Goal: Task Accomplishment & Management: Use online tool/utility

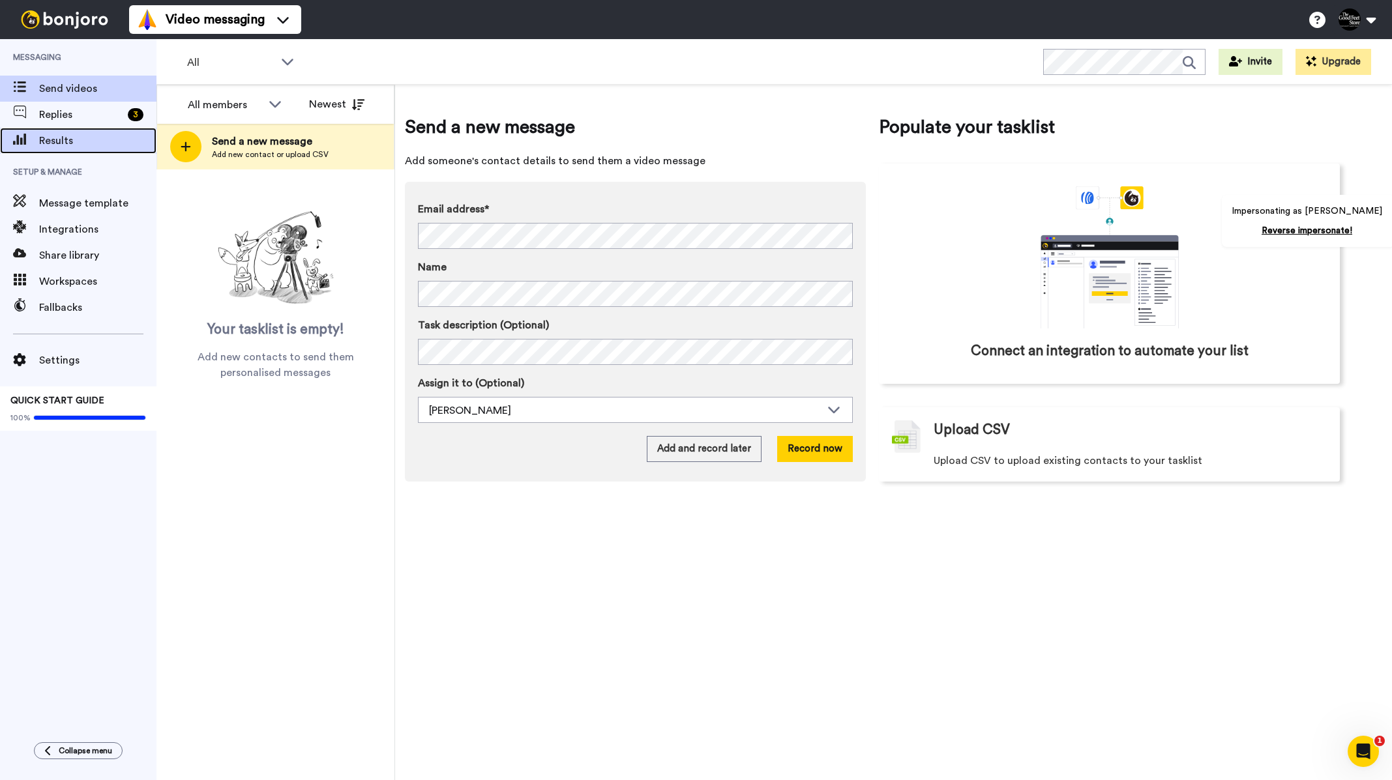
click at [93, 136] on span "Results" at bounding box center [97, 141] width 117 height 16
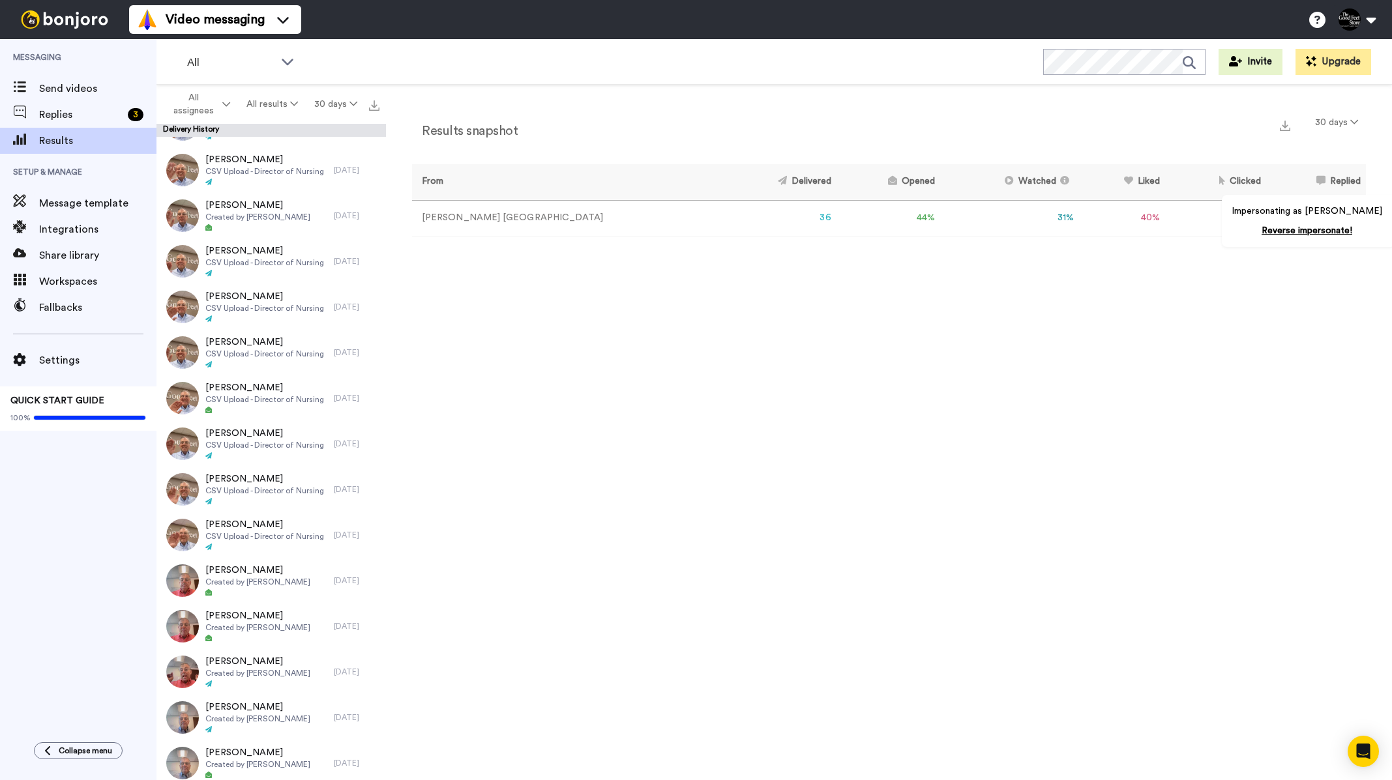
scroll to position [992, 0]
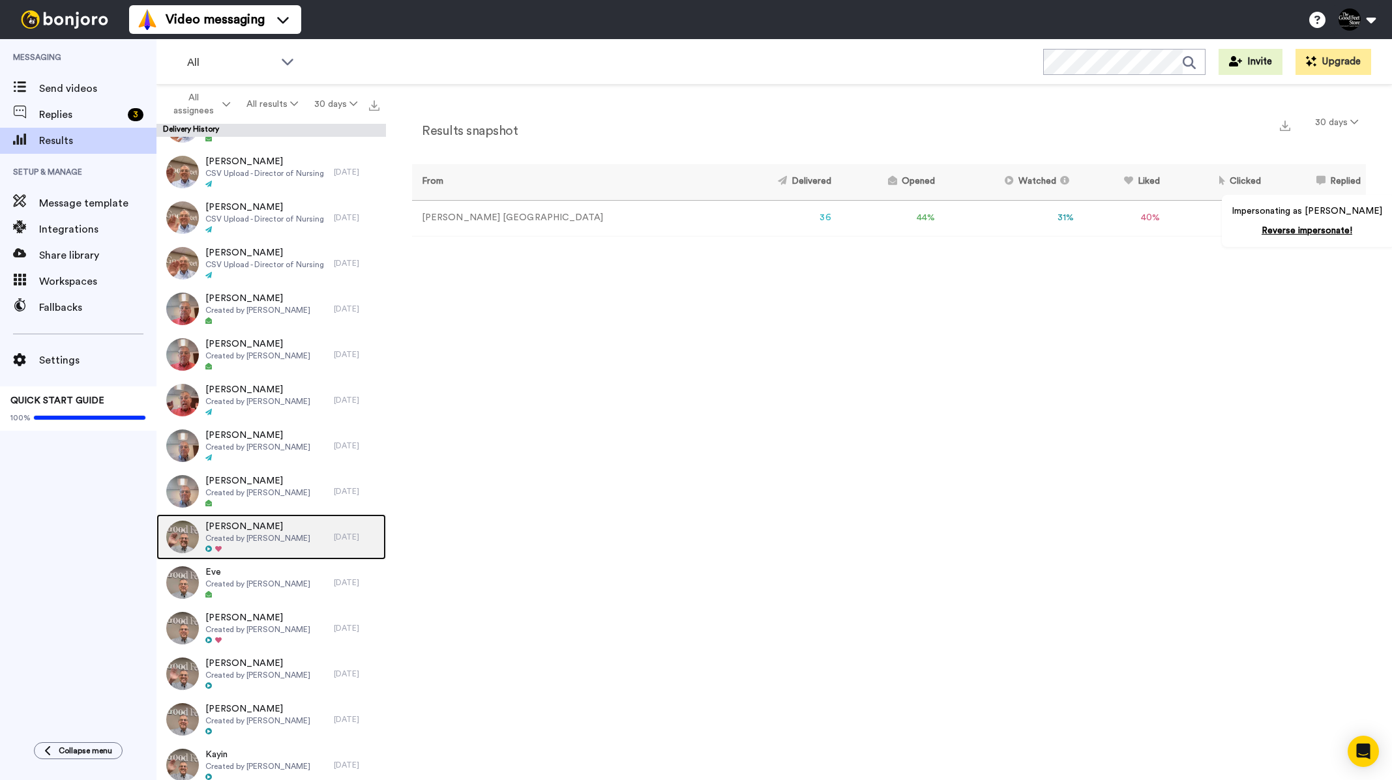
click at [278, 528] on span "Heidi" at bounding box center [257, 526] width 105 height 13
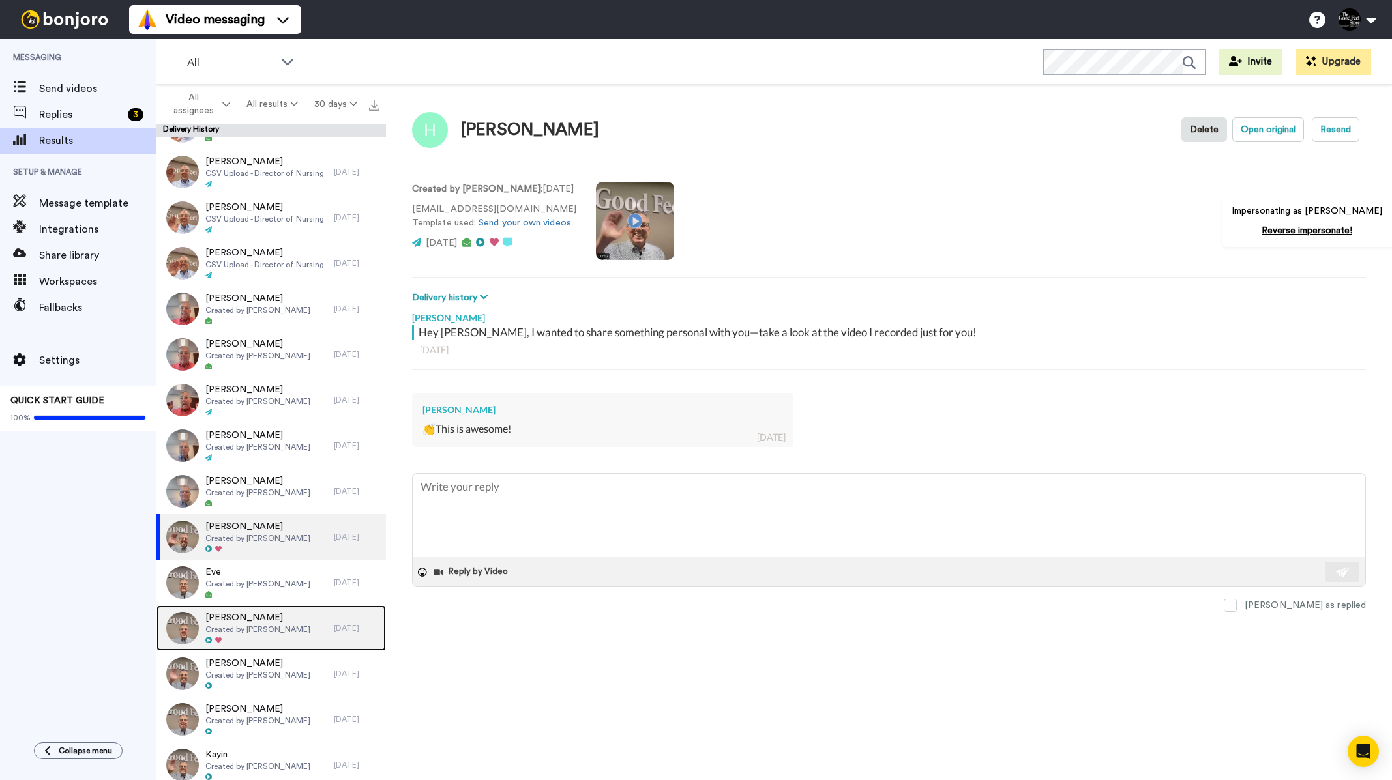
click at [306, 630] on span "Created by Merrill Richmond" at bounding box center [257, 630] width 105 height 10
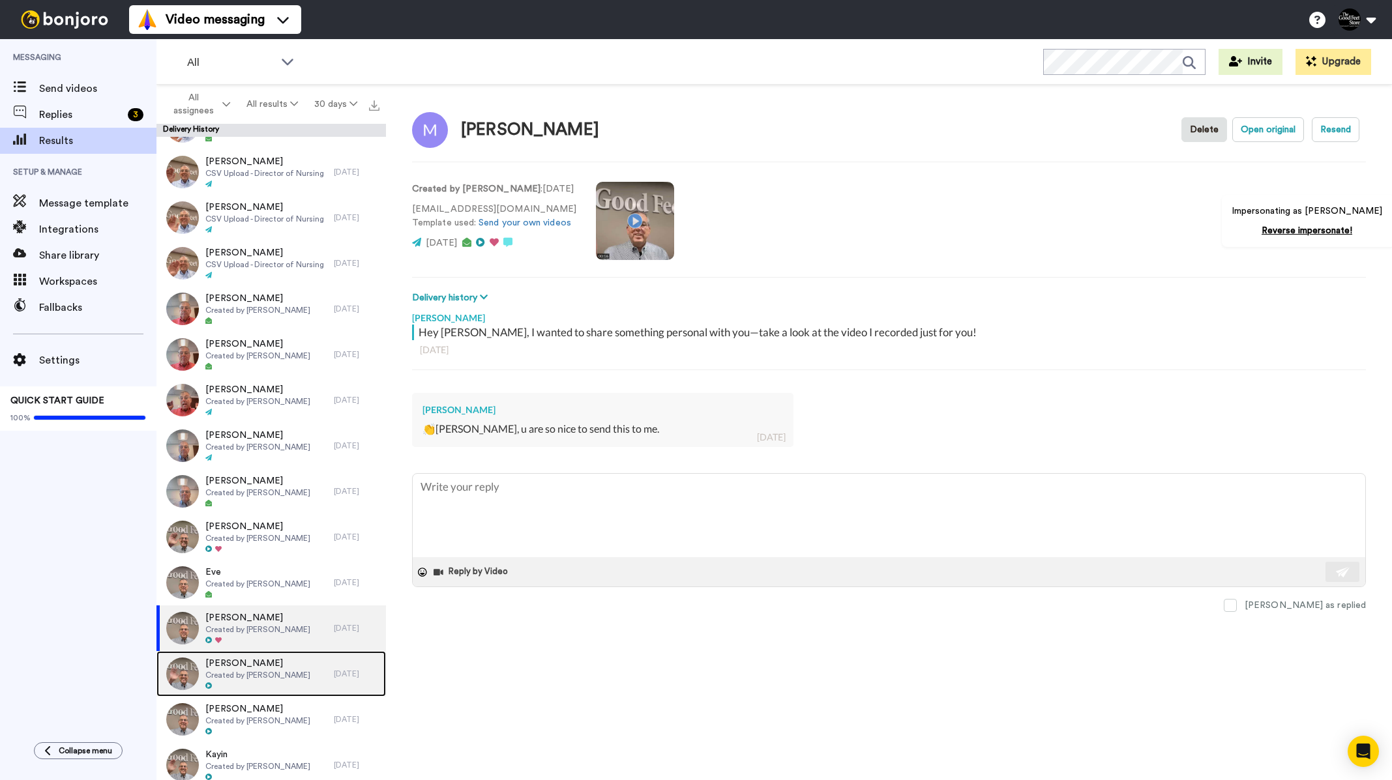
click at [301, 668] on span "Tonja" at bounding box center [257, 663] width 105 height 13
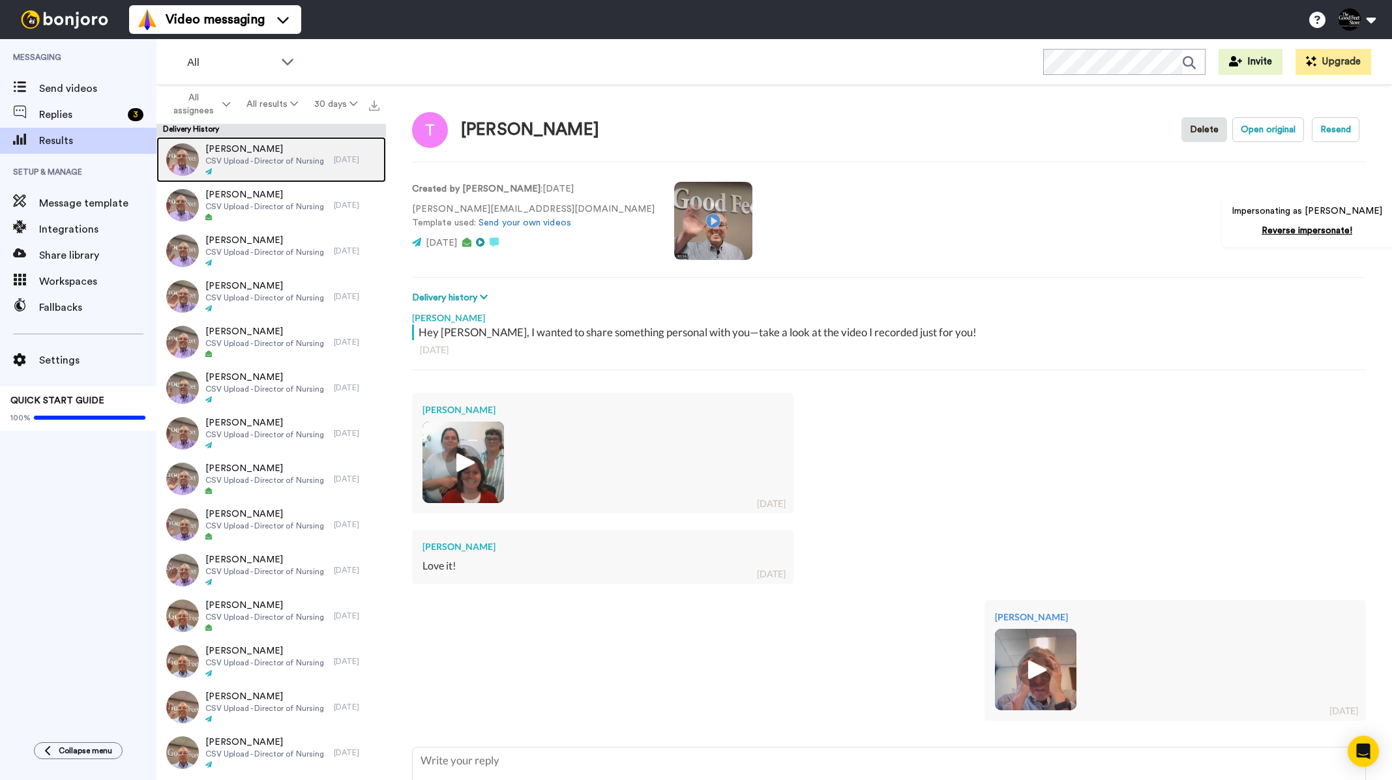
click at [259, 139] on div "Britta Mainello CSV Upload - Director of Nursing" at bounding box center [244, 160] width 177 height 46
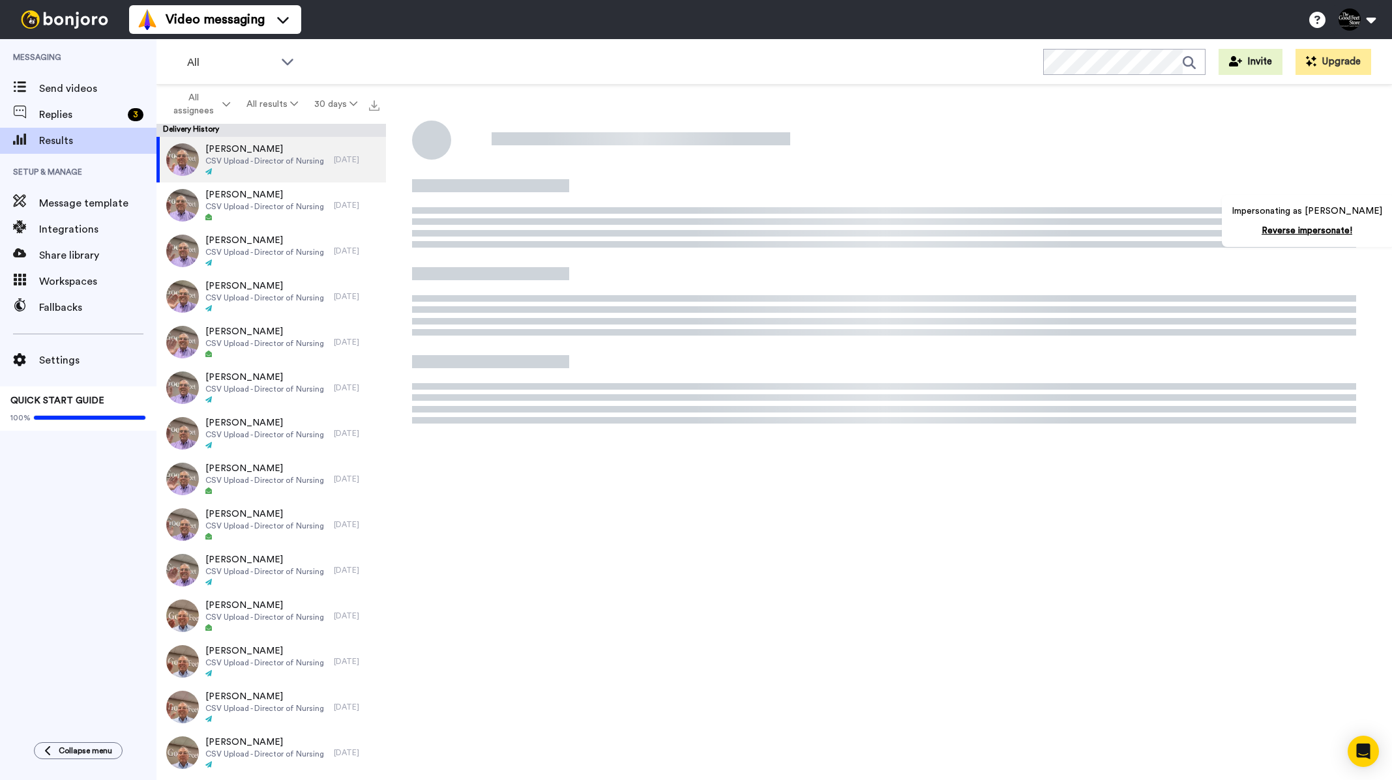
type textarea "x"
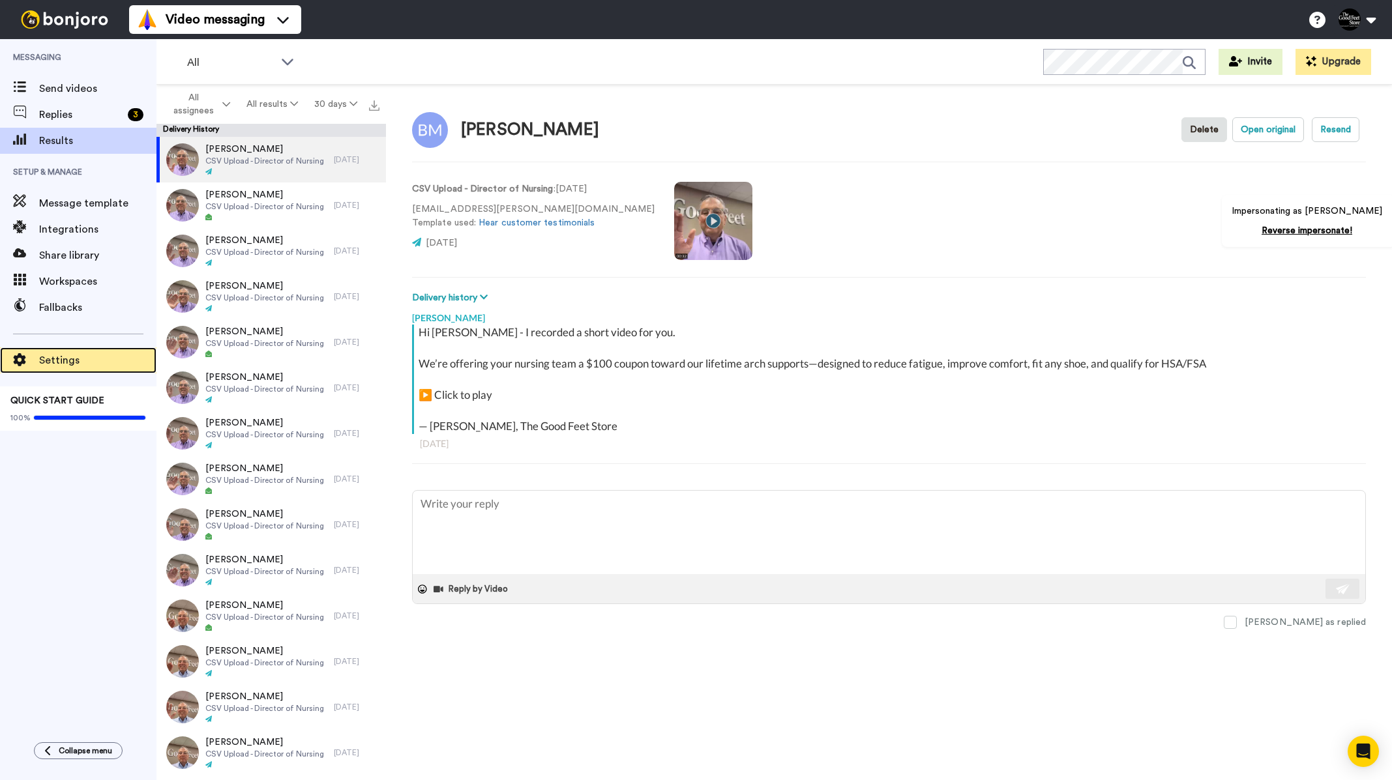
click at [74, 366] on span "Settings" at bounding box center [97, 361] width 117 height 16
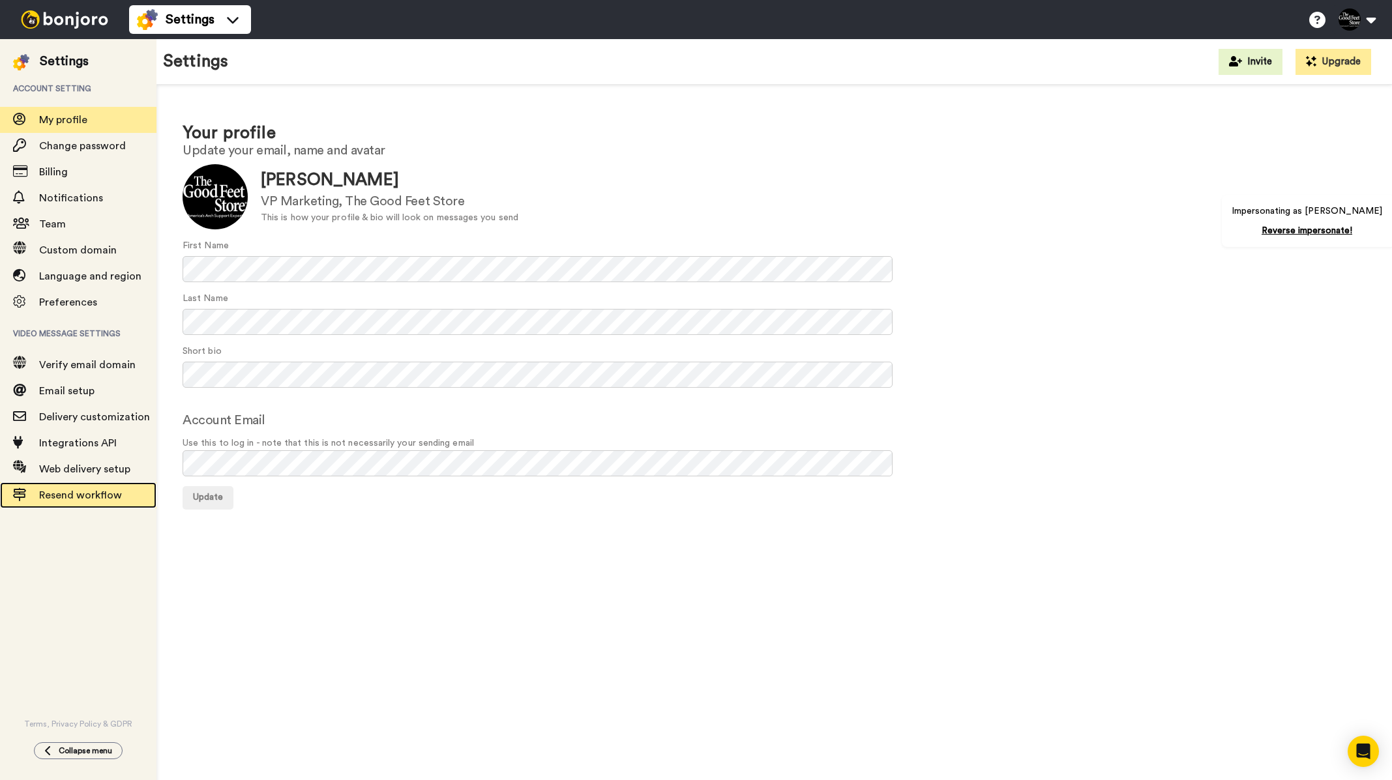
click at [108, 497] on span "Resend workflow" at bounding box center [80, 495] width 83 height 10
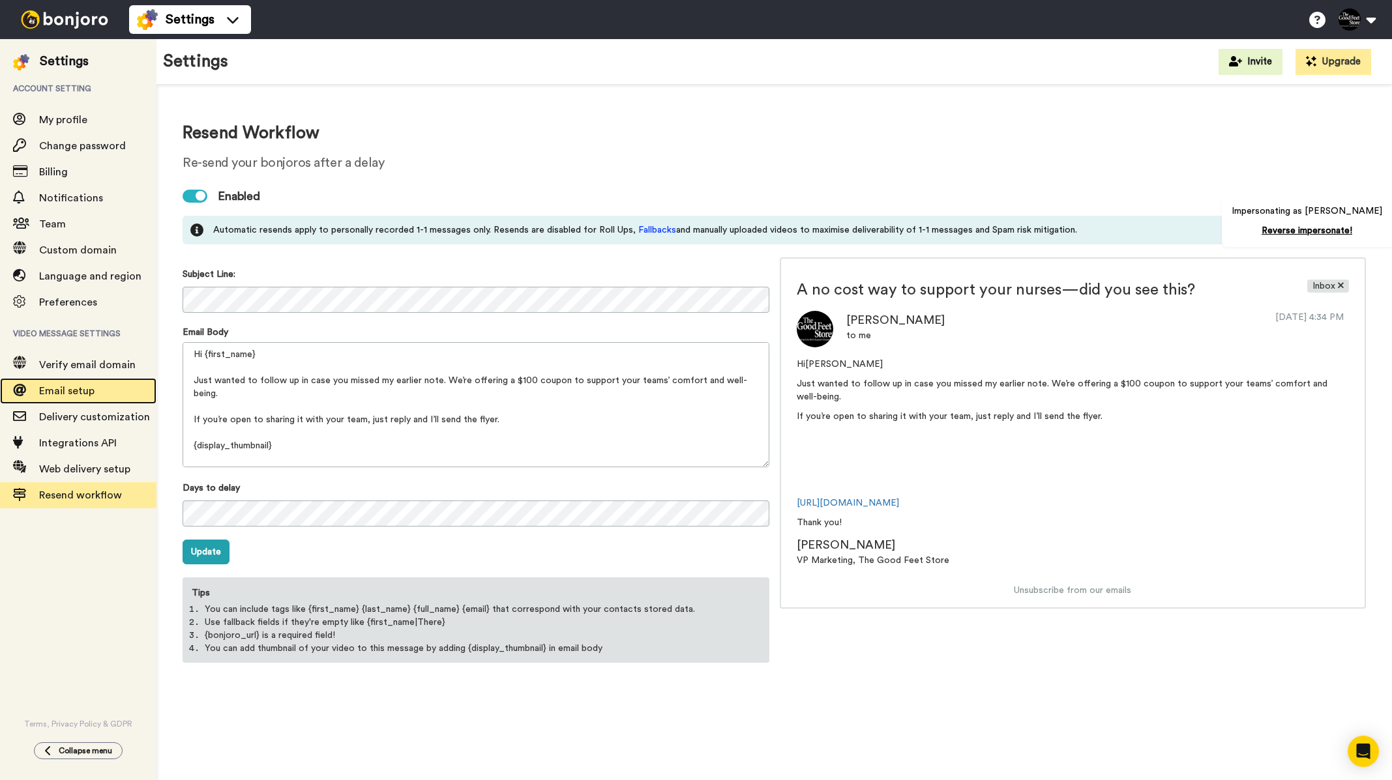
click at [87, 387] on span "Email setup" at bounding box center [66, 391] width 55 height 10
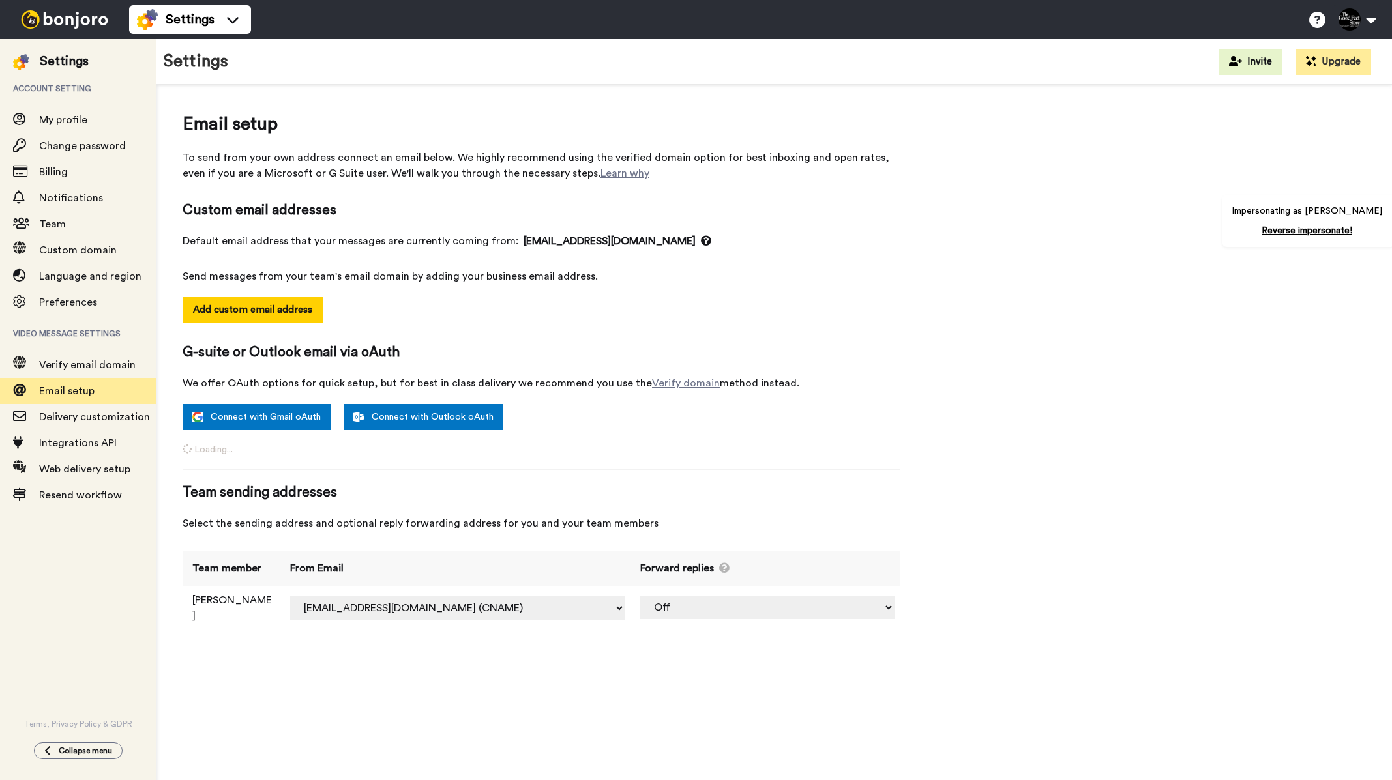
select select "162849"
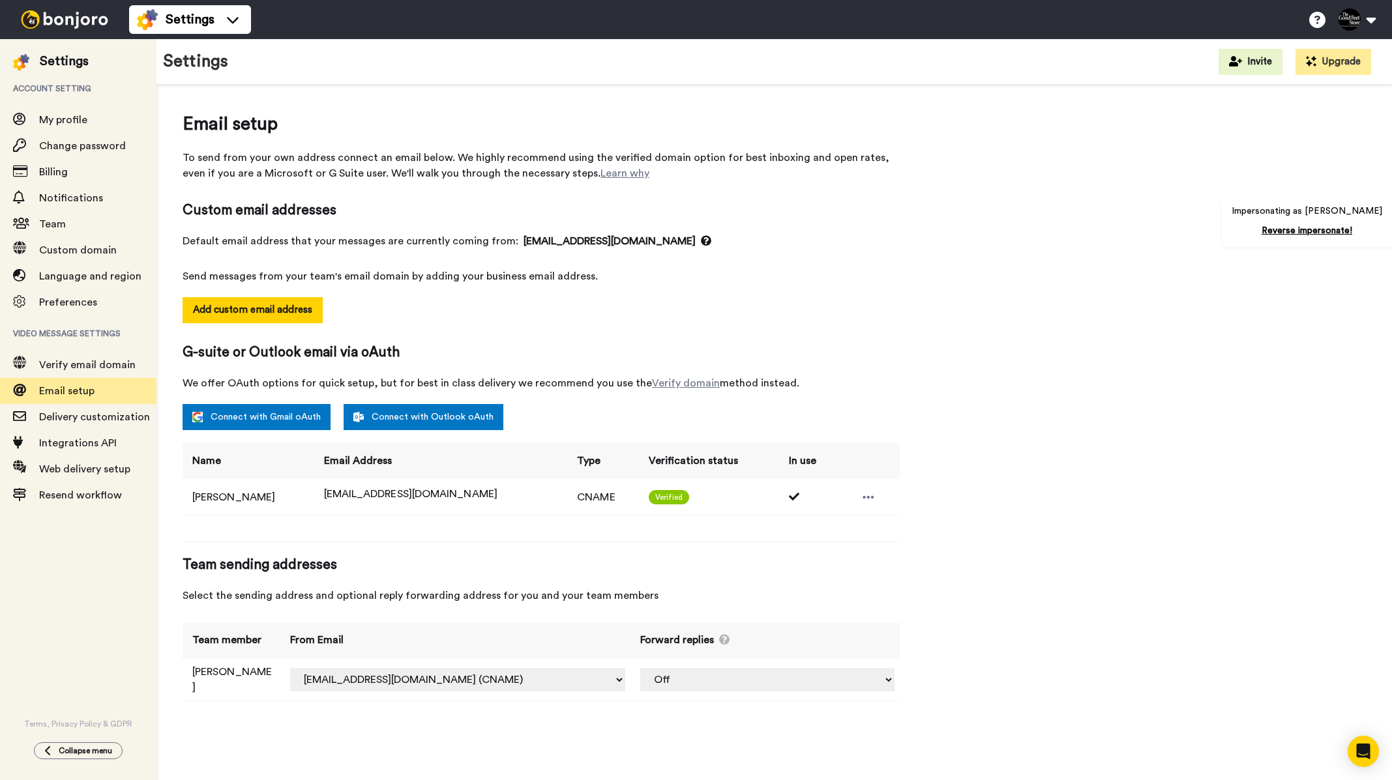
click at [71, 23] on img at bounding box center [65, 19] width 98 height 18
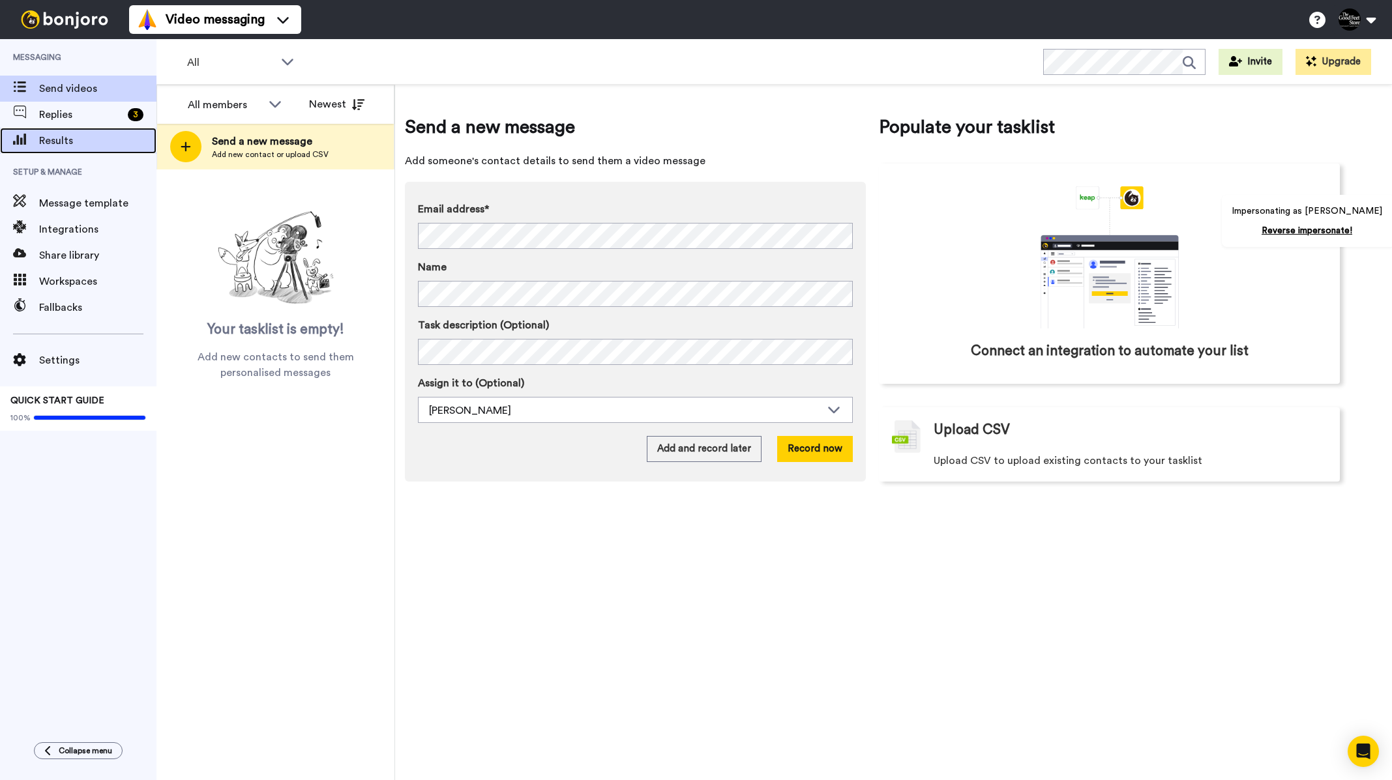
click at [95, 140] on span "Results" at bounding box center [97, 141] width 117 height 16
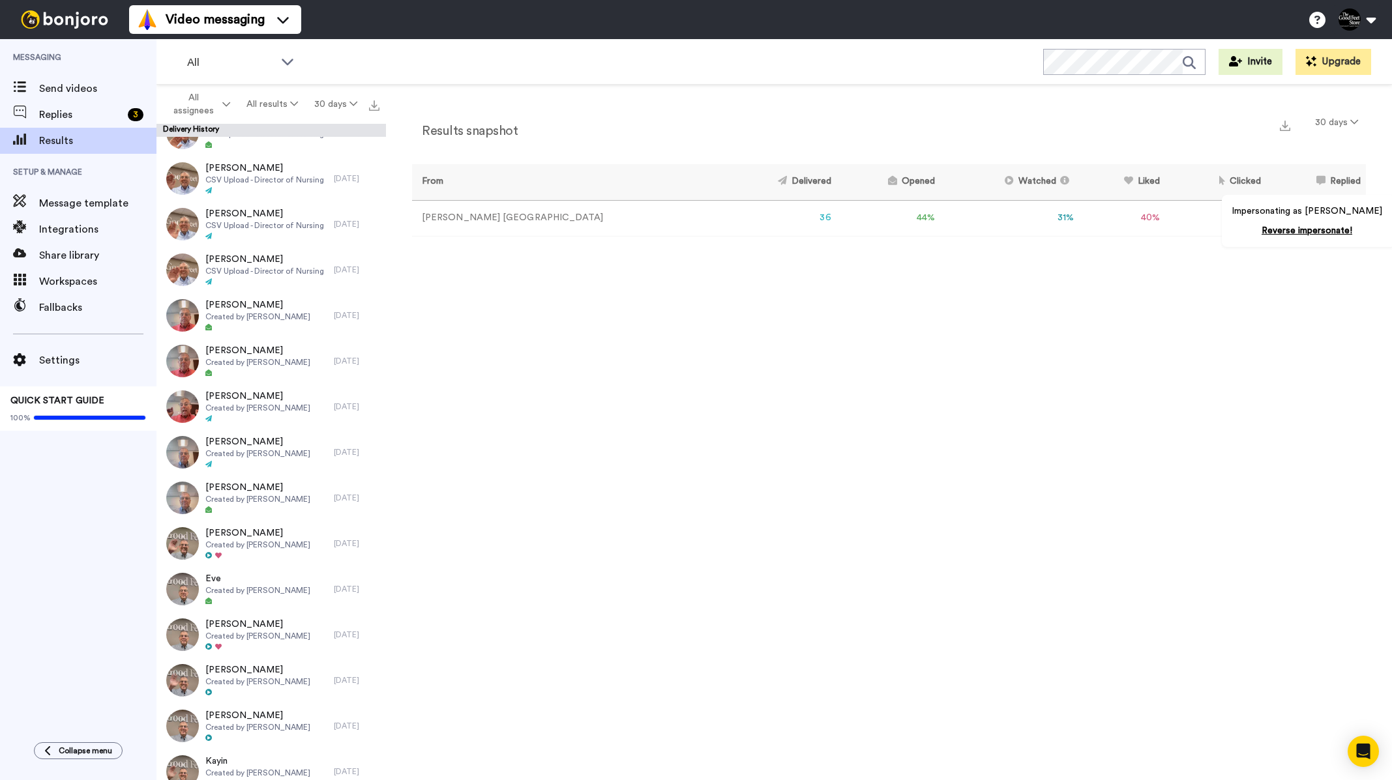
scroll to position [992, 0]
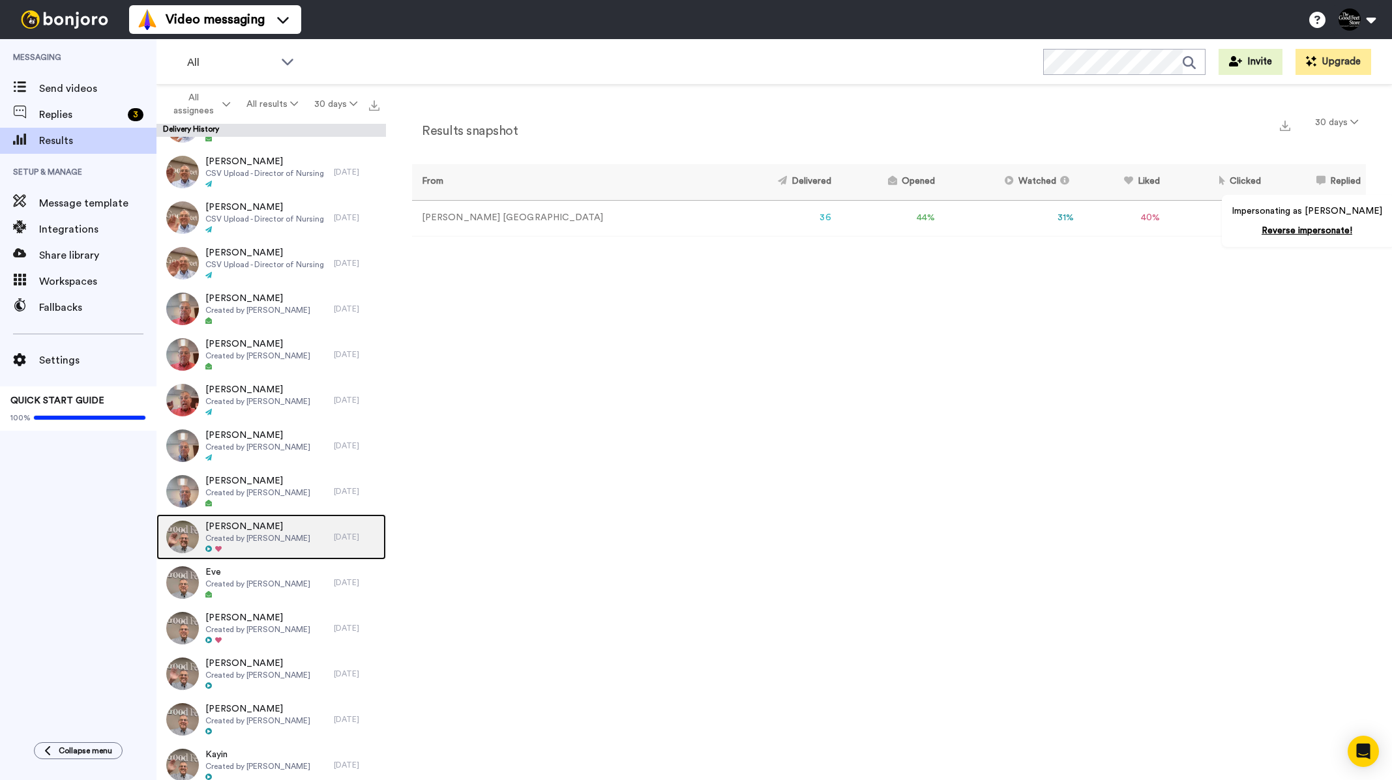
click at [277, 518] on div "Heidi Created by Merrill Richmond" at bounding box center [244, 537] width 177 height 46
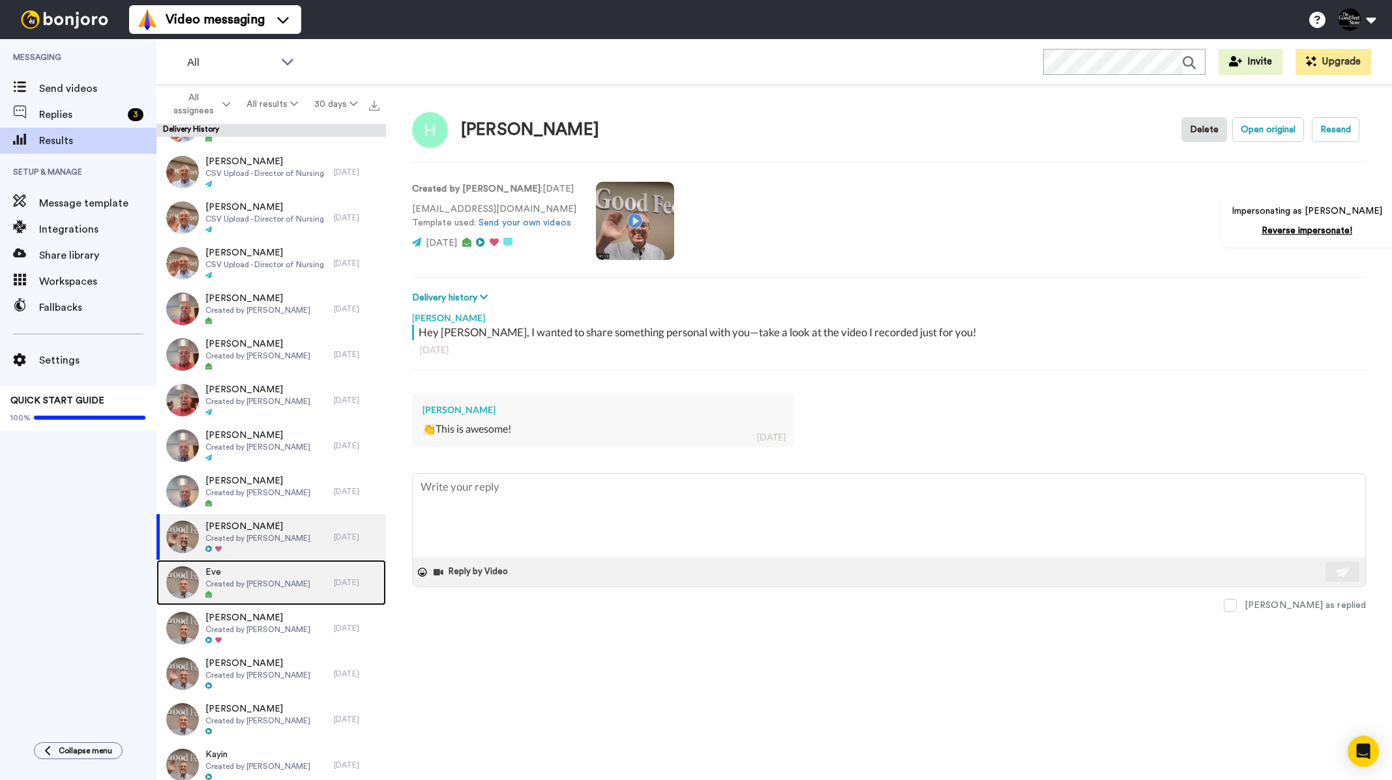
click at [280, 596] on div at bounding box center [257, 595] width 105 height 9
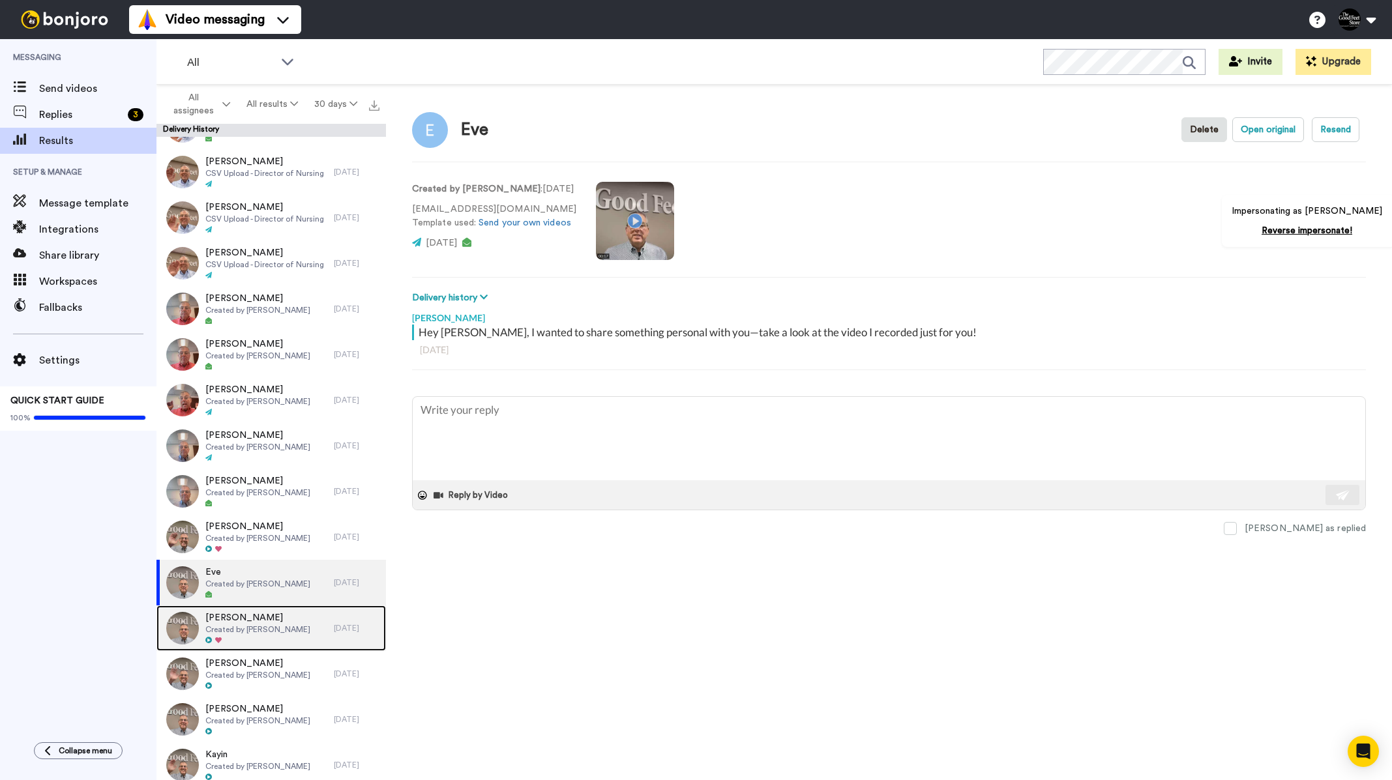
click at [278, 627] on span "Created by Merrill Richmond" at bounding box center [257, 630] width 105 height 10
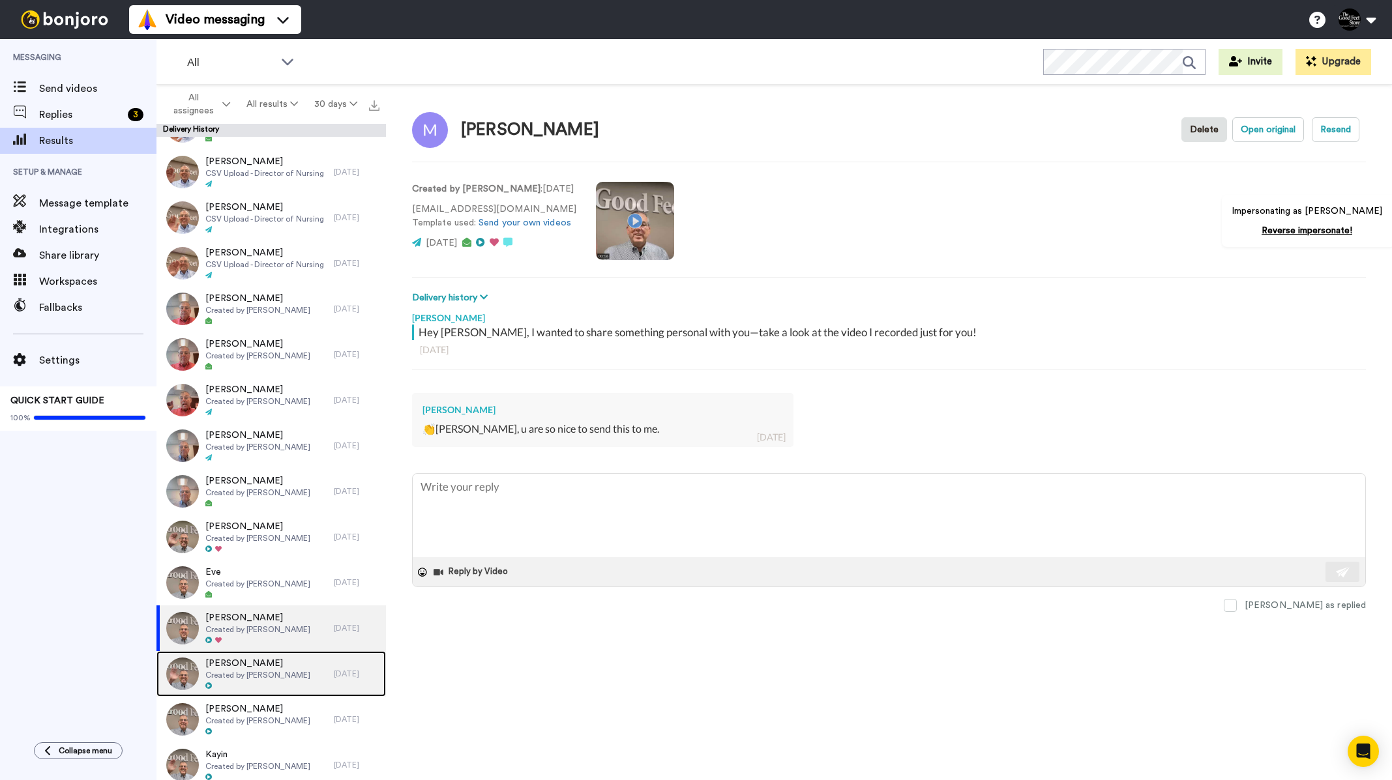
click at [281, 660] on span "Tonja" at bounding box center [257, 663] width 105 height 13
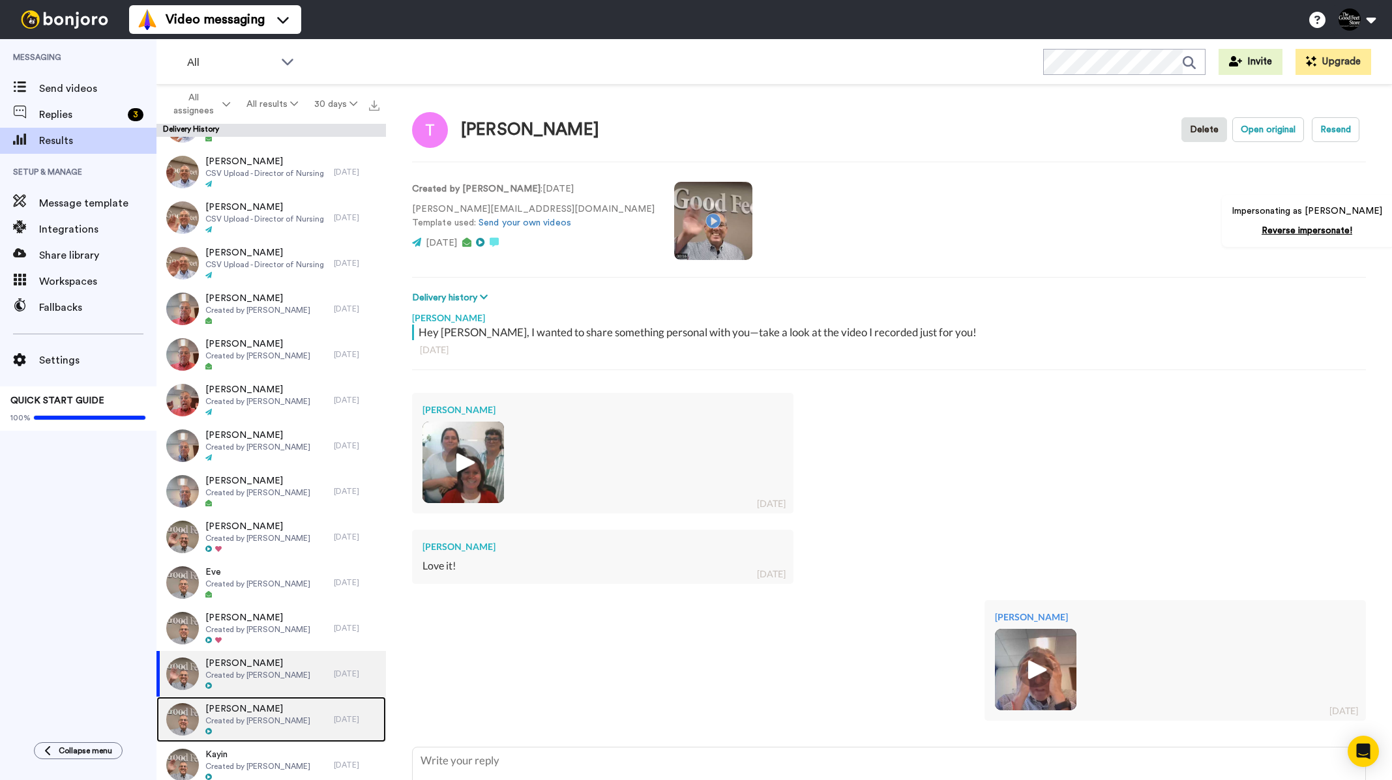
click at [267, 715] on span "Ali" at bounding box center [257, 709] width 105 height 13
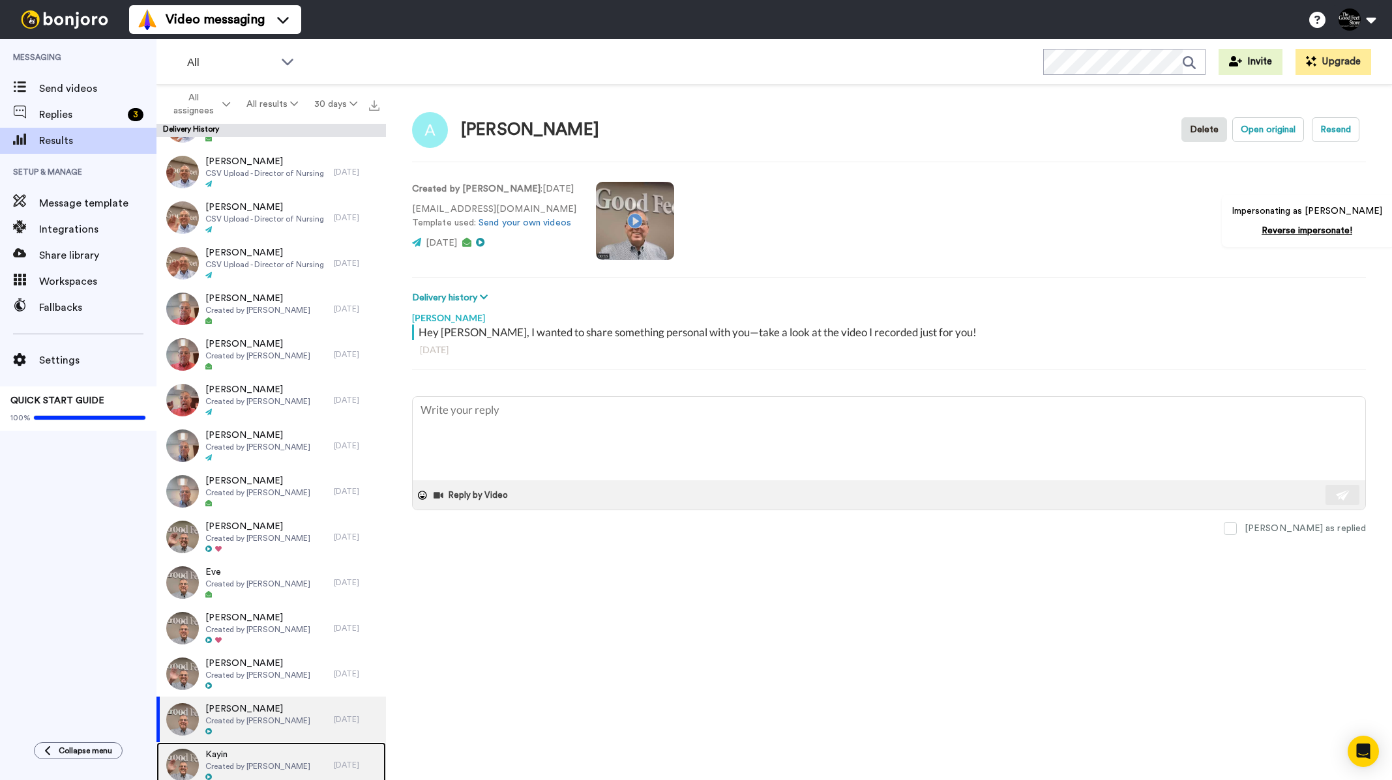
click at [239, 749] on span "Kayin" at bounding box center [257, 755] width 105 height 13
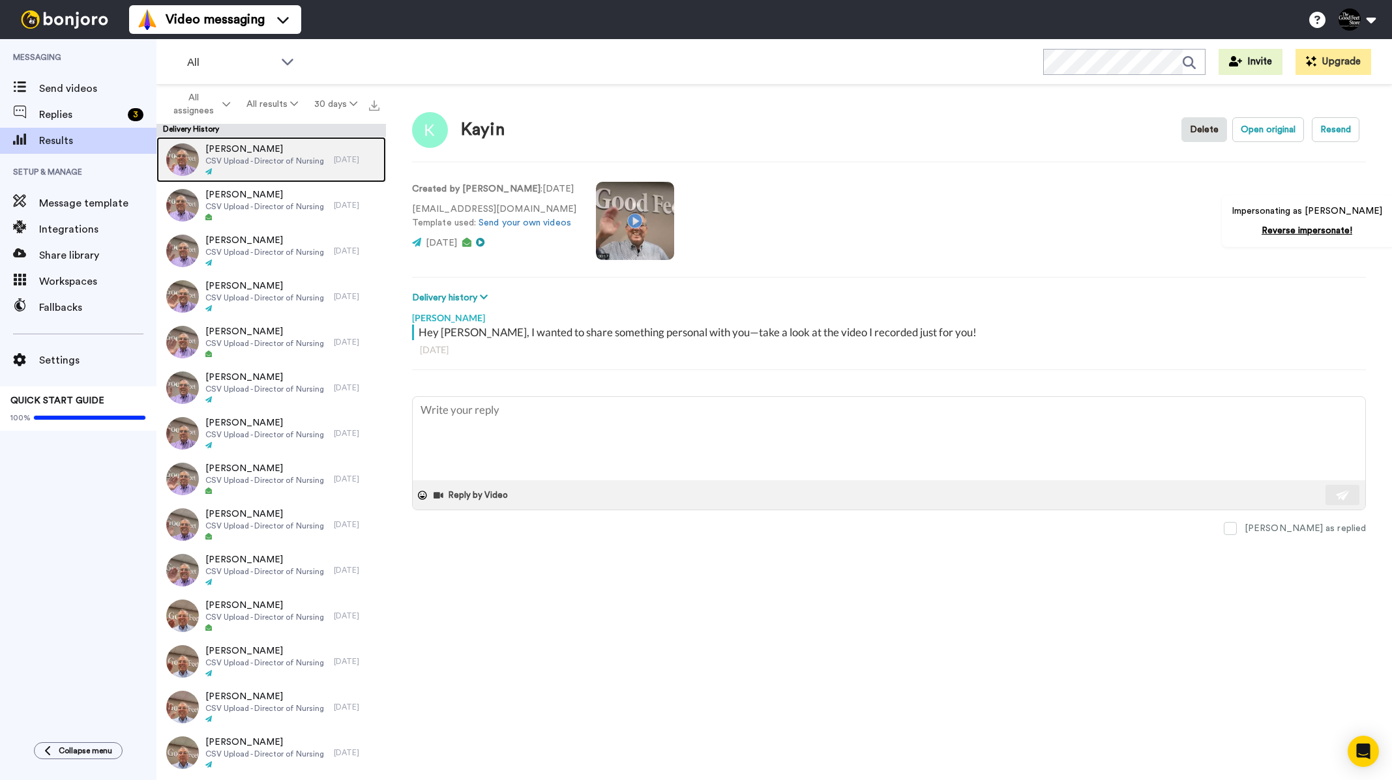
click at [286, 158] on span "CSV Upload - Director of Nursing" at bounding box center [264, 161] width 119 height 10
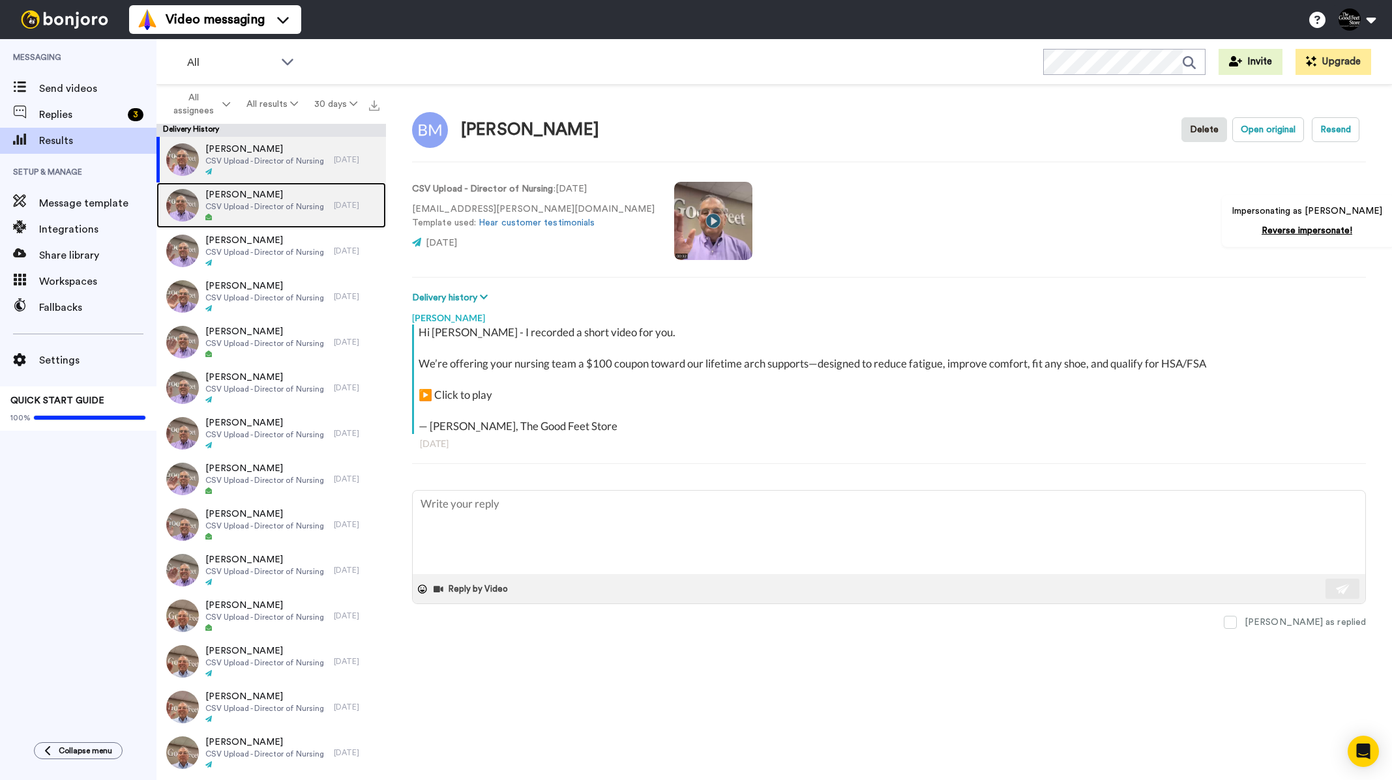
click at [268, 204] on span "CSV Upload - Director of Nursing" at bounding box center [264, 206] width 119 height 10
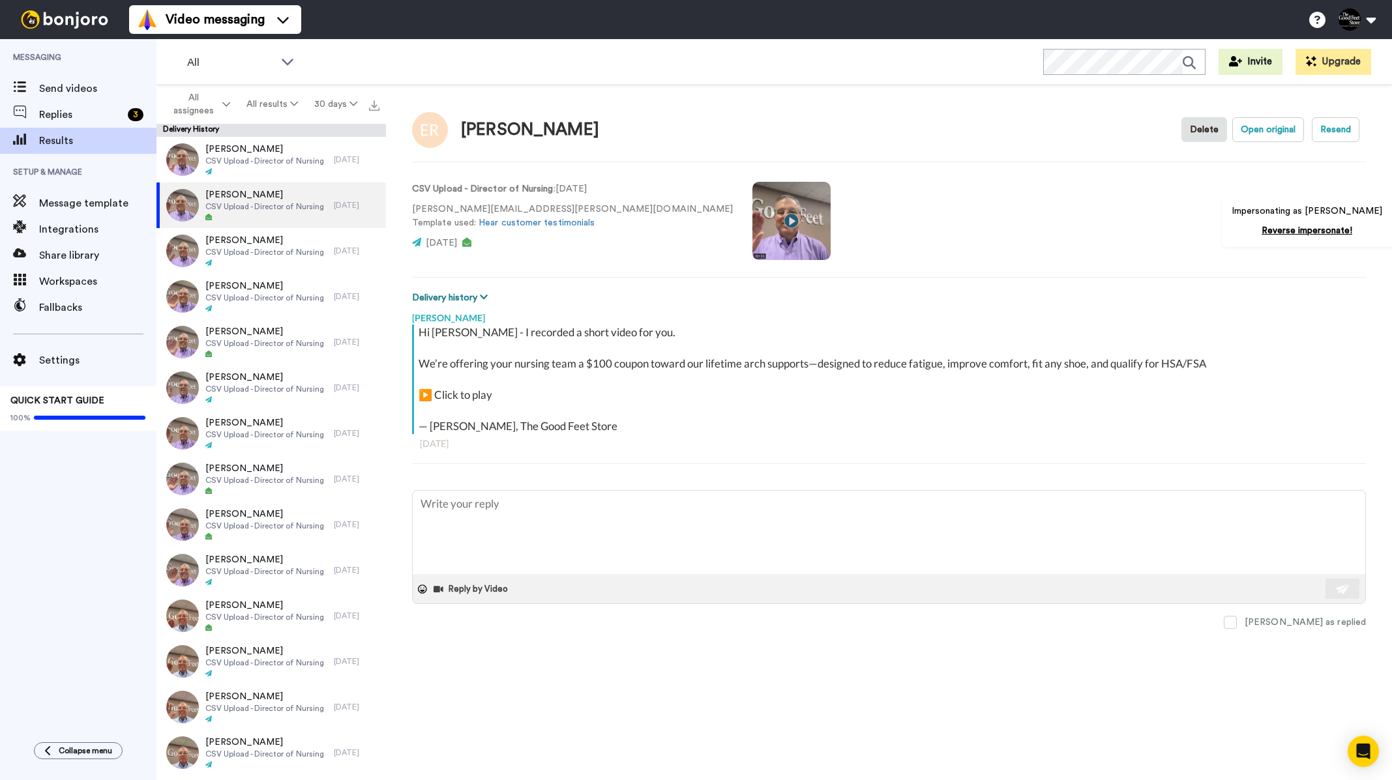
click at [459, 295] on button "Delivery history" at bounding box center [452, 298] width 80 height 14
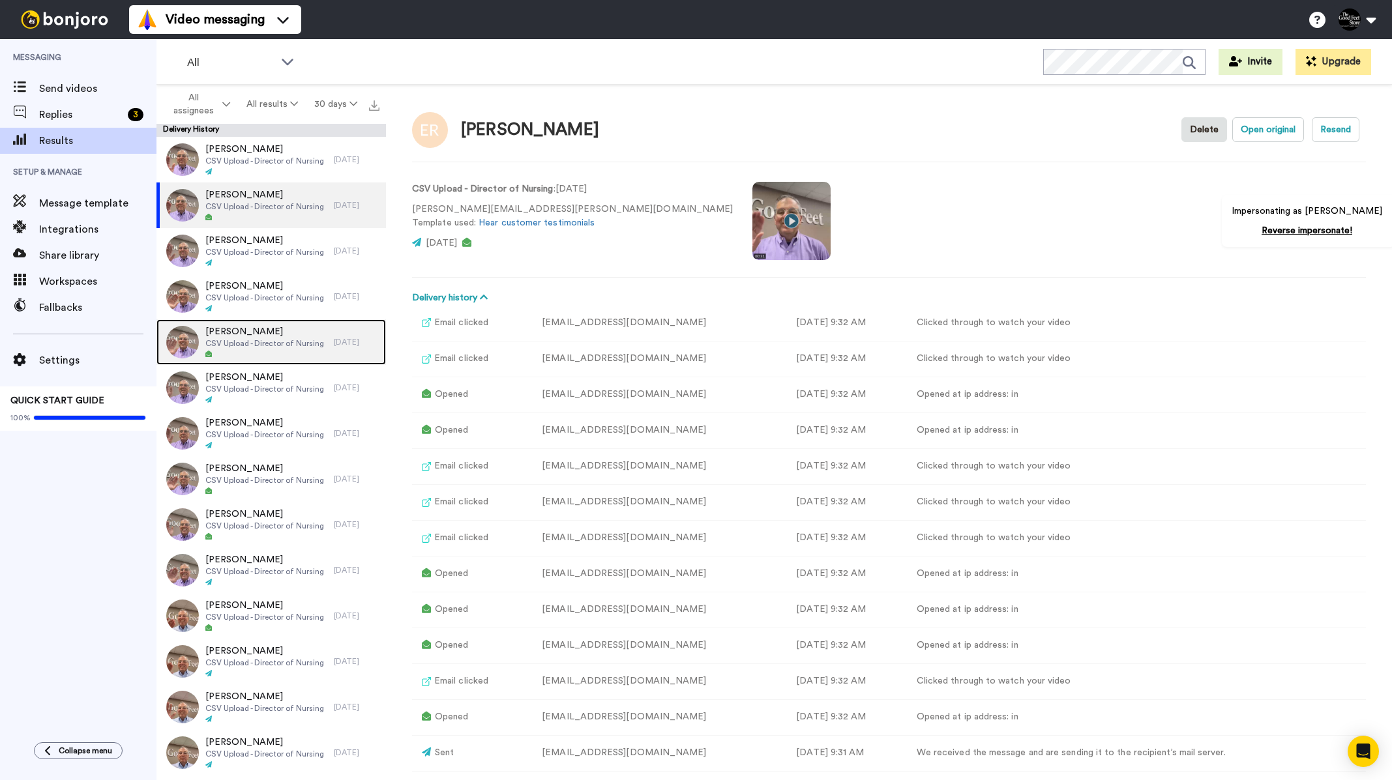
click at [263, 330] on span "Shartia Huddleston" at bounding box center [264, 331] width 119 height 13
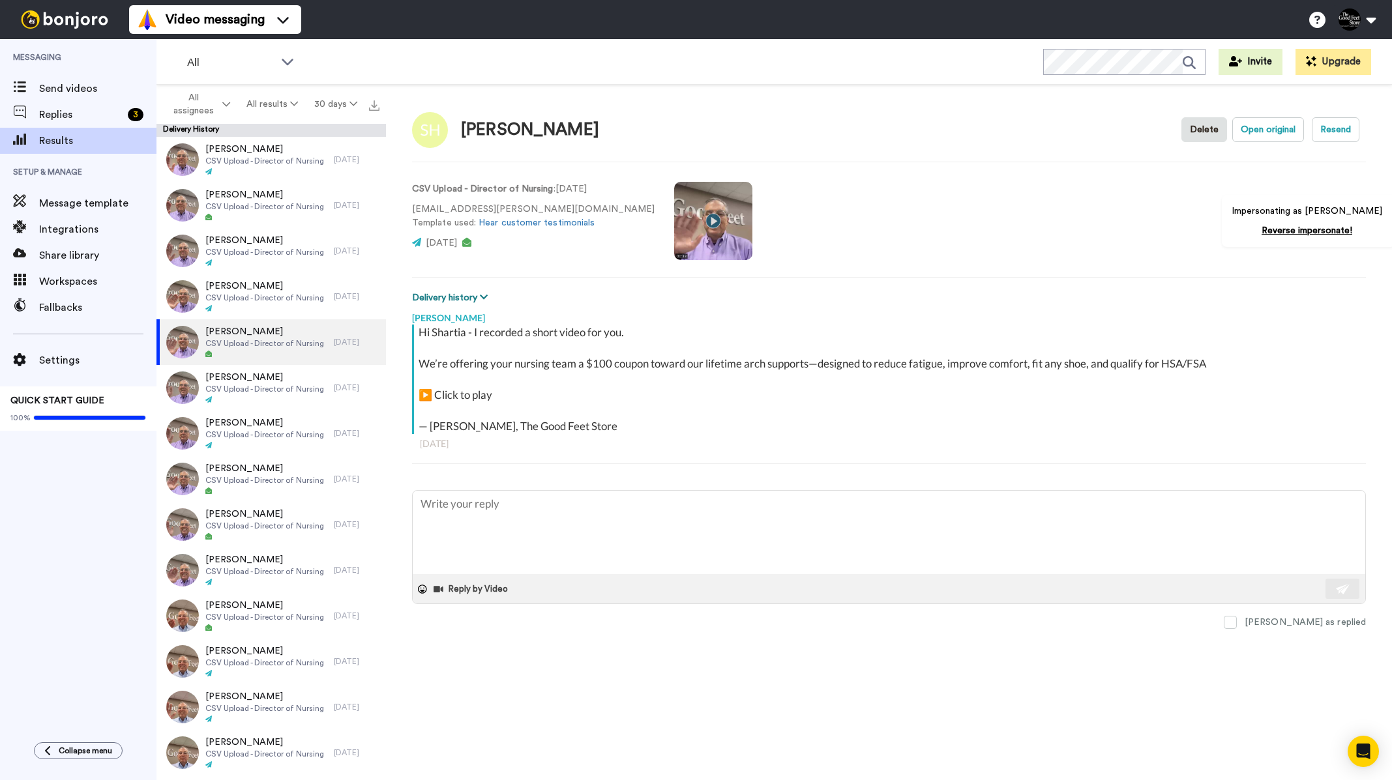
click at [458, 295] on button "Delivery history" at bounding box center [452, 298] width 80 height 14
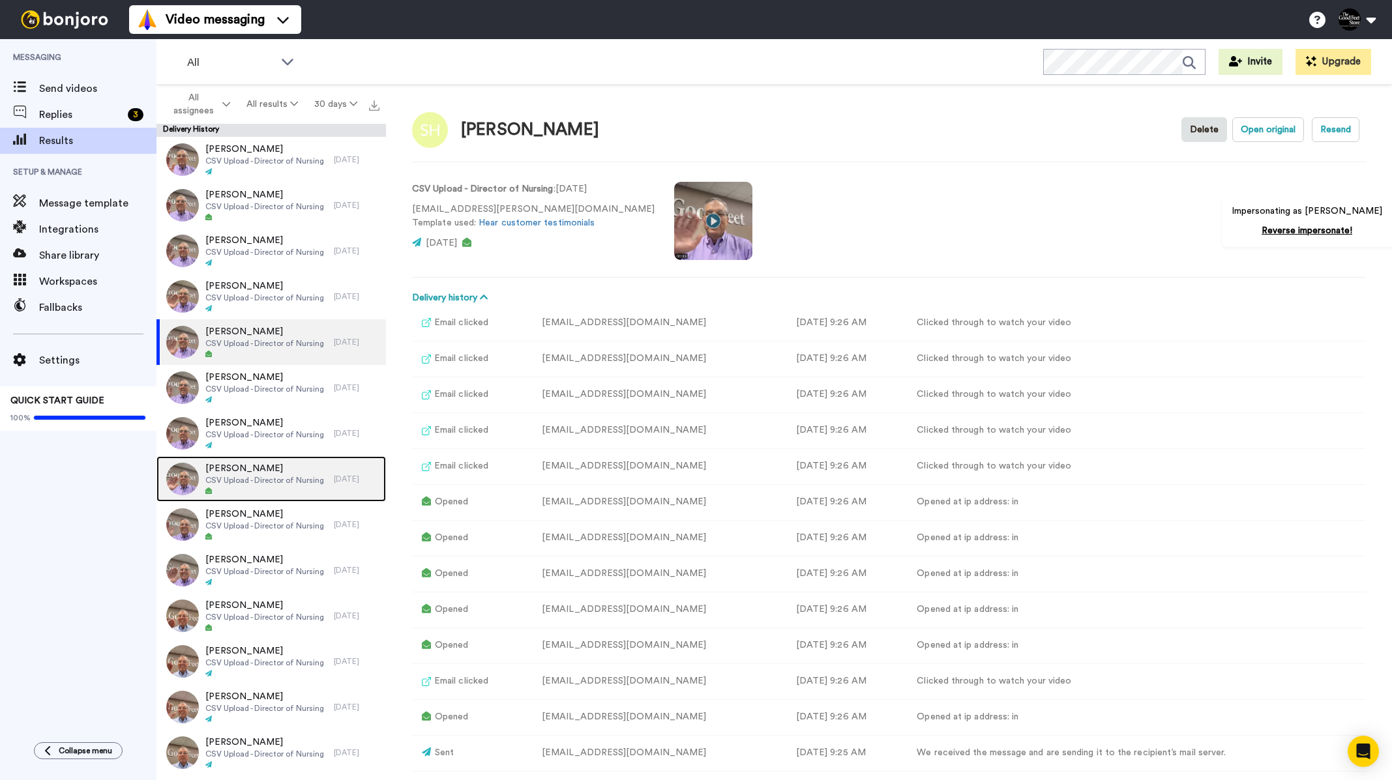
click at [284, 487] on div at bounding box center [264, 491] width 119 height 9
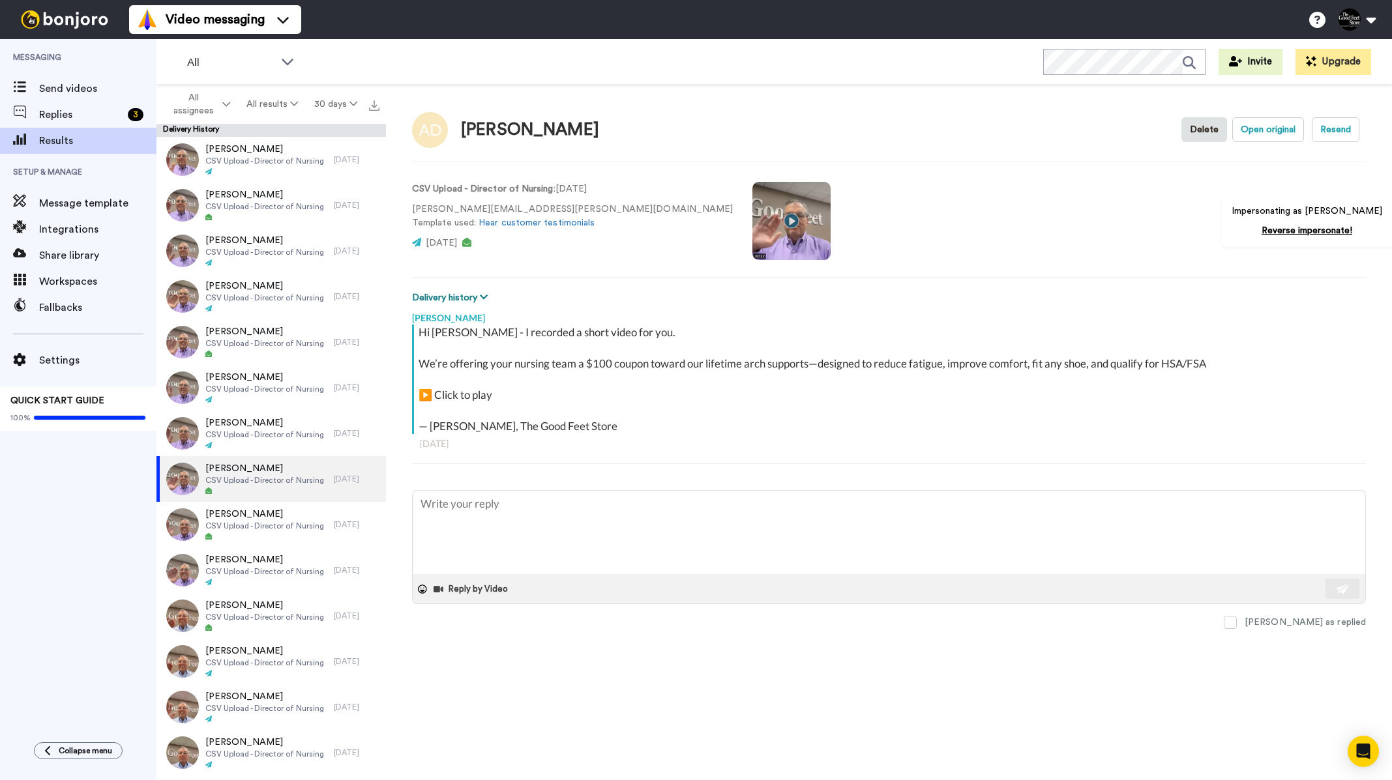
click at [460, 301] on button "Delivery history" at bounding box center [452, 298] width 80 height 14
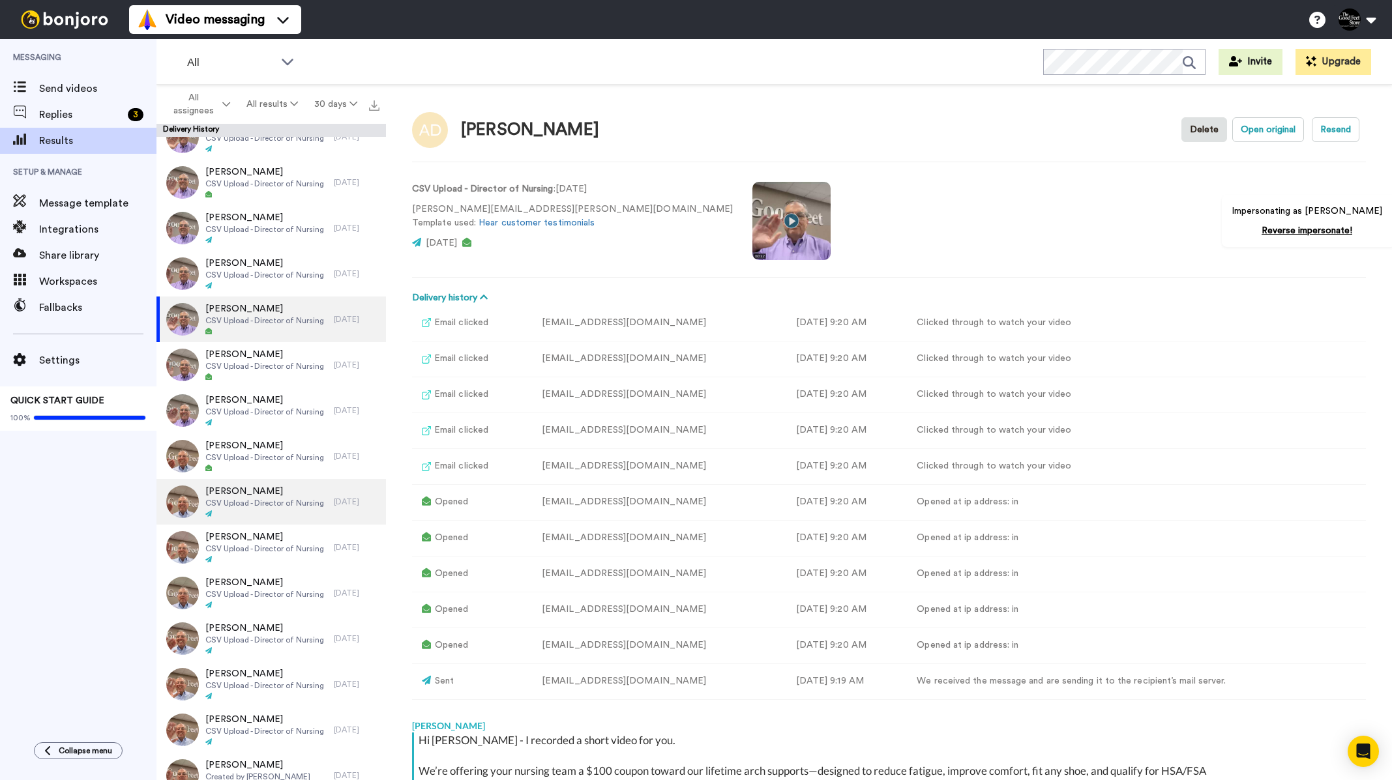
scroll to position [196, 0]
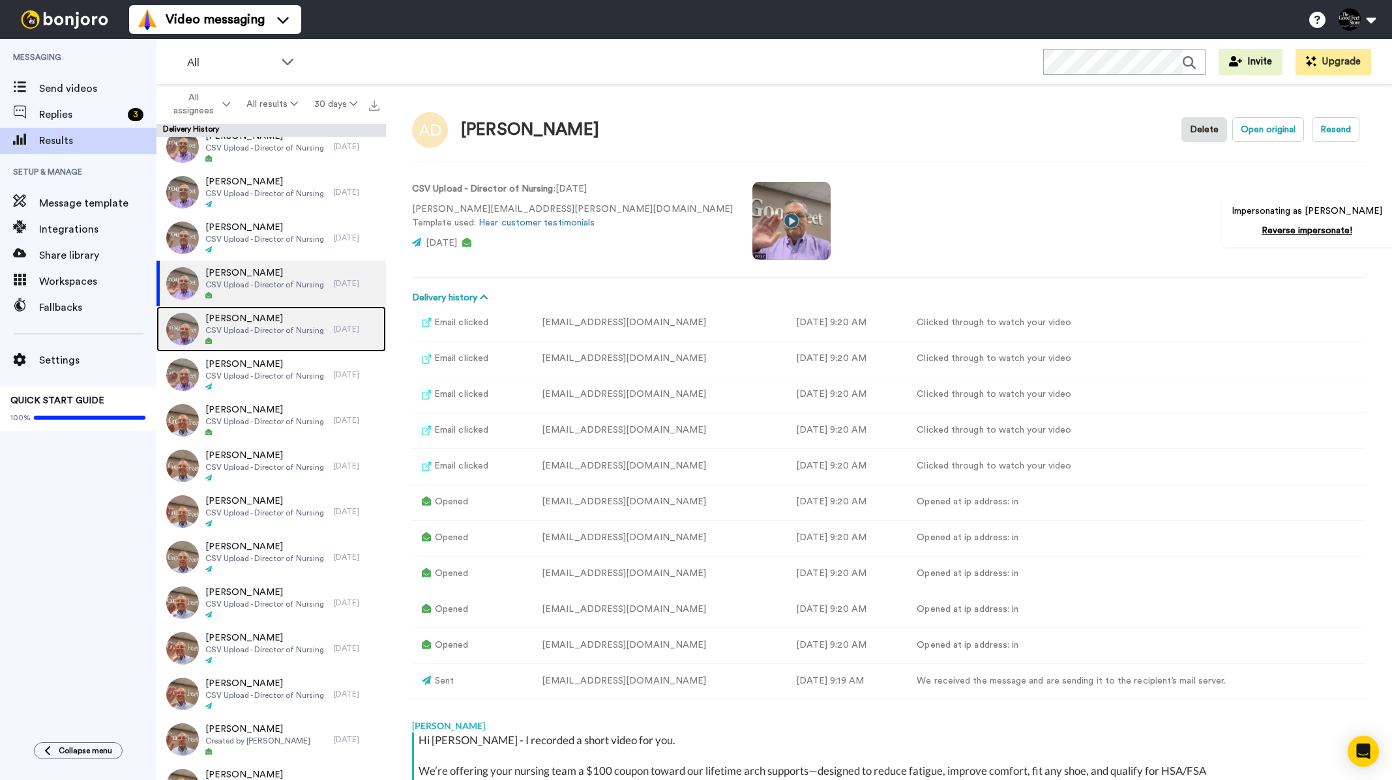
click at [275, 337] on div at bounding box center [264, 341] width 119 height 9
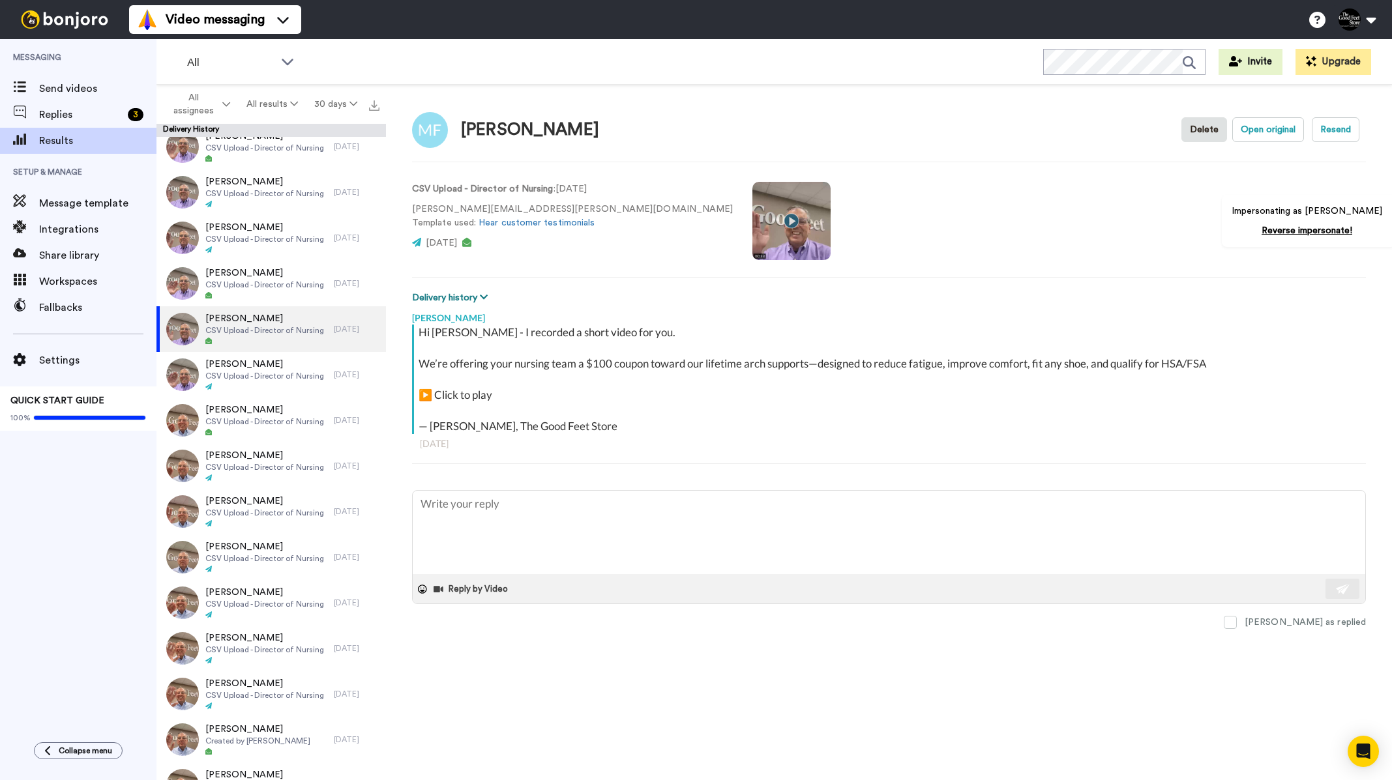
click at [441, 298] on button "Delivery history" at bounding box center [452, 298] width 80 height 14
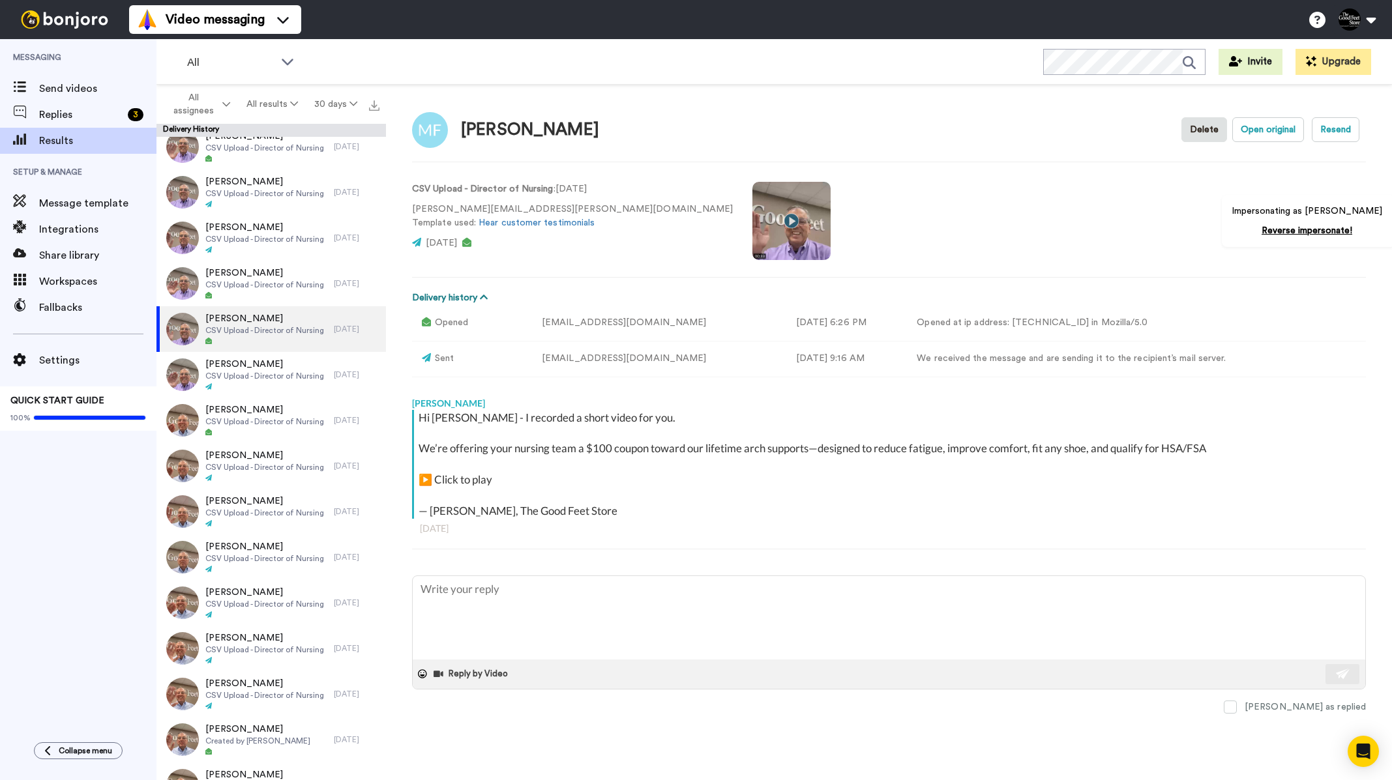
click at [441, 298] on button "Delivery history" at bounding box center [452, 298] width 80 height 14
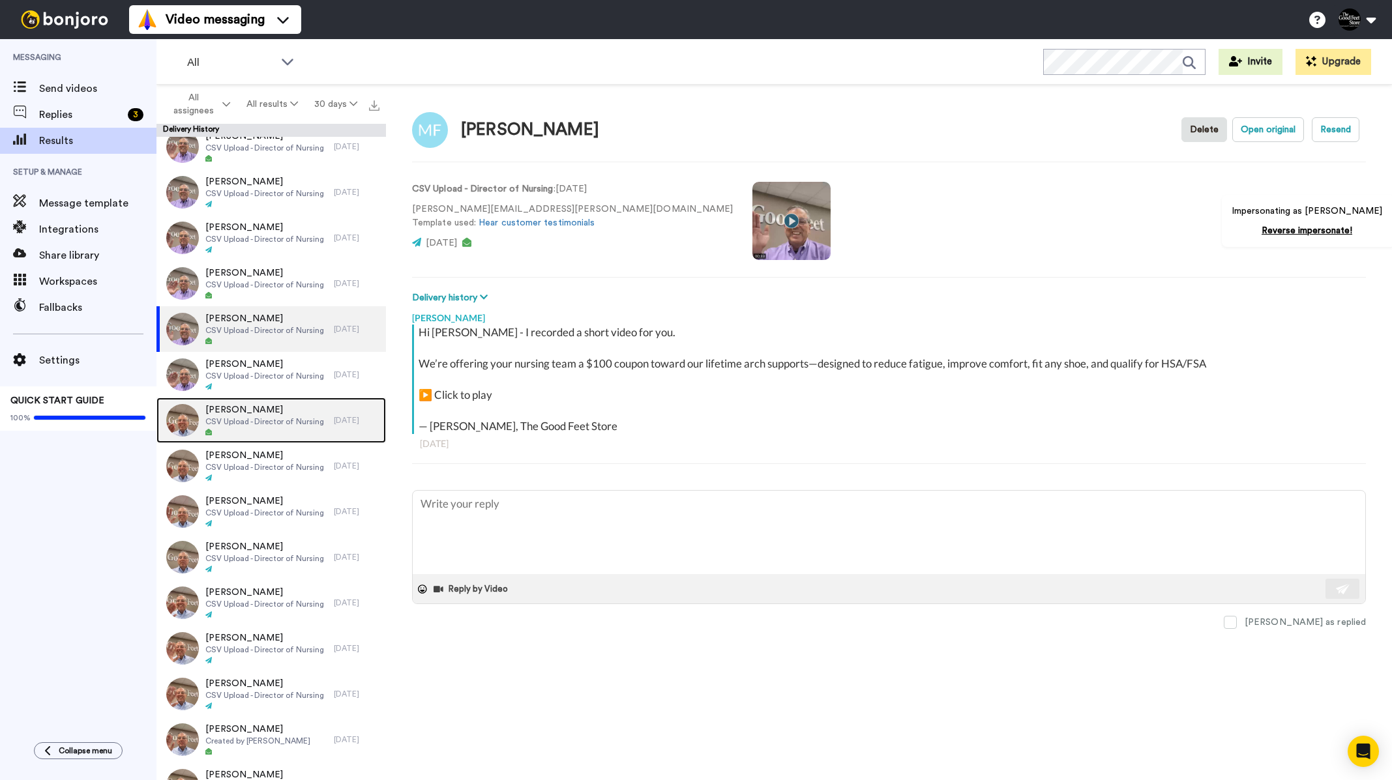
click at [260, 419] on span "CSV Upload - Director of Nursing" at bounding box center [264, 422] width 119 height 10
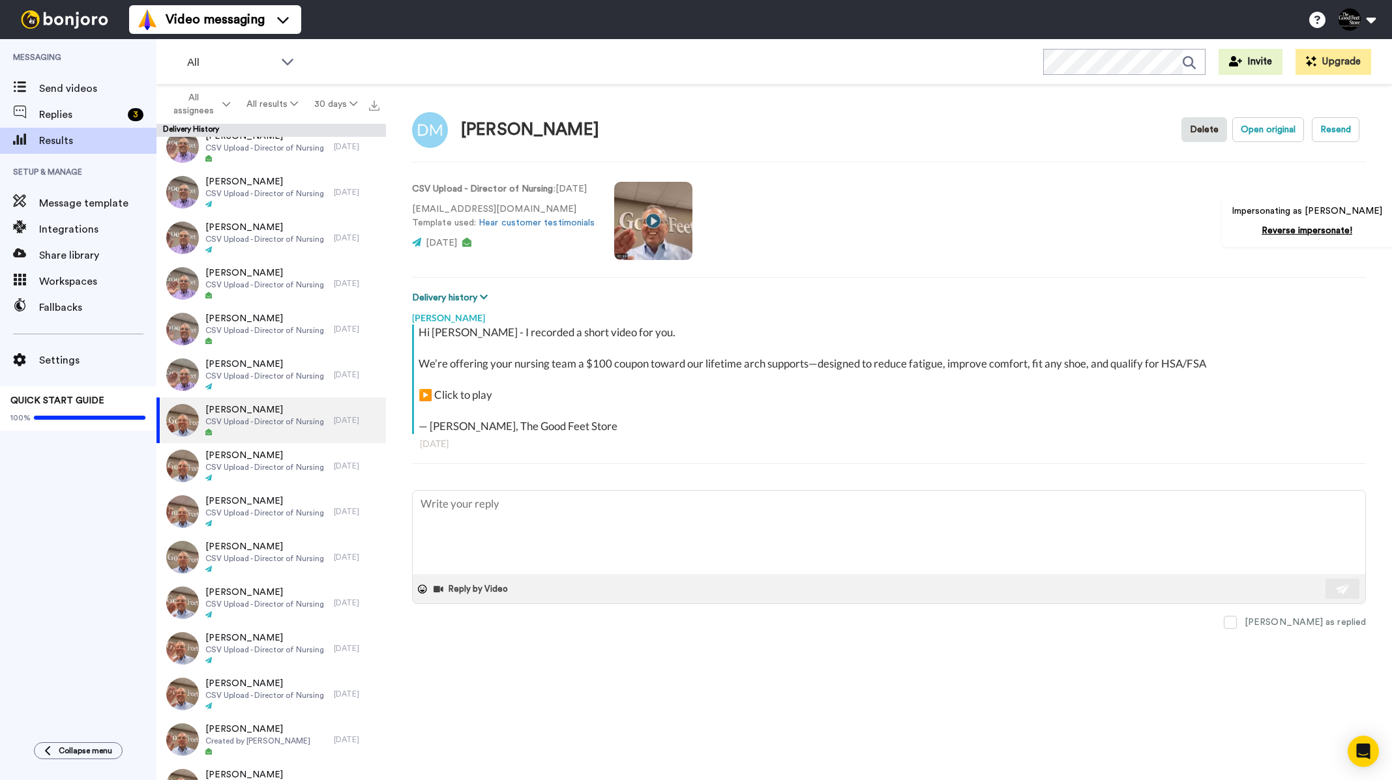
click at [473, 299] on button "Delivery history" at bounding box center [452, 298] width 80 height 14
type textarea "x"
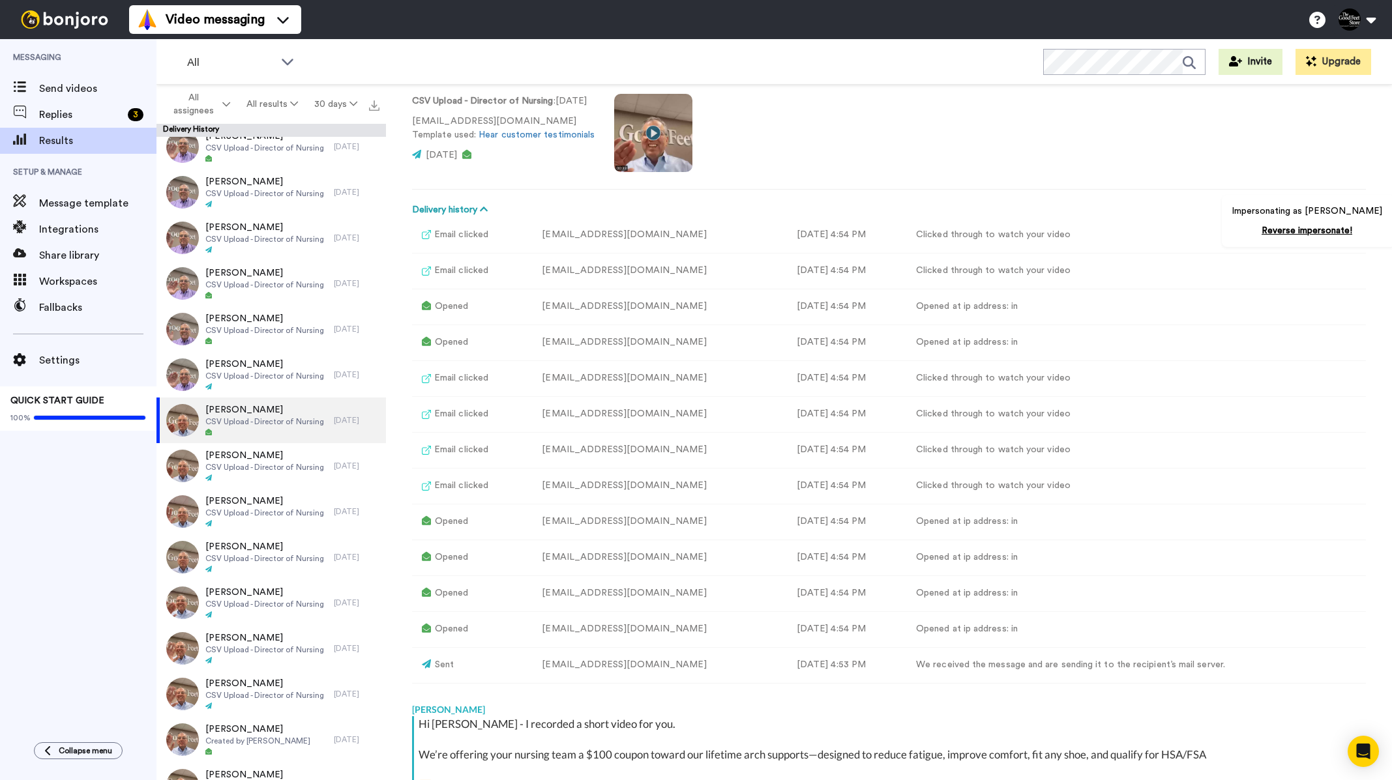
scroll to position [367, 0]
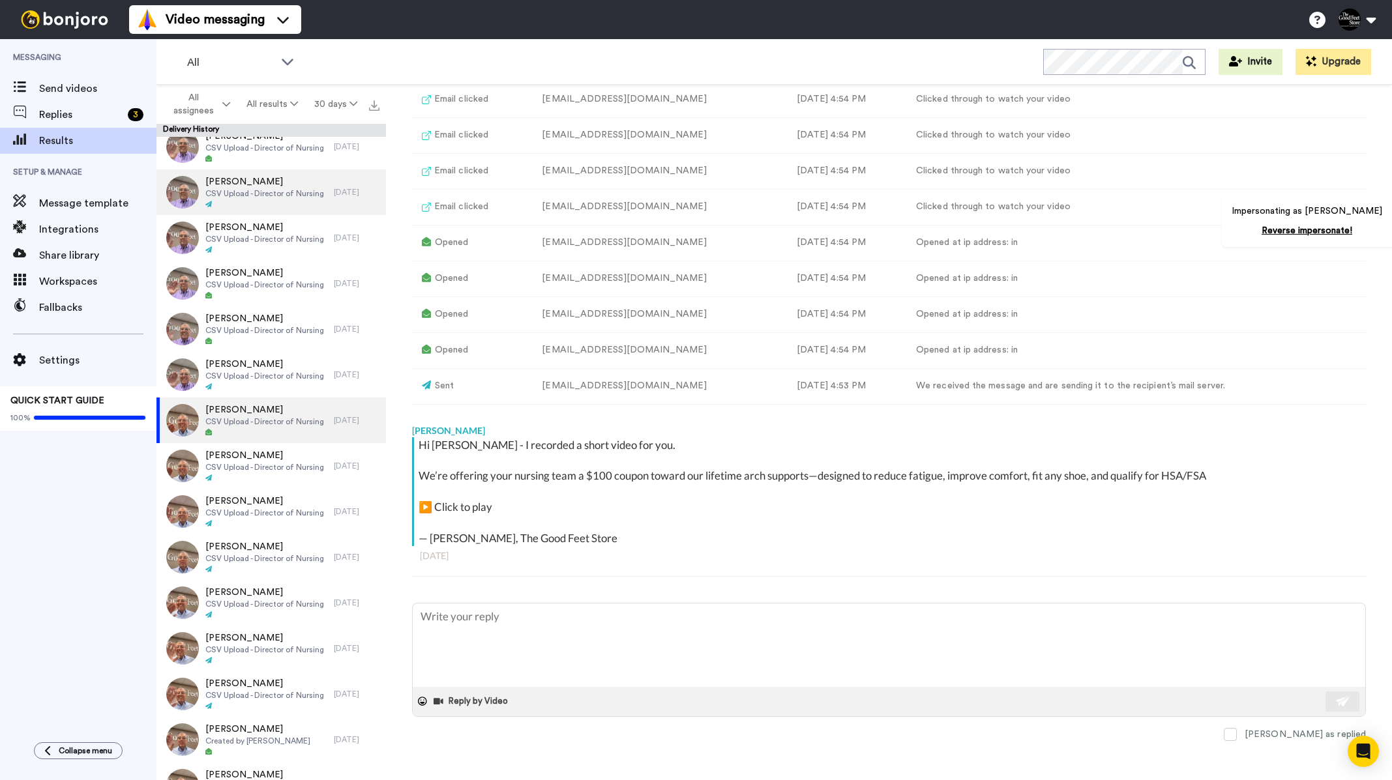
type textarea "x"
click at [78, 82] on span "Send videos" at bounding box center [97, 89] width 117 height 16
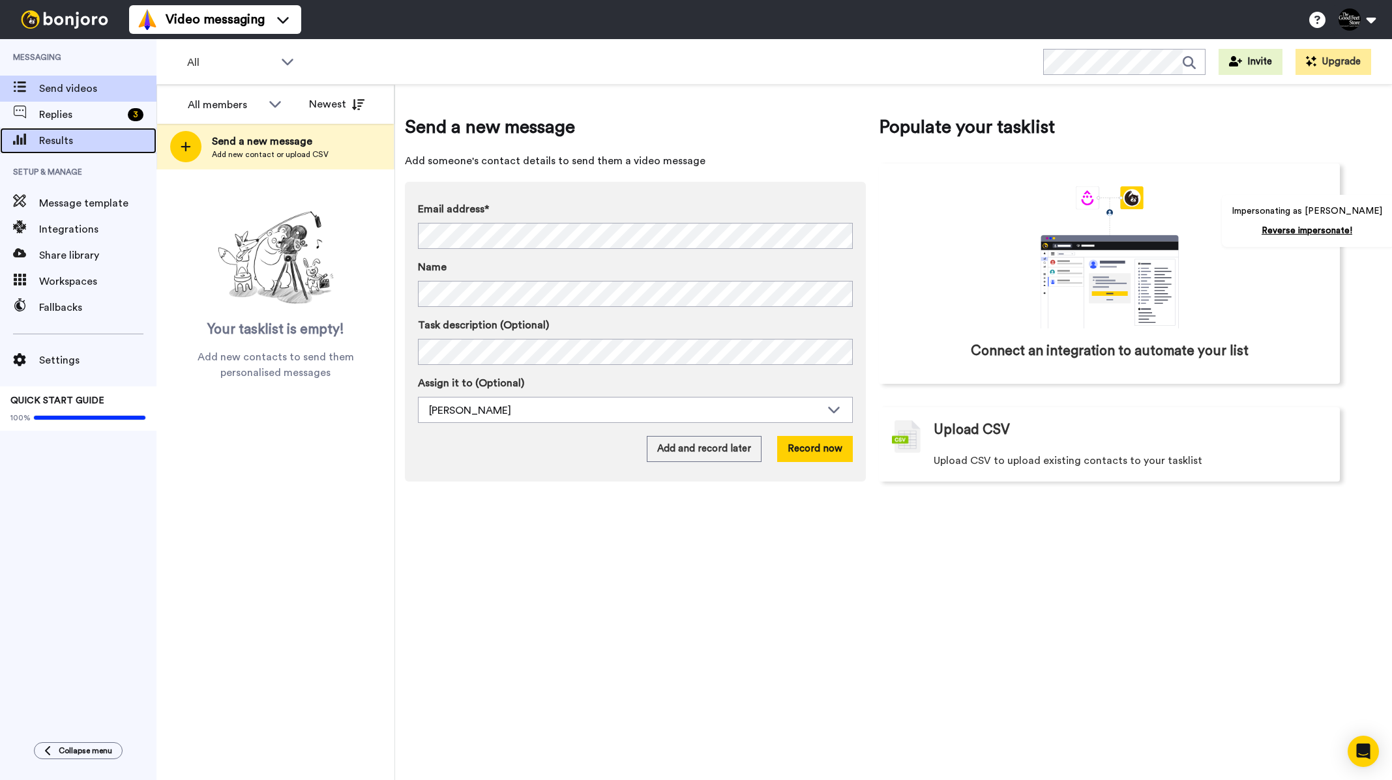
click at [88, 143] on span "Results" at bounding box center [97, 141] width 117 height 16
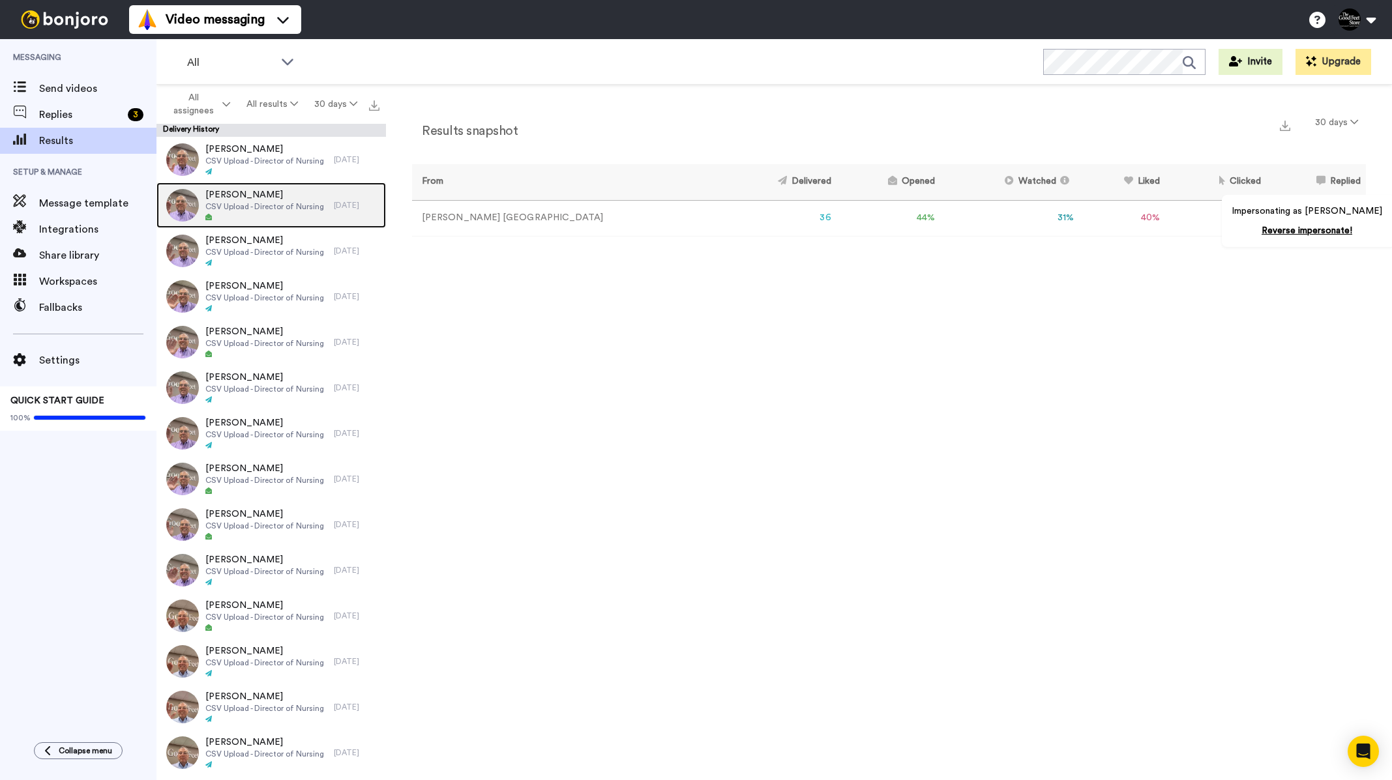
click at [301, 208] on span "CSV Upload - Director of Nursing" at bounding box center [264, 206] width 119 height 10
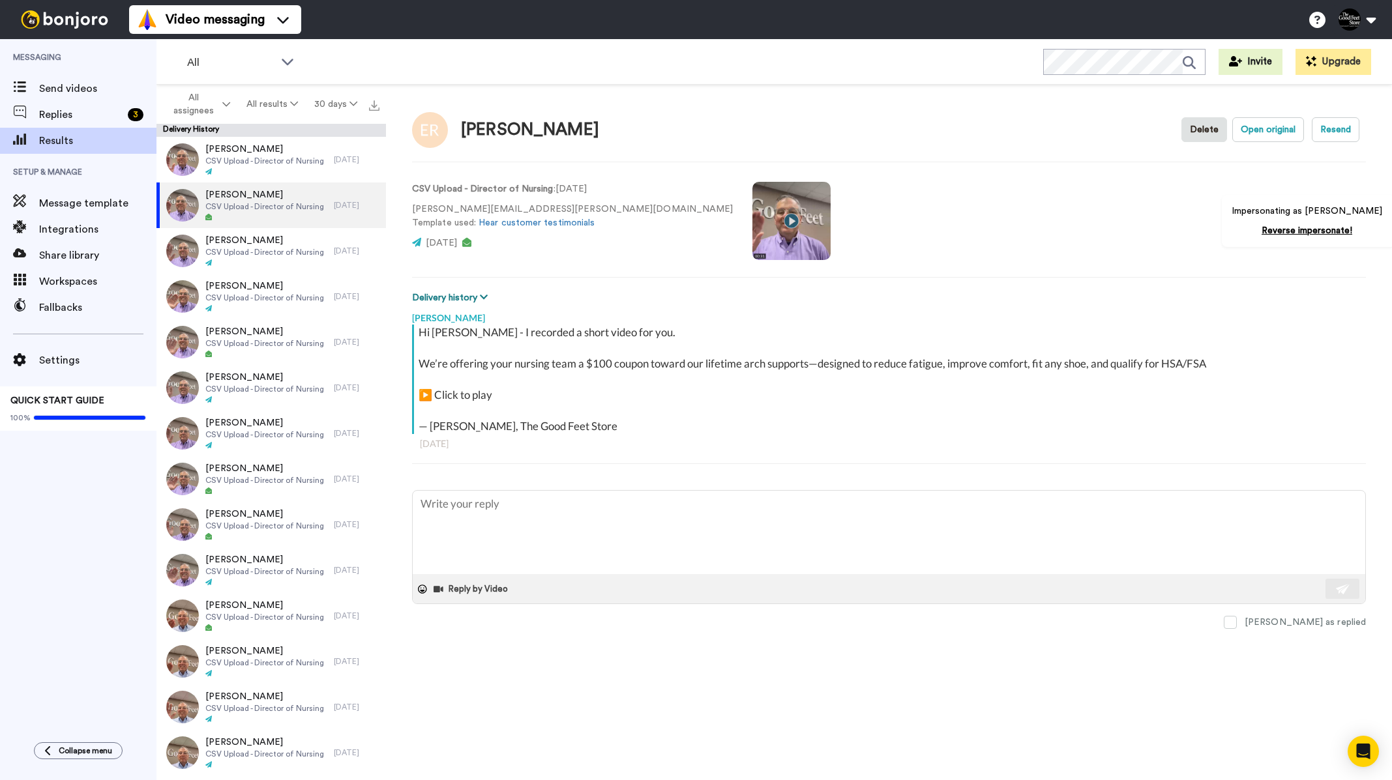
click at [472, 297] on button "Delivery history" at bounding box center [452, 298] width 80 height 14
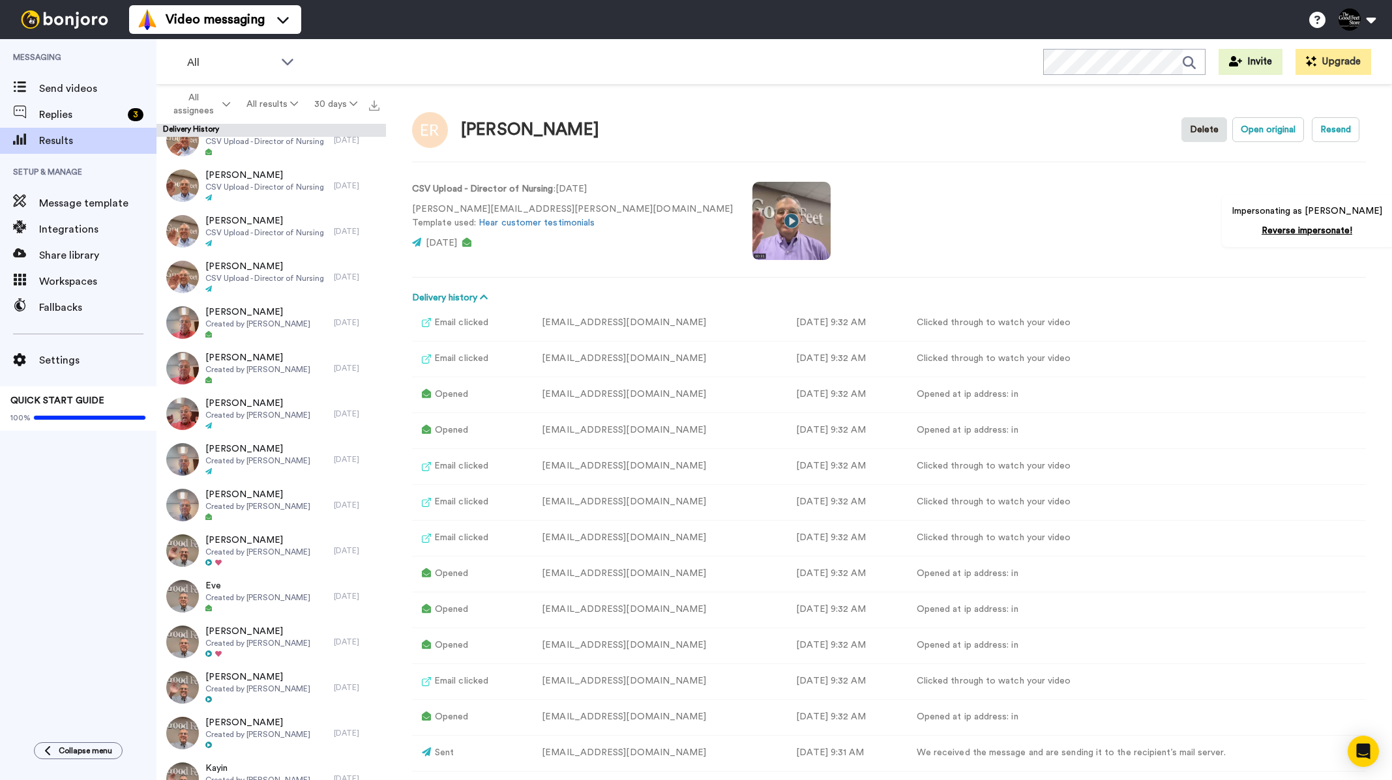
scroll to position [992, 0]
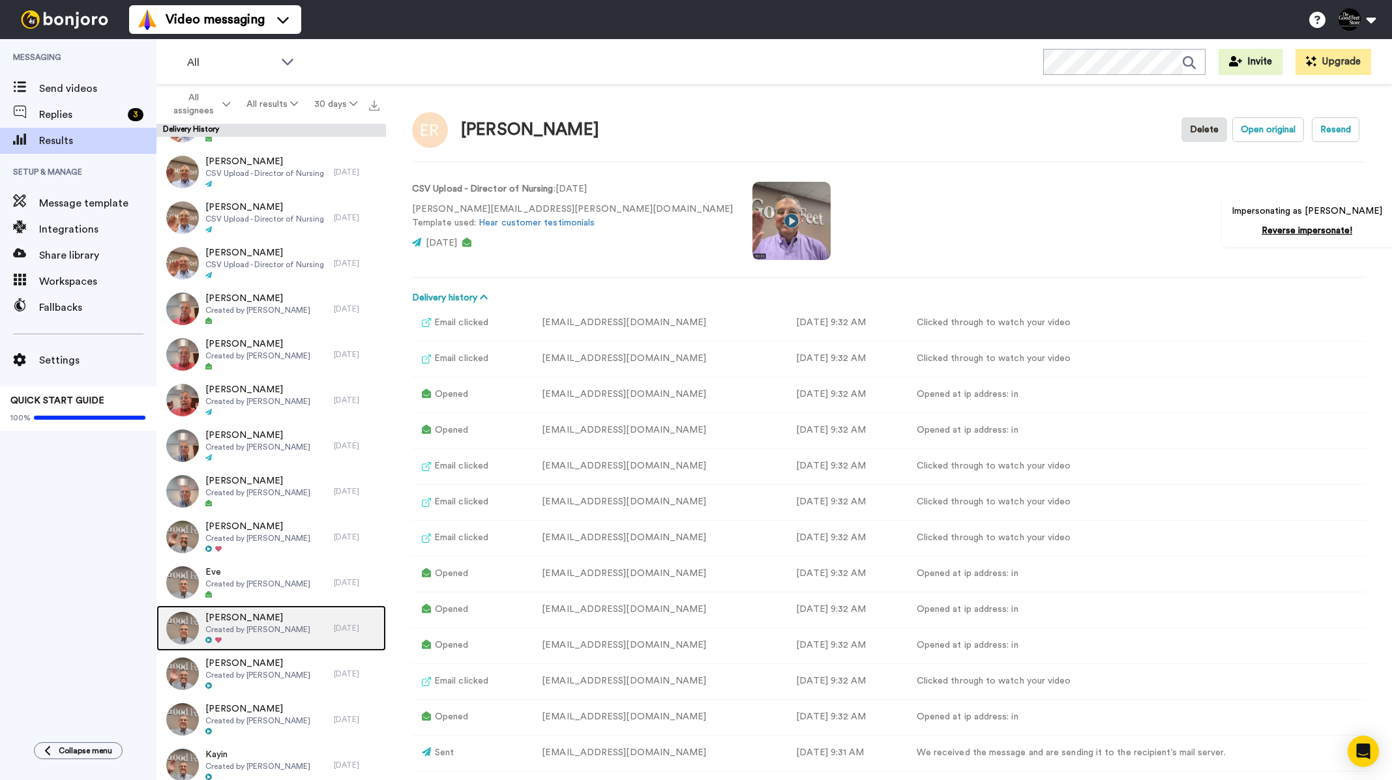
click at [297, 628] on span "Created by Merrill Richmond" at bounding box center [257, 630] width 105 height 10
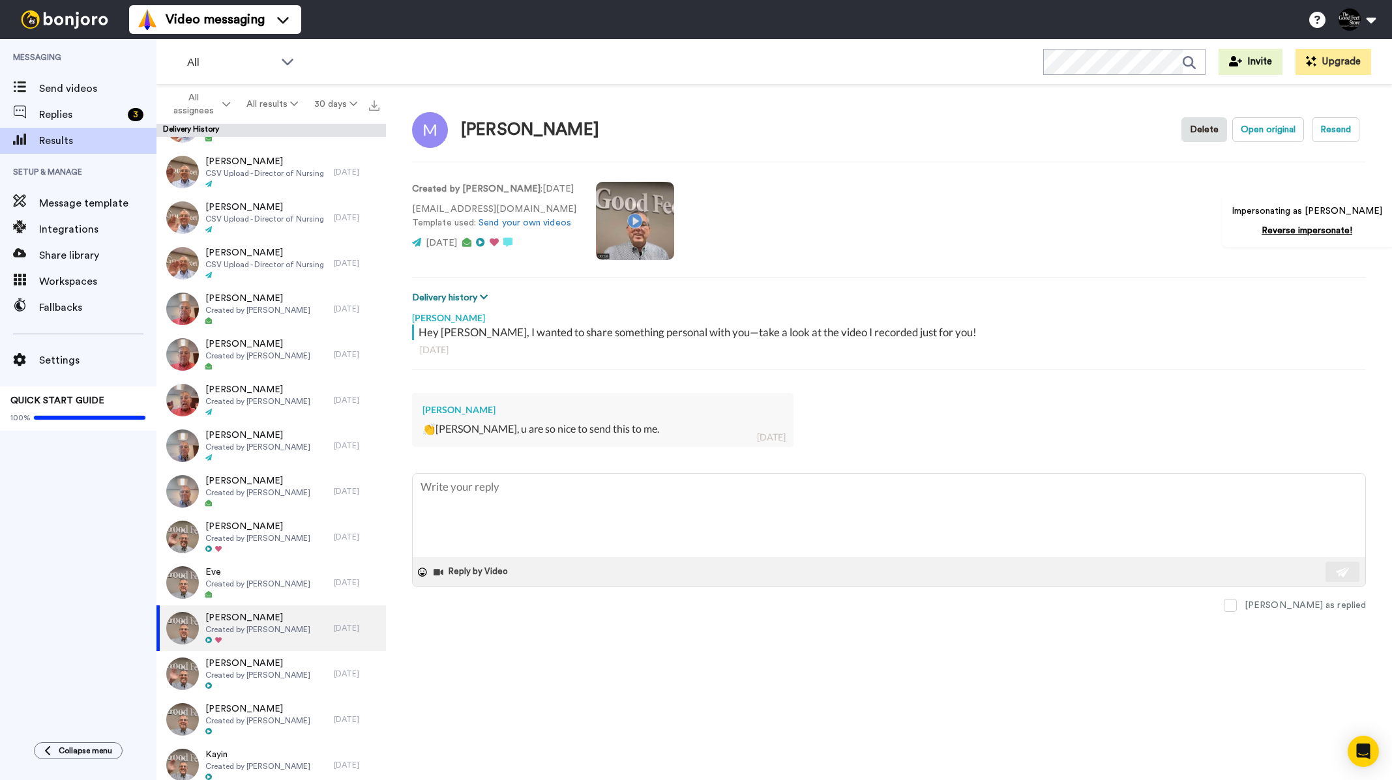
click at [465, 293] on button "Delivery history" at bounding box center [452, 298] width 80 height 14
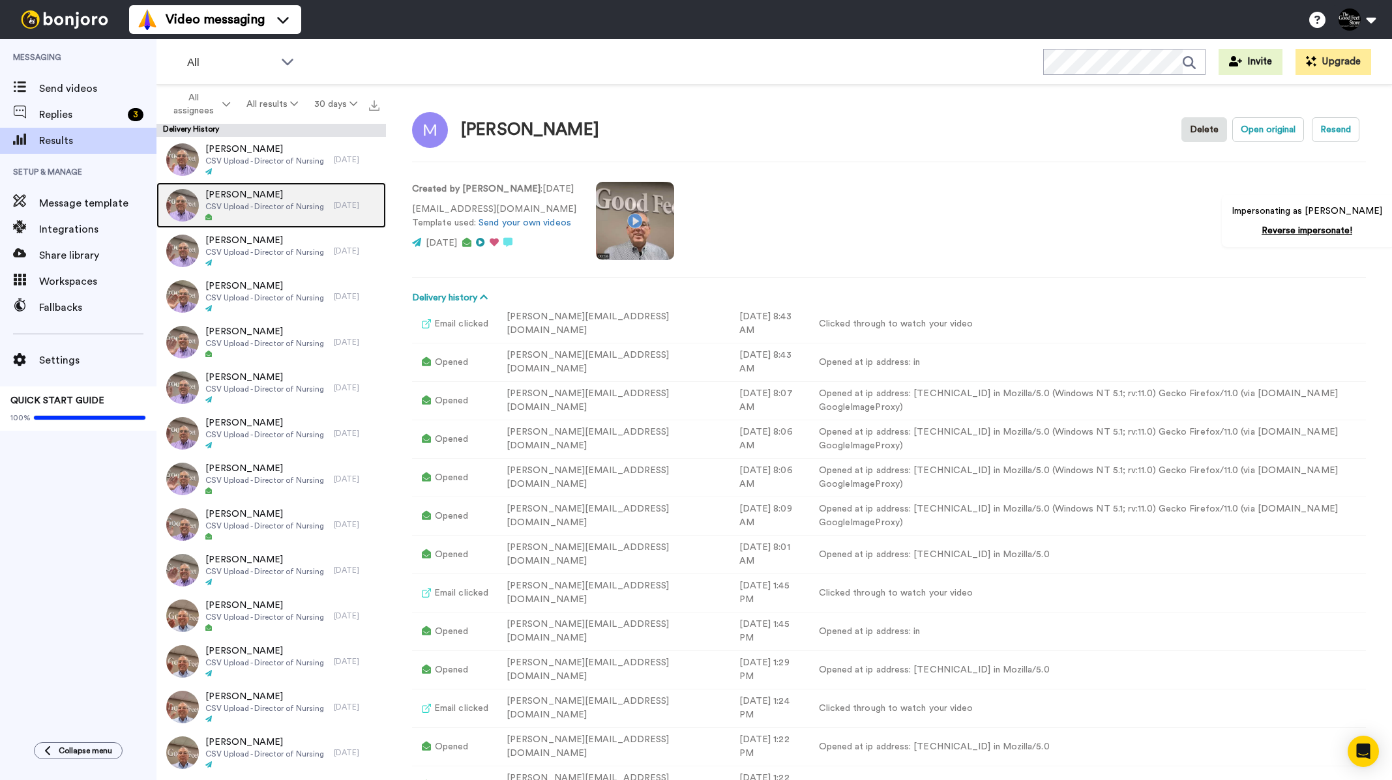
click at [243, 203] on span "CSV Upload - Director of Nursing" at bounding box center [264, 206] width 119 height 10
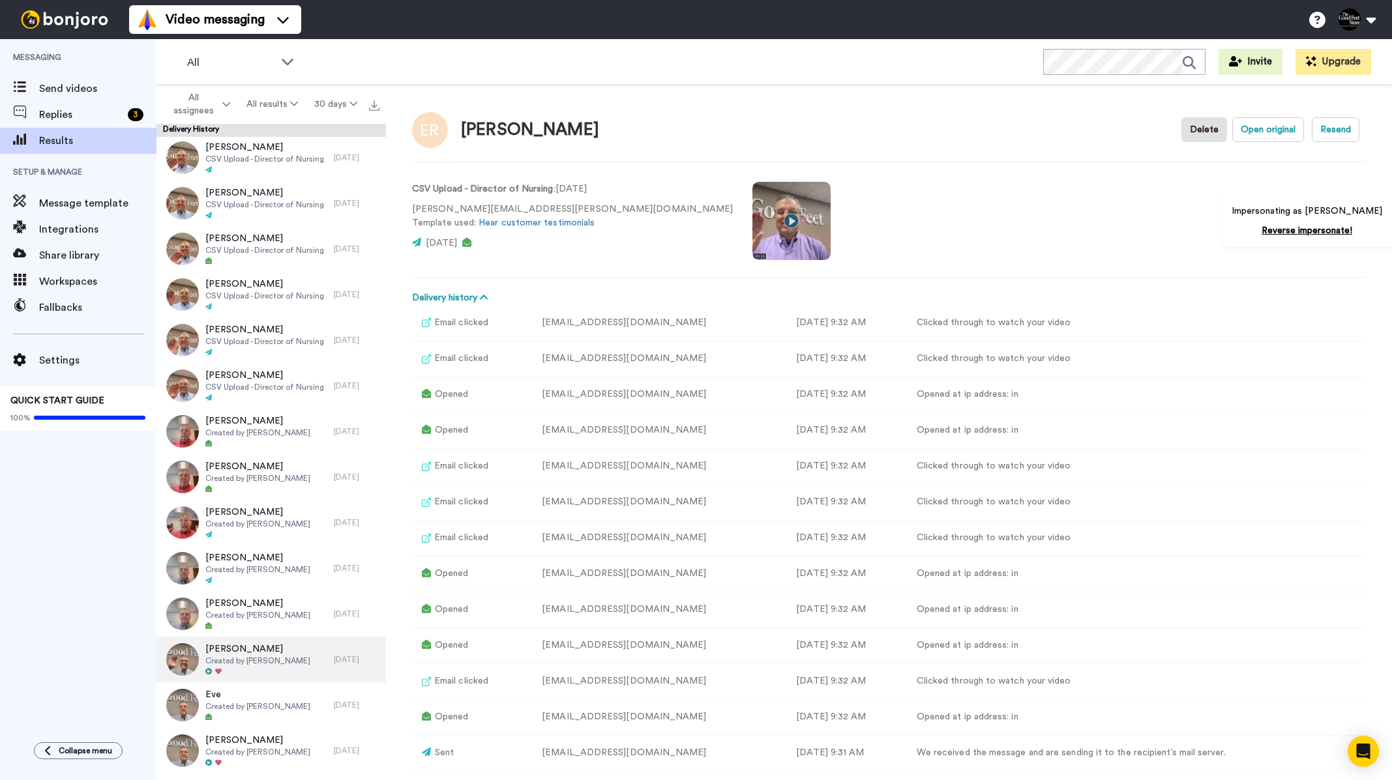
scroll to position [992, 0]
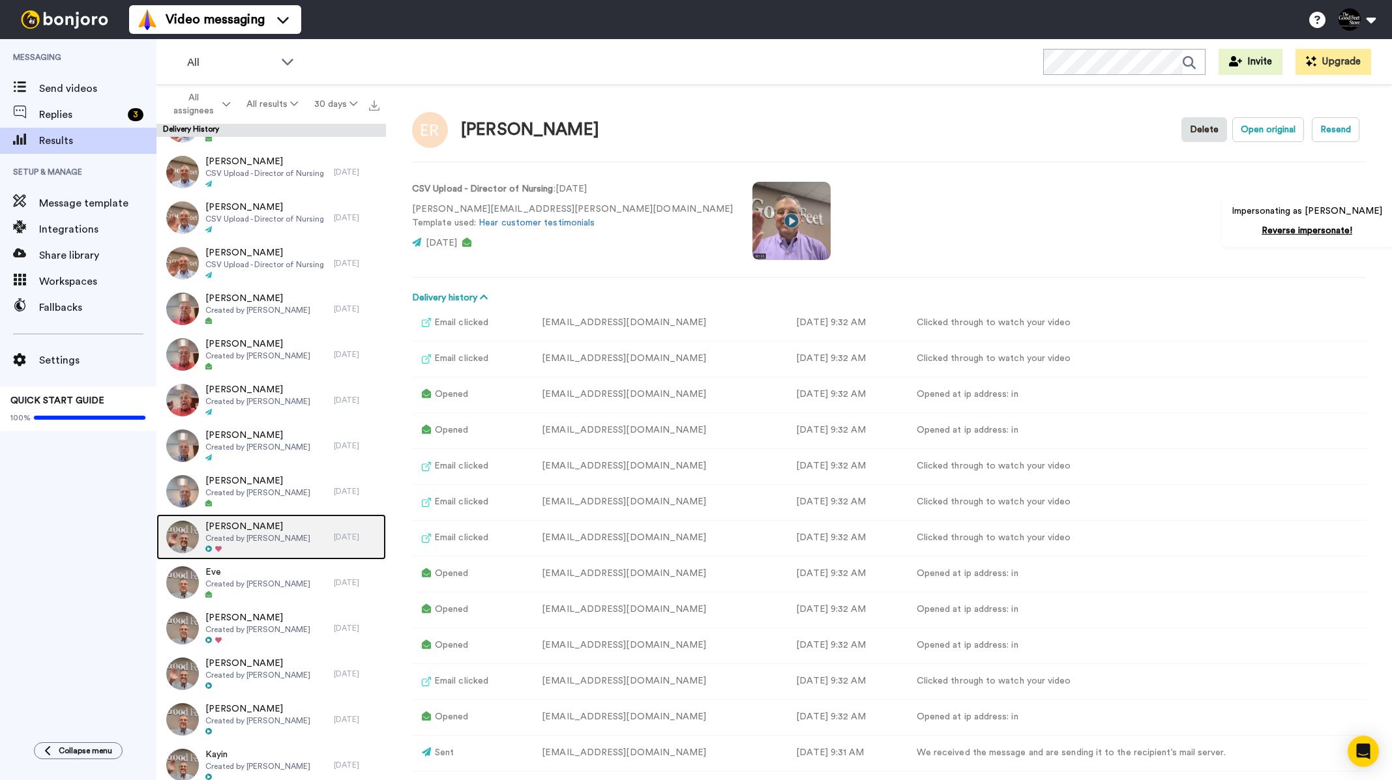
click at [268, 541] on span "Created by Merrill Richmond" at bounding box center [257, 538] width 105 height 10
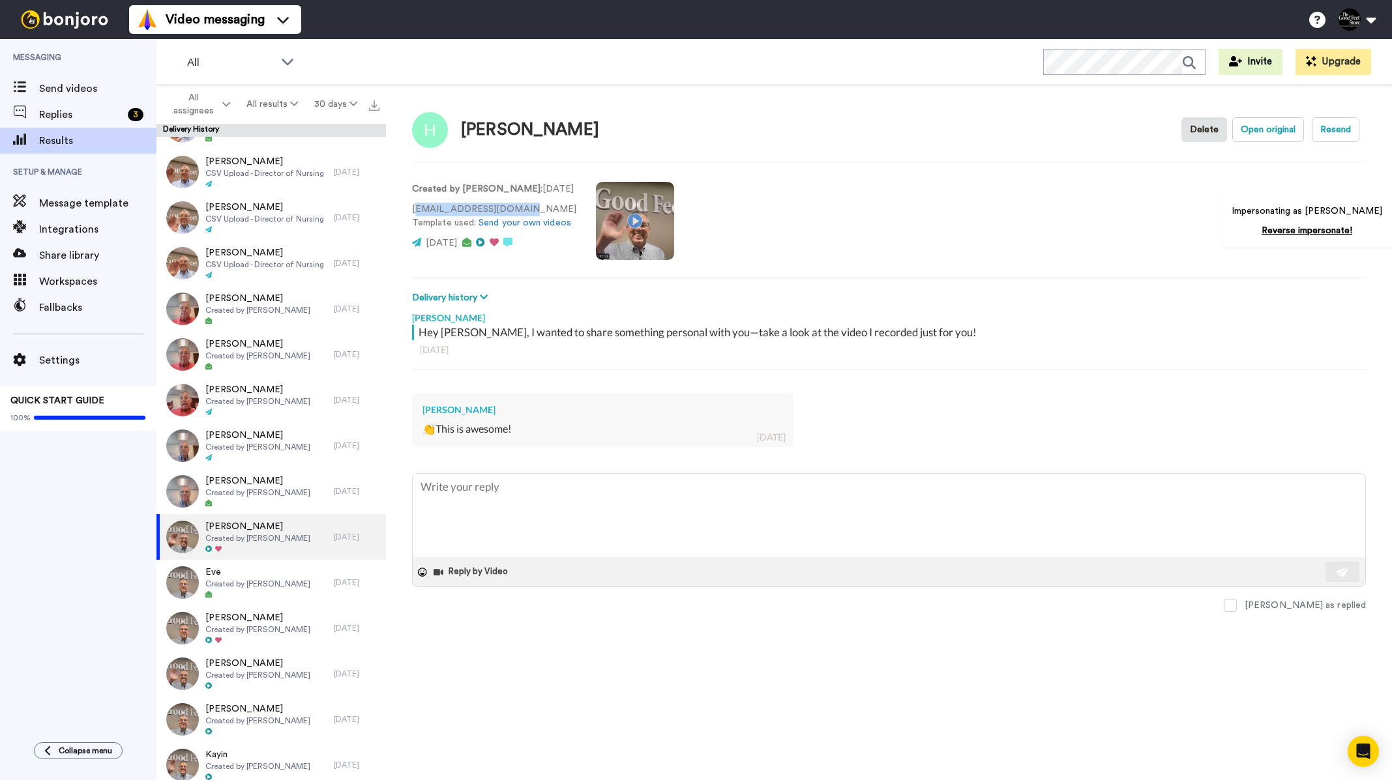
drag, startPoint x: 415, startPoint y: 205, endPoint x: 535, endPoint y: 209, distance: 120.1
click at [535, 209] on p "hkozman@goodfeetnw.com Template used: Send your own videos" at bounding box center [494, 216] width 164 height 27
click at [481, 210] on p "hkozman@goodfeetnw.com Template used: Send your own videos" at bounding box center [494, 216] width 164 height 27
drag, startPoint x: 531, startPoint y: 211, endPoint x: 411, endPoint y: 205, distance: 120.8
click at [411, 205] on div "Heidi Delete Open original Resend Created by Merrill Richmond : 29 days ago hko…" at bounding box center [889, 436] width 1006 height 702
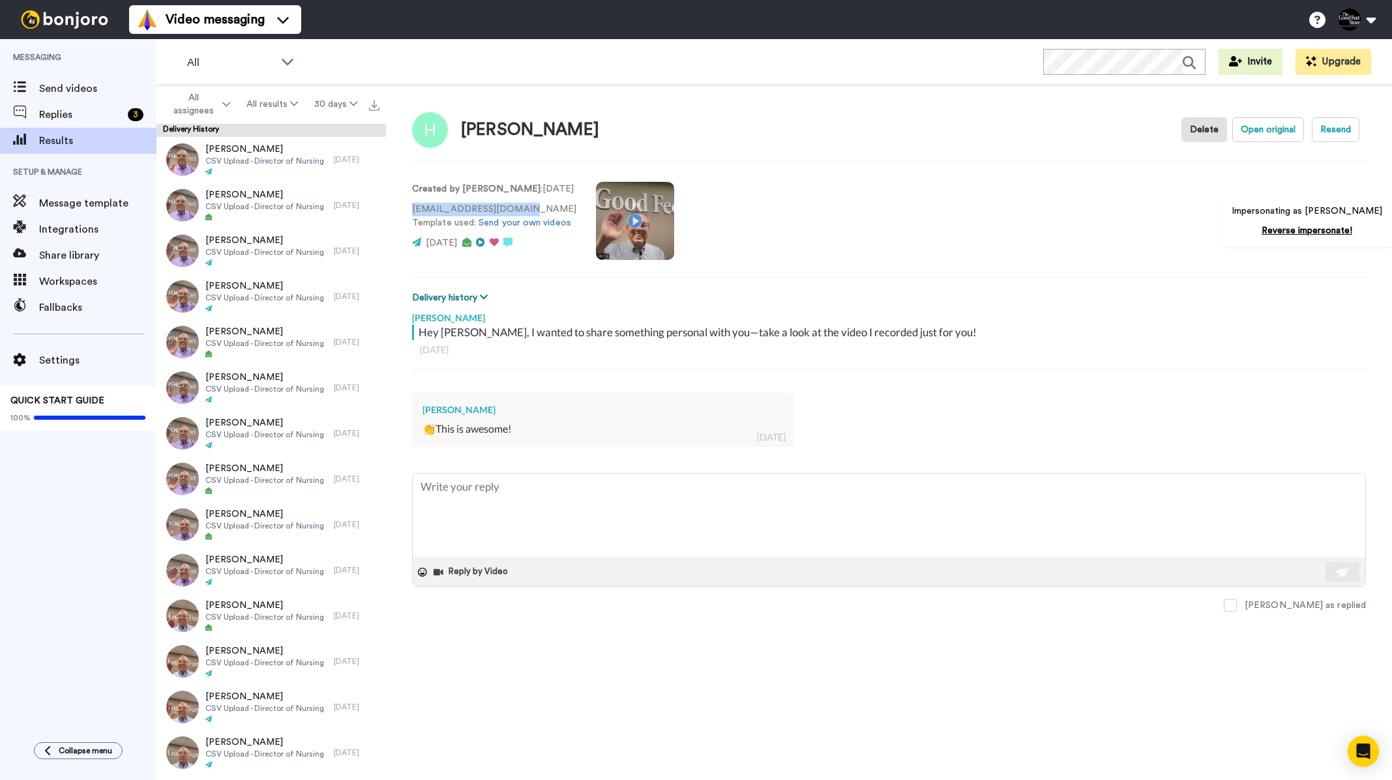
click at [490, 301] on button "Delivery history" at bounding box center [452, 298] width 80 height 14
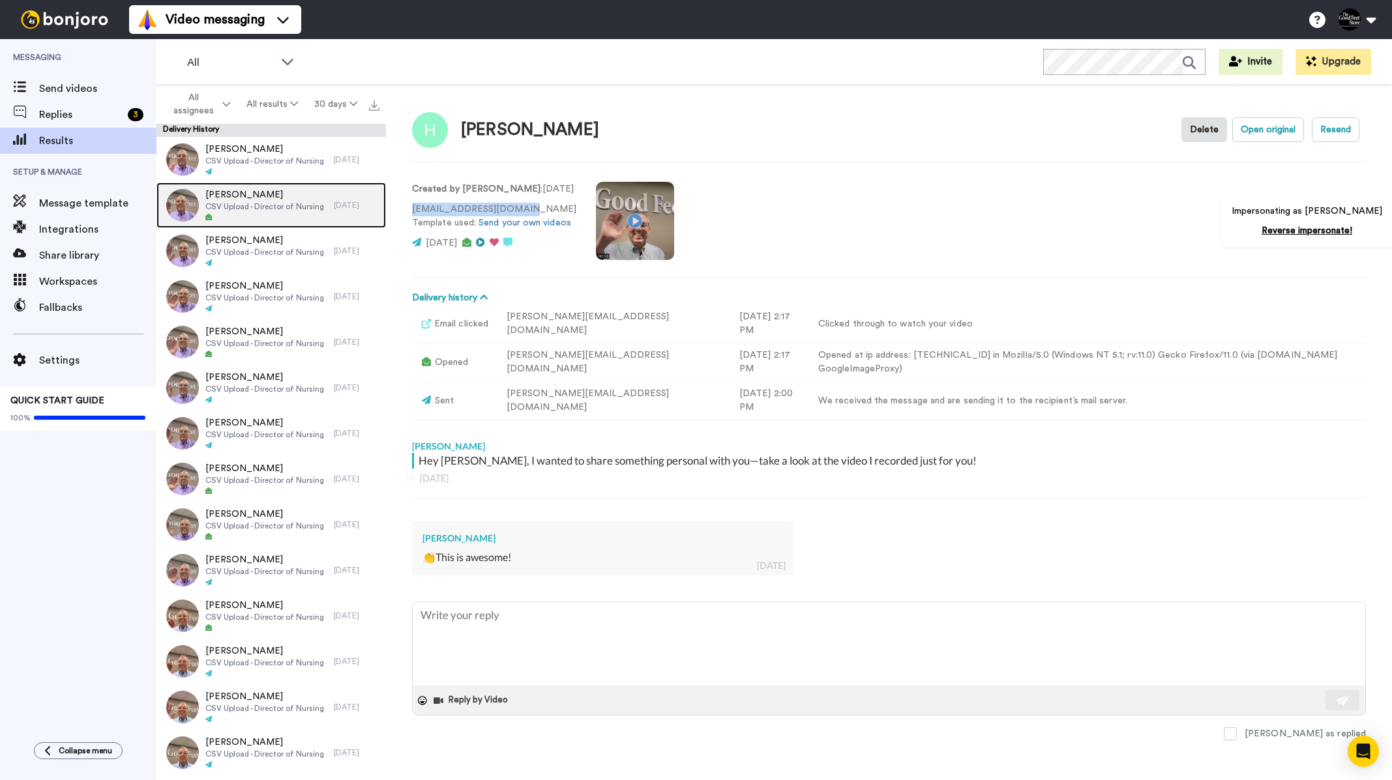
click at [268, 209] on span "CSV Upload - Director of Nursing" at bounding box center [264, 206] width 119 height 10
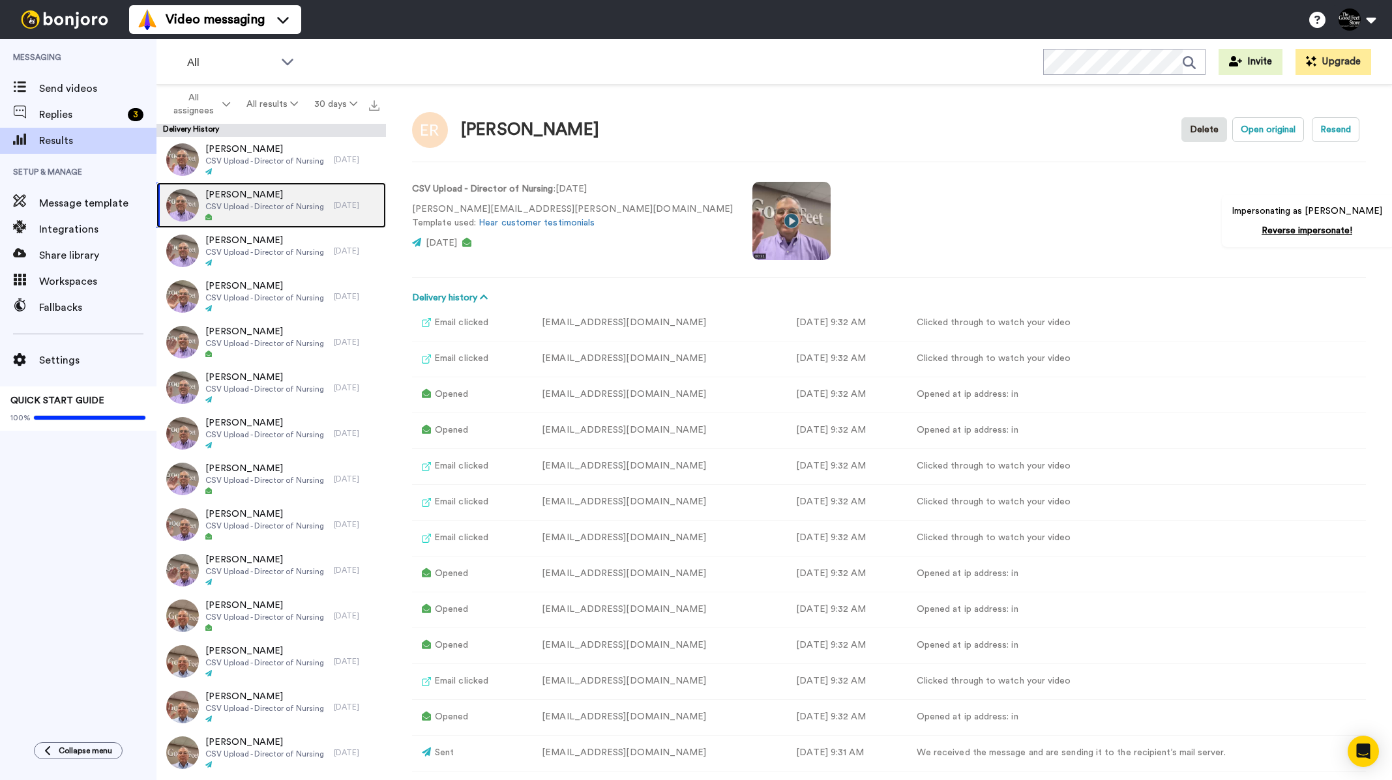
click at [267, 208] on span "CSV Upload - Director of Nursing" at bounding box center [264, 206] width 119 height 10
drag, startPoint x: 544, startPoint y: 211, endPoint x: 471, endPoint y: 211, distance: 73.7
click at [471, 211] on p "emily.reeves@atriumhealth.org Template used: Hear customer testimonials" at bounding box center [572, 216] width 321 height 27
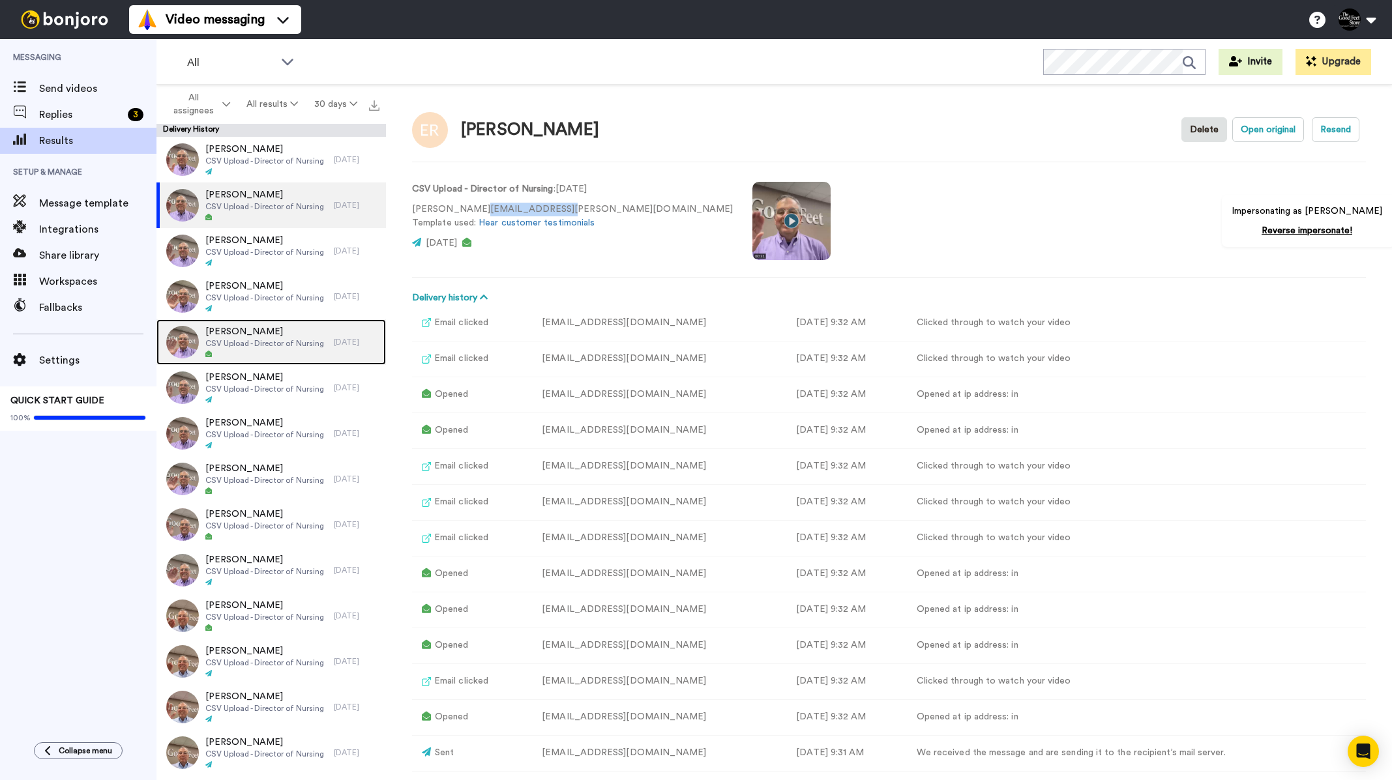
click at [264, 344] on span "CSV Upload - Director of Nursing" at bounding box center [264, 343] width 119 height 10
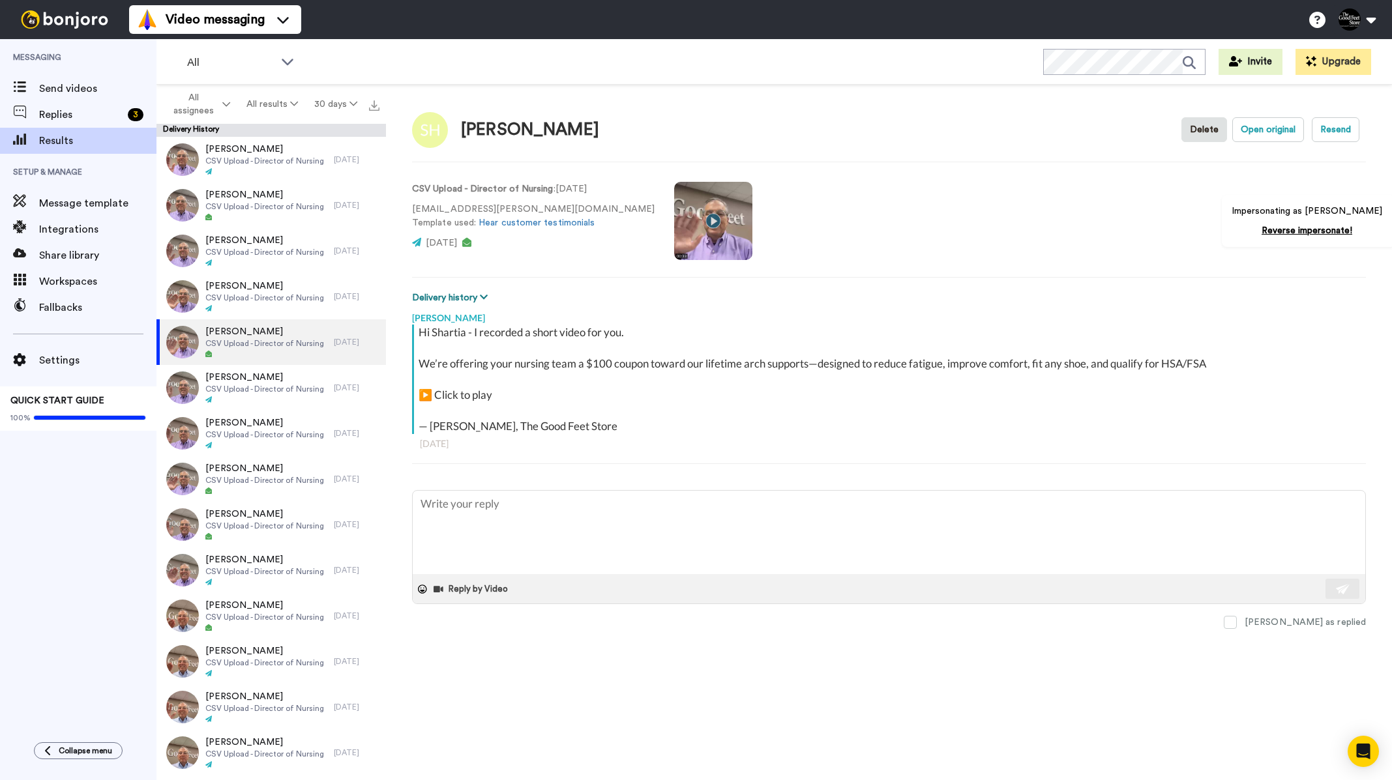
click at [473, 293] on button "Delivery history" at bounding box center [452, 298] width 80 height 14
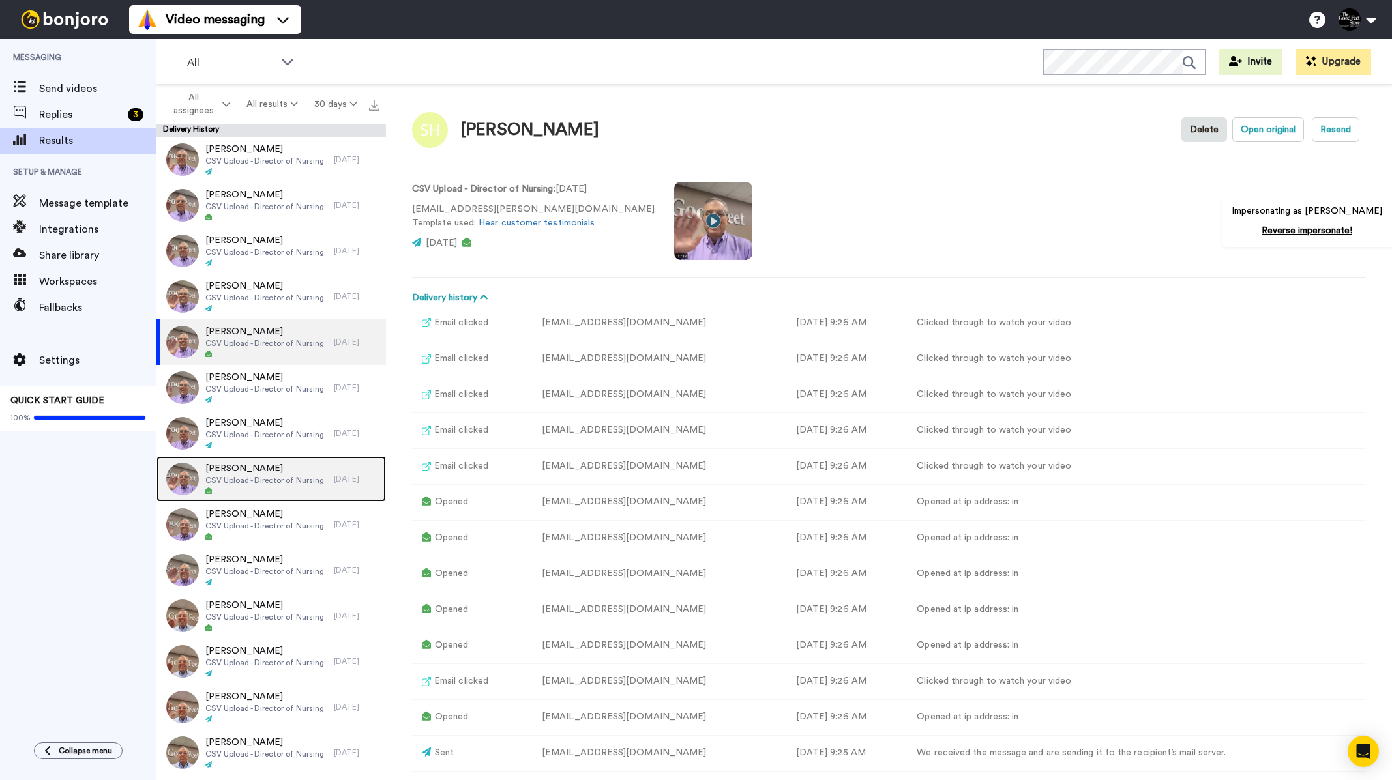
click at [263, 481] on span "CSV Upload - Director of Nursing" at bounding box center [264, 480] width 119 height 10
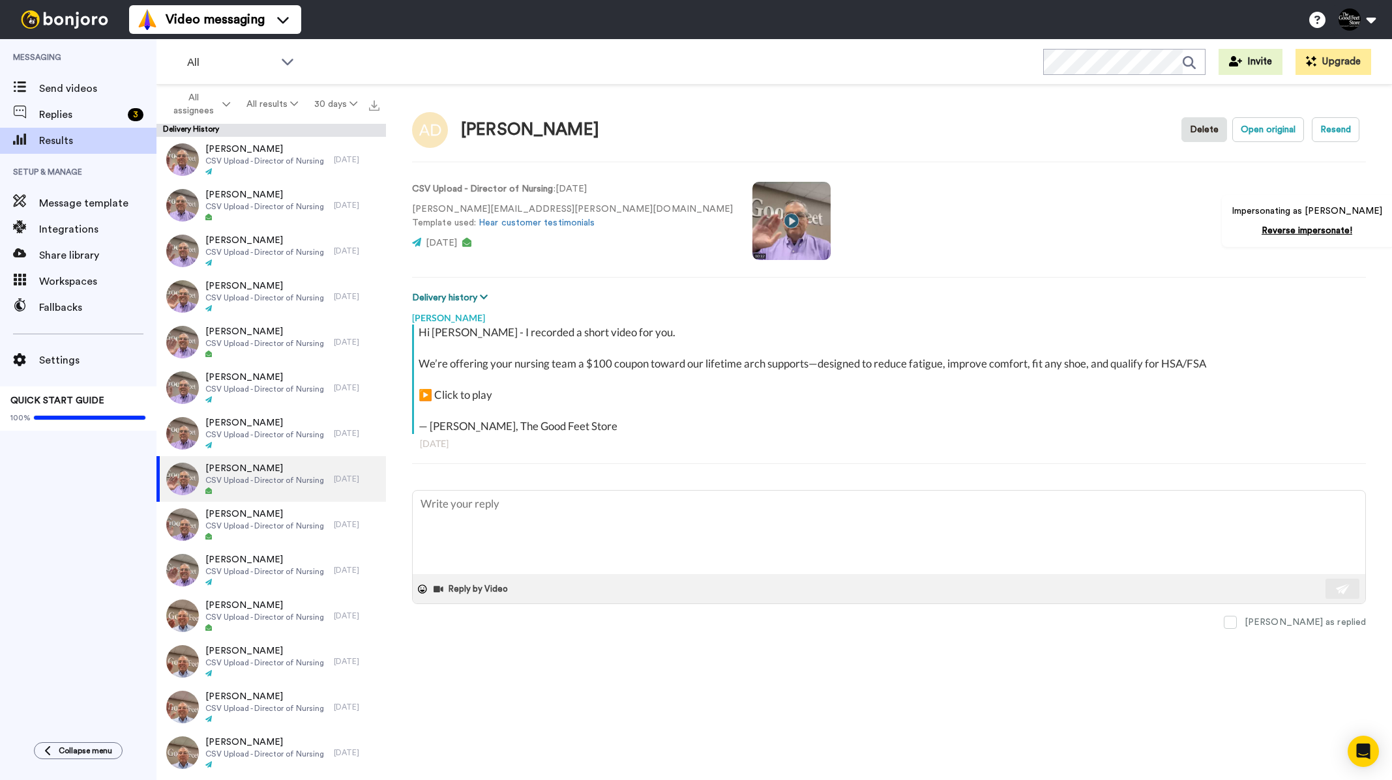
click at [447, 304] on button "Delivery history" at bounding box center [452, 298] width 80 height 14
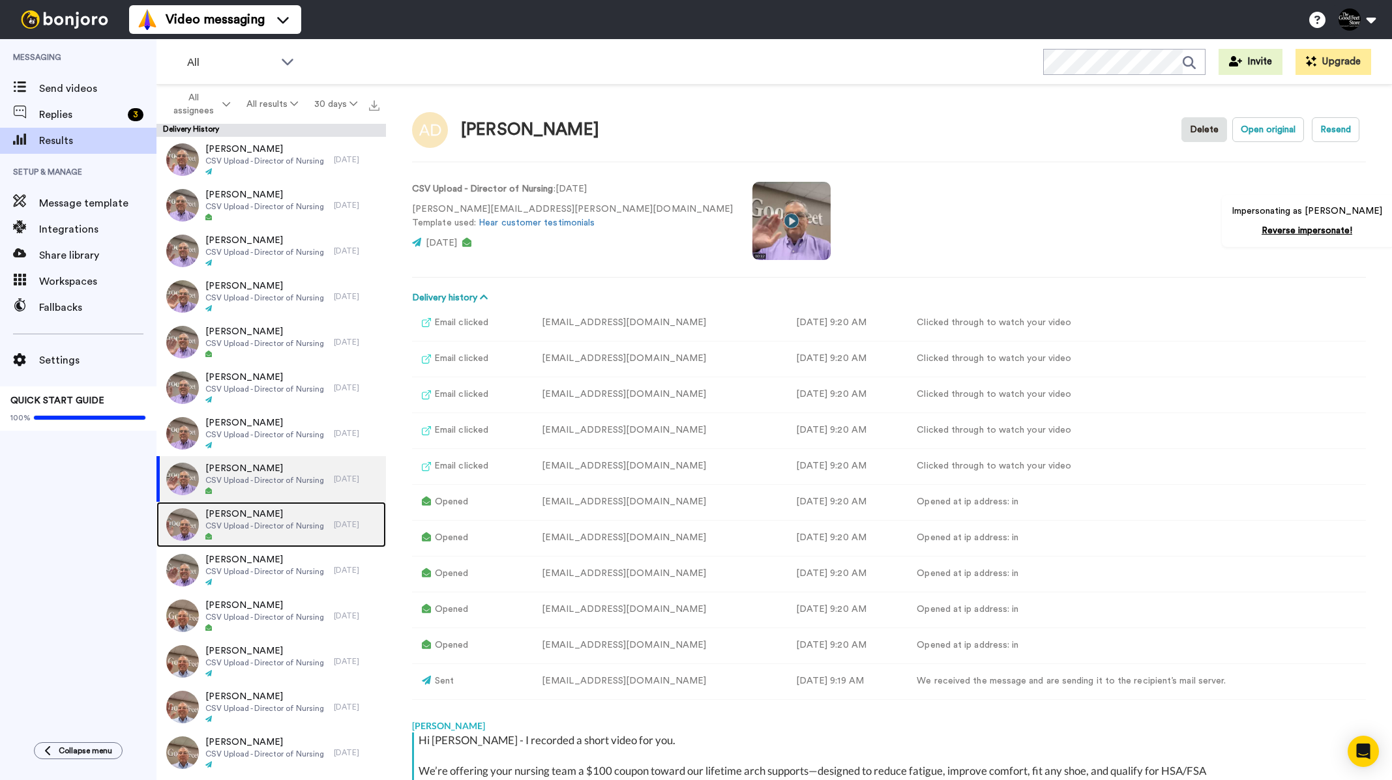
click at [271, 536] on div at bounding box center [264, 537] width 119 height 9
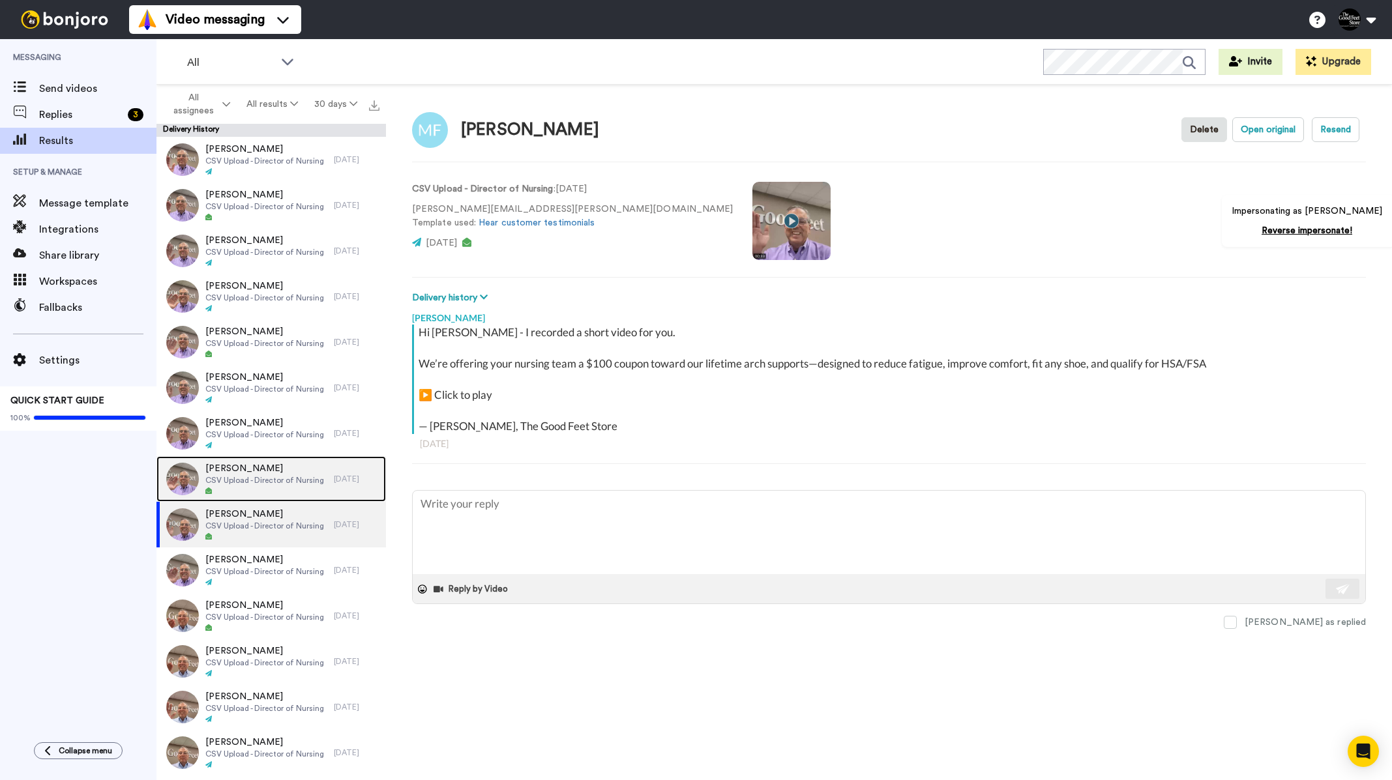
click at [274, 477] on span "CSV Upload - Director of Nursing" at bounding box center [264, 480] width 119 height 10
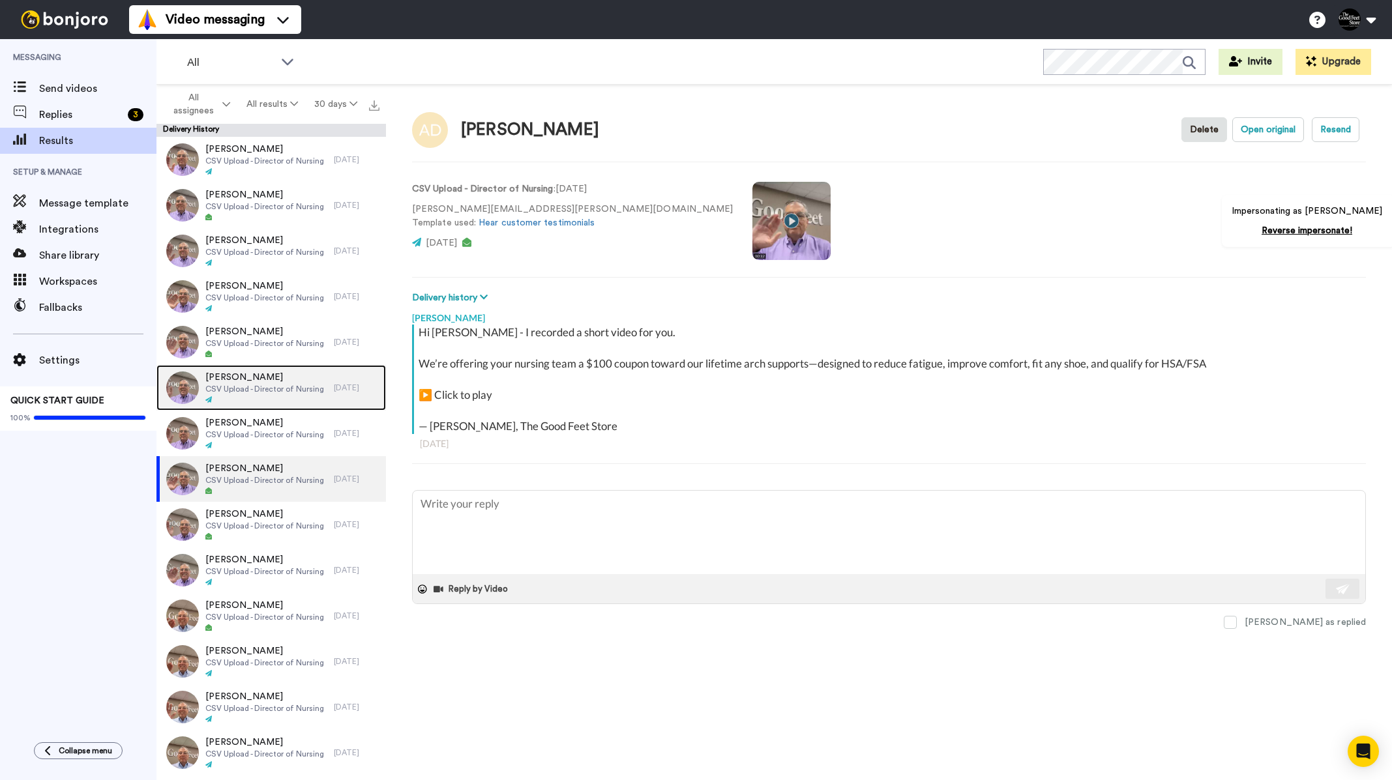
click at [269, 407] on div "Amy Lewis CSV Upload - Director of Nursing" at bounding box center [244, 388] width 177 height 46
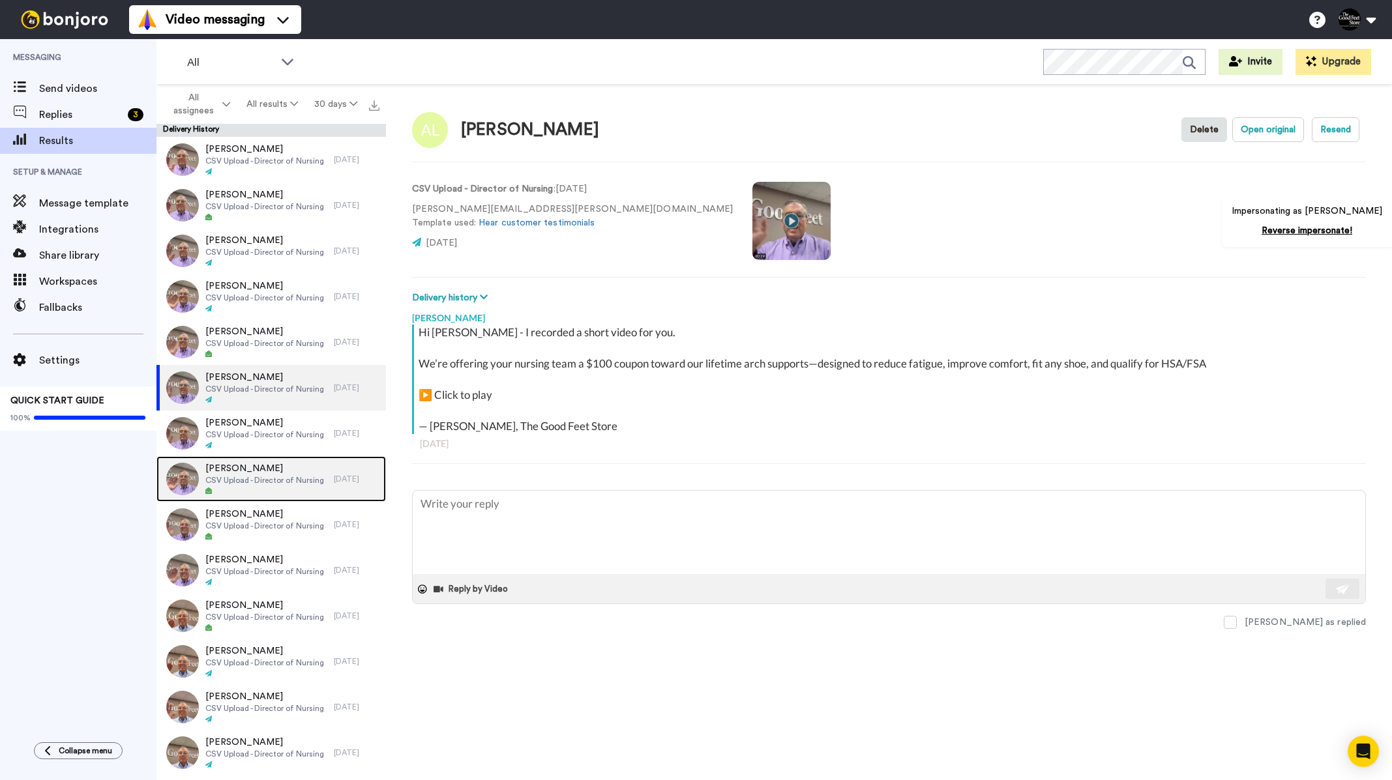
click at [230, 497] on div "Angela Durham CSV Upload - Director of Nursing" at bounding box center [244, 479] width 177 height 46
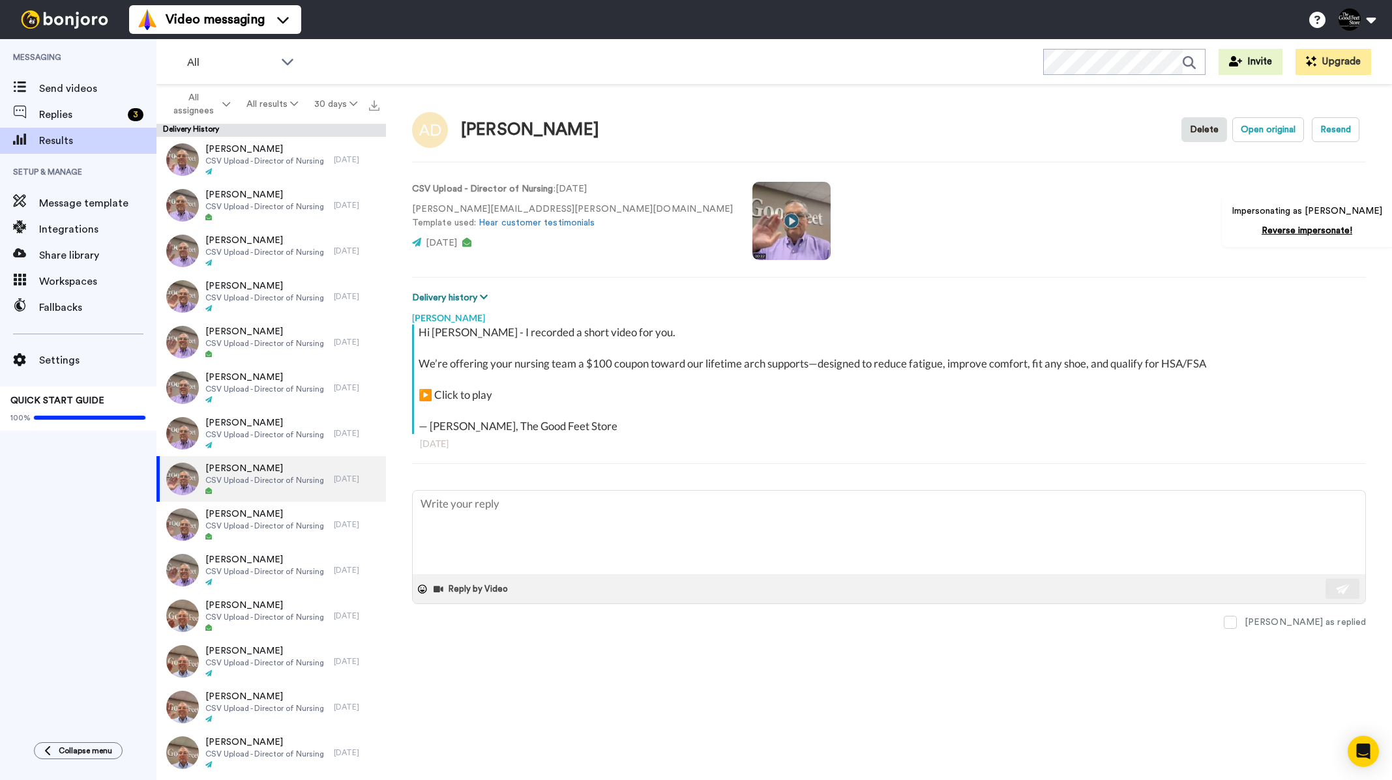
click at [448, 299] on button "Delivery history" at bounding box center [452, 298] width 80 height 14
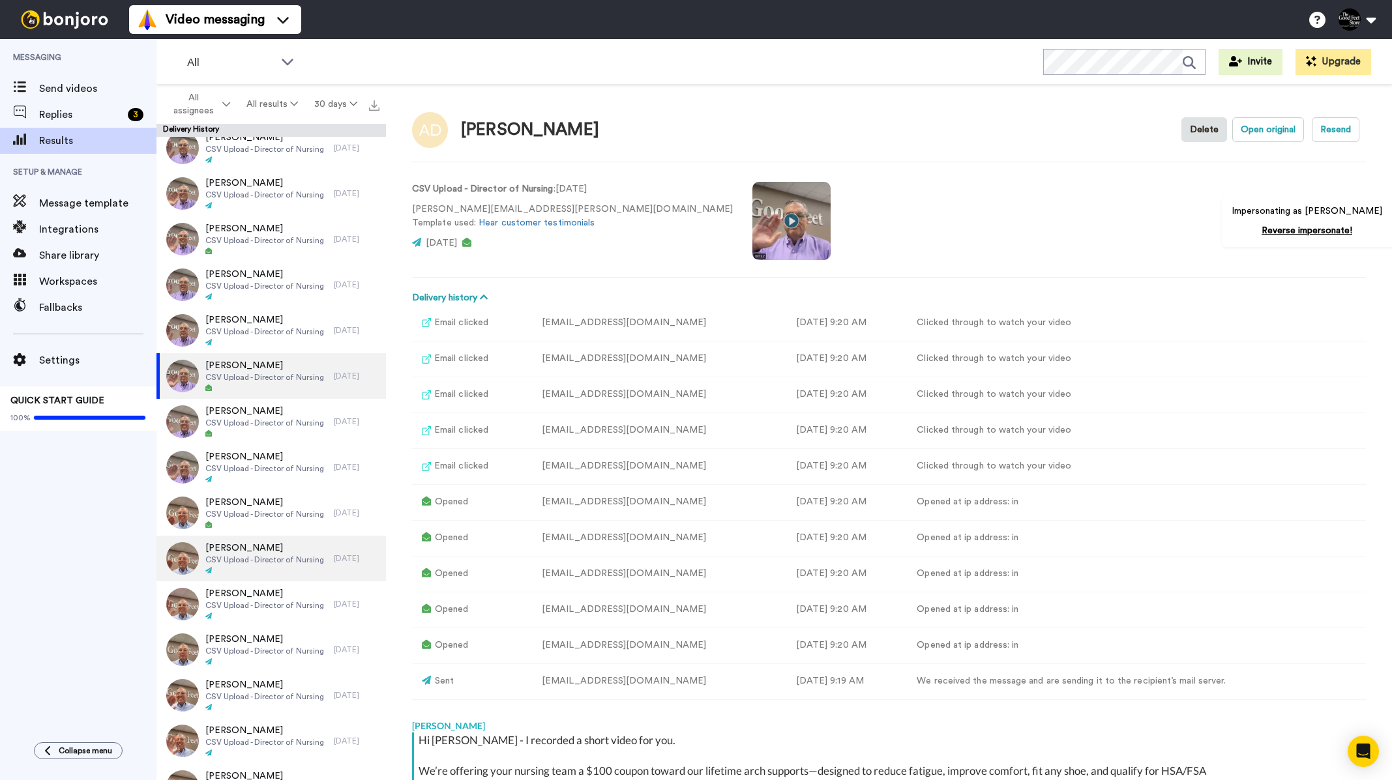
scroll to position [130, 0]
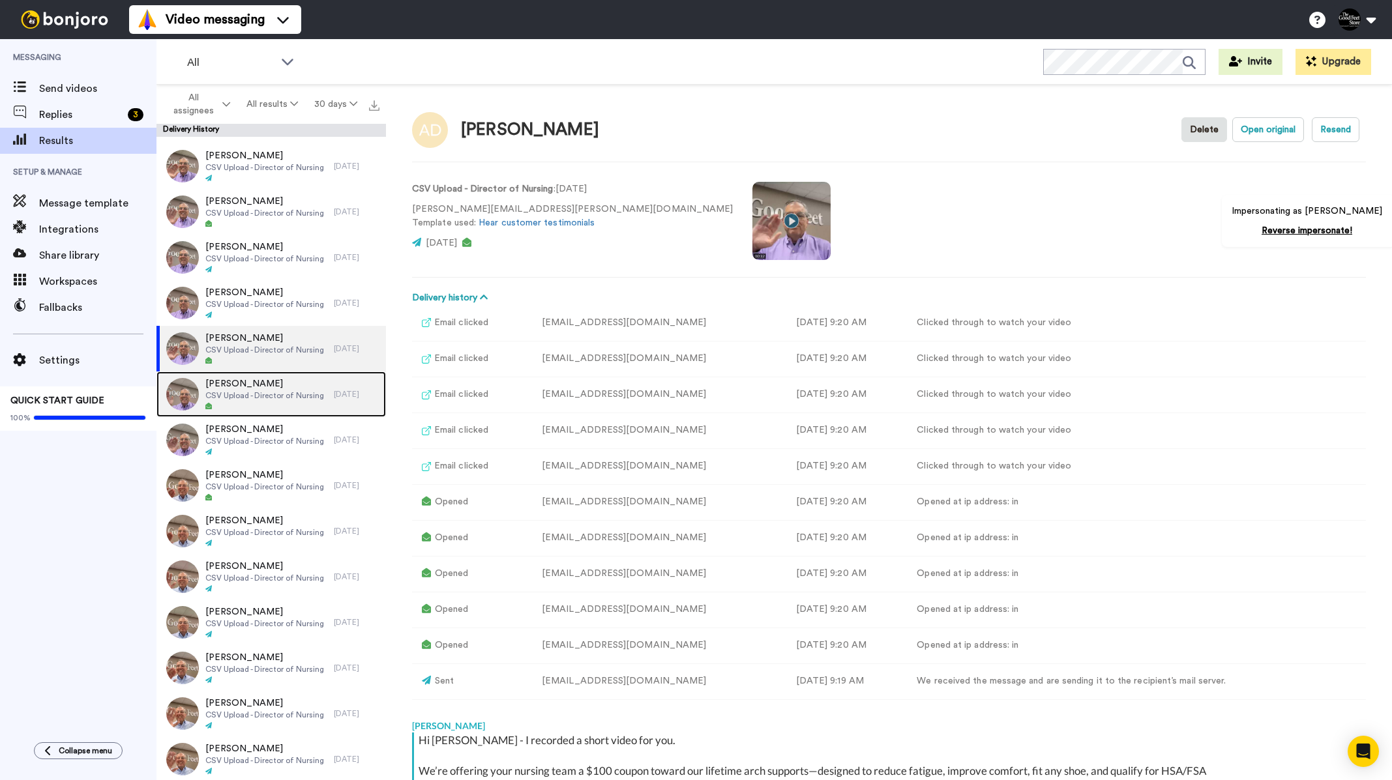
click at [261, 384] on span "Morgan Frazier" at bounding box center [264, 384] width 119 height 13
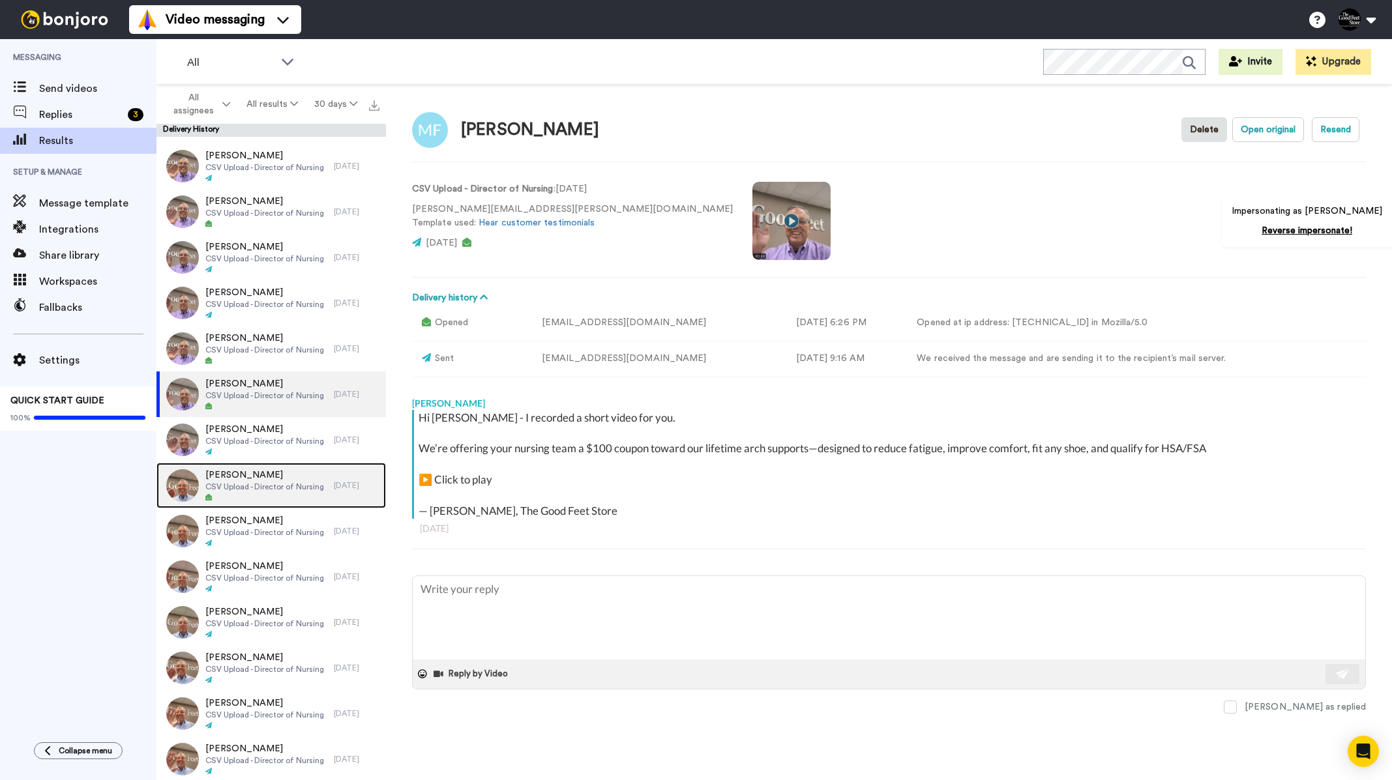
click at [258, 505] on div "David Murgoitio CSV Upload - Director of Nursing" at bounding box center [244, 486] width 177 height 46
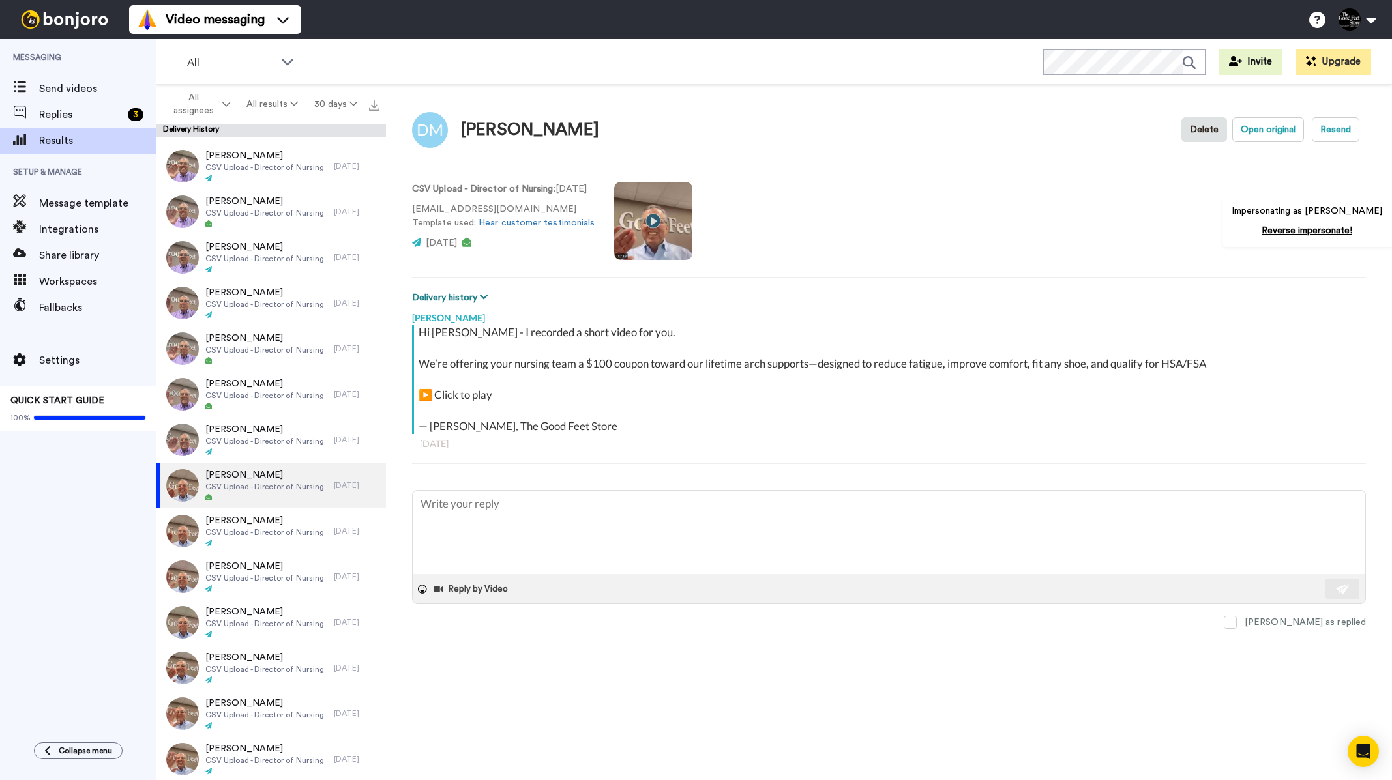
click at [453, 291] on button "Delivery history" at bounding box center [452, 298] width 80 height 14
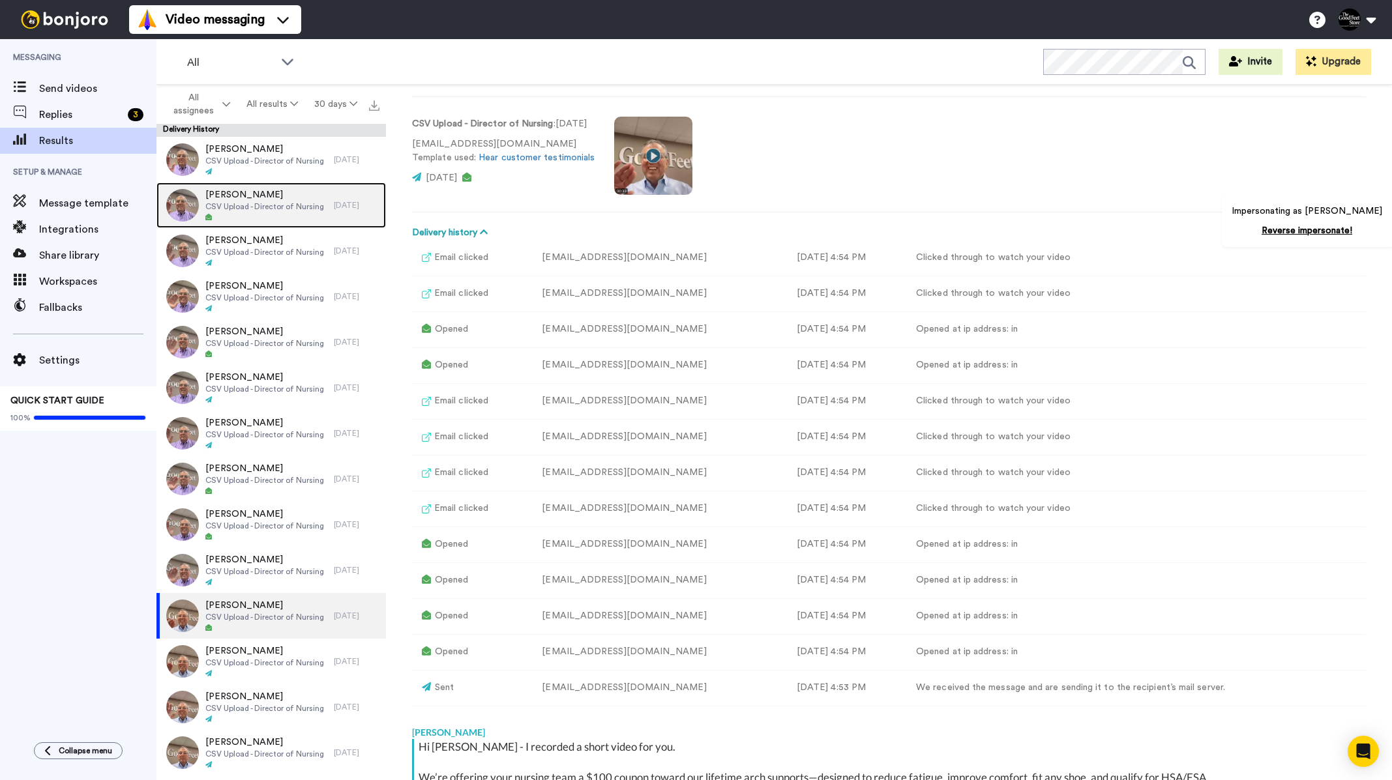
click at [224, 210] on span "CSV Upload - Director of Nursing" at bounding box center [264, 206] width 119 height 10
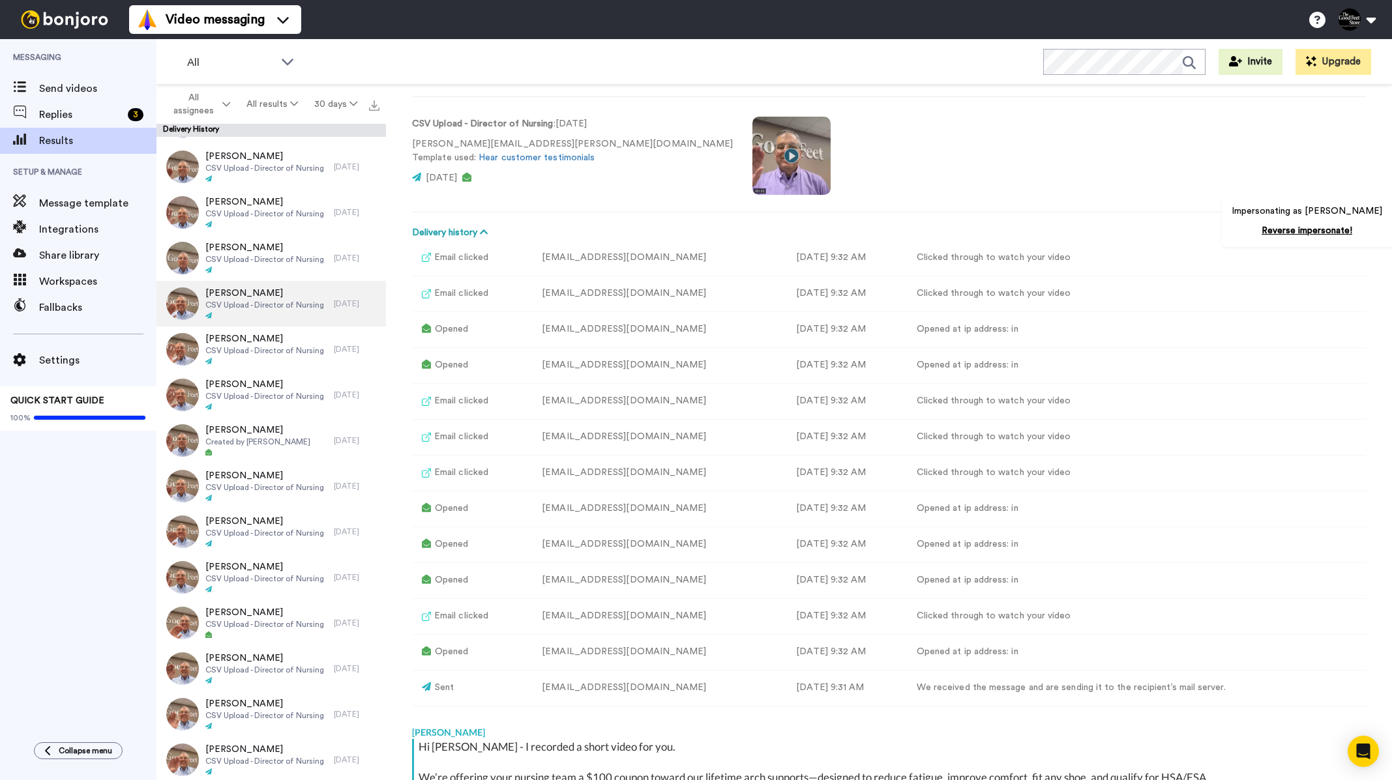
scroll to position [522, 0]
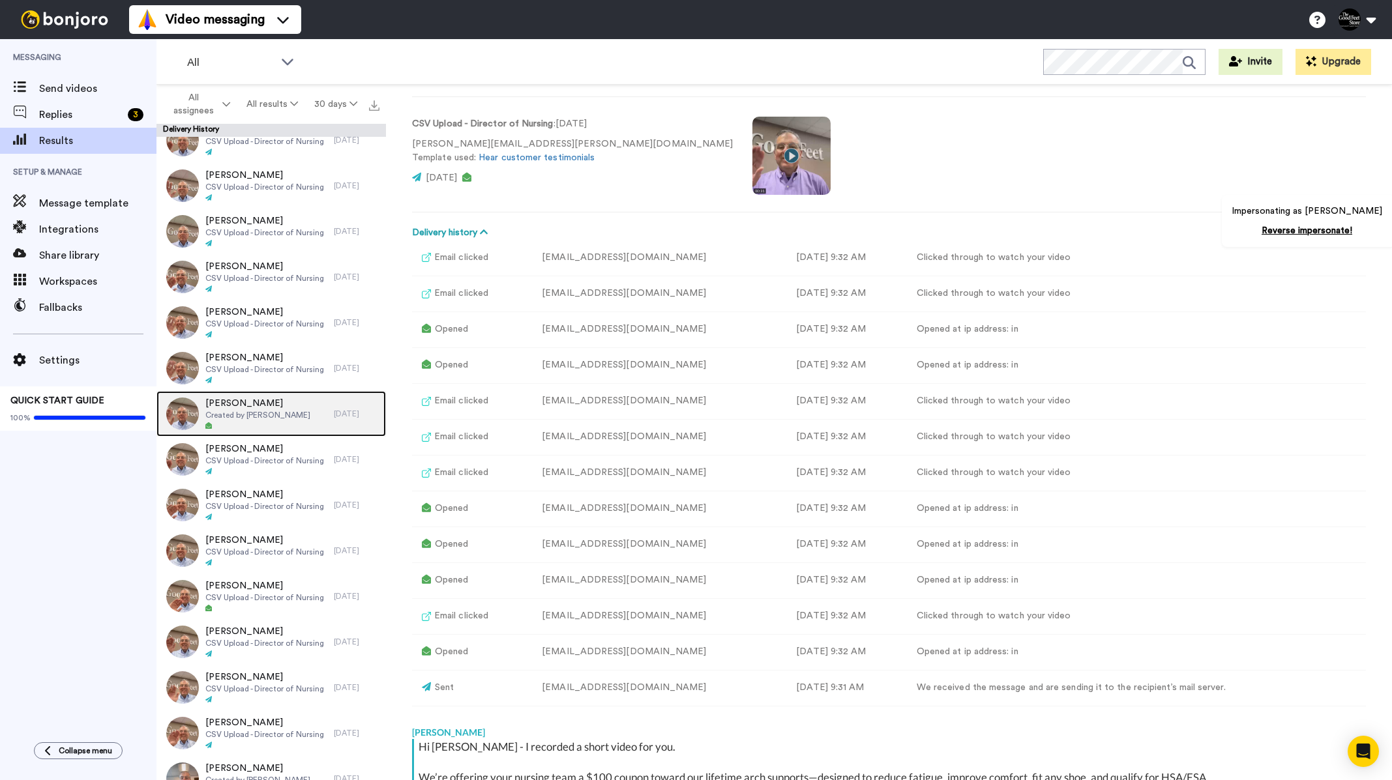
click at [244, 393] on div "Merrill Created by Merrill Richmond" at bounding box center [244, 414] width 177 height 46
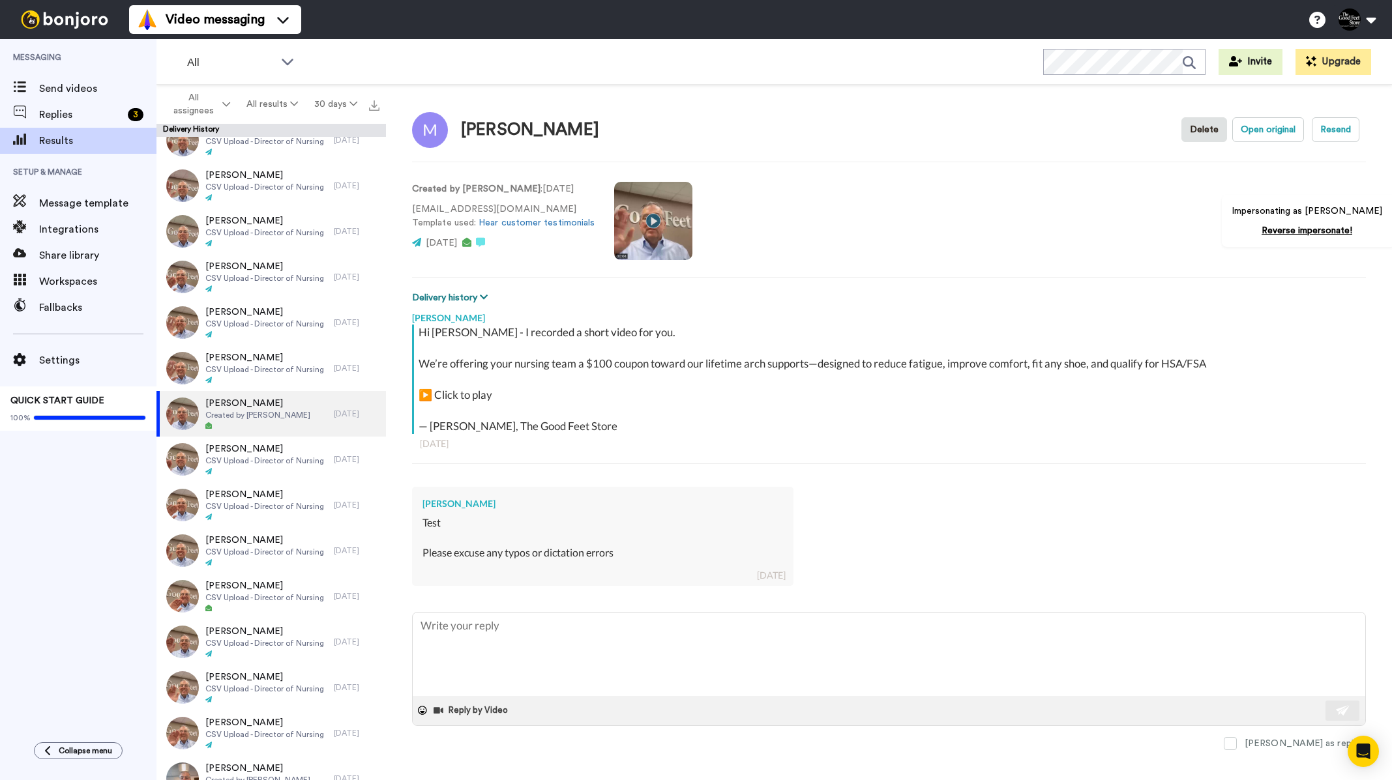
click at [451, 300] on button "Delivery history" at bounding box center [452, 298] width 80 height 14
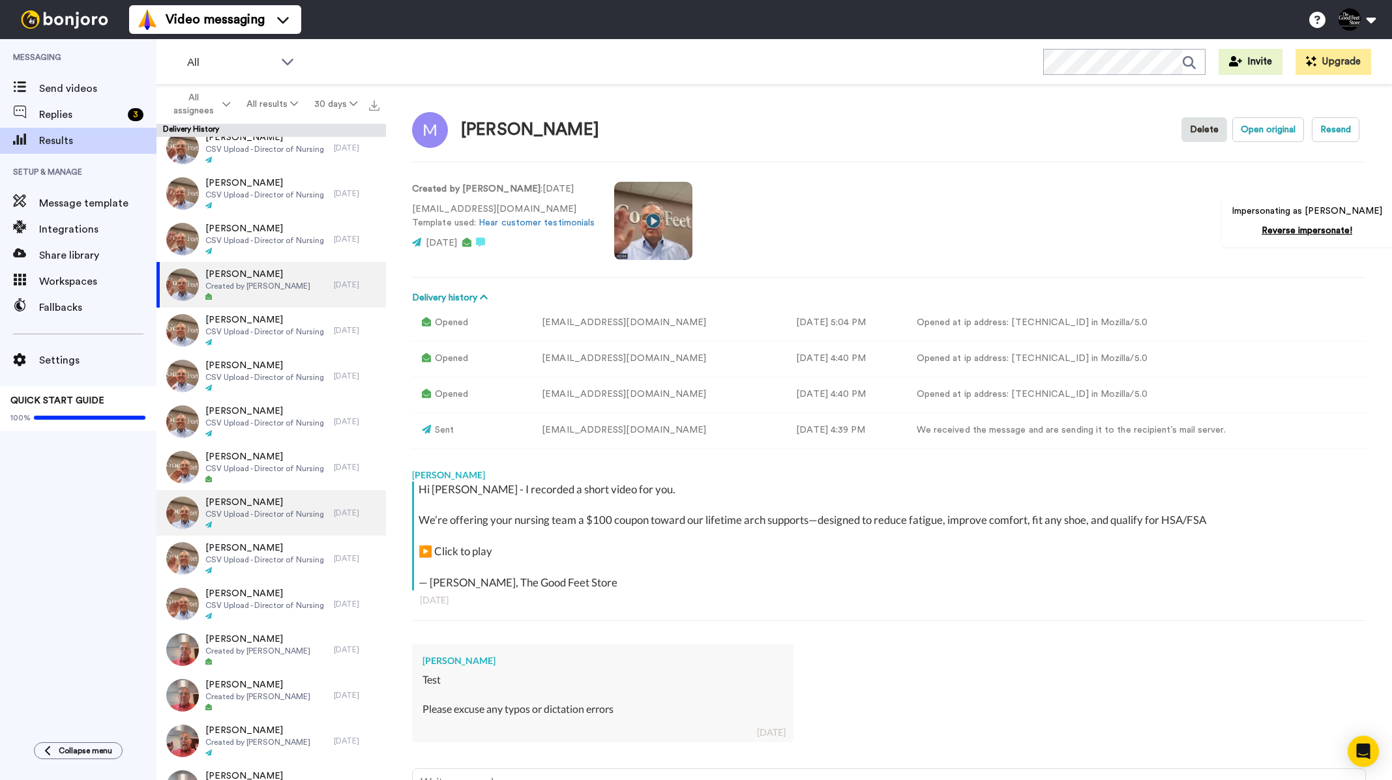
scroll to position [652, 0]
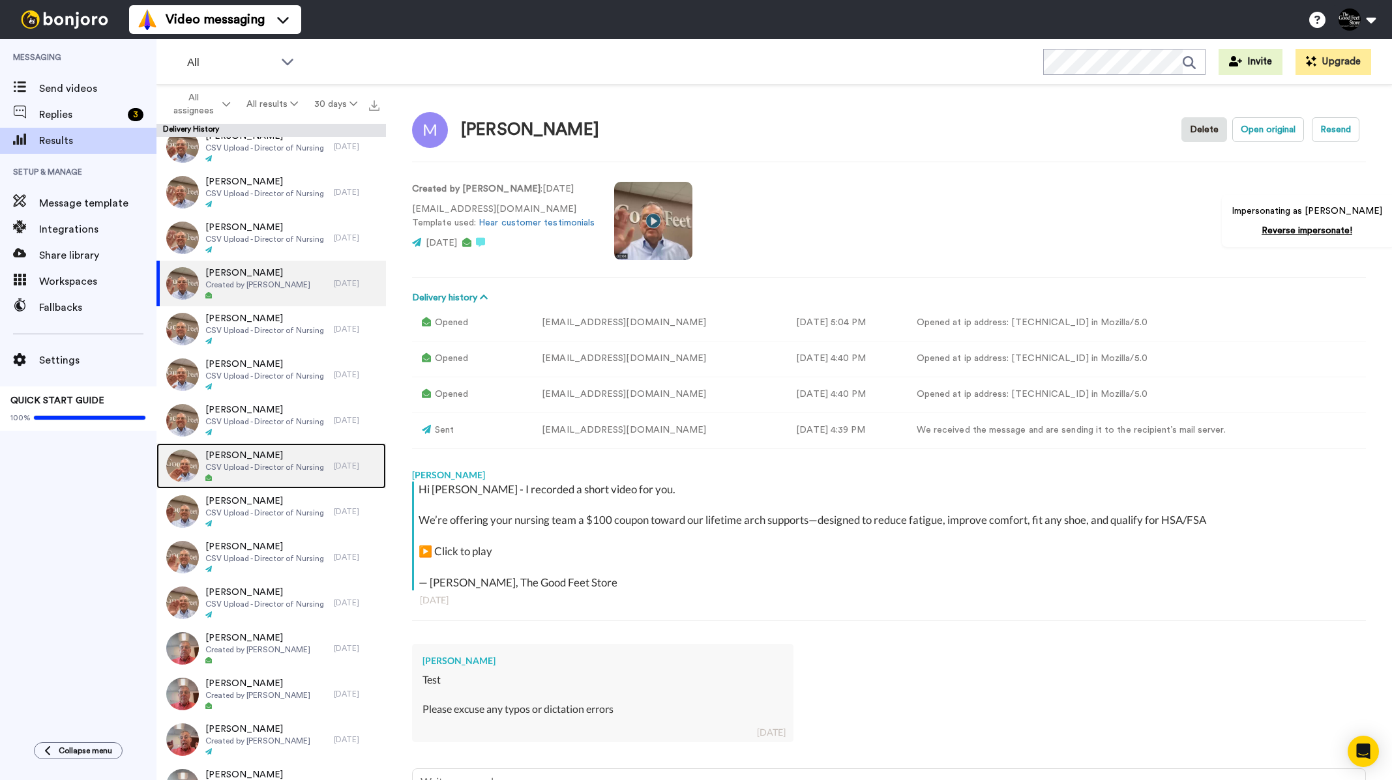
click at [248, 481] on div at bounding box center [264, 478] width 119 height 9
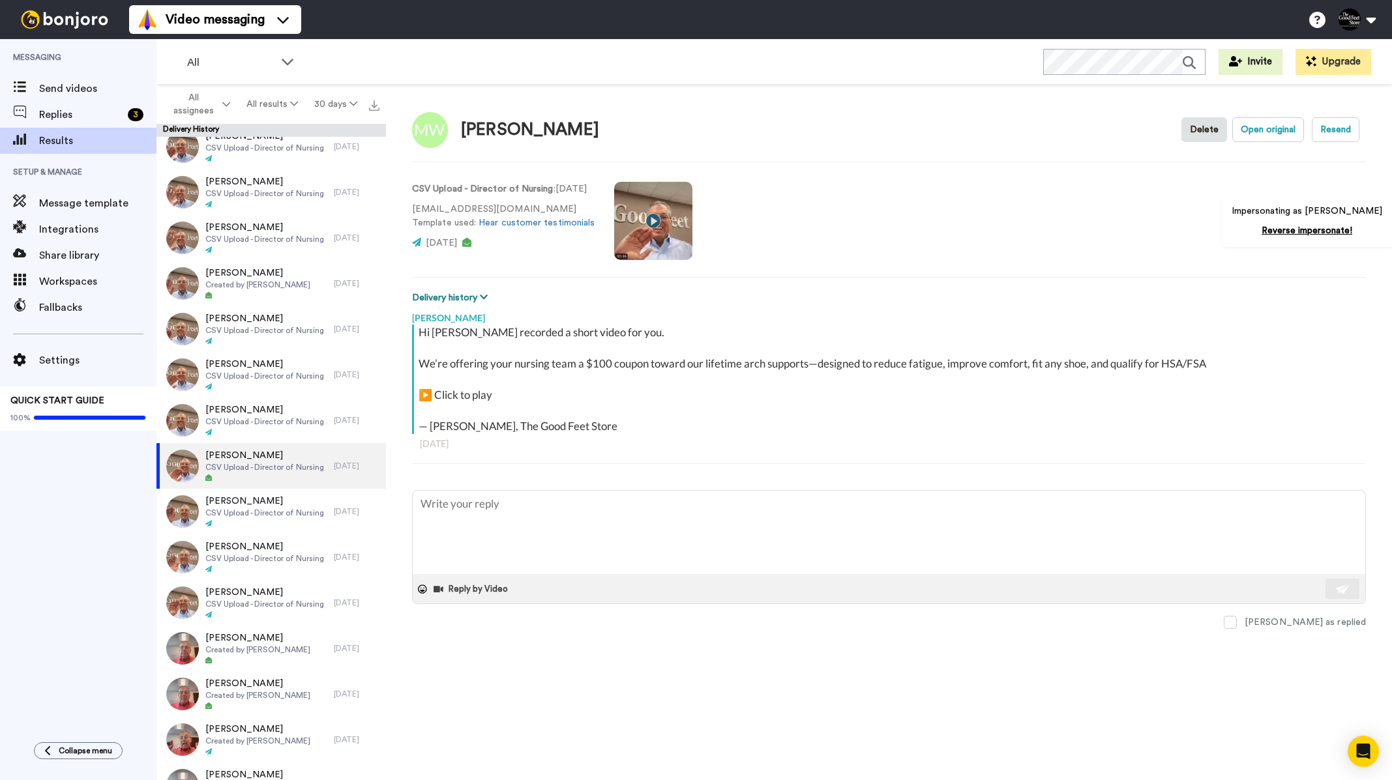
click at [442, 302] on button "Delivery history" at bounding box center [452, 298] width 80 height 14
type textarea "x"
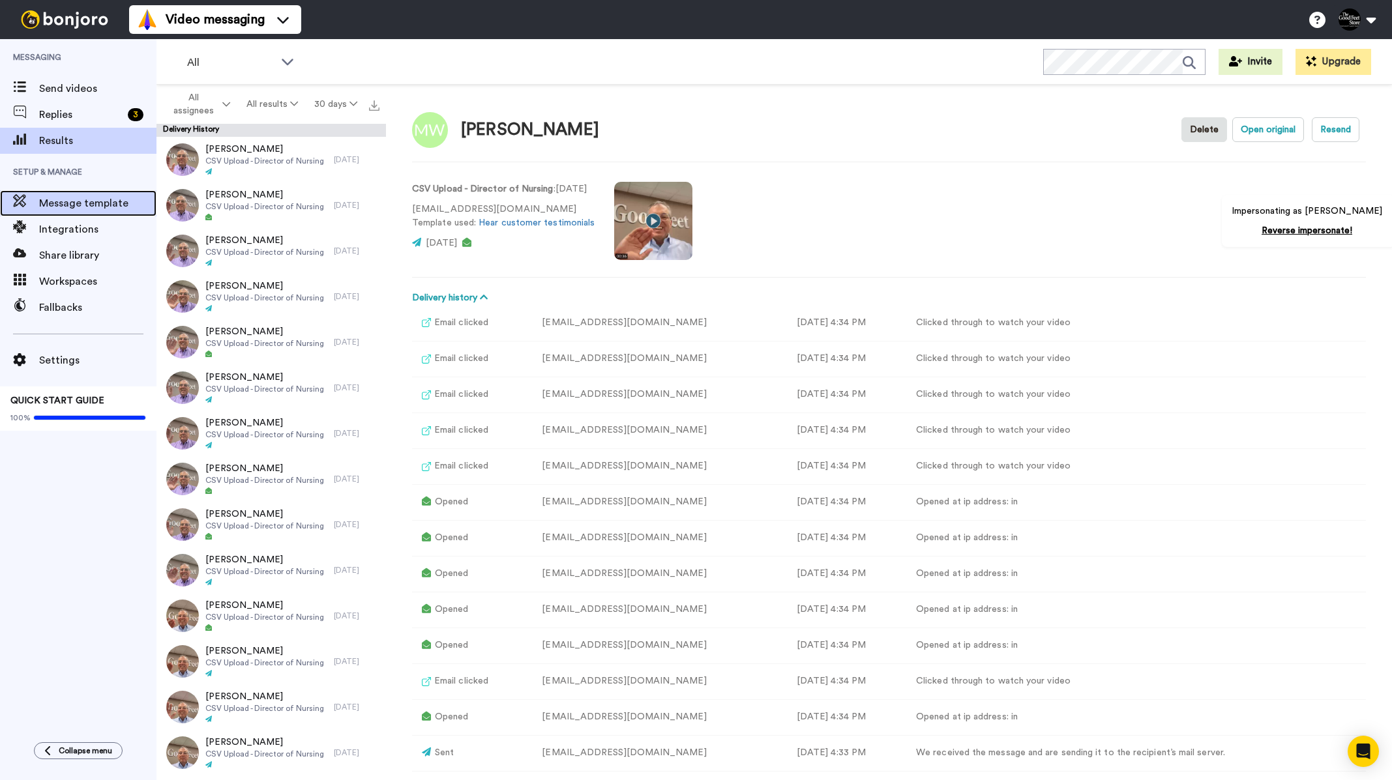
click at [104, 209] on span "Message template" at bounding box center [97, 204] width 117 height 16
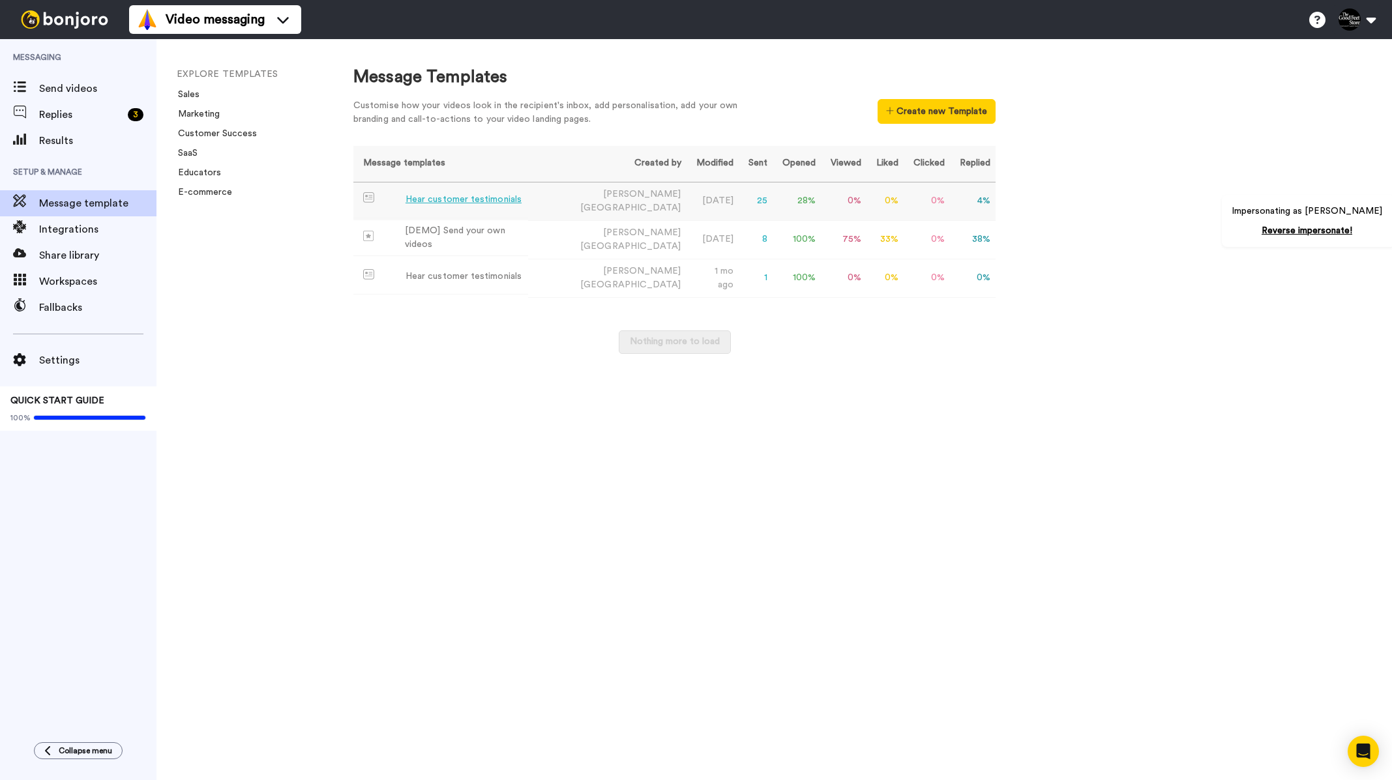
click at [447, 188] on td "Hear customer testimonials" at bounding box center [440, 201] width 175 height 36
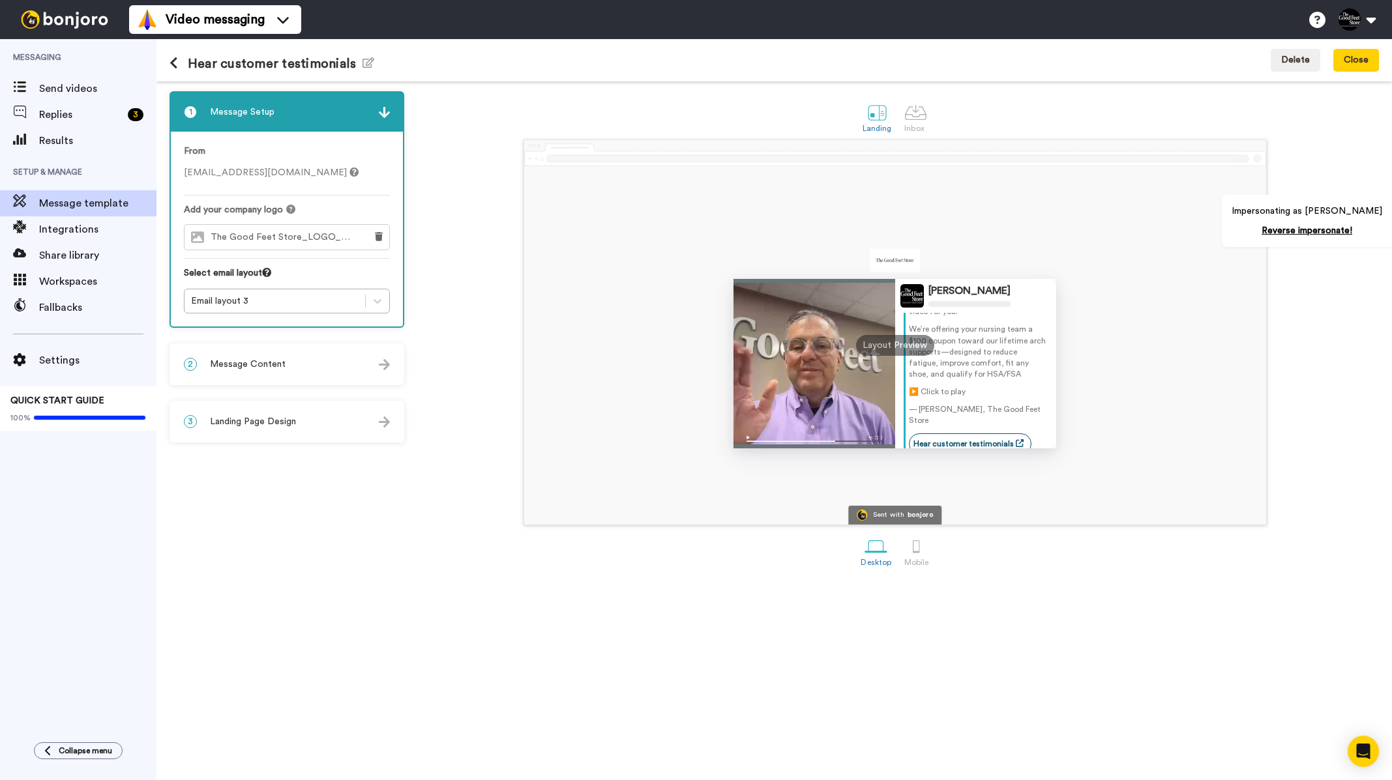
scroll to position [29, 0]
click at [278, 376] on div "2 Message Content" at bounding box center [287, 364] width 232 height 39
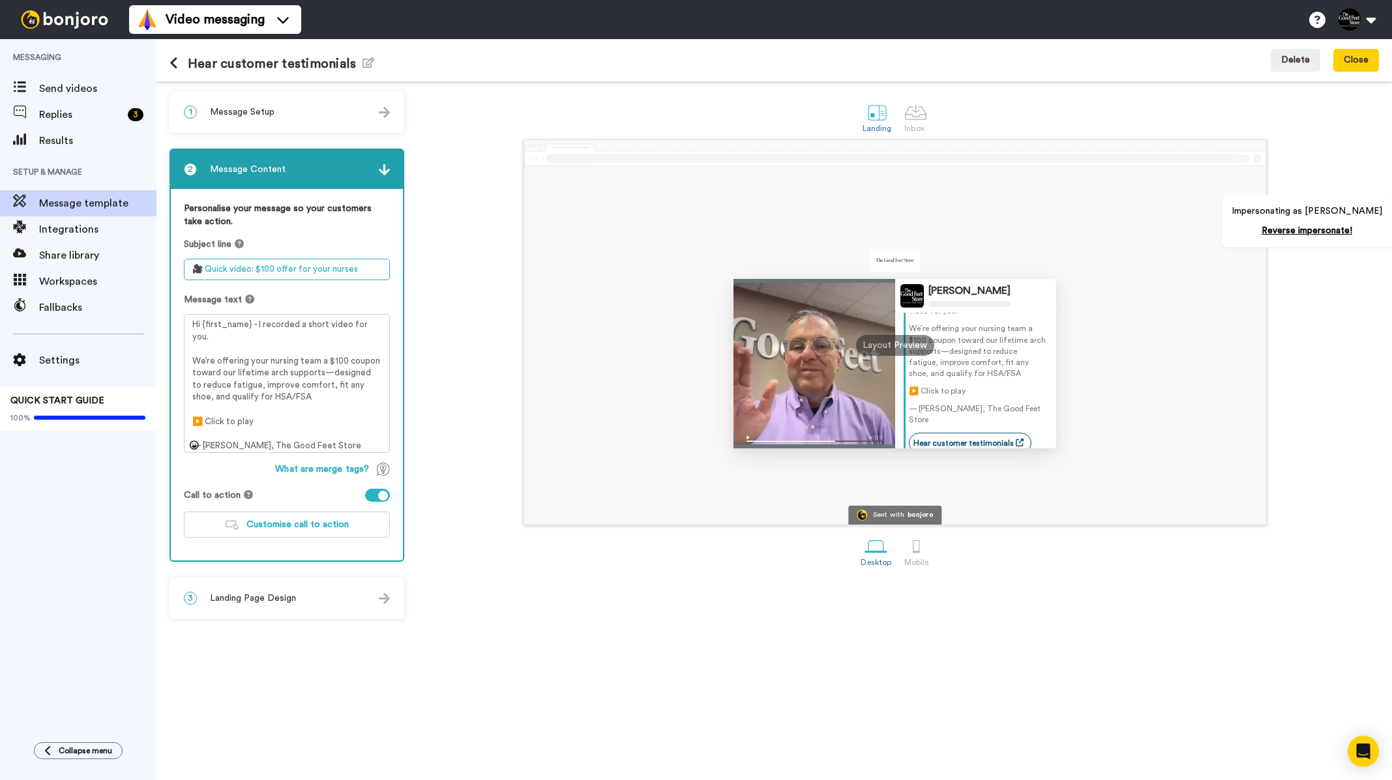
drag, startPoint x: 356, startPoint y: 269, endPoint x: 170, endPoint y: 269, distance: 186.5
click at [170, 269] on div "2 Message Content Personalise your message so your customers take action. Subje…" at bounding box center [287, 355] width 235 height 413
click at [359, 271] on textarea "🎥 Quick video: $100 offer for your nurses" at bounding box center [287, 270] width 206 height 22
click at [952, 435] on link "Hear customer testimonials" at bounding box center [970, 443] width 123 height 21
click at [297, 528] on span "Customise call to action" at bounding box center [297, 524] width 102 height 9
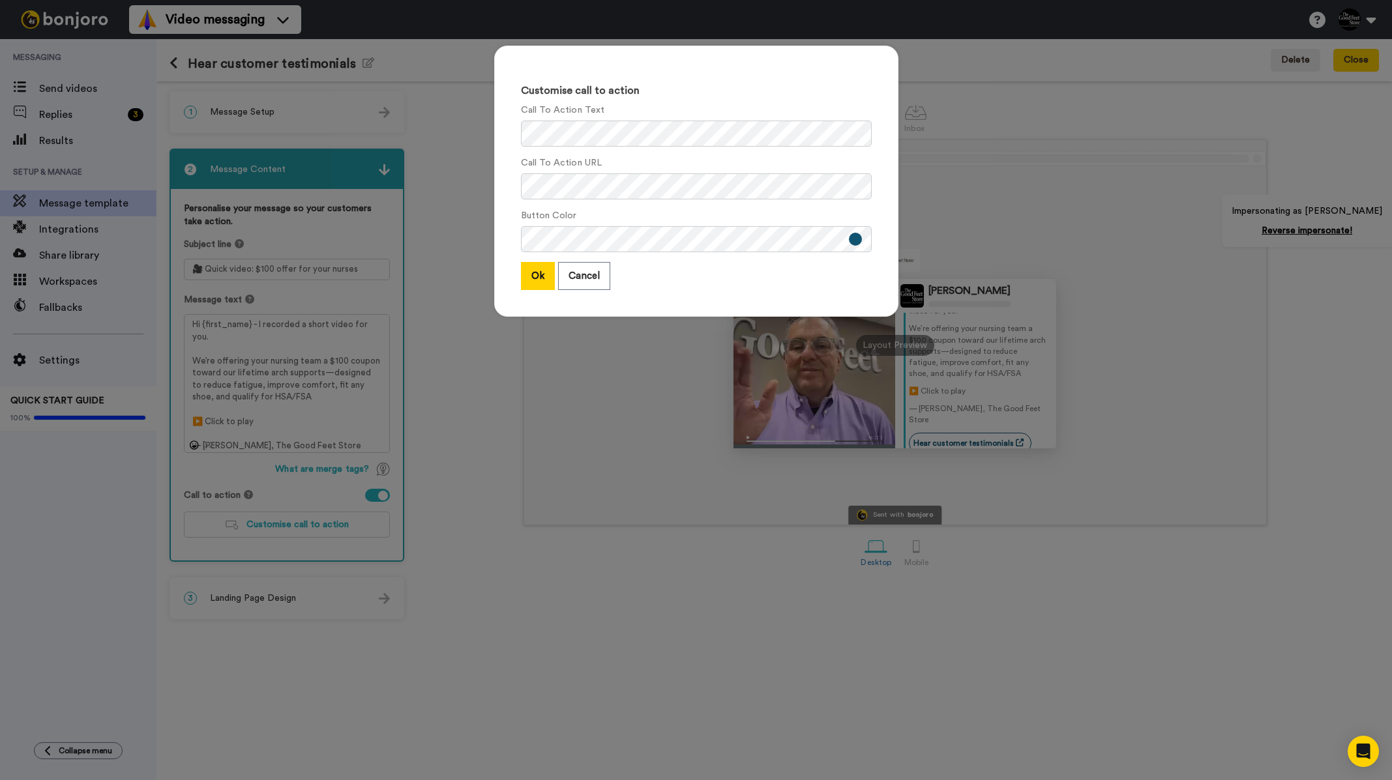
click at [449, 408] on div "Customise call to action Call To Action Text Call To Action URL Button Color Ok…" at bounding box center [696, 390] width 1392 height 780
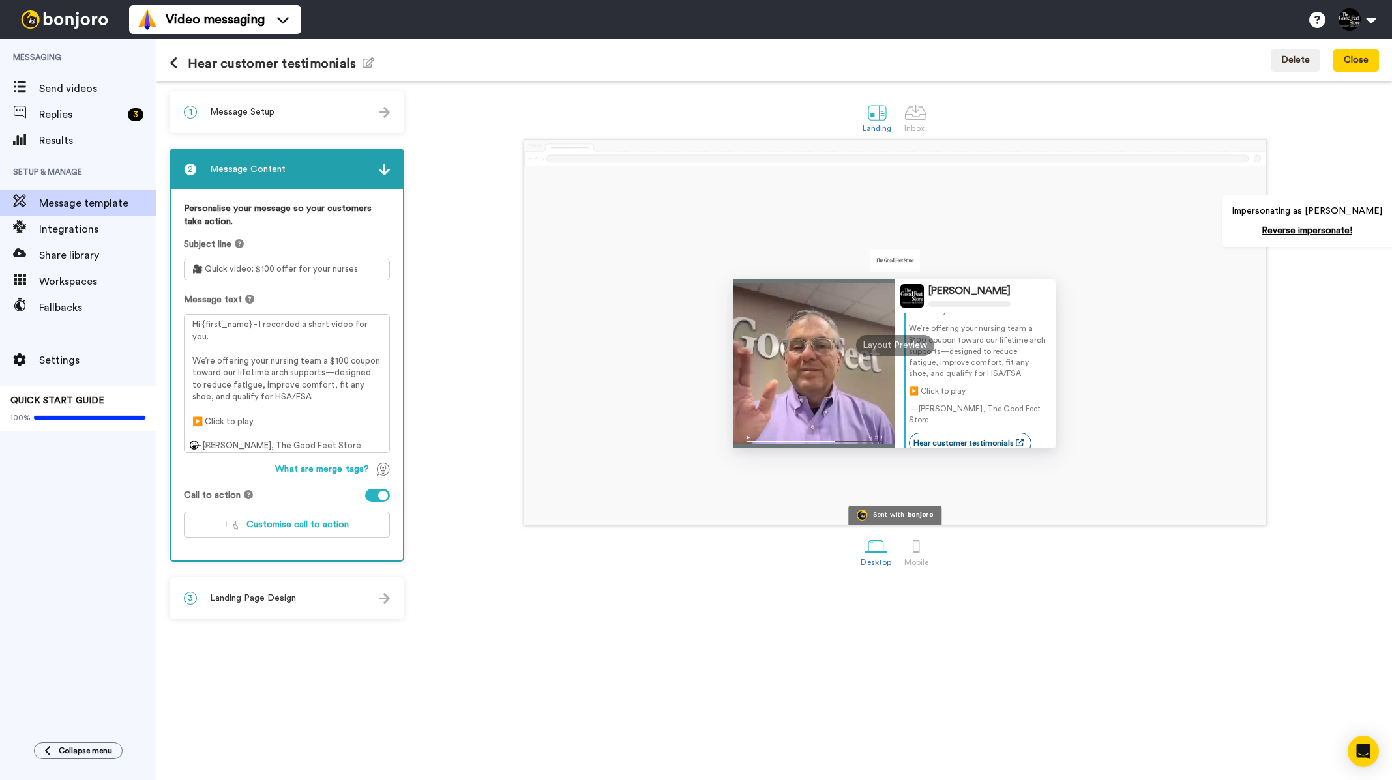
click at [175, 65] on icon at bounding box center [174, 63] width 8 height 13
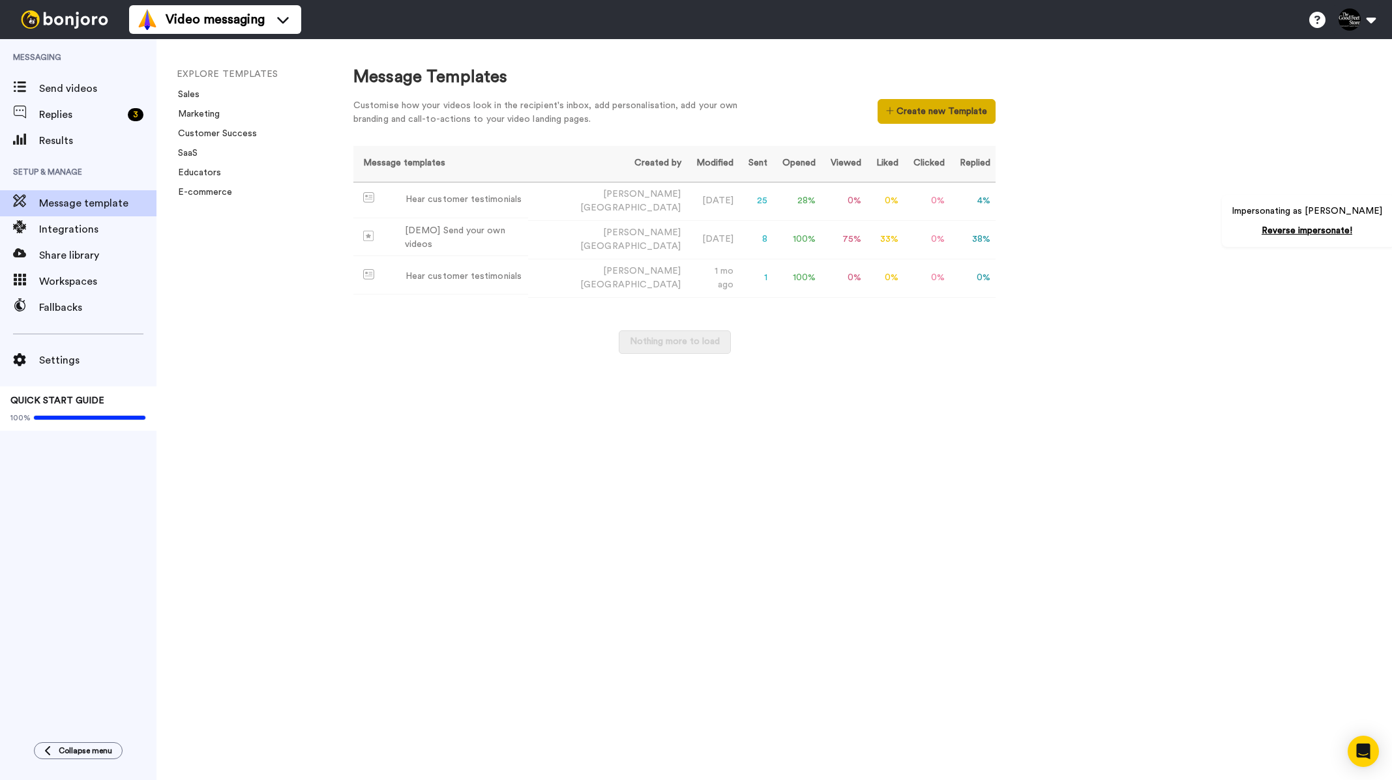
click at [975, 110] on button "Create new Template" at bounding box center [937, 111] width 118 height 25
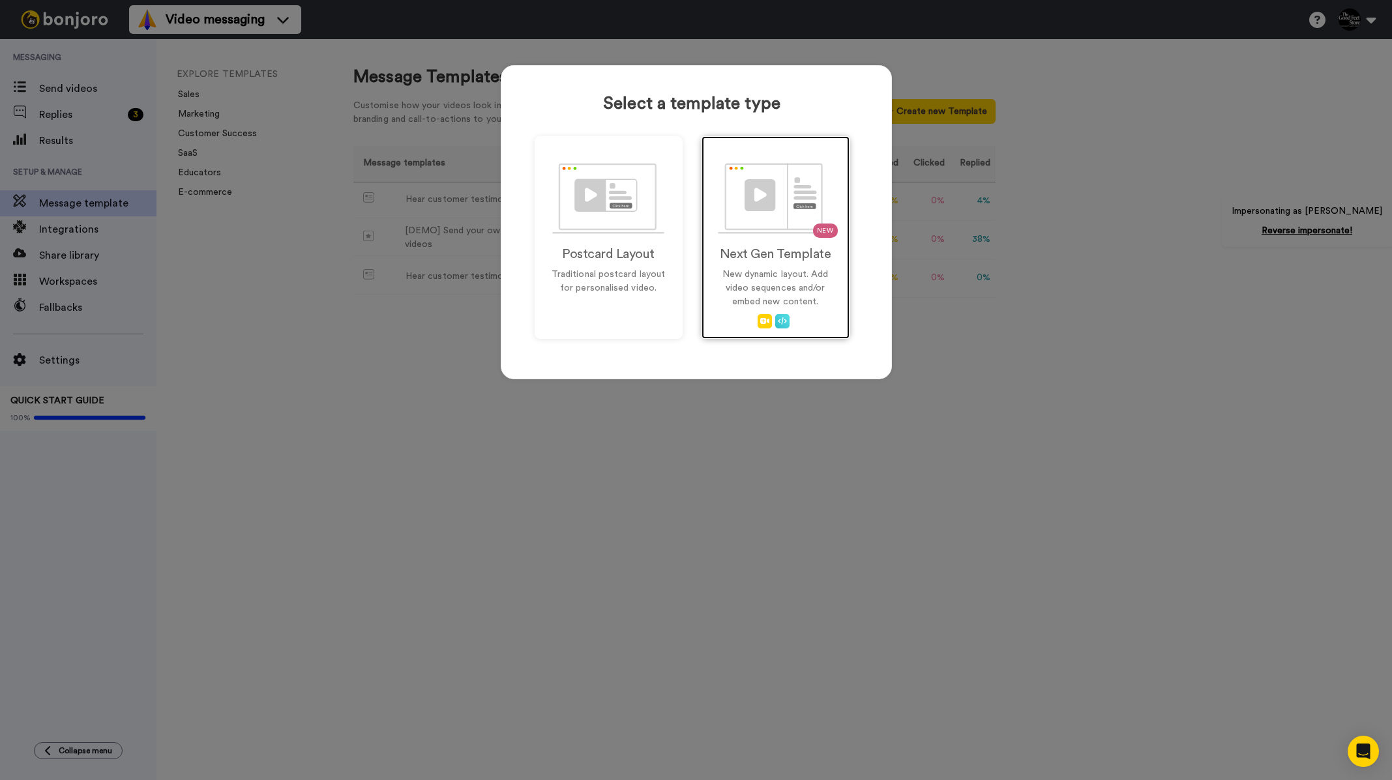
click at [723, 221] on img at bounding box center [775, 198] width 115 height 71
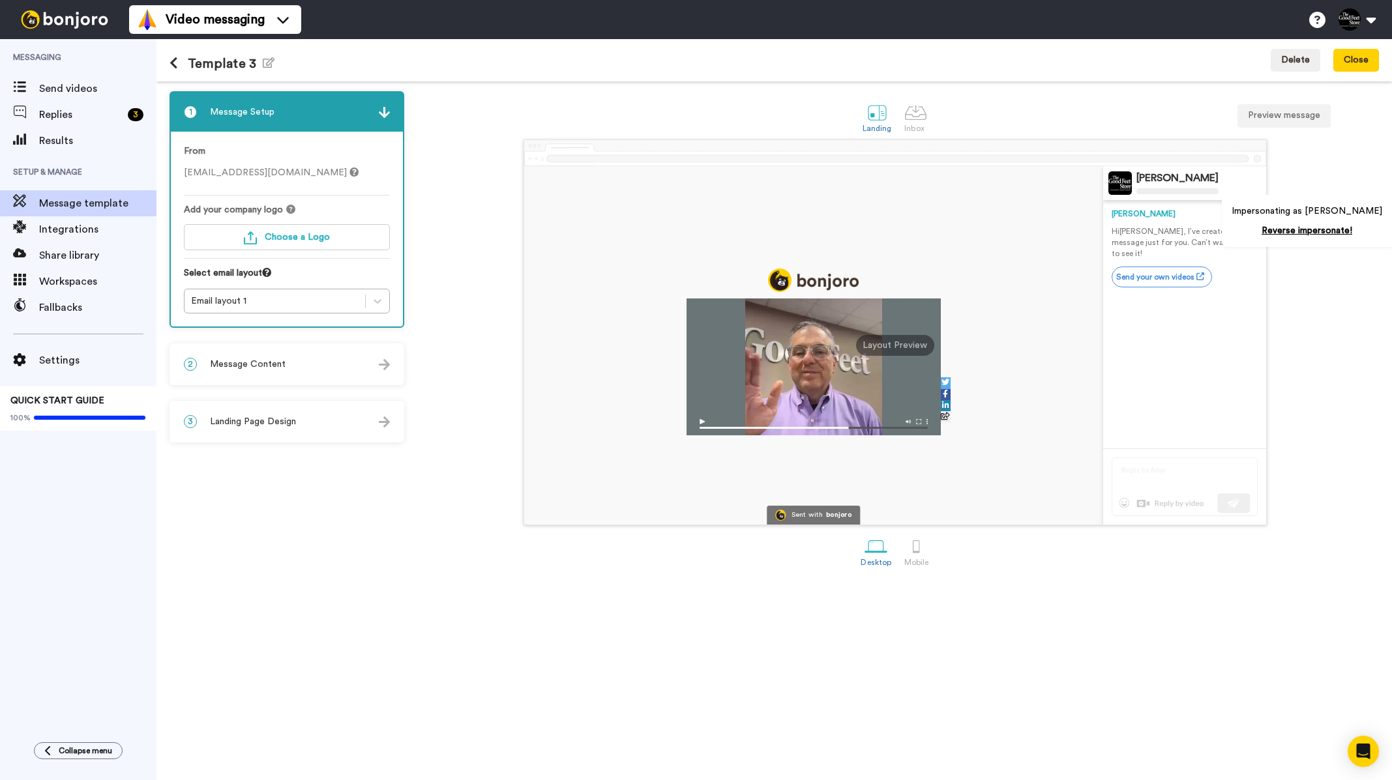
click at [179, 67] on button at bounding box center [179, 64] width 18 height 14
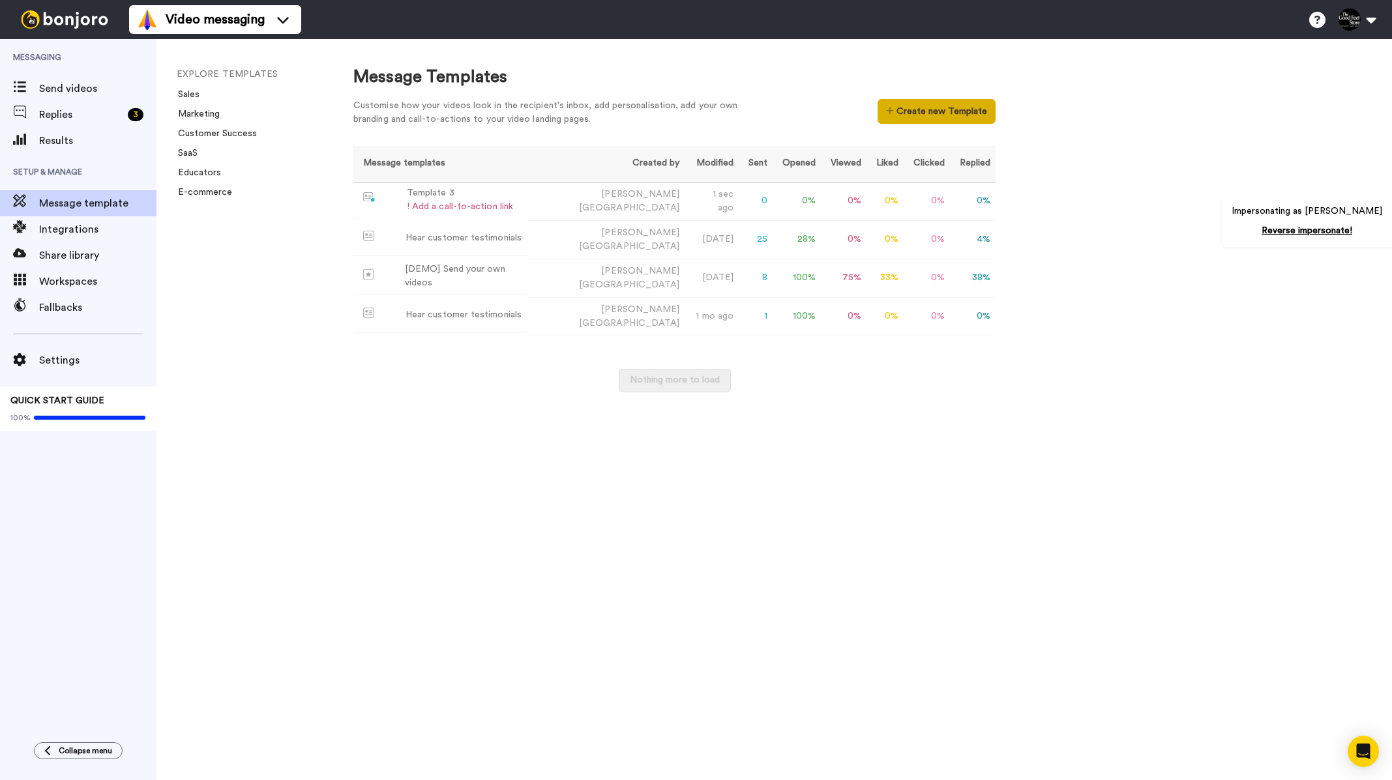
click at [945, 112] on button "Create new Template" at bounding box center [937, 111] width 118 height 25
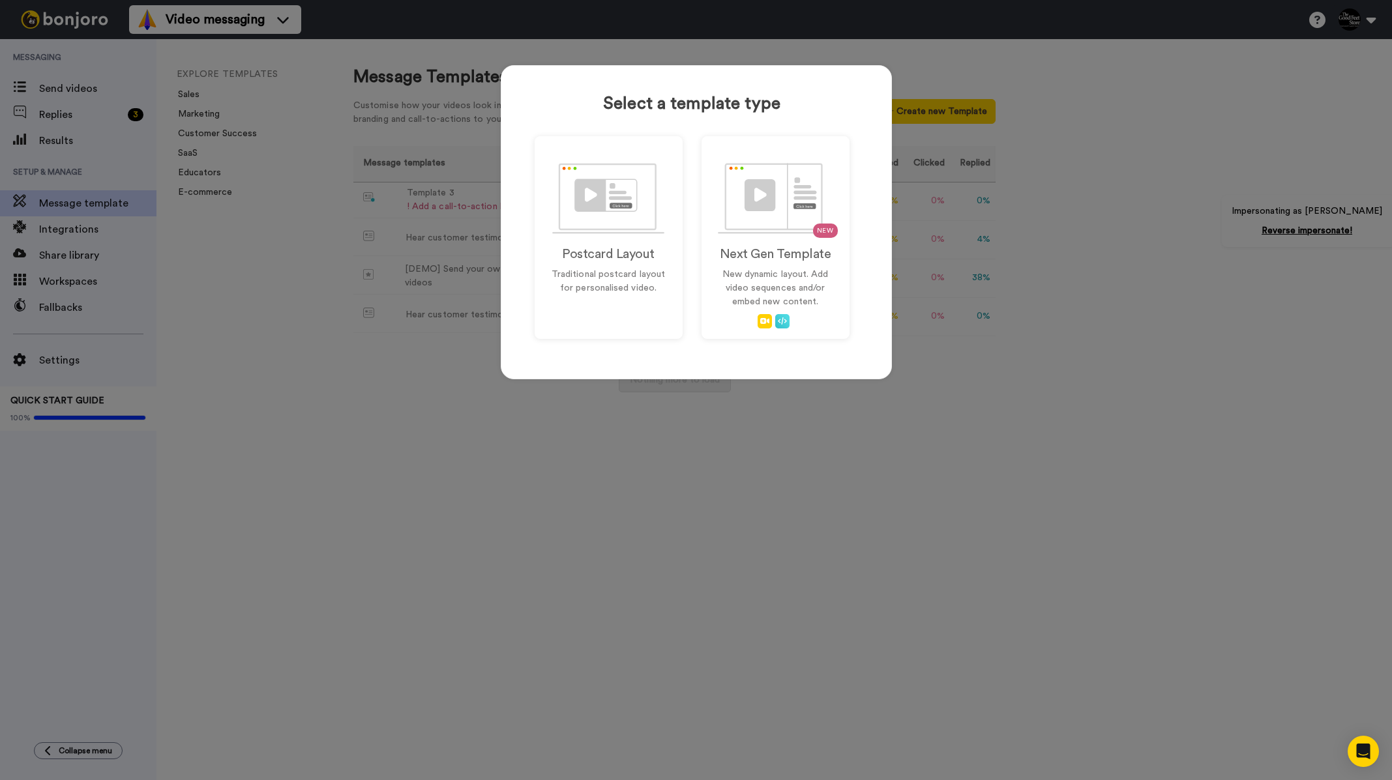
click at [750, 490] on div "Select a template type Postcard Layout Traditional postcard layout for personal…" at bounding box center [696, 390] width 1392 height 780
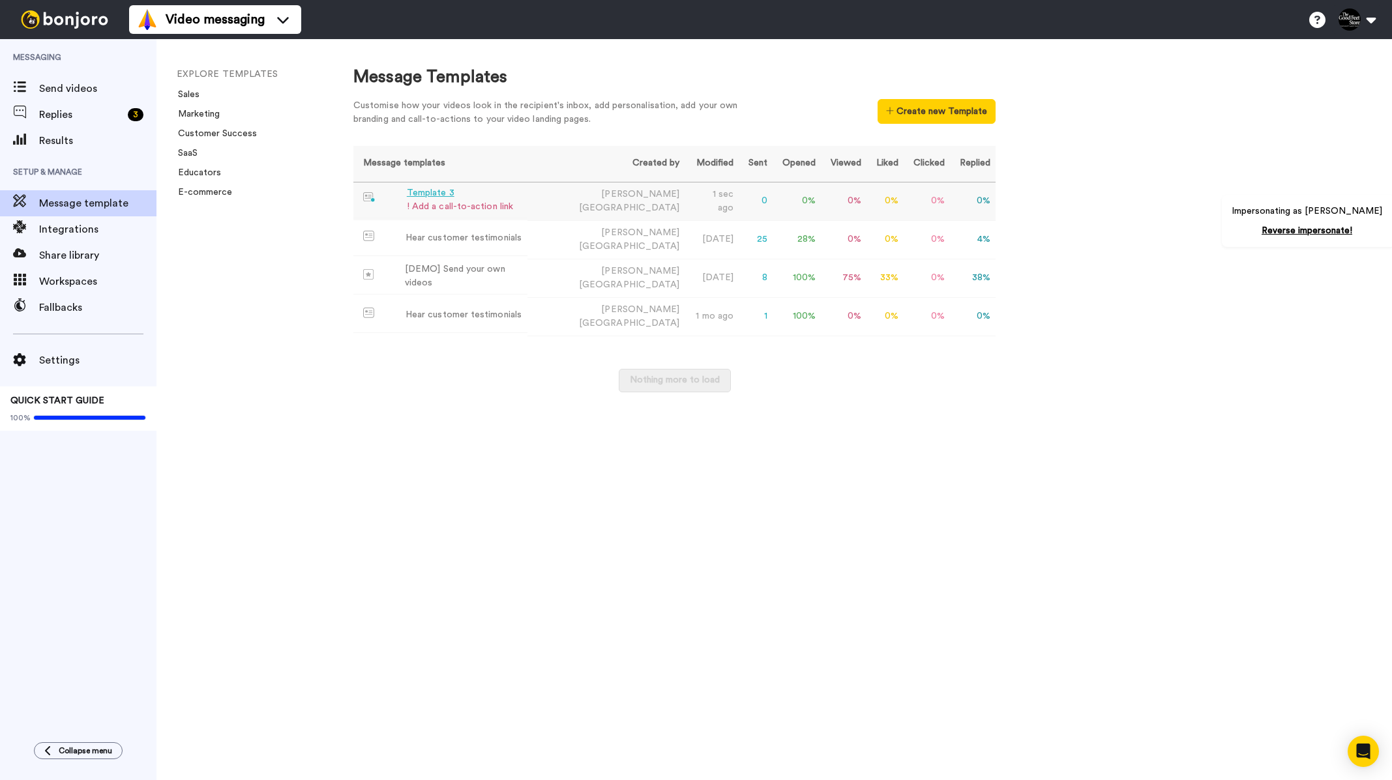
click at [415, 201] on div "! Add a call-to-action link" at bounding box center [460, 207] width 106 height 14
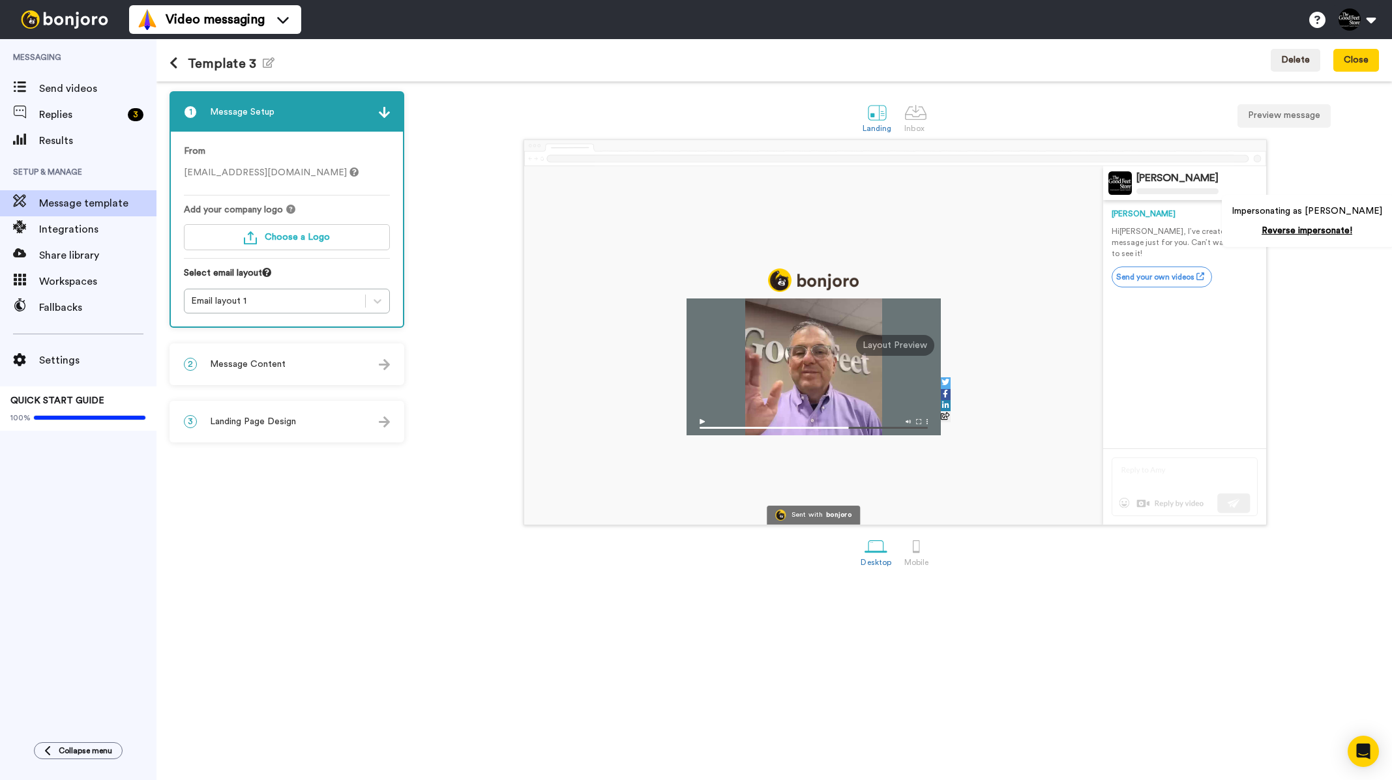
click at [1187, 233] on p "Hi Tom , I’ve created a video message just for you. Can’t wait for you to see i…" at bounding box center [1185, 242] width 146 height 33
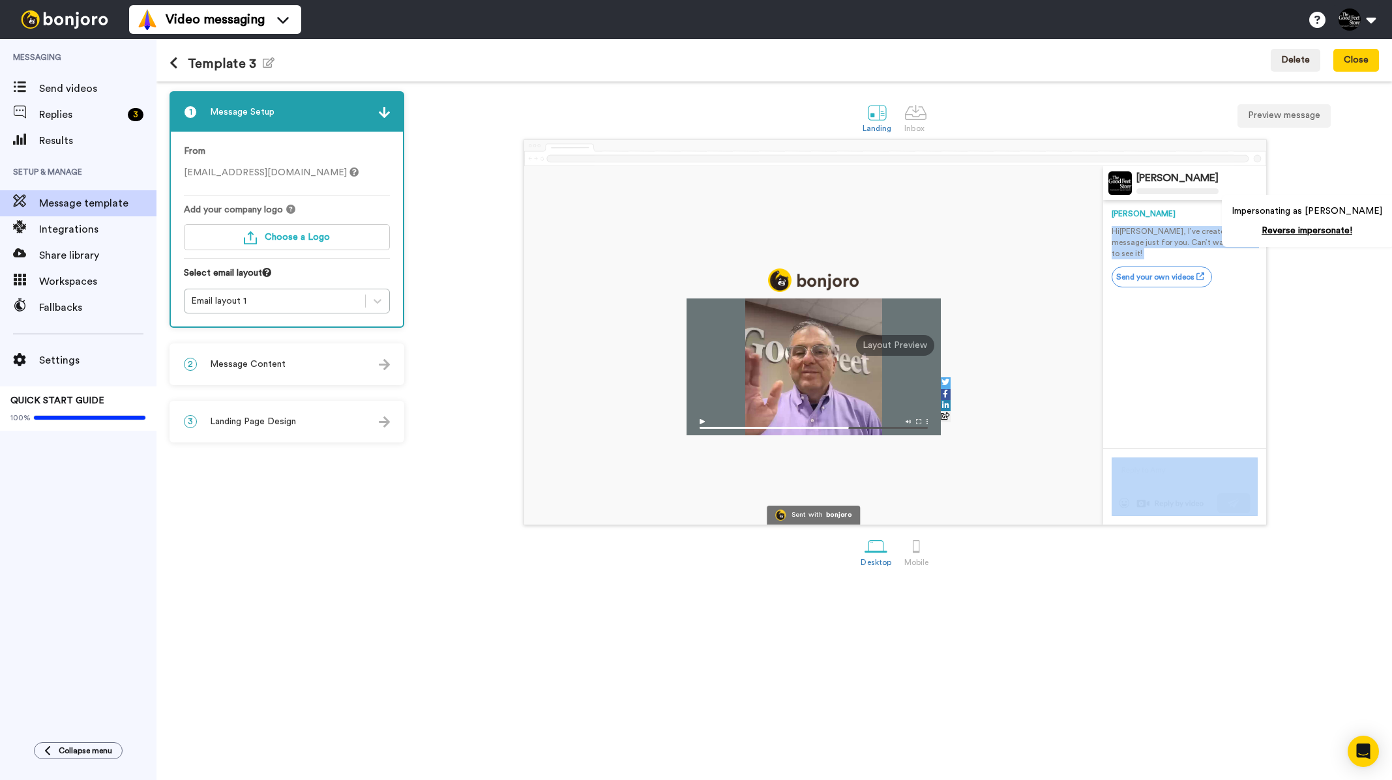
click at [1187, 233] on p "Hi Tom , I’ve created a video message just for you. Can’t wait for you to see i…" at bounding box center [1185, 242] width 146 height 33
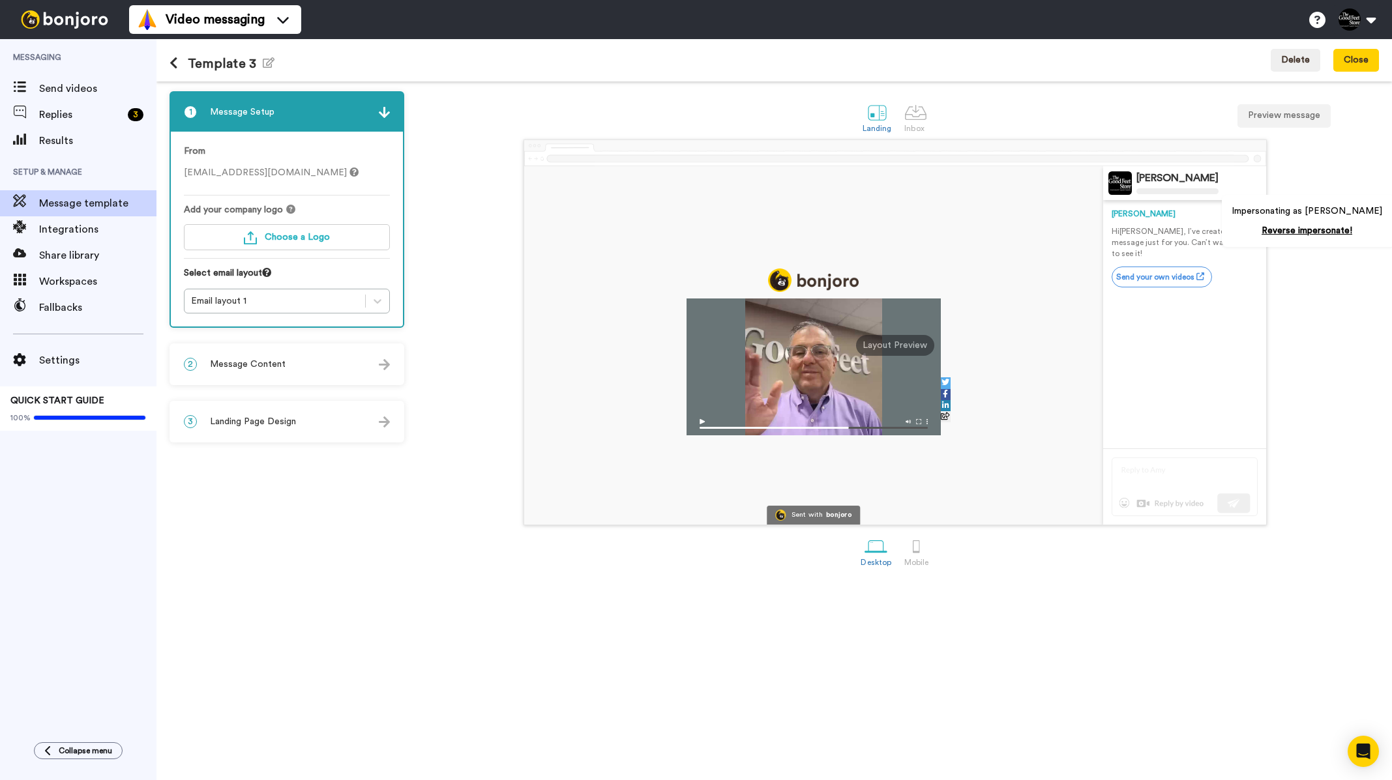
click at [300, 418] on div "3 Landing Page Design" at bounding box center [287, 421] width 232 height 39
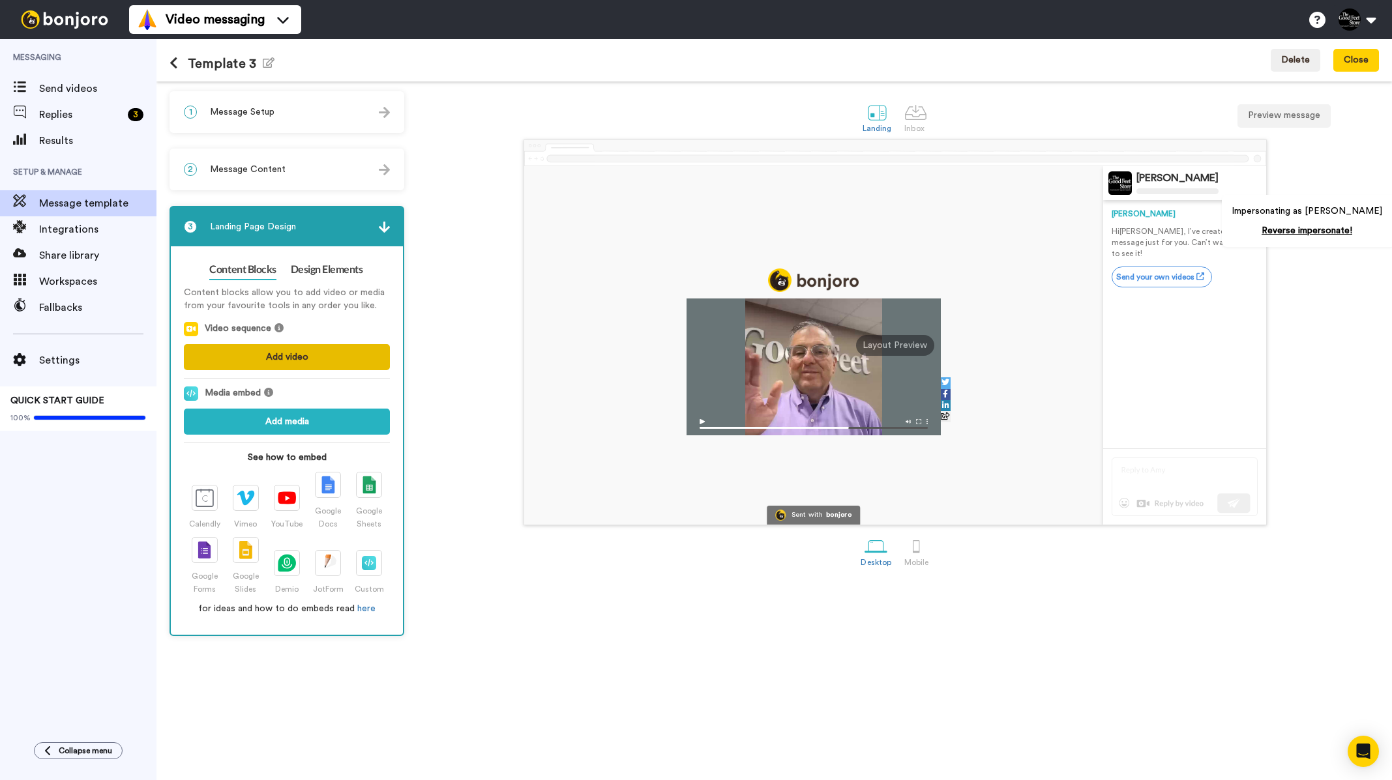
click at [285, 355] on button "Add video" at bounding box center [287, 357] width 206 height 26
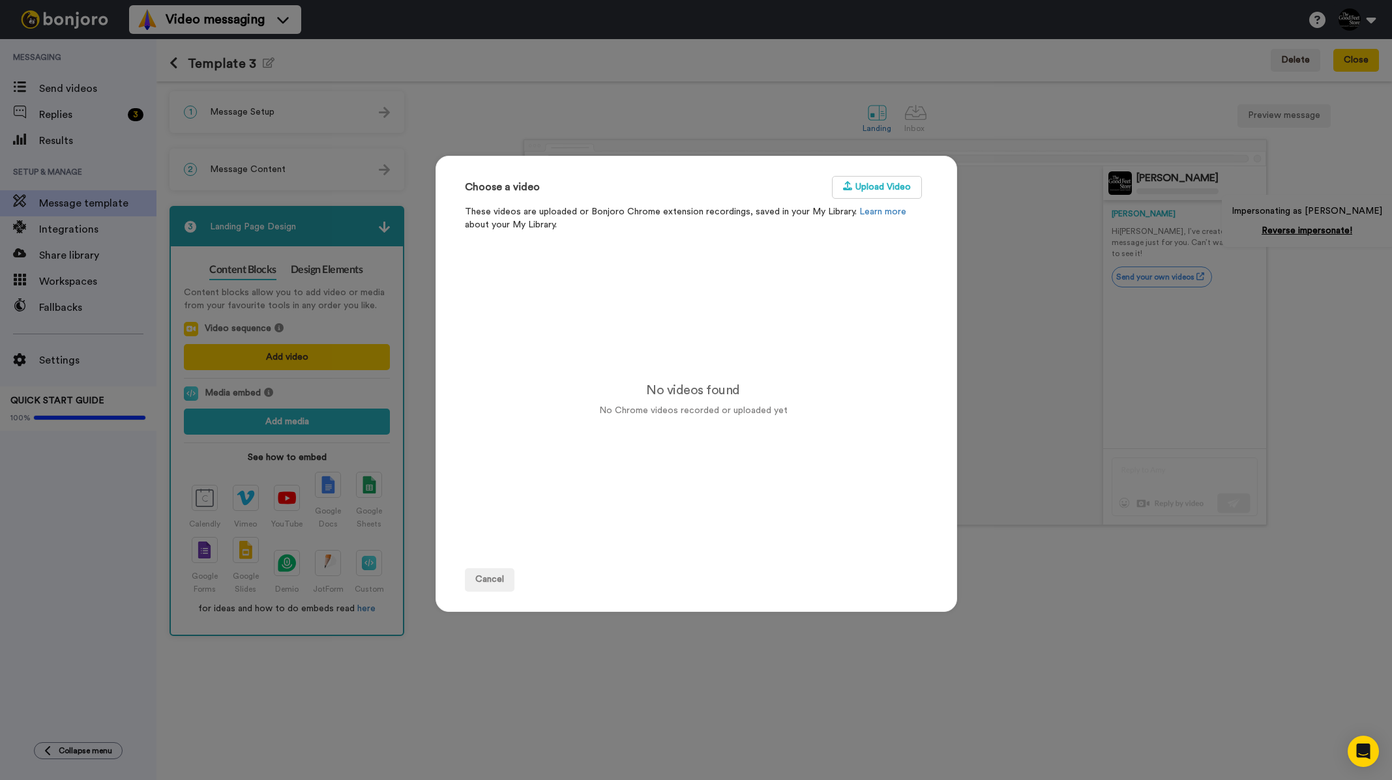
drag, startPoint x: 1097, startPoint y: 295, endPoint x: 909, endPoint y: 396, distance: 213.2
click at [1097, 294] on div "Choose a video Upload Video These videos are uploaded or Bonjoro Chrome extensi…" at bounding box center [696, 390] width 1392 height 780
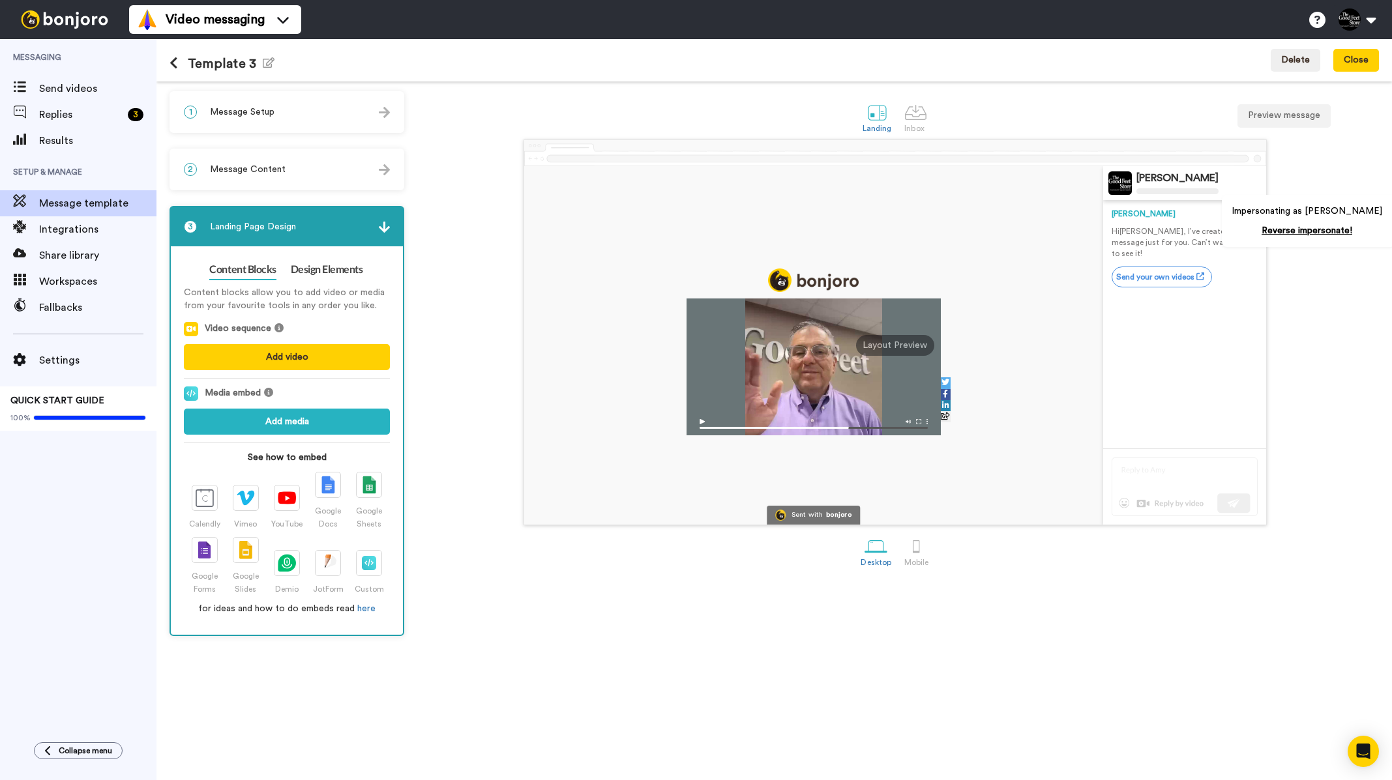
click at [296, 152] on div "2 Message Content" at bounding box center [287, 169] width 232 height 39
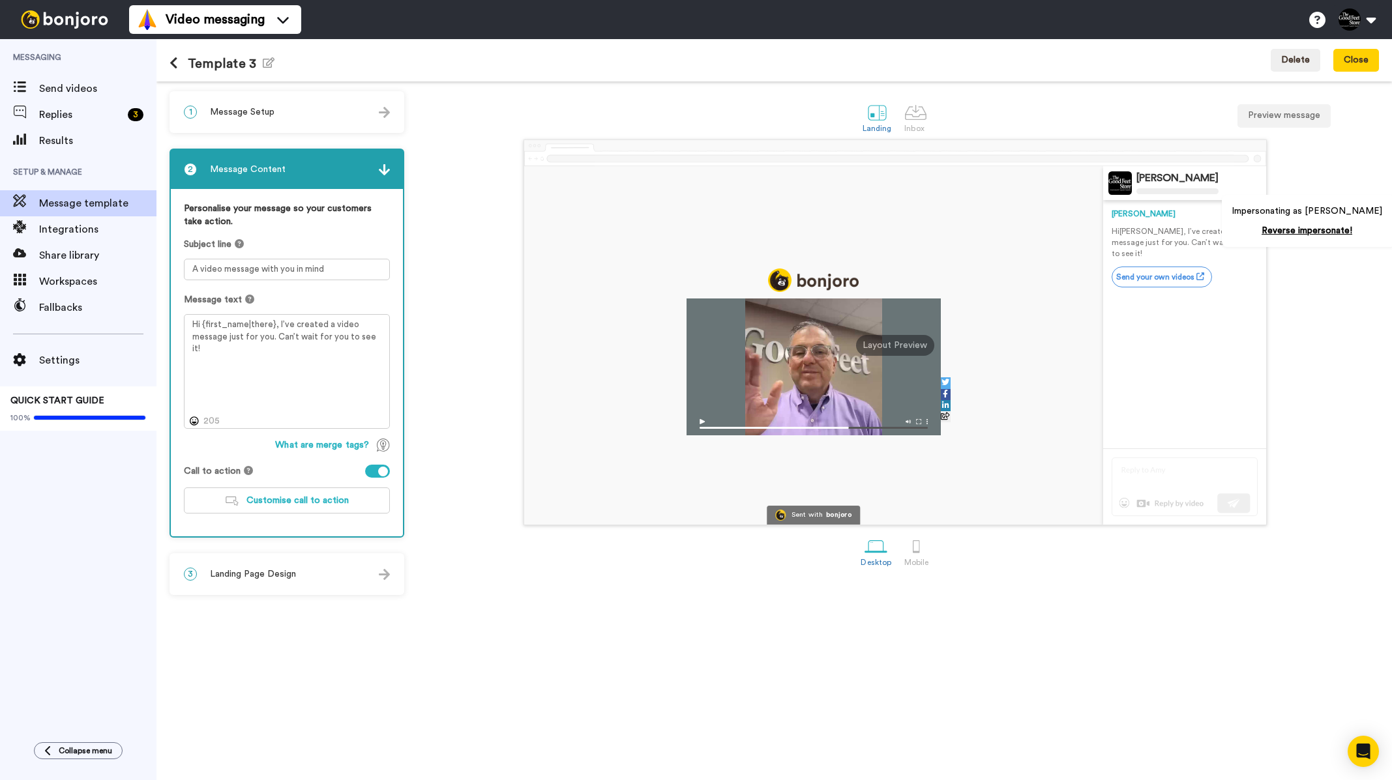
click at [256, 95] on div "1 Message Setup" at bounding box center [287, 112] width 232 height 39
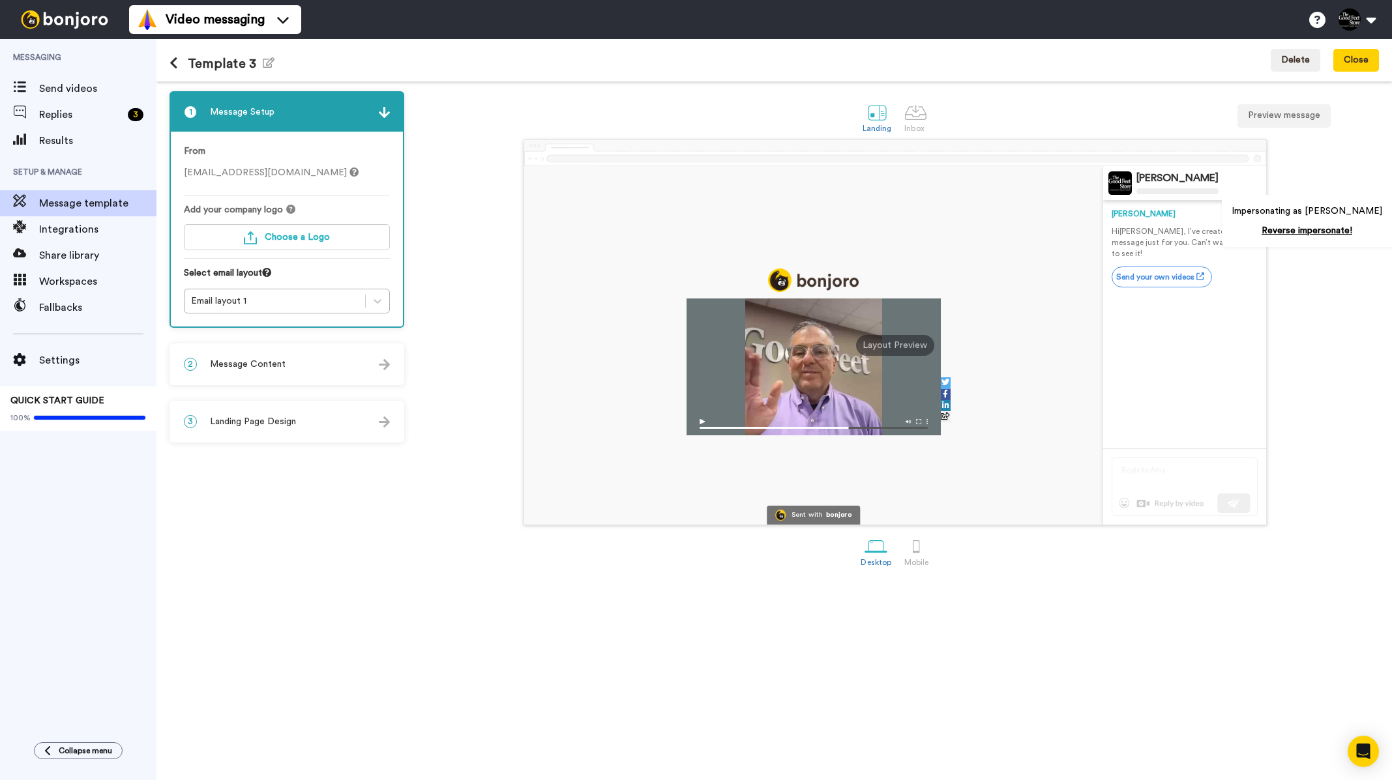
click at [173, 64] on icon at bounding box center [174, 63] width 8 height 13
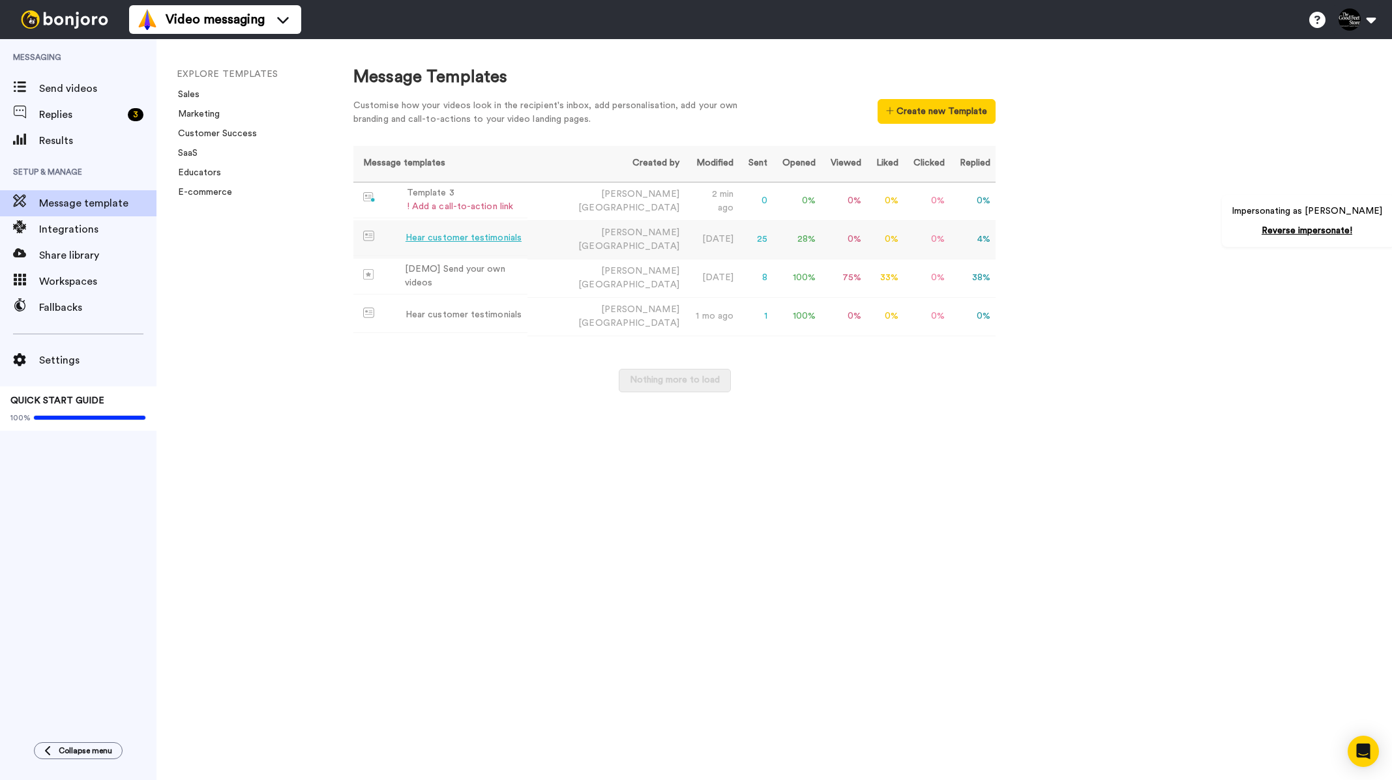
click at [430, 238] on div "Hear customer testimonials" at bounding box center [464, 238] width 116 height 14
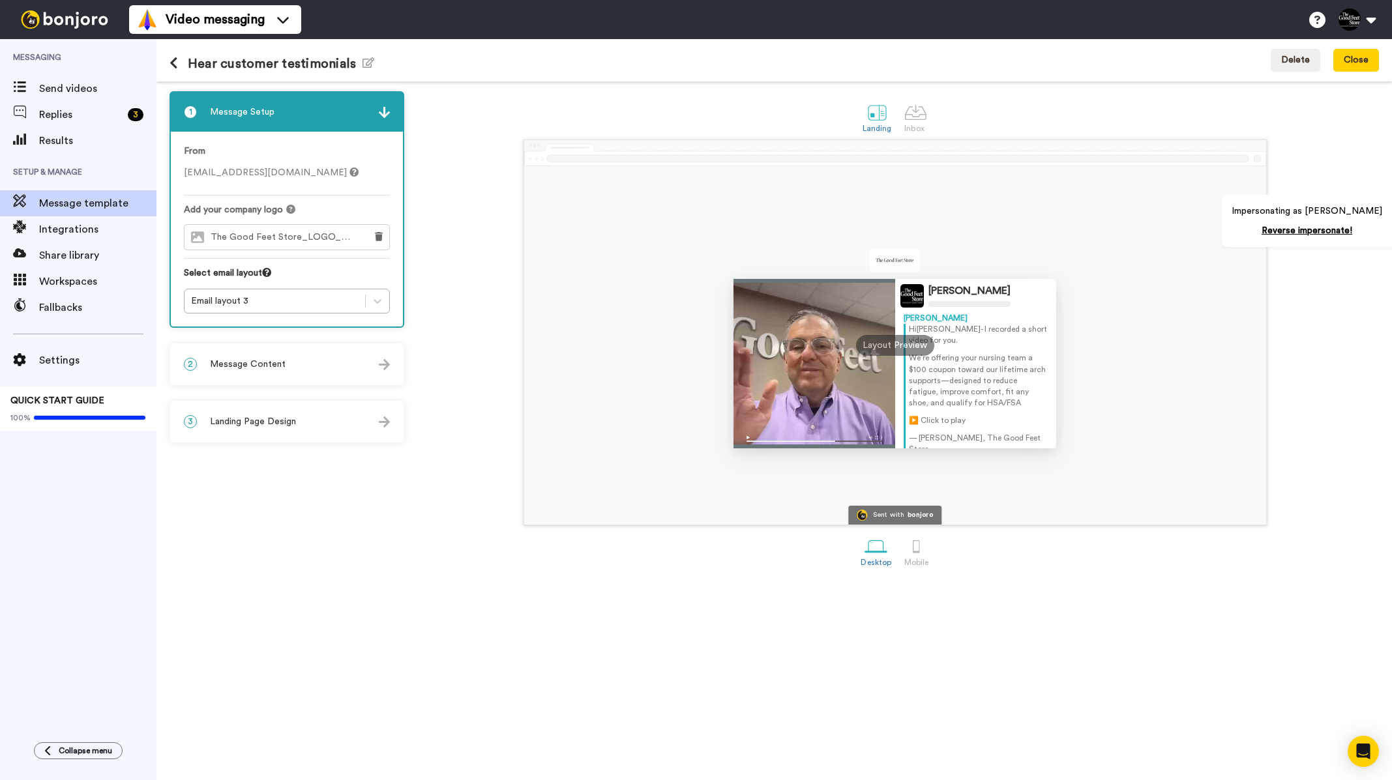
click at [275, 366] on span "Message Content" at bounding box center [248, 364] width 76 height 13
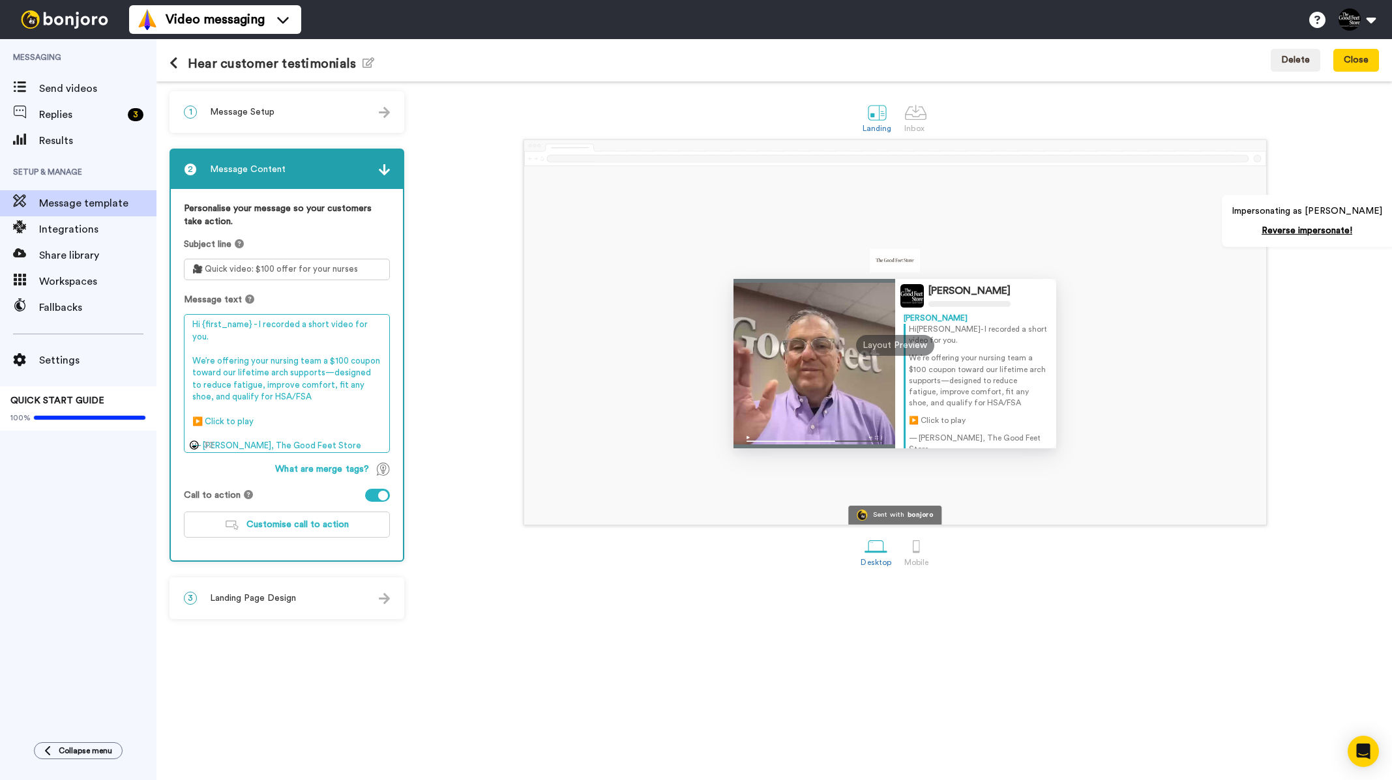
click at [290, 404] on textarea "Hi {first_name} - I recorded a short video for you. We’re offering your nursing…" at bounding box center [287, 383] width 206 height 139
drag, startPoint x: 271, startPoint y: 417, endPoint x: 194, endPoint y: 327, distance: 118.0
click at [194, 327] on textarea "Hi {first_name} - I recorded a short video for you. We’re offering your nursing…" at bounding box center [287, 383] width 206 height 139
click at [310, 385] on textarea "Hi {first_name} - I recorded a short video for you. We’re offering your nursing…" at bounding box center [287, 383] width 206 height 139
click at [288, 410] on textarea "Hi {first_name} - I recorded a short video for you. We’re offering your nursing…" at bounding box center [287, 383] width 206 height 139
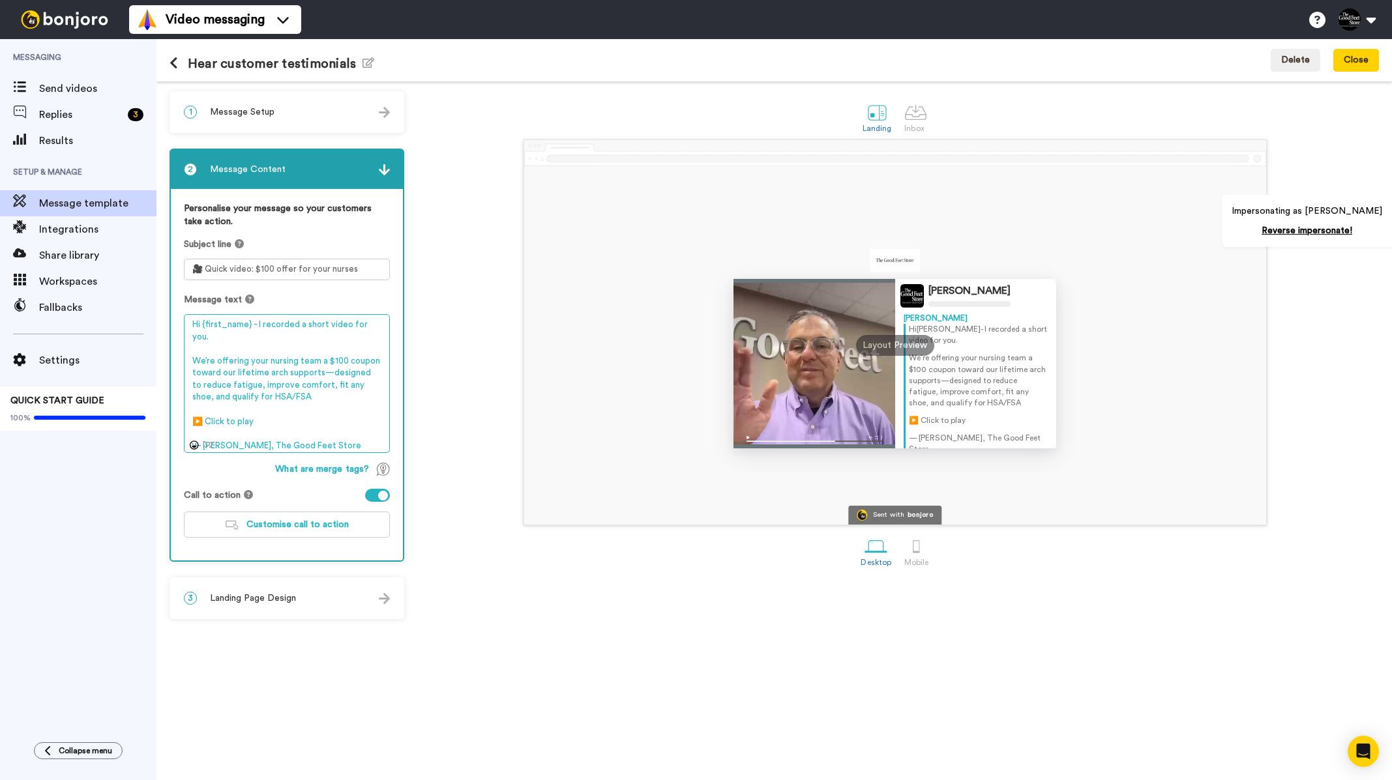
drag, startPoint x: 292, startPoint y: 422, endPoint x: 188, endPoint y: 408, distance: 105.2
click at [188, 408] on textarea "Hi {first_name} - I recorded a short video for you. We’re offering your nursing…" at bounding box center [287, 383] width 206 height 139
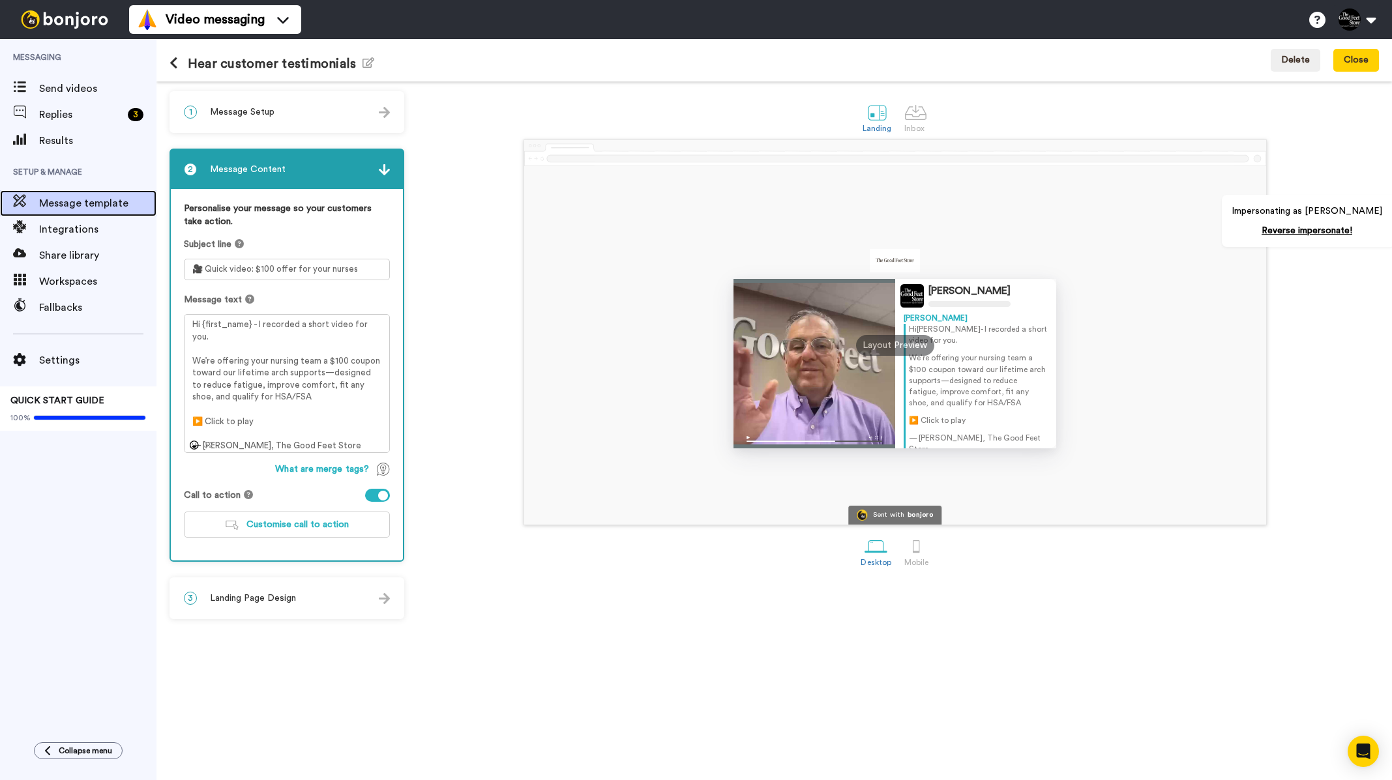
click at [82, 202] on span "Message template" at bounding box center [97, 204] width 117 height 16
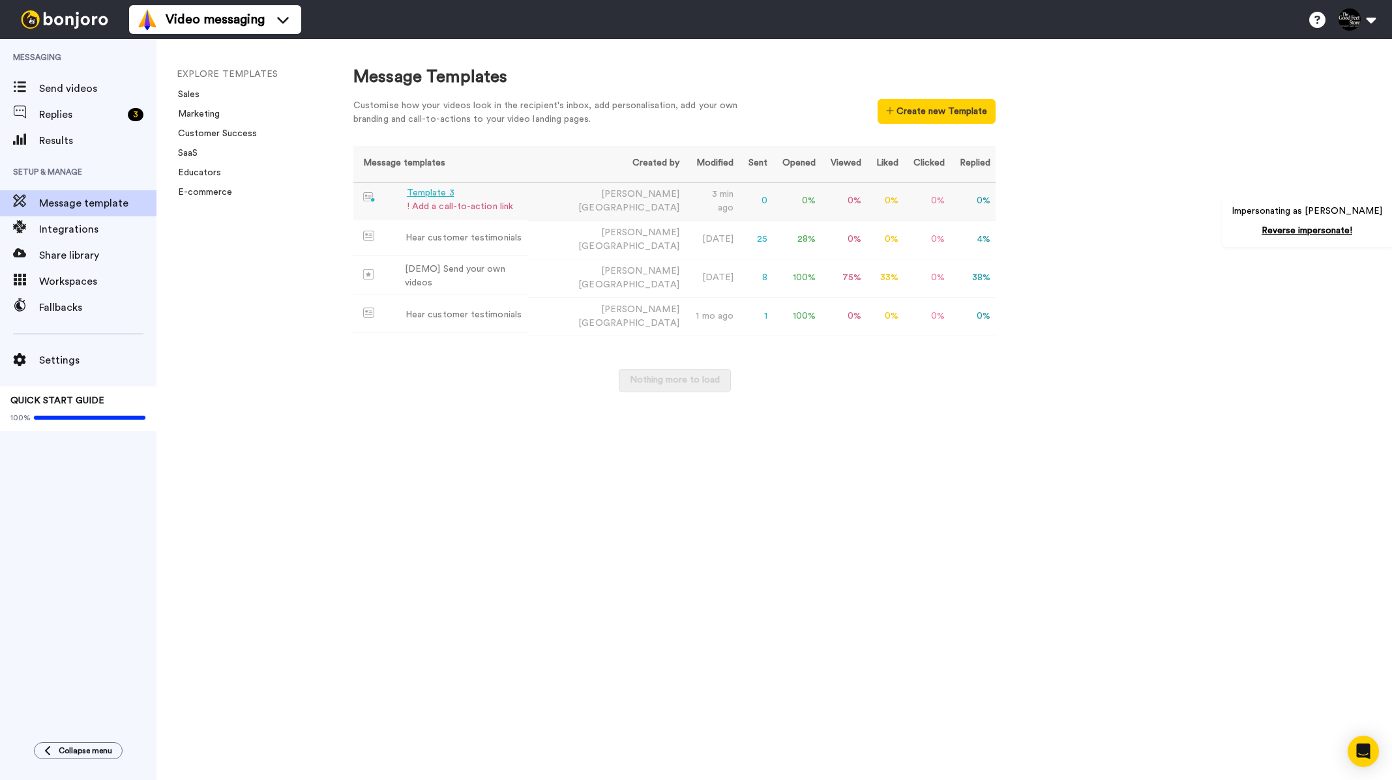
click at [417, 190] on div "Template 3" at bounding box center [460, 193] width 106 height 14
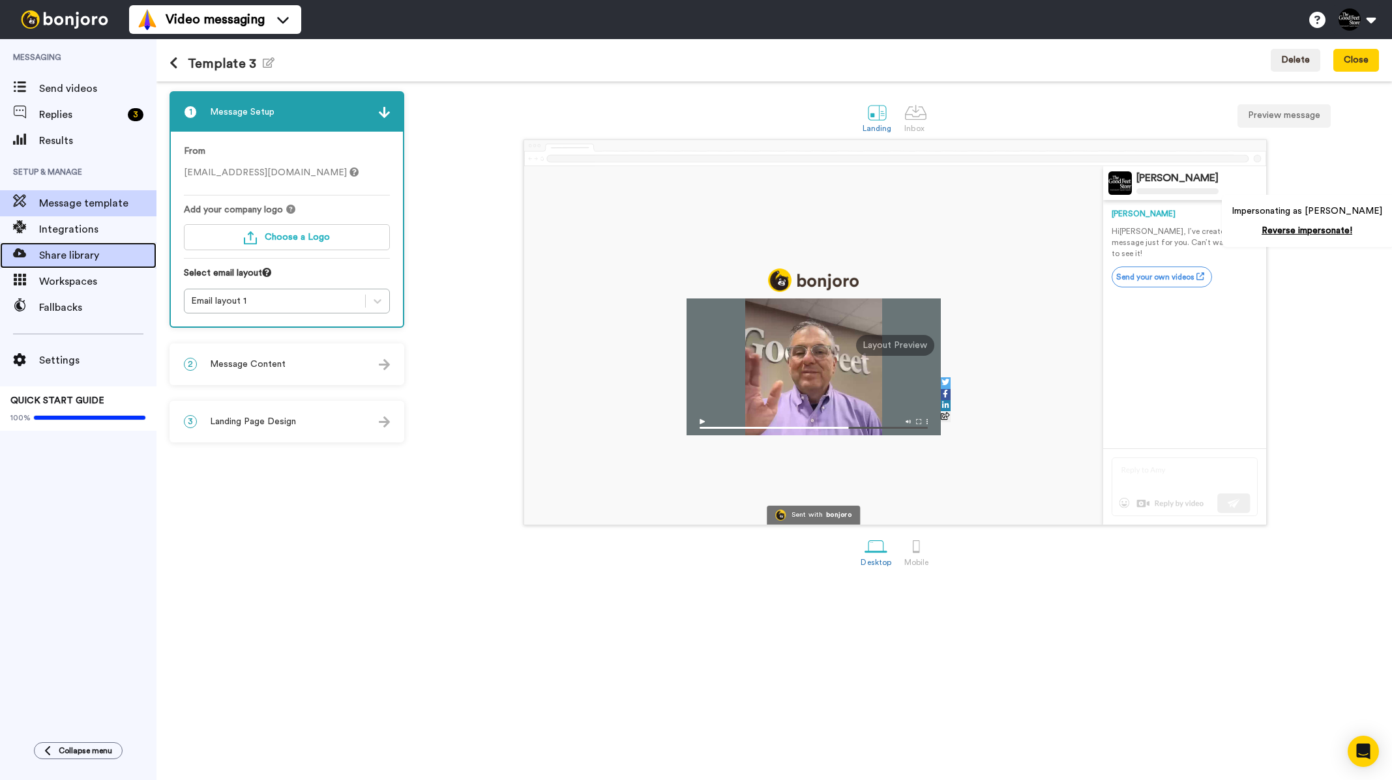
click at [83, 256] on span "Share library" at bounding box center [97, 256] width 117 height 16
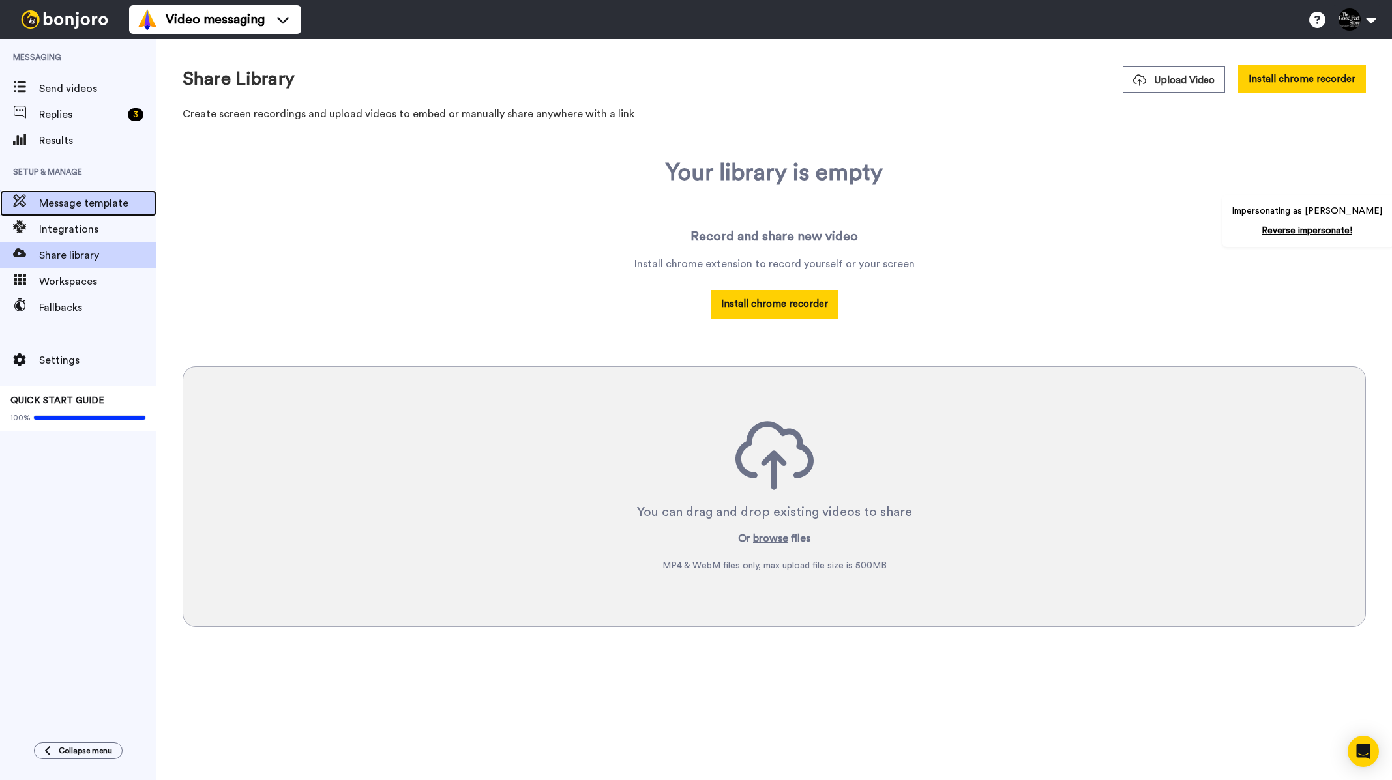
click at [74, 204] on span "Message template" at bounding box center [97, 204] width 117 height 16
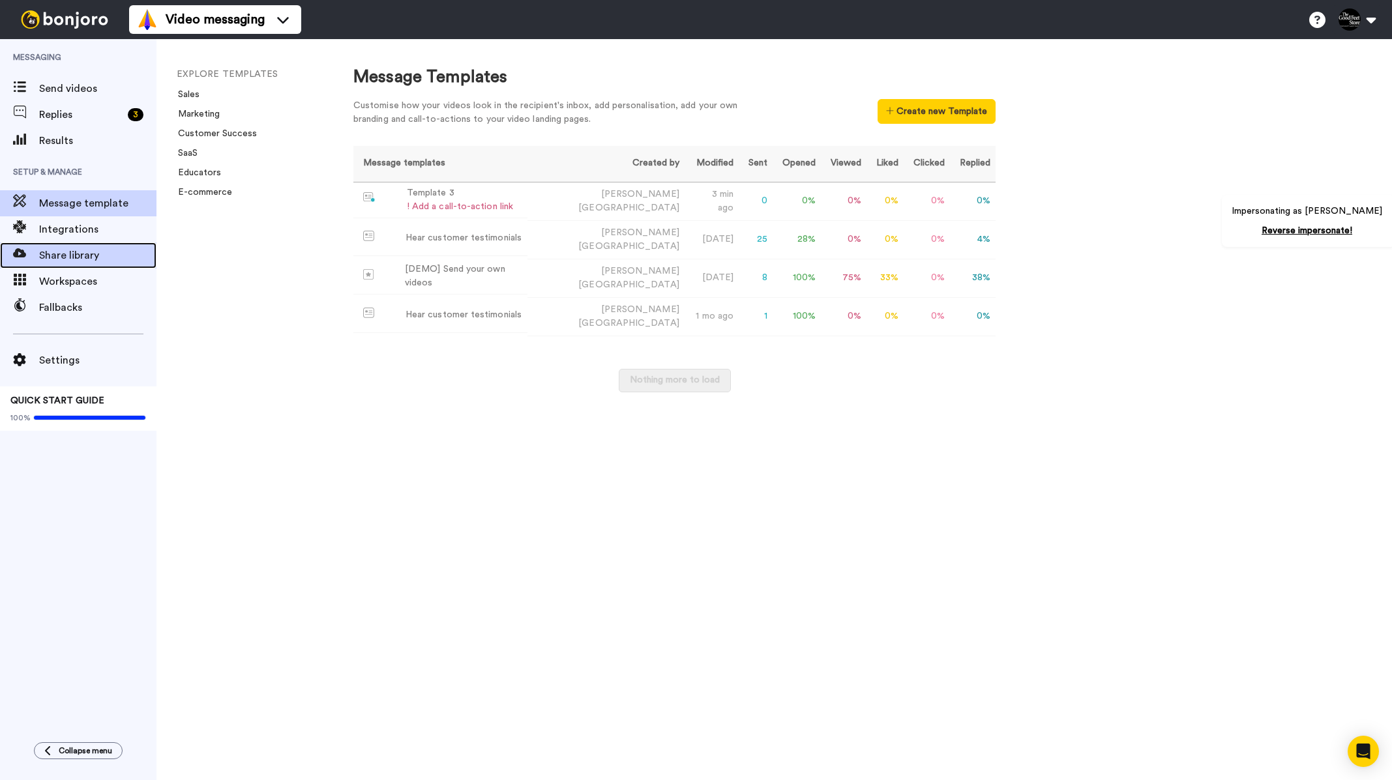
click at [76, 256] on span "Share library" at bounding box center [97, 256] width 117 height 16
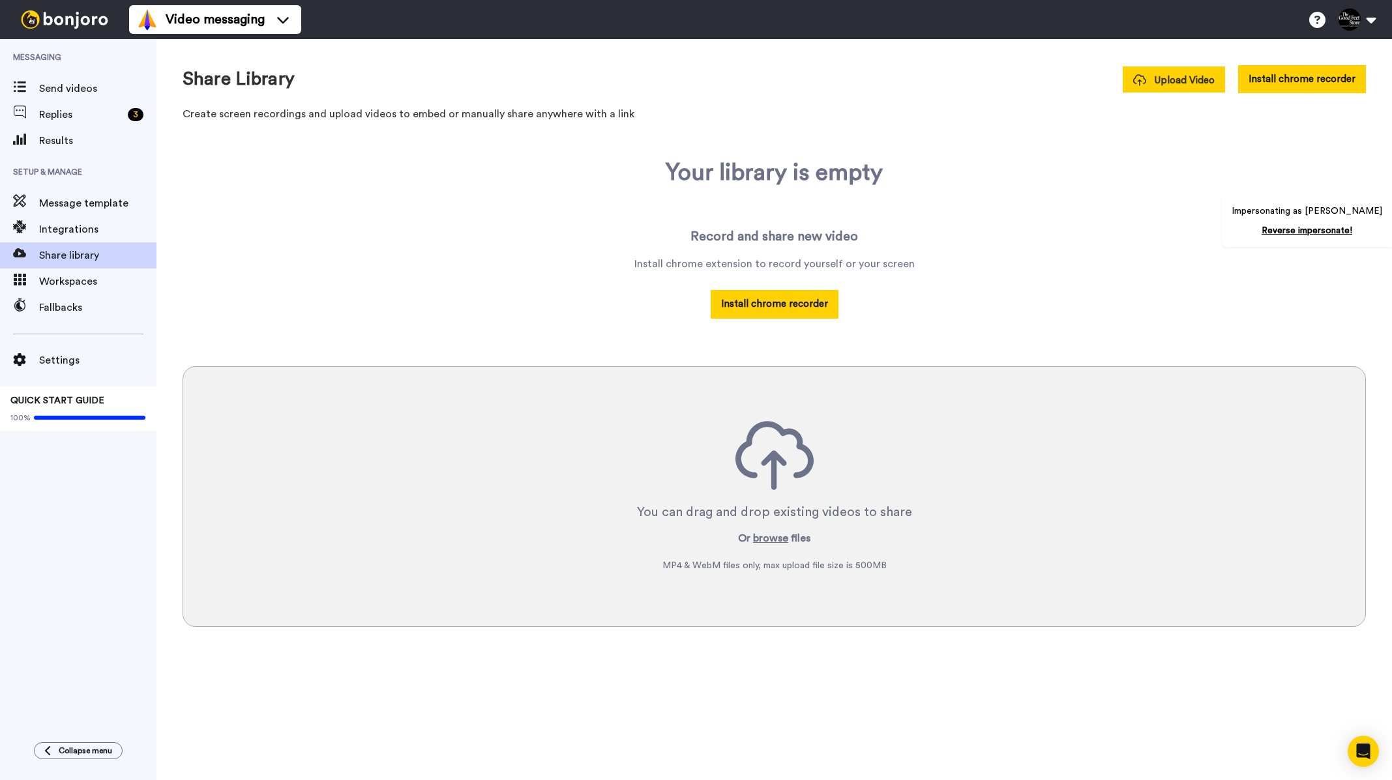
click at [1192, 84] on span "Upload Video" at bounding box center [1174, 81] width 82 height 14
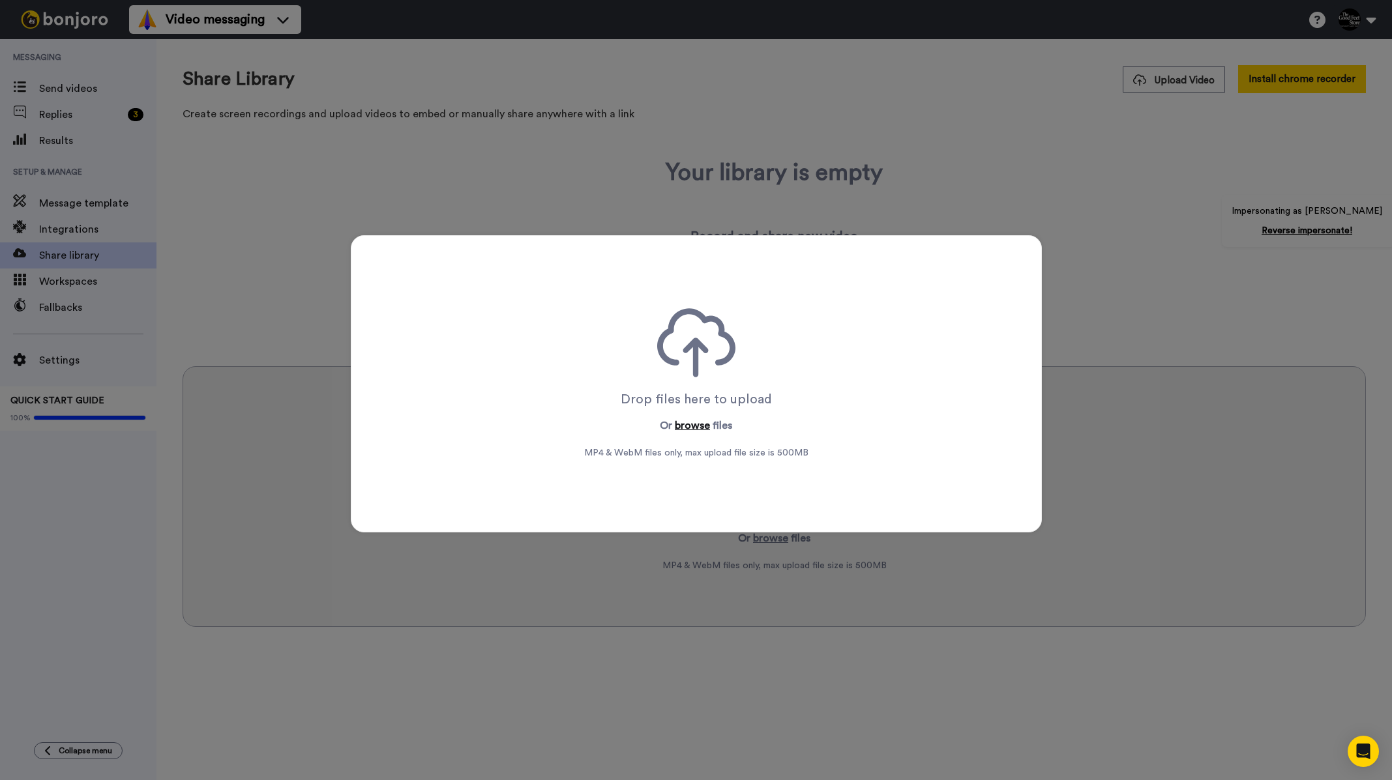
click at [679, 424] on button "browse" at bounding box center [692, 426] width 35 height 16
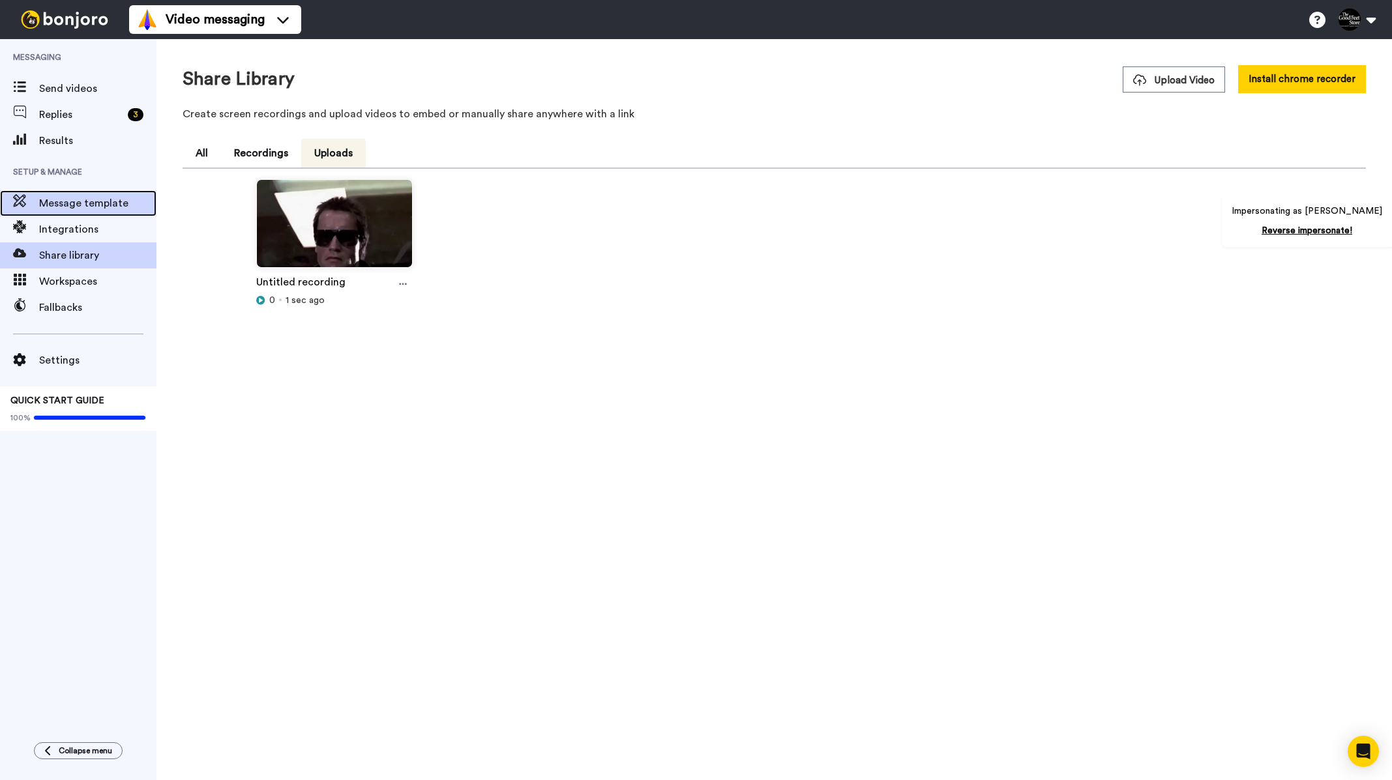
click at [84, 200] on span "Message template" at bounding box center [97, 204] width 117 height 16
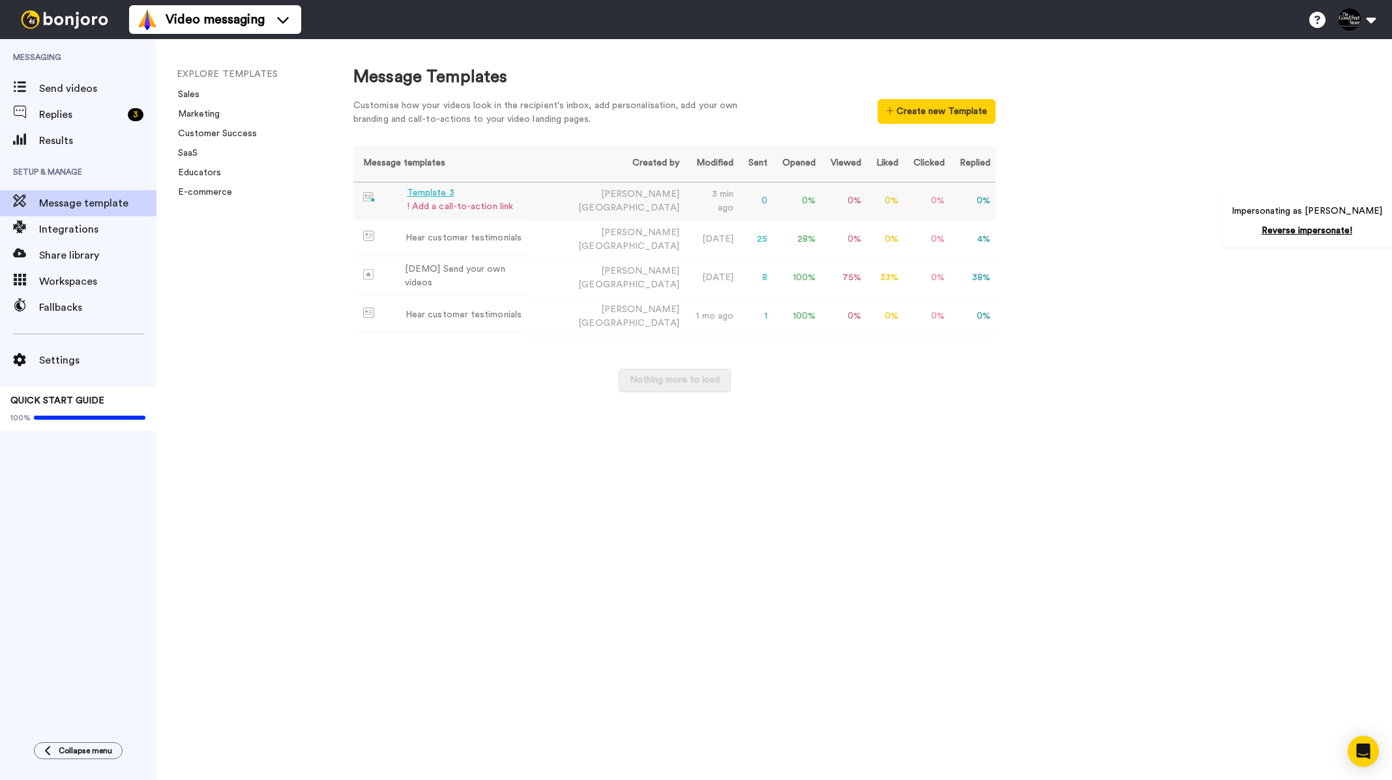
click at [435, 196] on div "Template 3" at bounding box center [460, 193] width 106 height 14
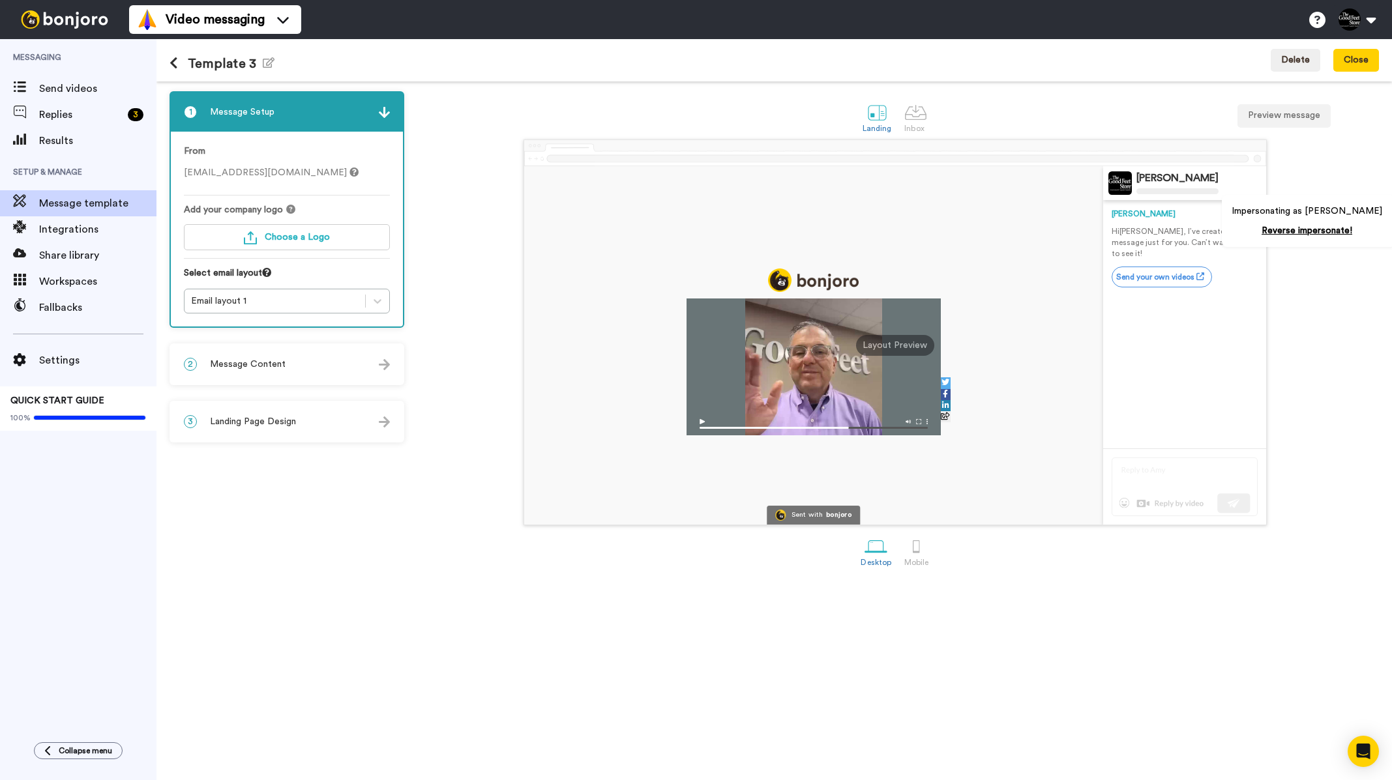
click at [301, 415] on div "3 Landing Page Design" at bounding box center [287, 421] width 232 height 39
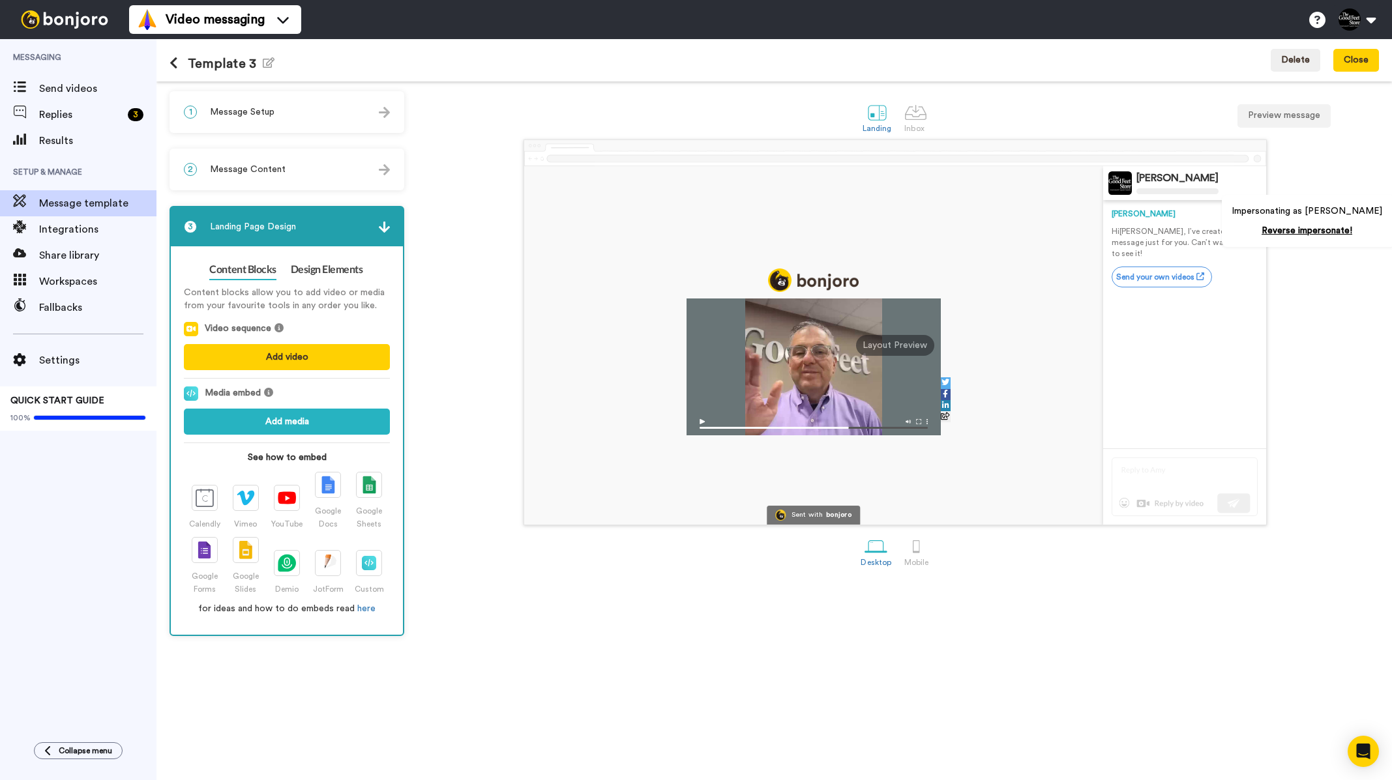
click at [264, 344] on div "Video sequence Add video" at bounding box center [287, 350] width 206 height 57
click at [264, 356] on button "Add video" at bounding box center [287, 357] width 206 height 26
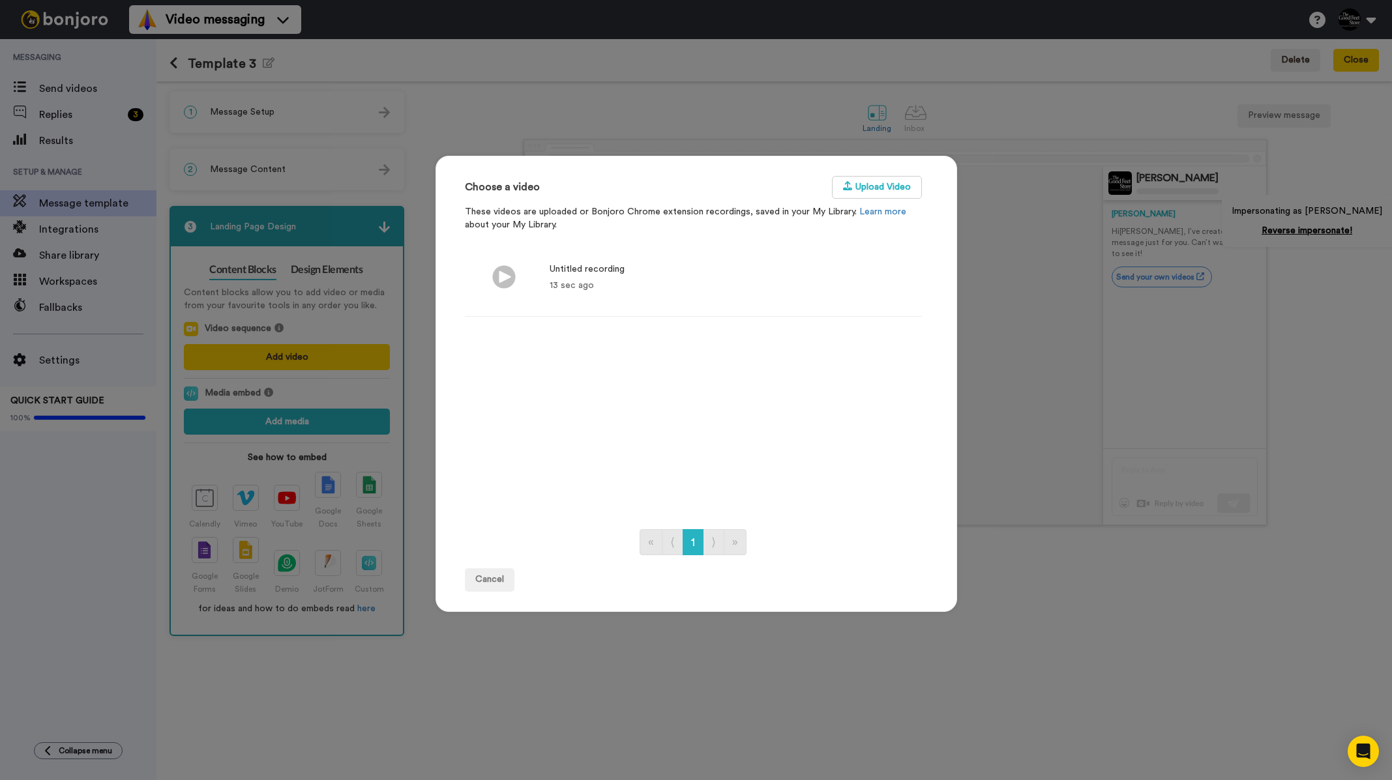
click at [608, 271] on div "Untitled recording" at bounding box center [587, 269] width 75 height 13
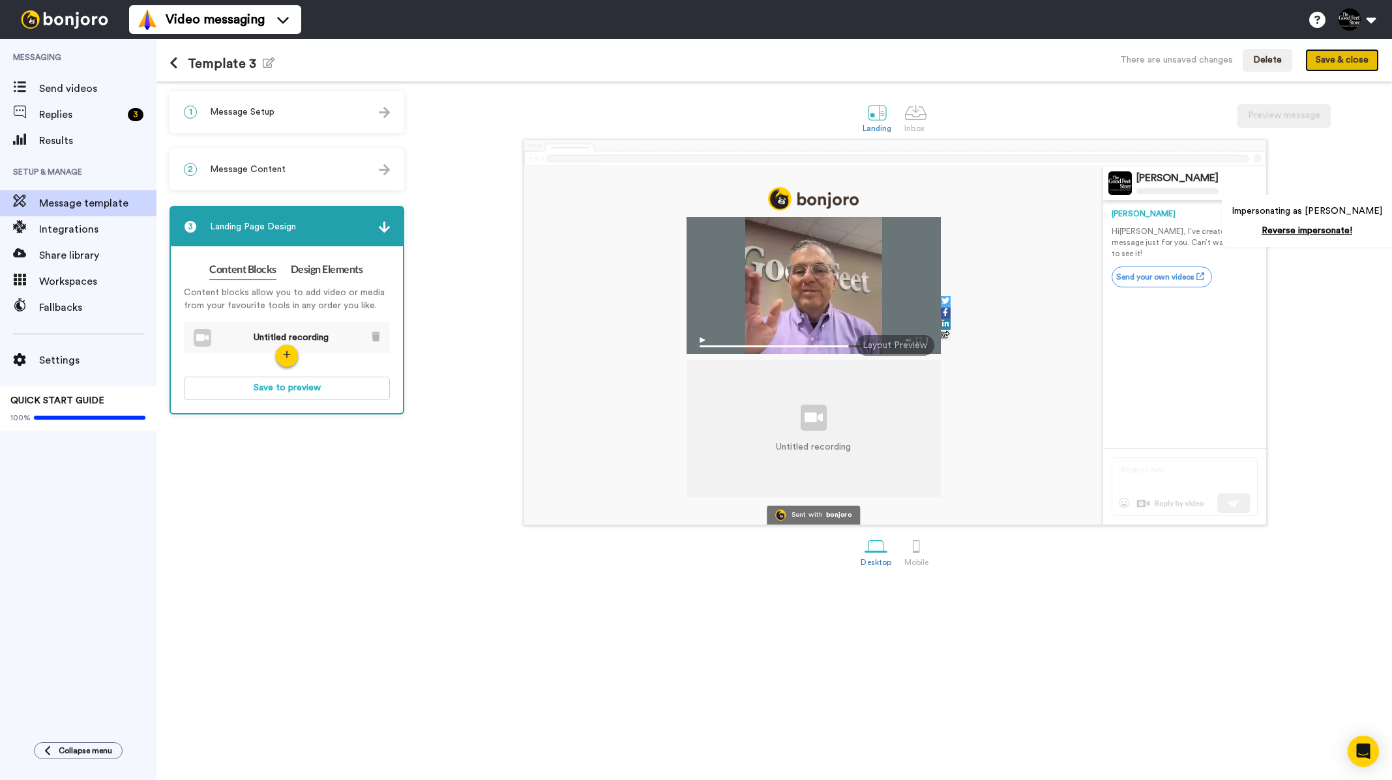
click at [1352, 61] on button "Save & close" at bounding box center [1342, 60] width 74 height 23
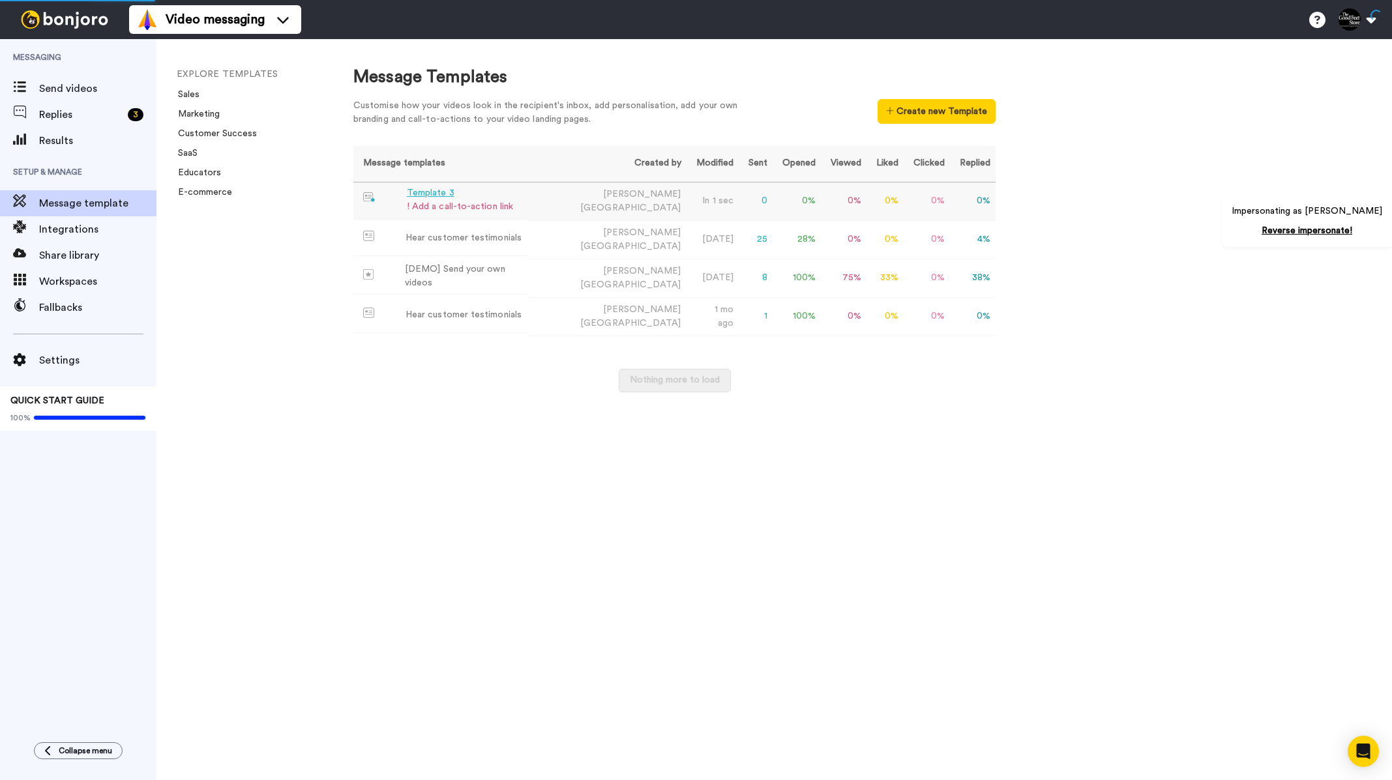
click at [421, 194] on div "Template 3" at bounding box center [460, 193] width 106 height 14
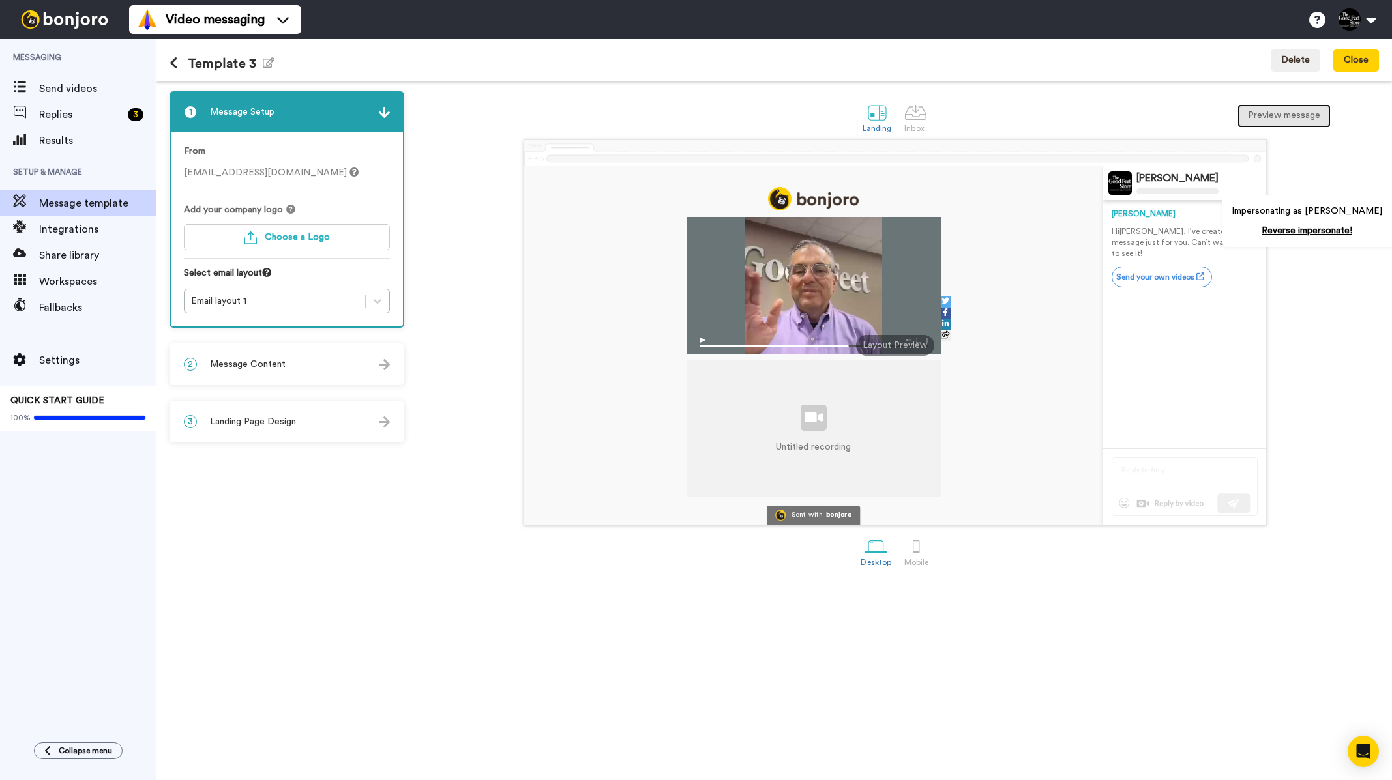
click at [1257, 116] on button "Preview message" at bounding box center [1284, 115] width 93 height 23
click at [68, 356] on span "Settings" at bounding box center [97, 361] width 117 height 16
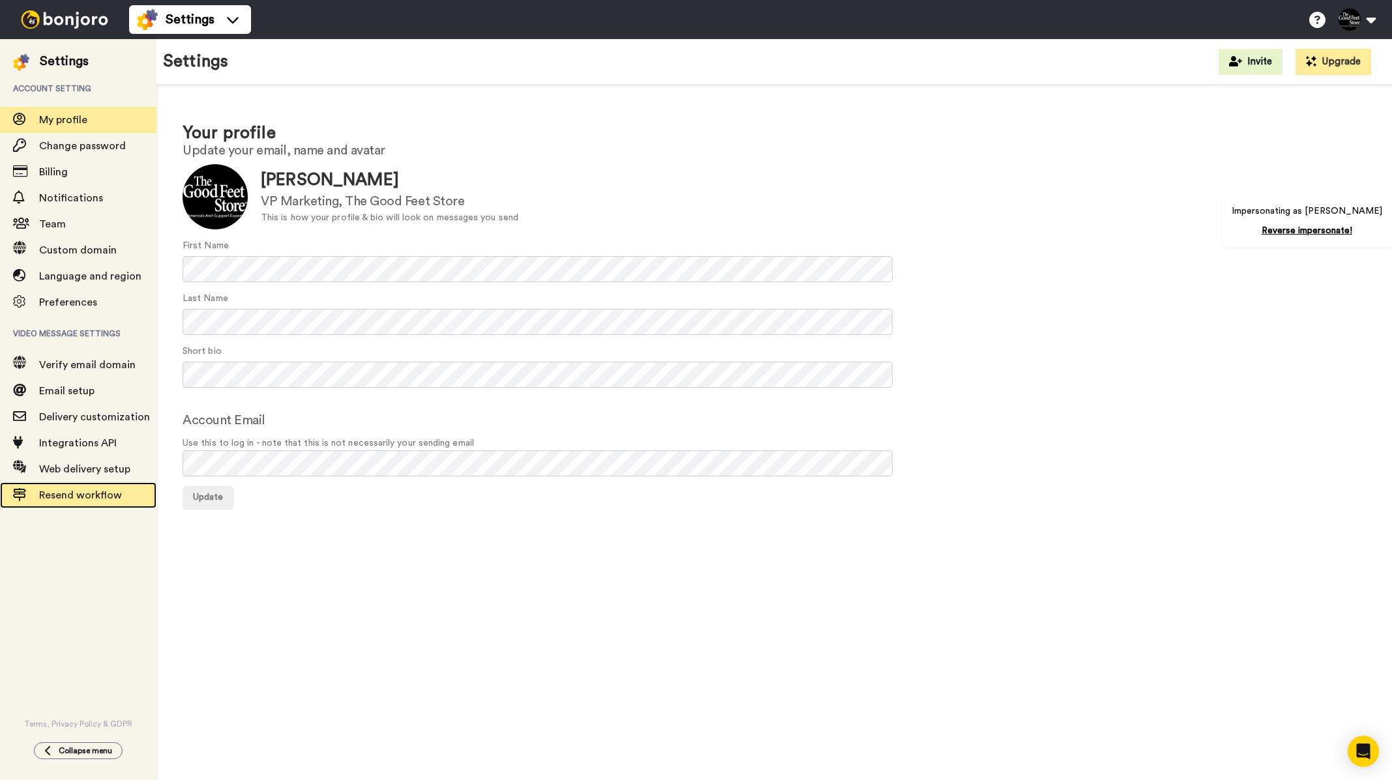
click at [58, 505] on div "Resend workflow" at bounding box center [78, 495] width 156 height 26
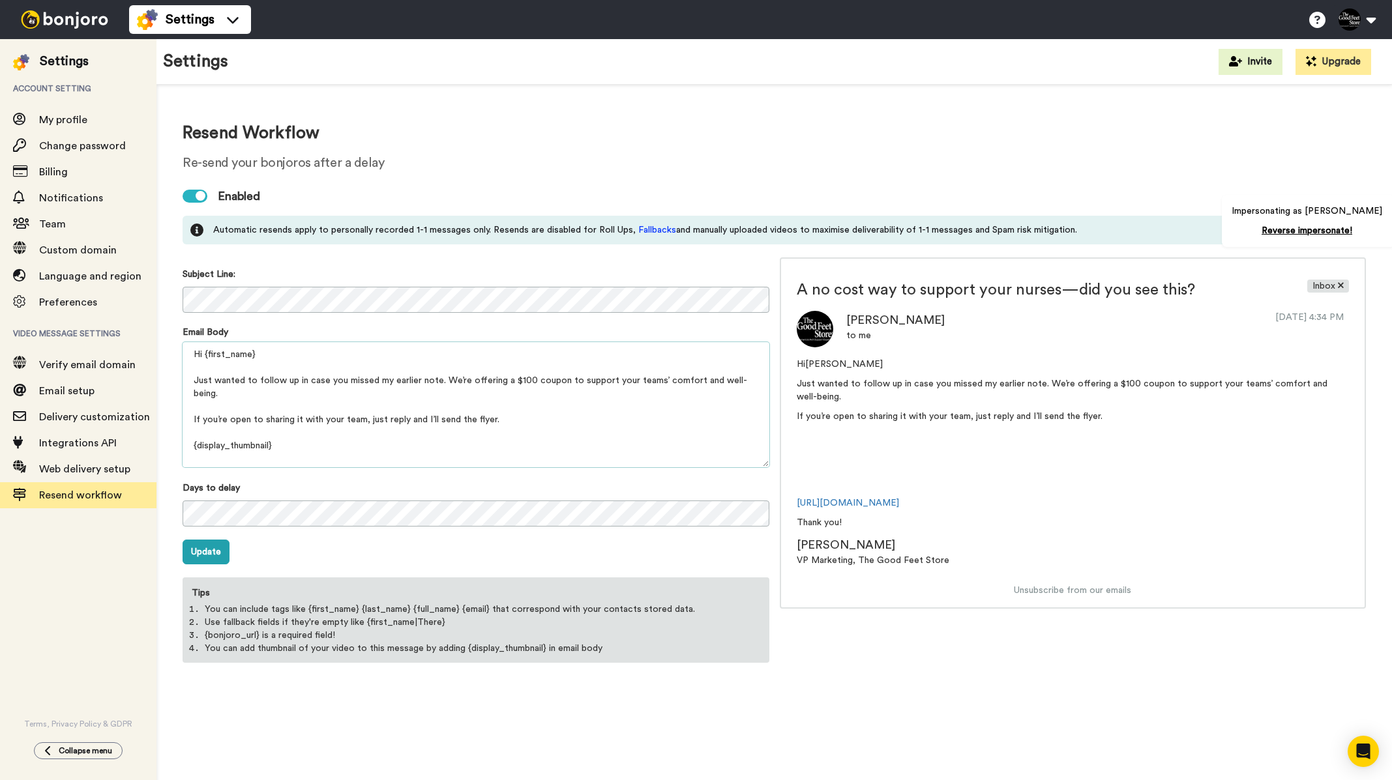
click at [546, 426] on textarea "Hi {first_name} Just wanted to follow up in case you missed my earlier note. We…" at bounding box center [476, 404] width 587 height 125
click at [546, 419] on textarea "Hi {first_name} Just wanted to follow up in case you missed my earlier note. We…" at bounding box center [476, 404] width 587 height 125
drag, startPoint x: 505, startPoint y: 415, endPoint x: 188, endPoint y: 374, distance: 319.6
click at [188, 376] on textarea "Hi {first_name} Just wanted to follow up in case you missed my earlier note. We…" at bounding box center [476, 404] width 587 height 125
click at [110, 462] on span "Web delivery setup" at bounding box center [97, 470] width 117 height 16
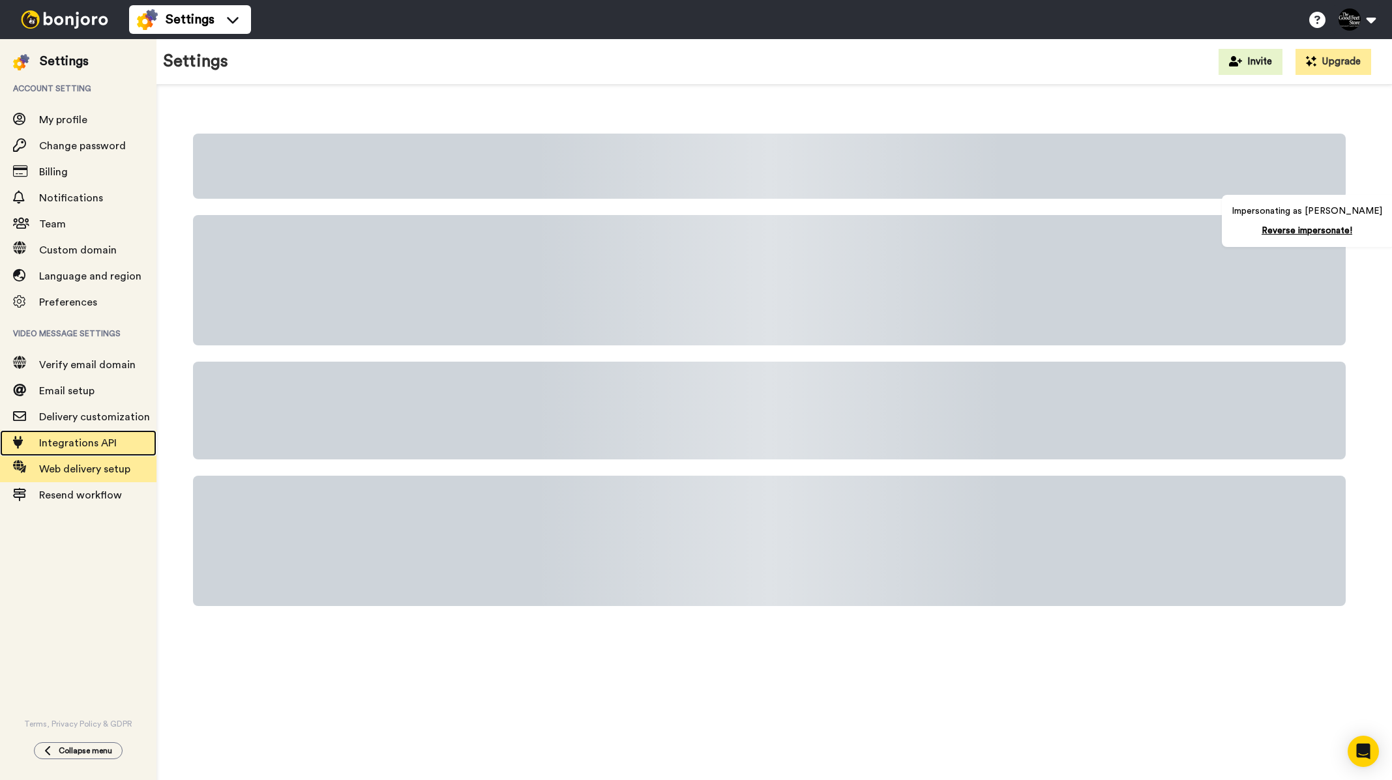
click at [65, 443] on span "Integrations API" at bounding box center [78, 443] width 78 height 10
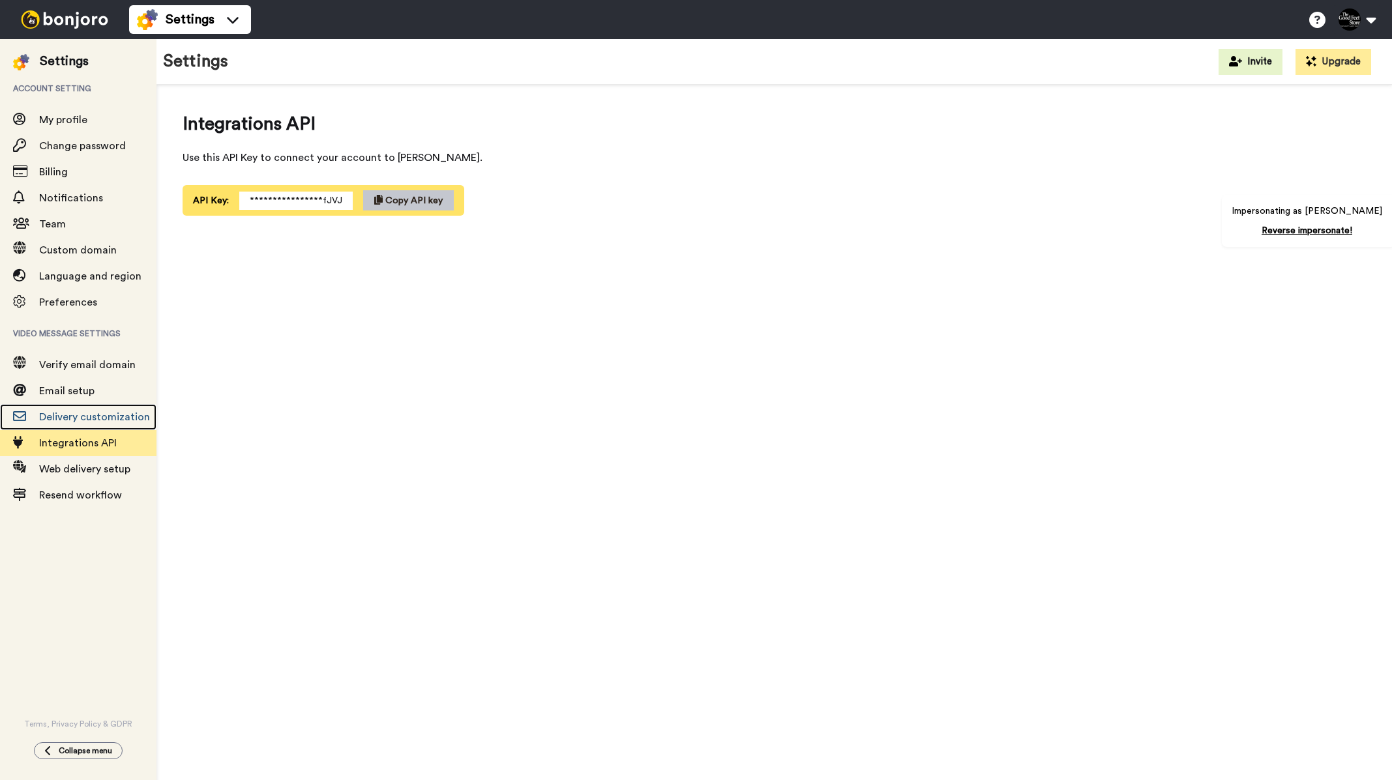
click at [87, 415] on span "Delivery customization" at bounding box center [94, 417] width 111 height 10
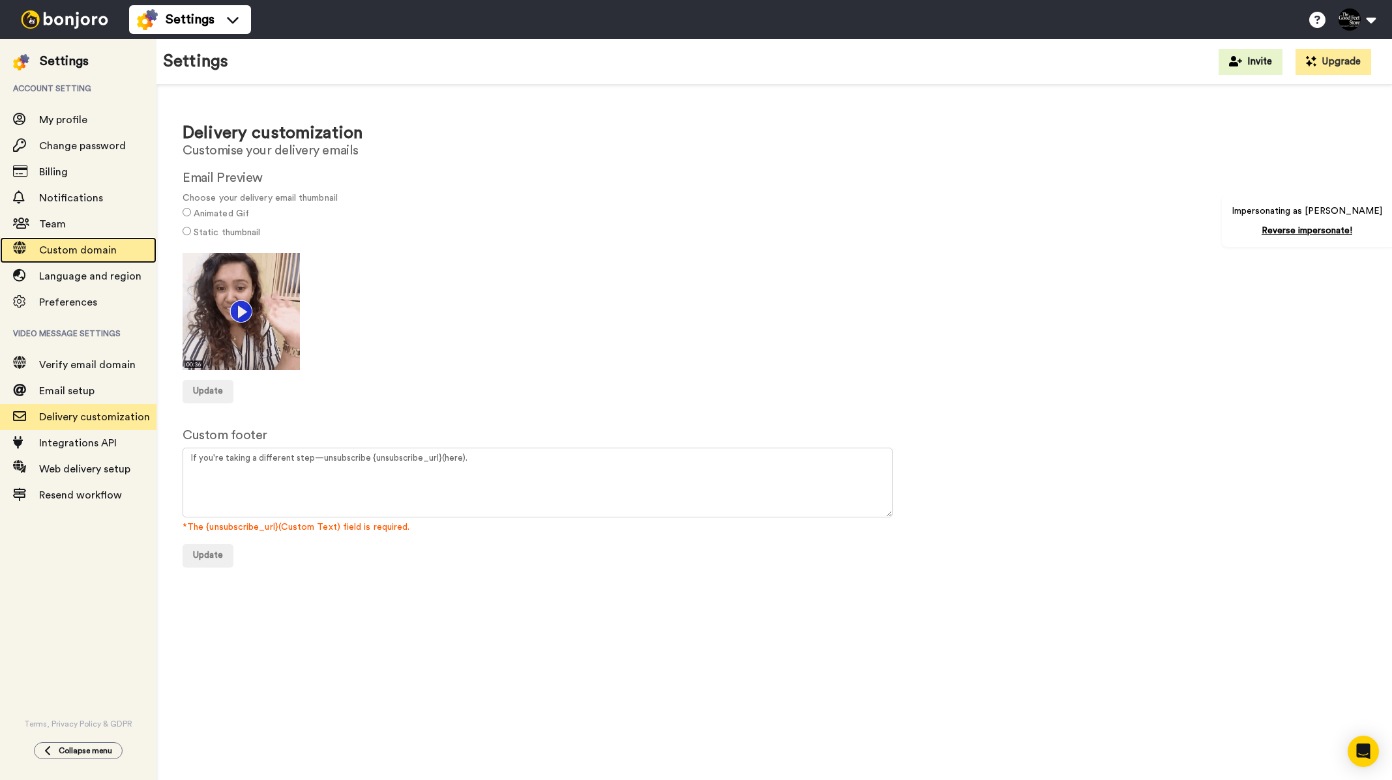
click at [92, 245] on span "Custom domain" at bounding box center [78, 250] width 78 height 10
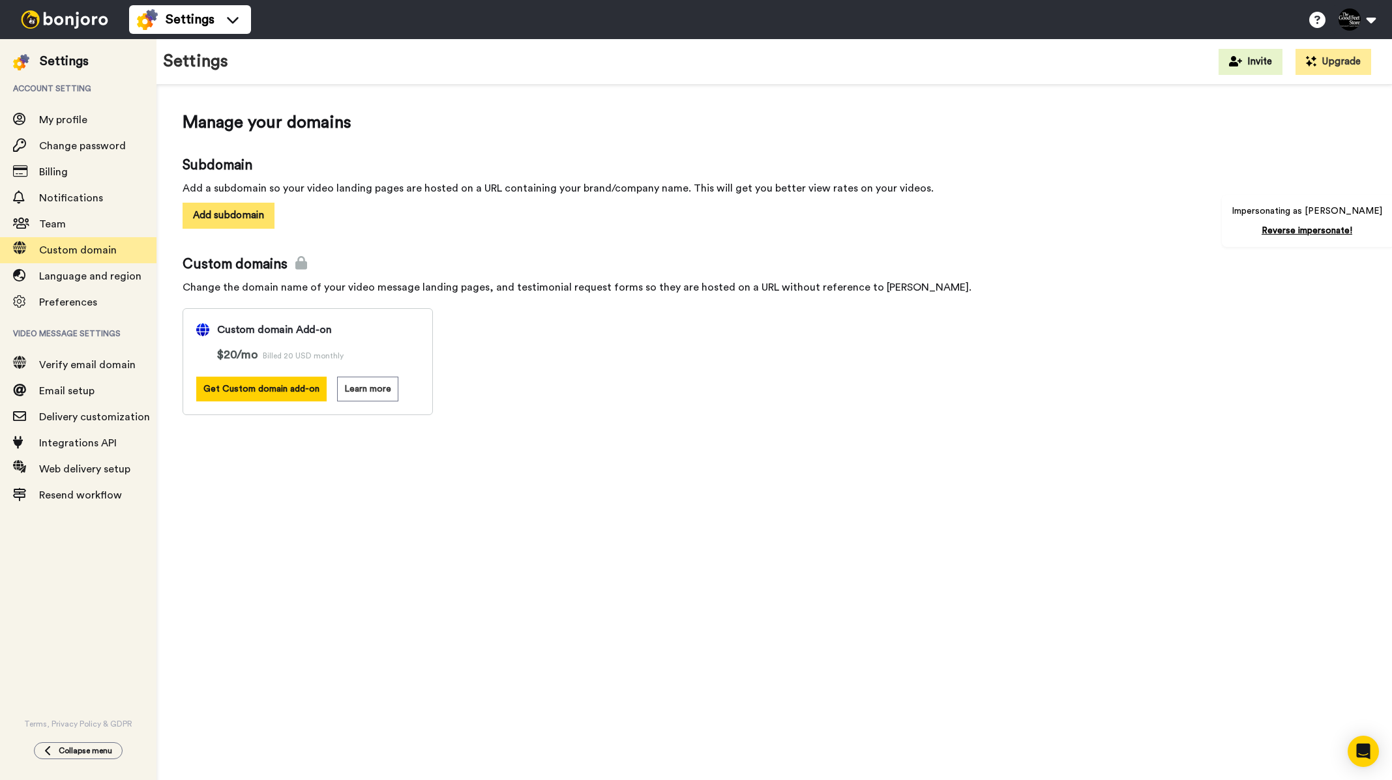
click at [241, 224] on button "Add subdomain" at bounding box center [229, 215] width 92 height 25
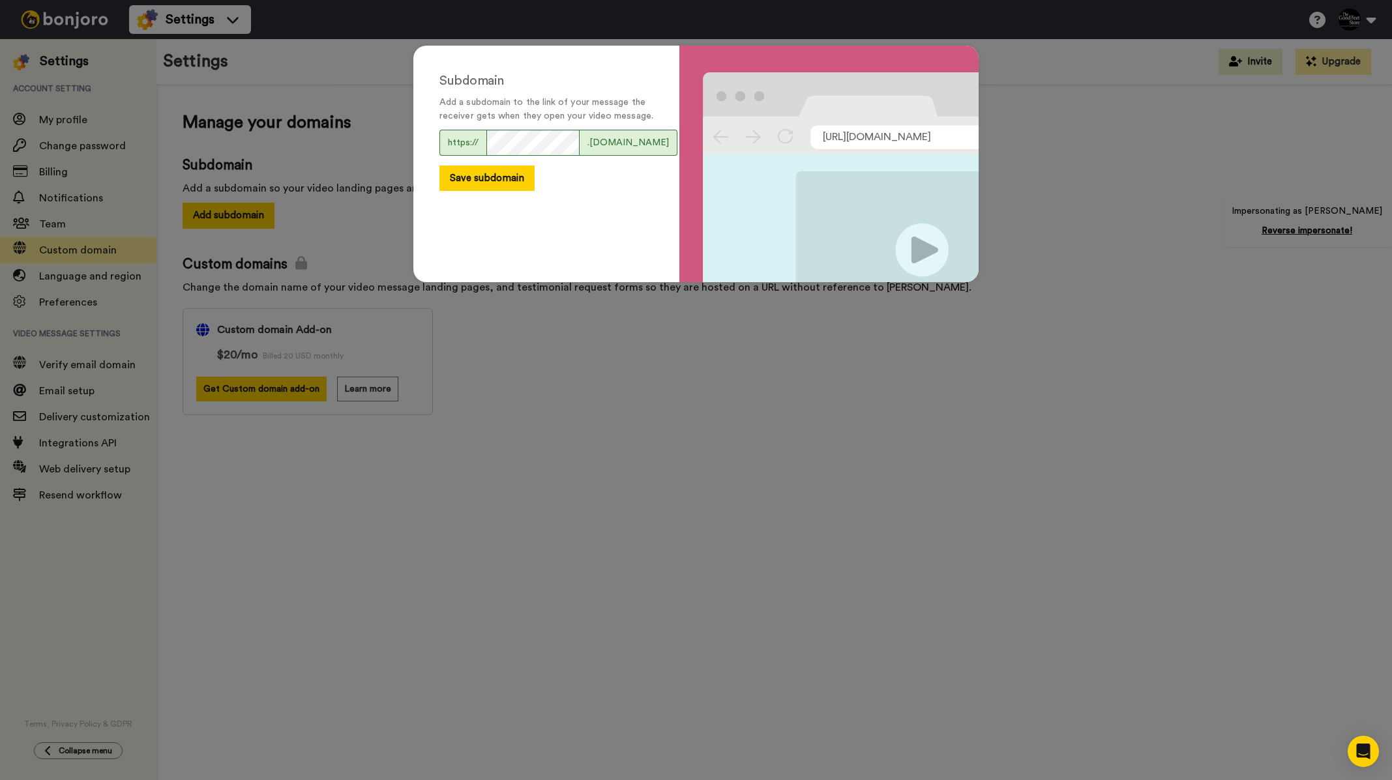
drag, startPoint x: 499, startPoint y: 185, endPoint x: 501, endPoint y: 178, distance: 7.3
click at [499, 183] on button "Save subdomain" at bounding box center [486, 178] width 95 height 25
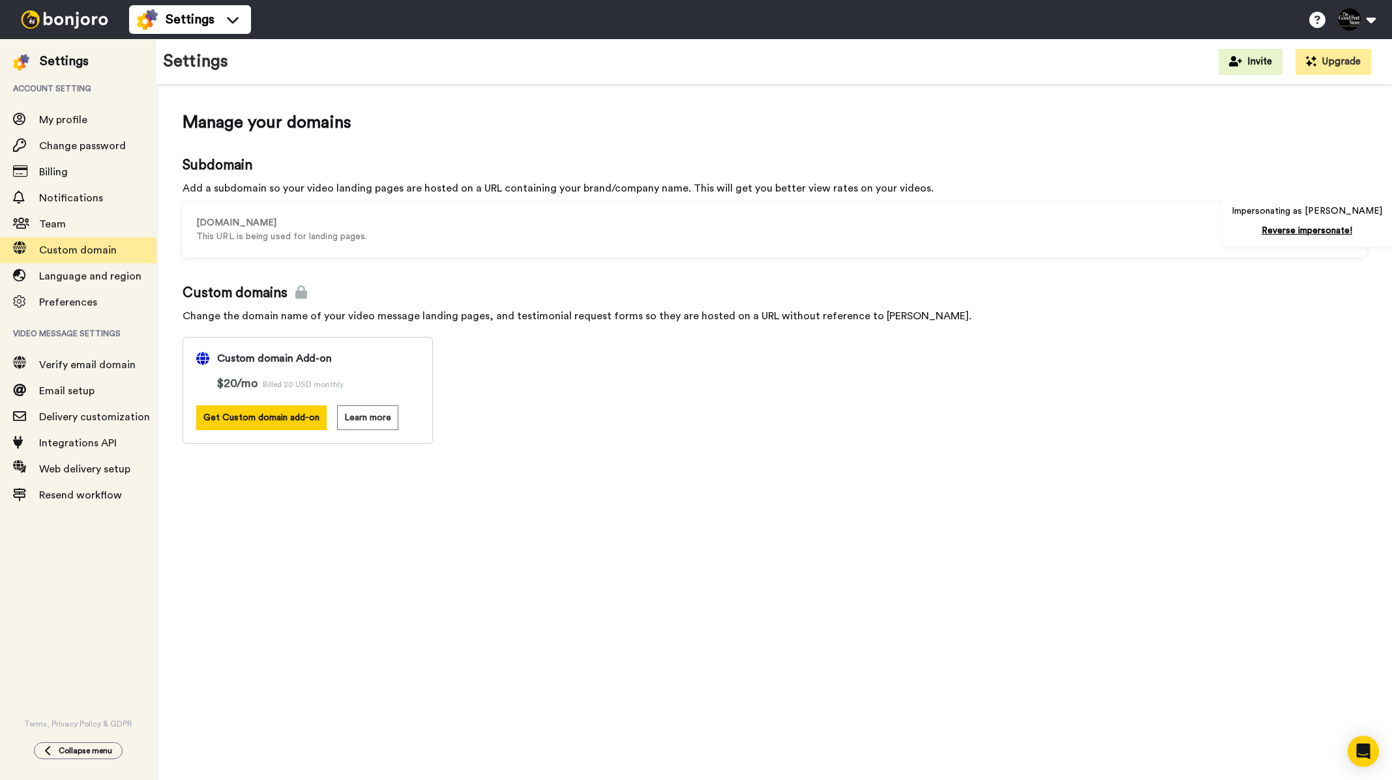
click at [53, 23] on img at bounding box center [65, 19] width 98 height 18
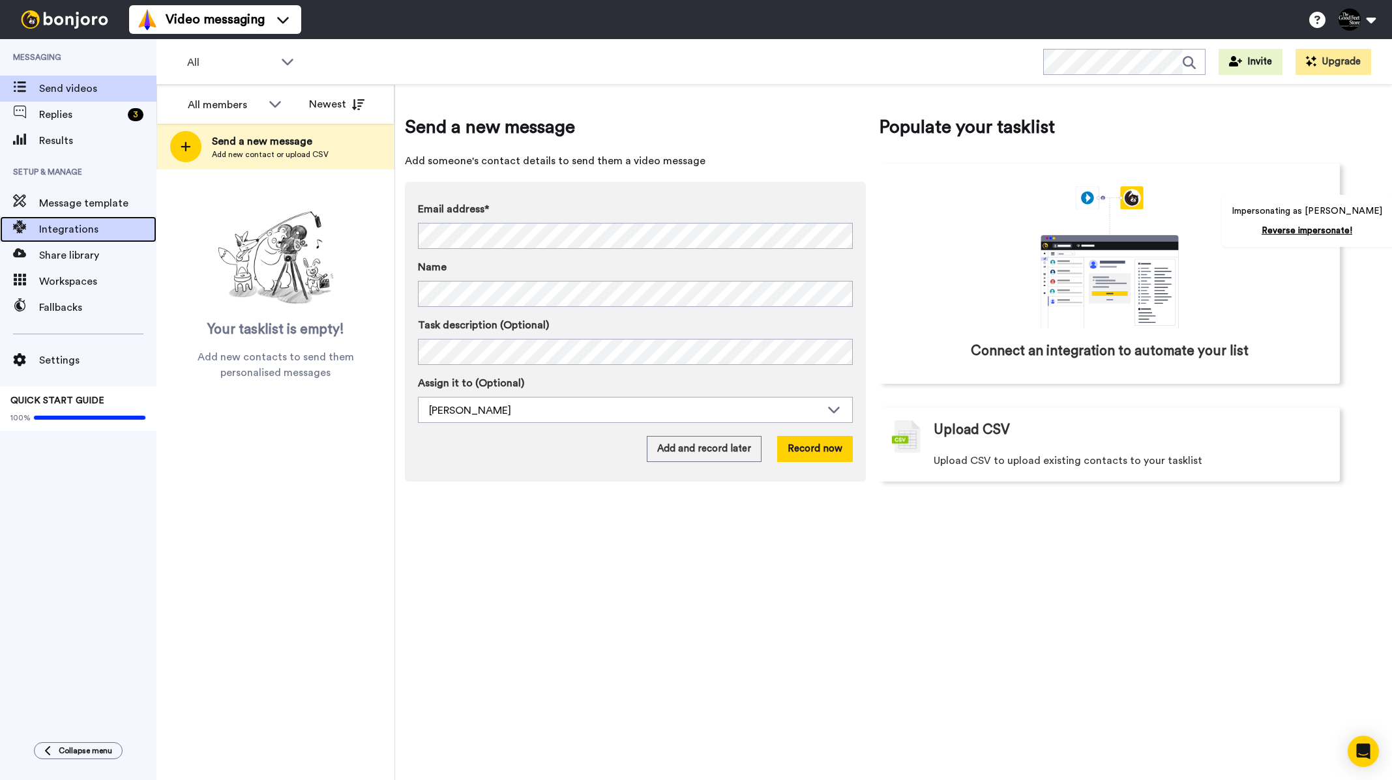
click at [119, 226] on span "Integrations" at bounding box center [97, 230] width 117 height 16
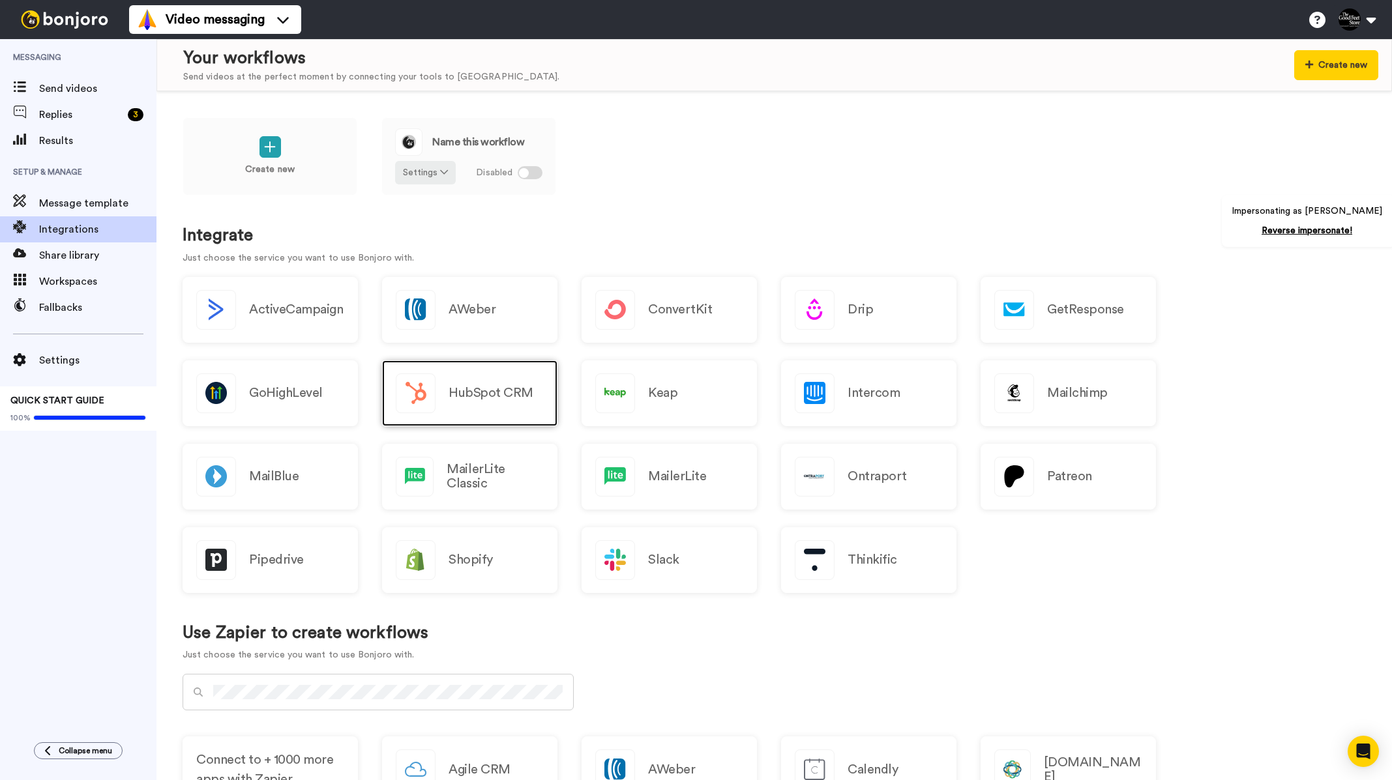
click at [477, 394] on h2 "HubSpot CRM" at bounding box center [491, 393] width 85 height 14
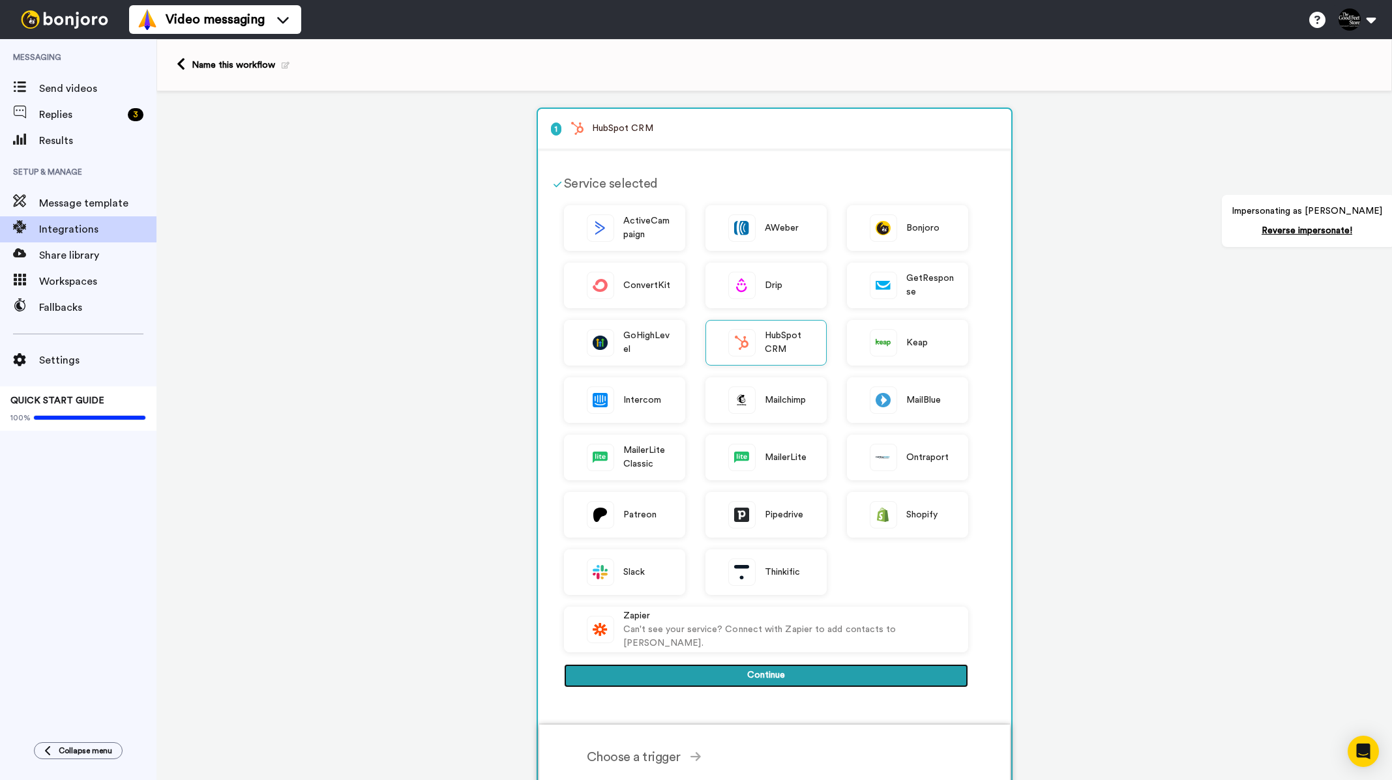
drag, startPoint x: 765, startPoint y: 669, endPoint x: 771, endPoint y: 662, distance: 8.9
click at [766, 669] on button "Continue" at bounding box center [766, 675] width 404 height 23
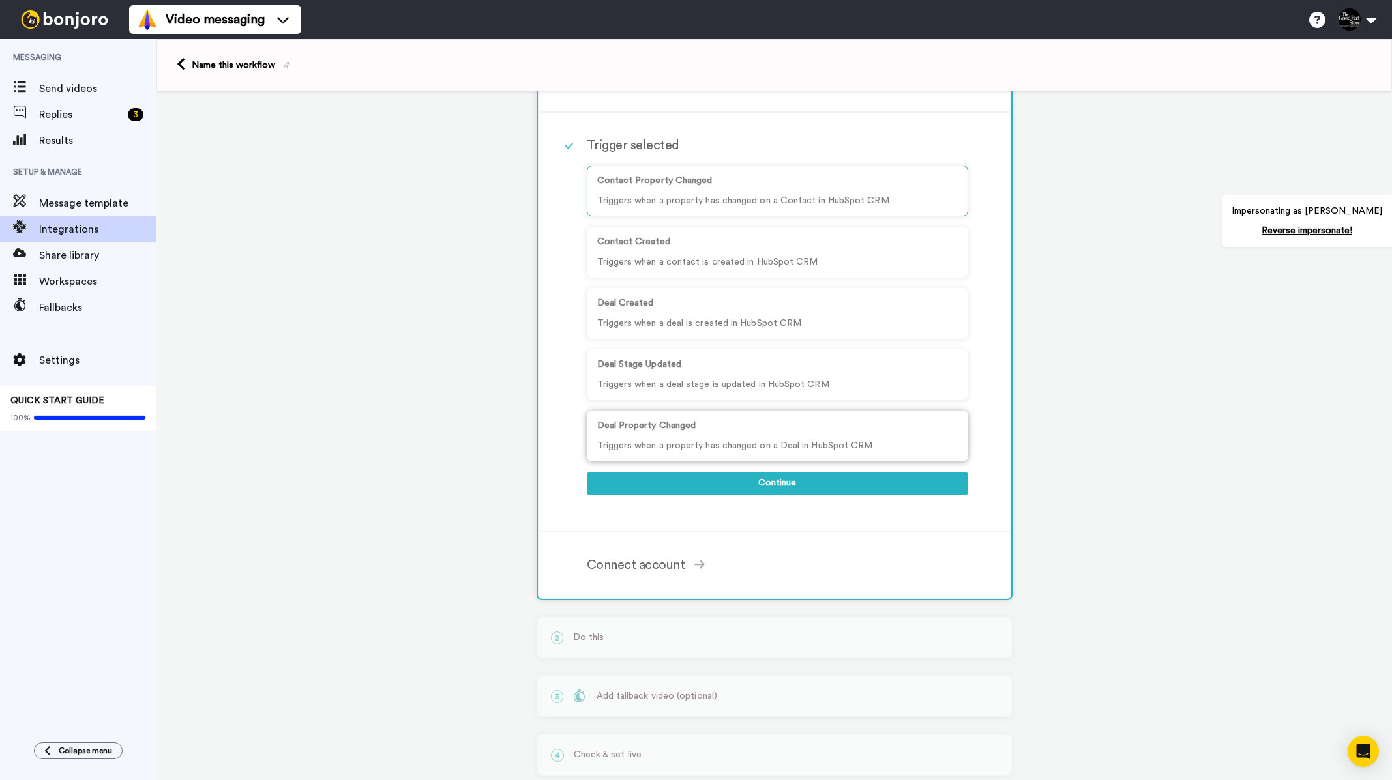
scroll to position [134, 0]
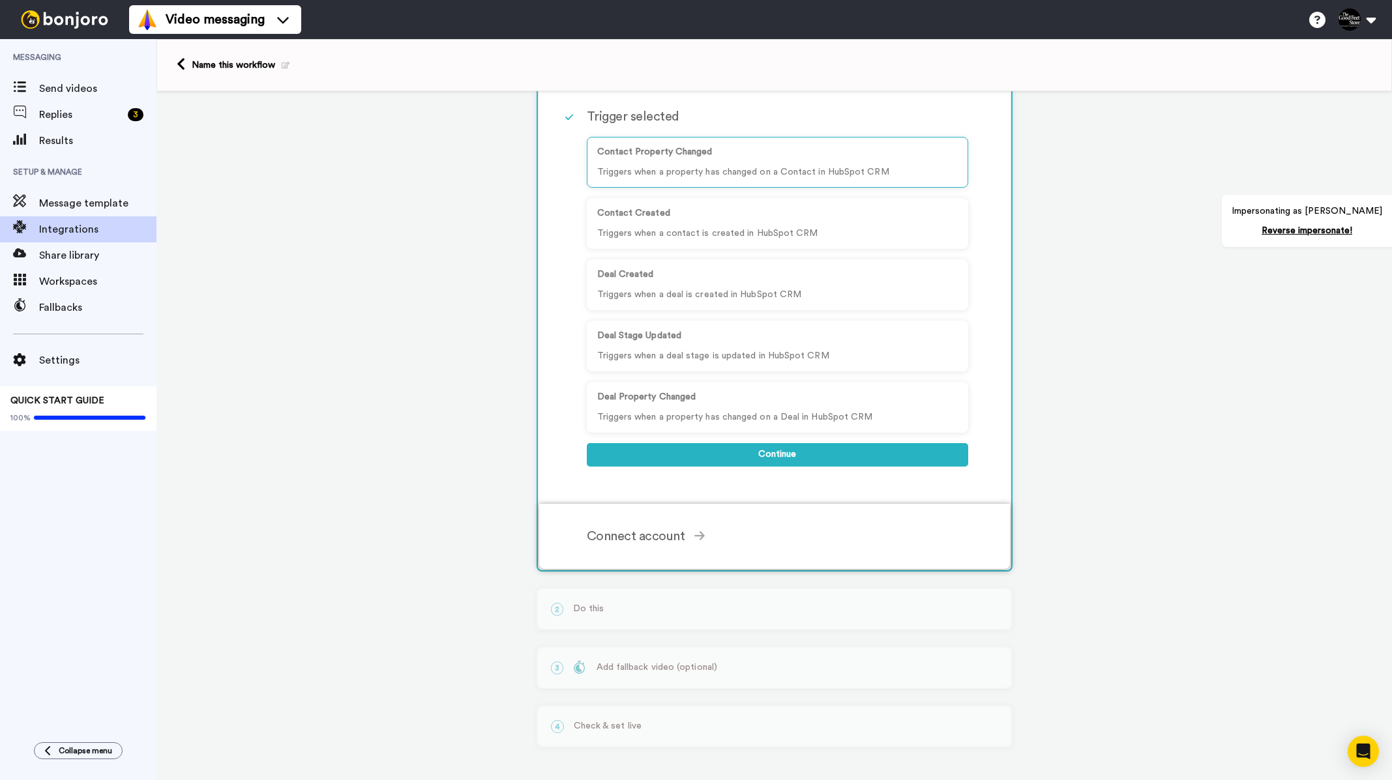
click at [595, 538] on div "Connect account" at bounding box center [777, 537] width 381 height 20
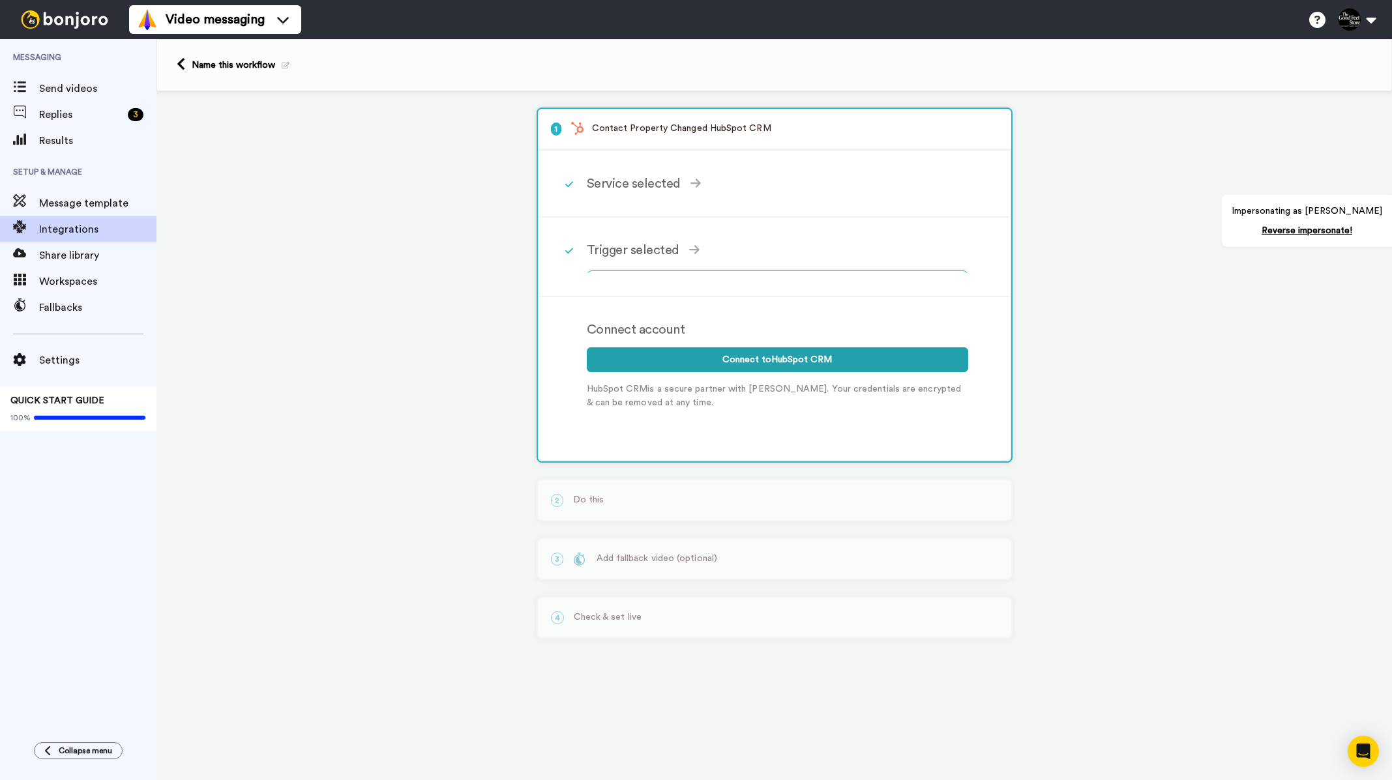
scroll to position [0, 0]
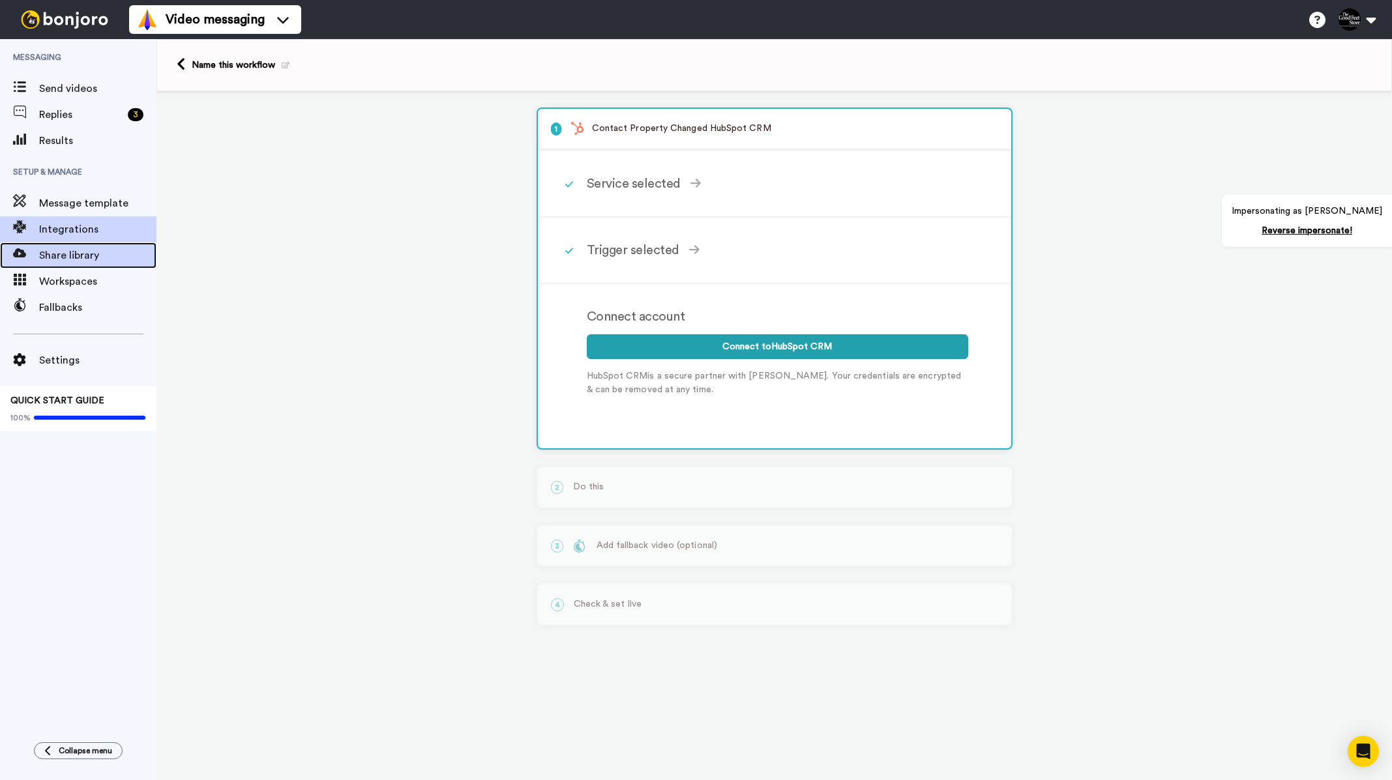
click at [50, 262] on span "Share library" at bounding box center [97, 256] width 117 height 16
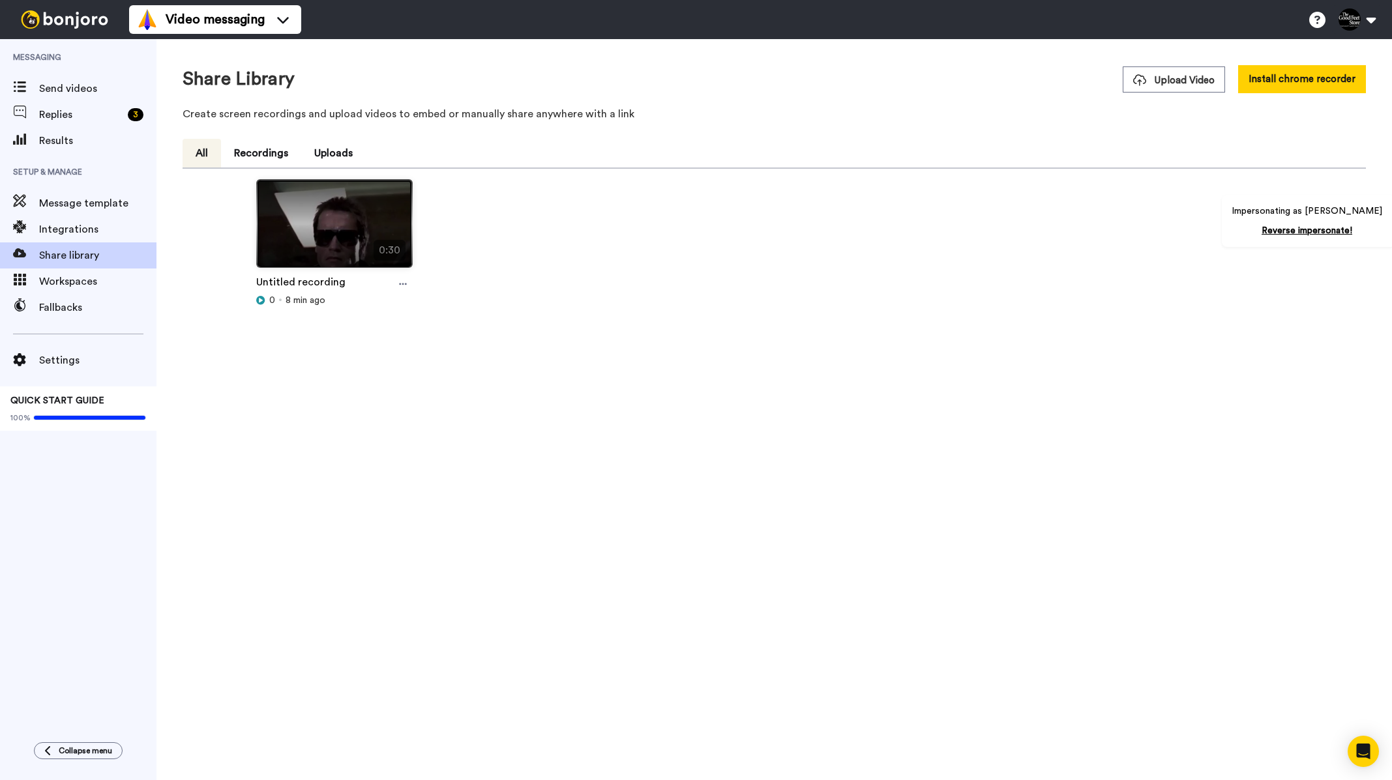
click at [368, 218] on img at bounding box center [334, 229] width 155 height 98
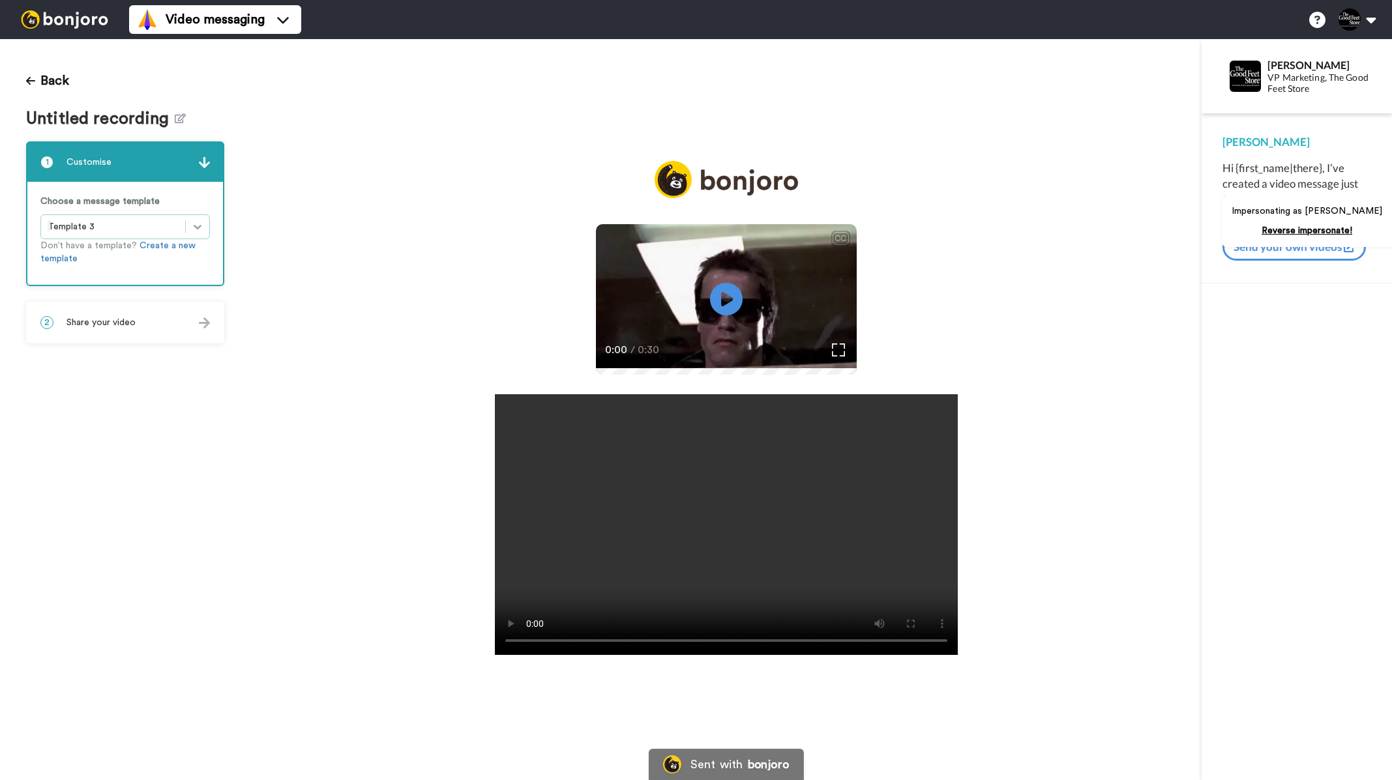
click at [187, 224] on div at bounding box center [197, 226] width 23 height 23
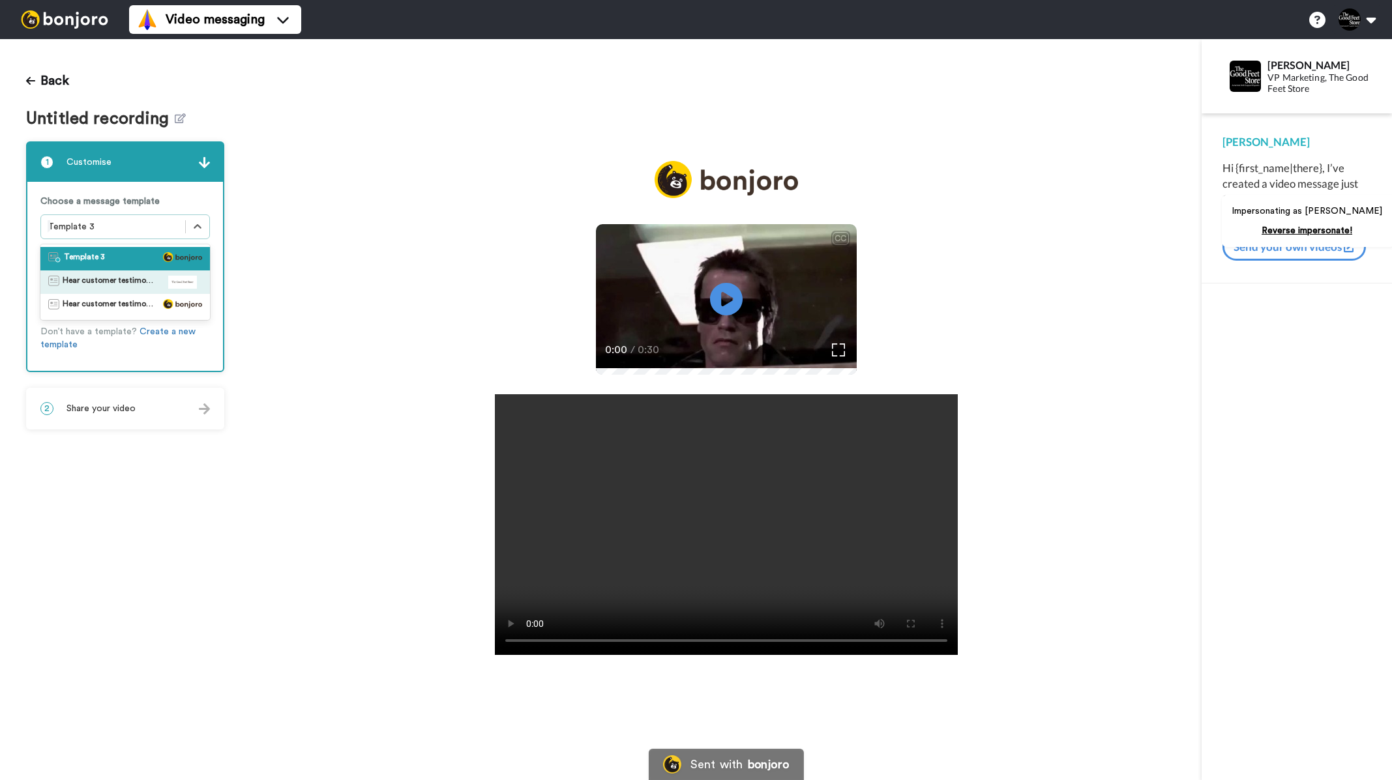
click at [128, 284] on span "Hear customer testimonials" at bounding box center [108, 282] width 91 height 13
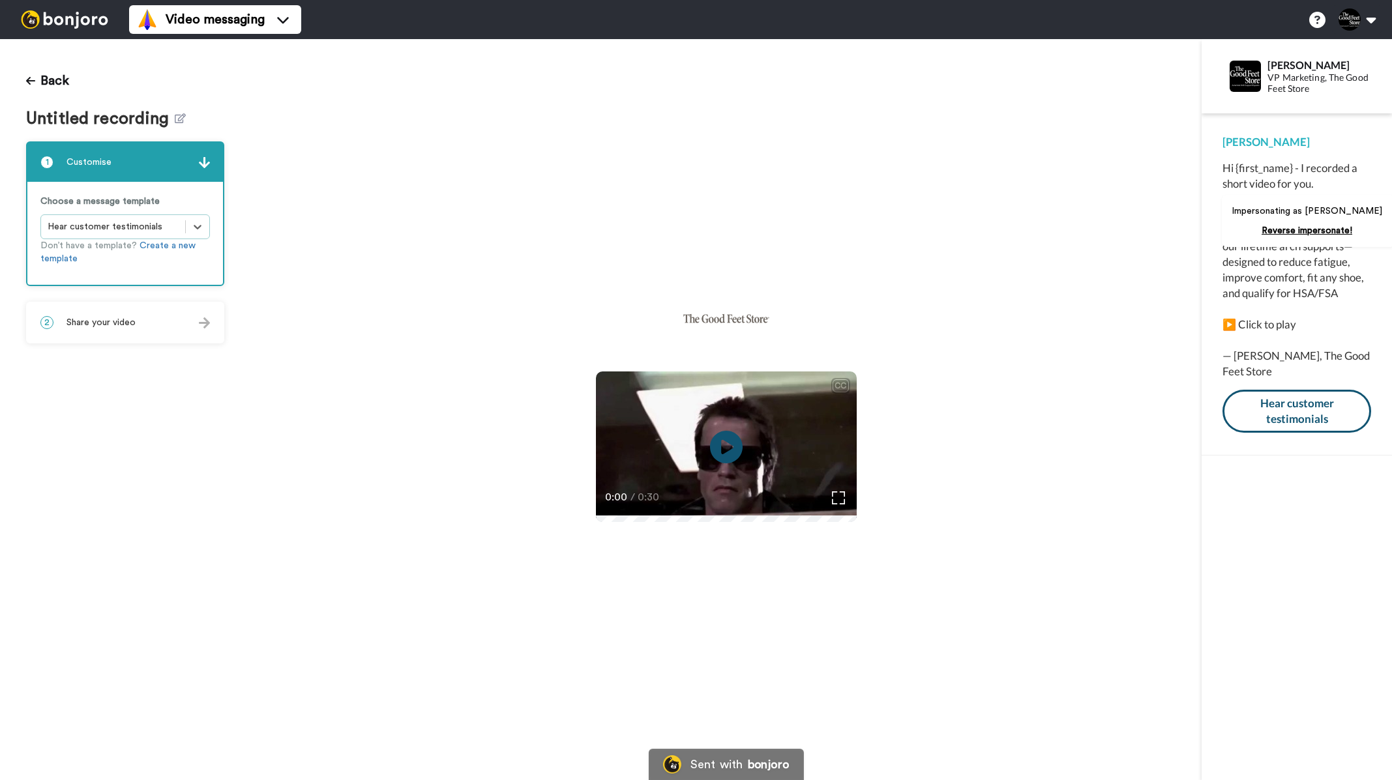
click at [151, 321] on div "2 Share your video" at bounding box center [125, 322] width 196 height 39
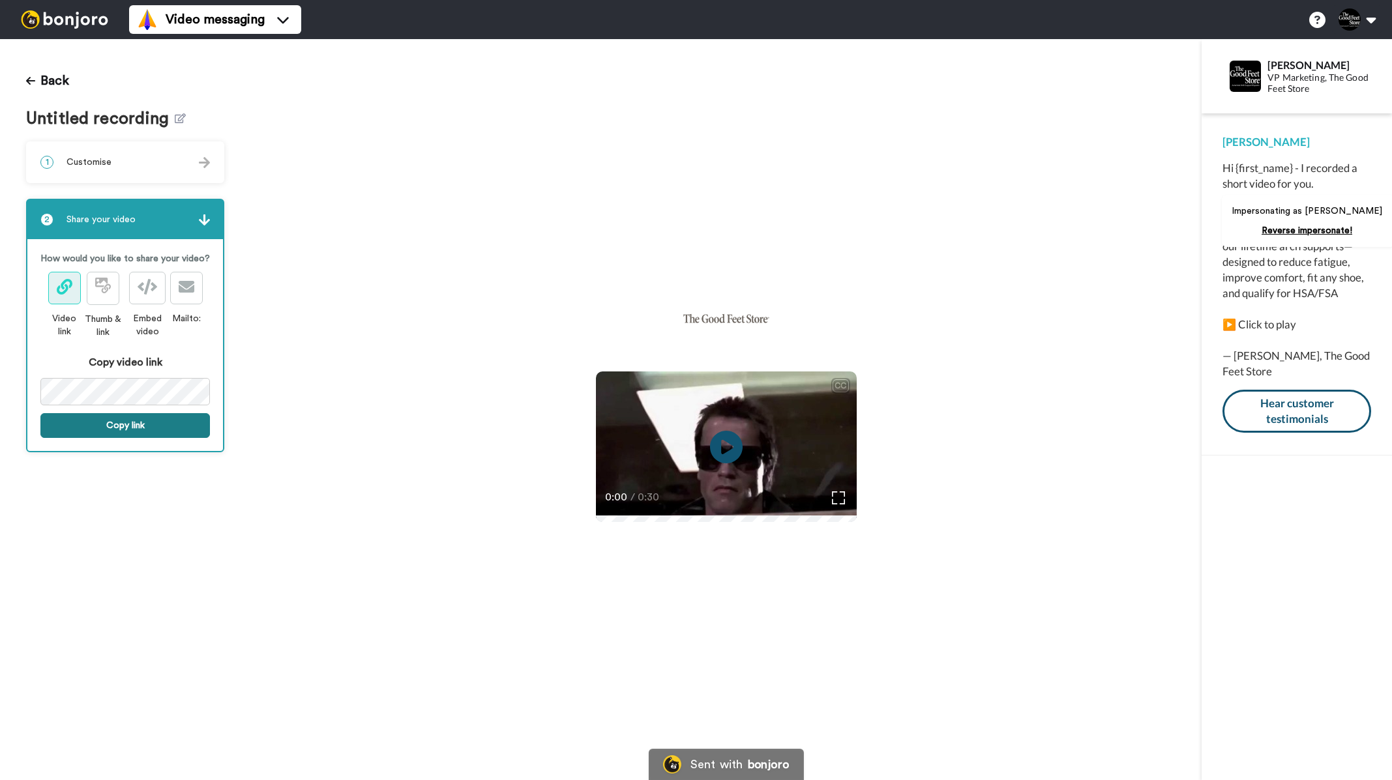
click at [104, 426] on button "Copy link" at bounding box center [125, 425] width 170 height 25
click at [33, 83] on icon at bounding box center [30, 81] width 9 height 10
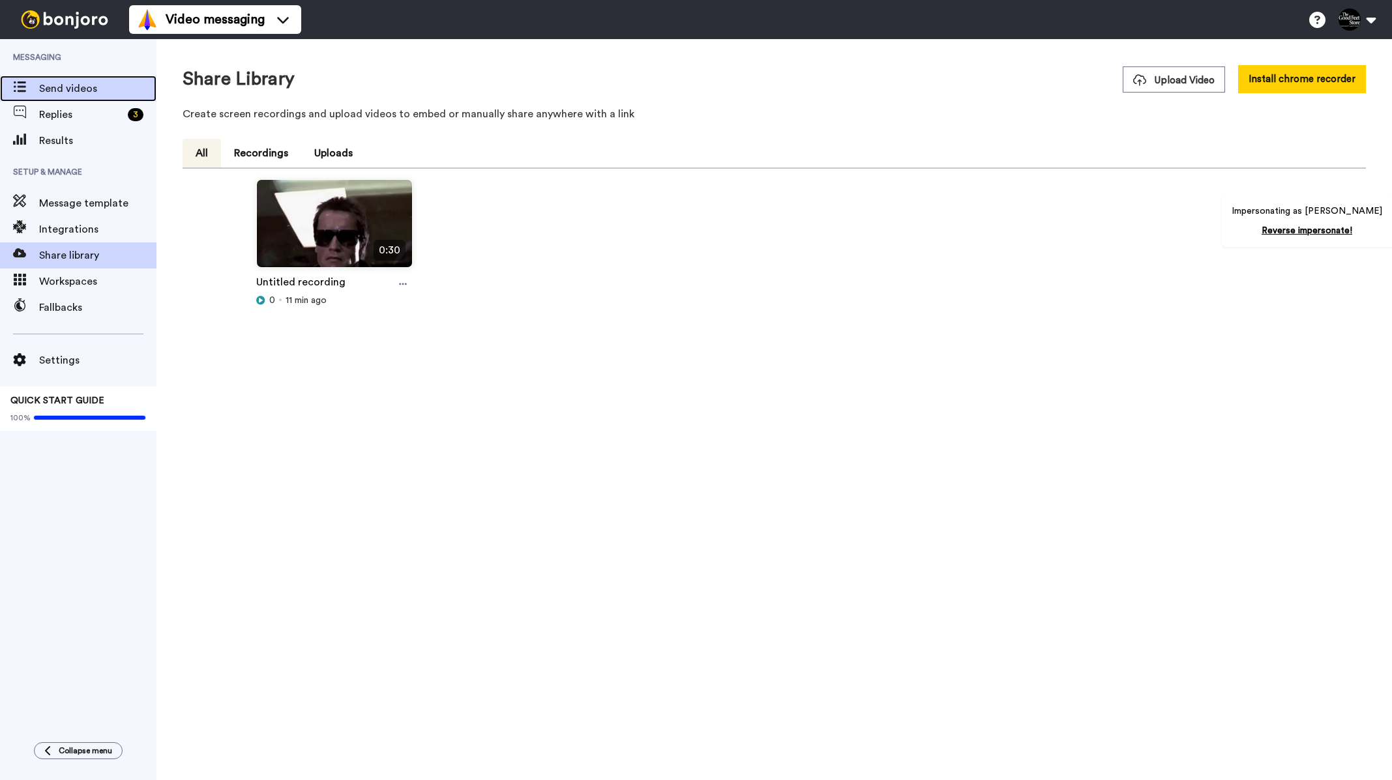
click at [48, 85] on span "Send videos" at bounding box center [97, 89] width 117 height 16
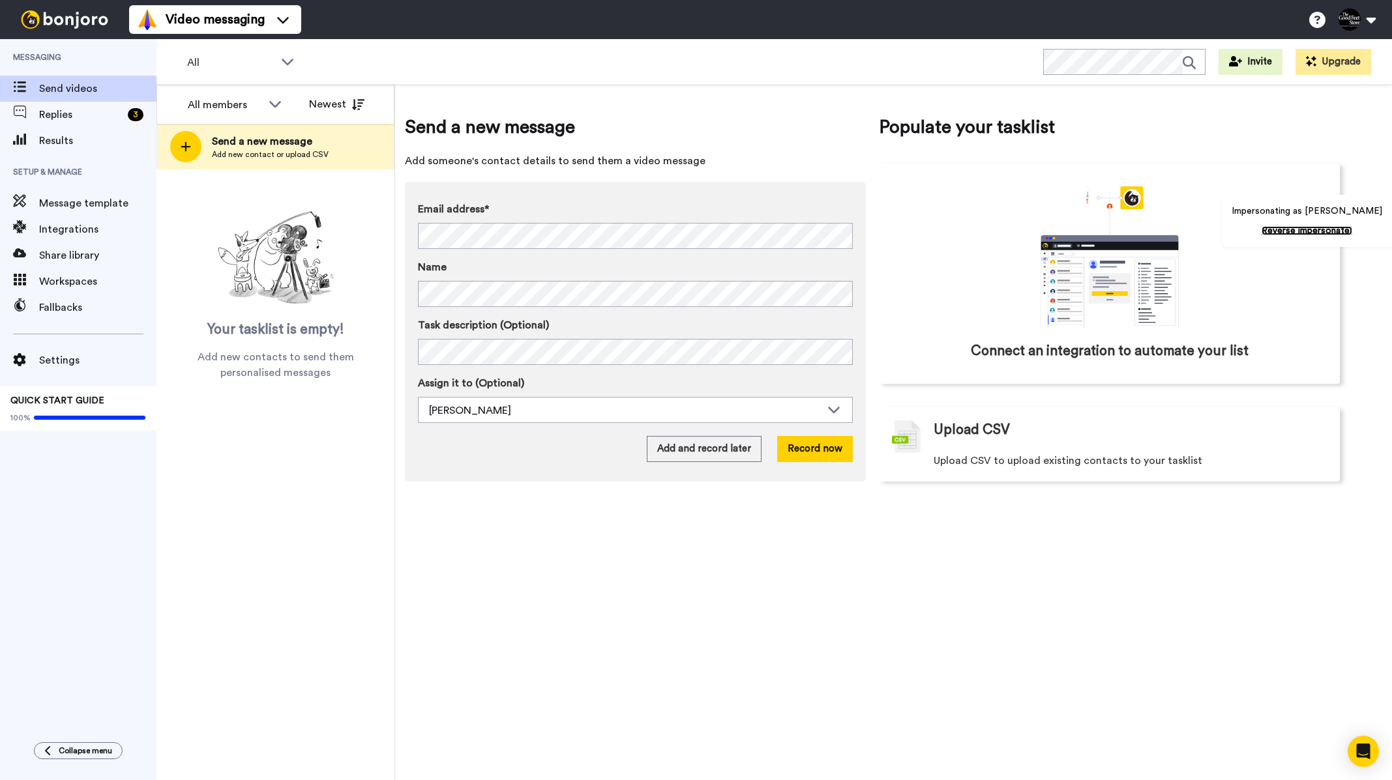
click at [1341, 228] on link "Reverse impersonate!" at bounding box center [1307, 230] width 91 height 9
